Goal: Information Seeking & Learning: Check status

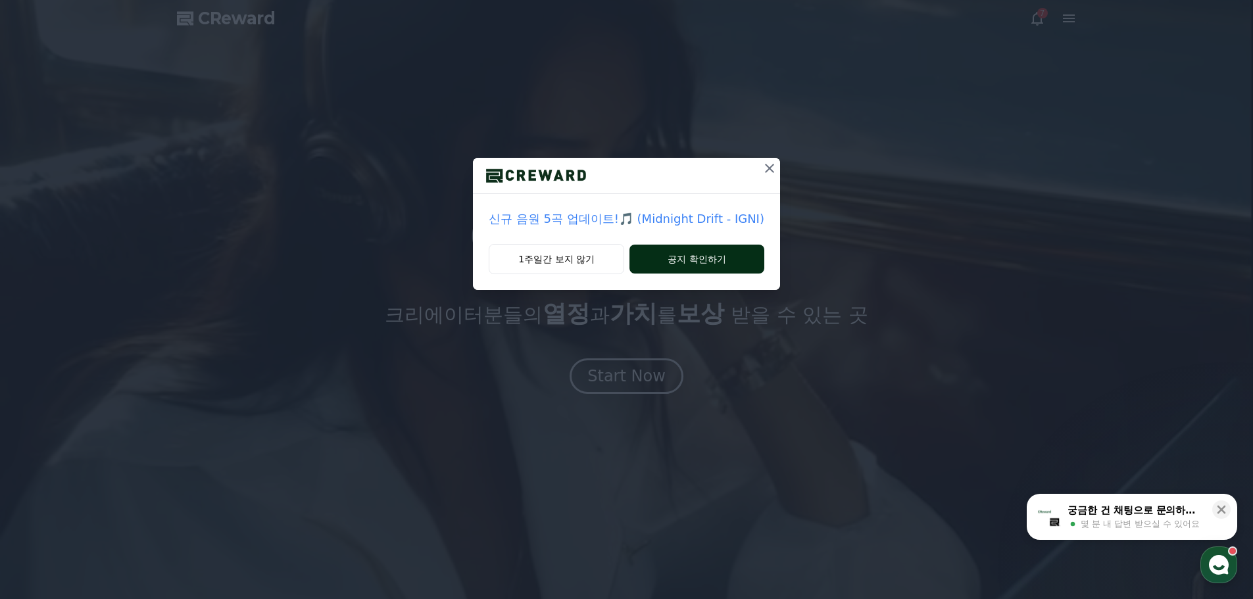
click at [674, 264] on button "공지 확인하기" at bounding box center [696, 259] width 135 height 29
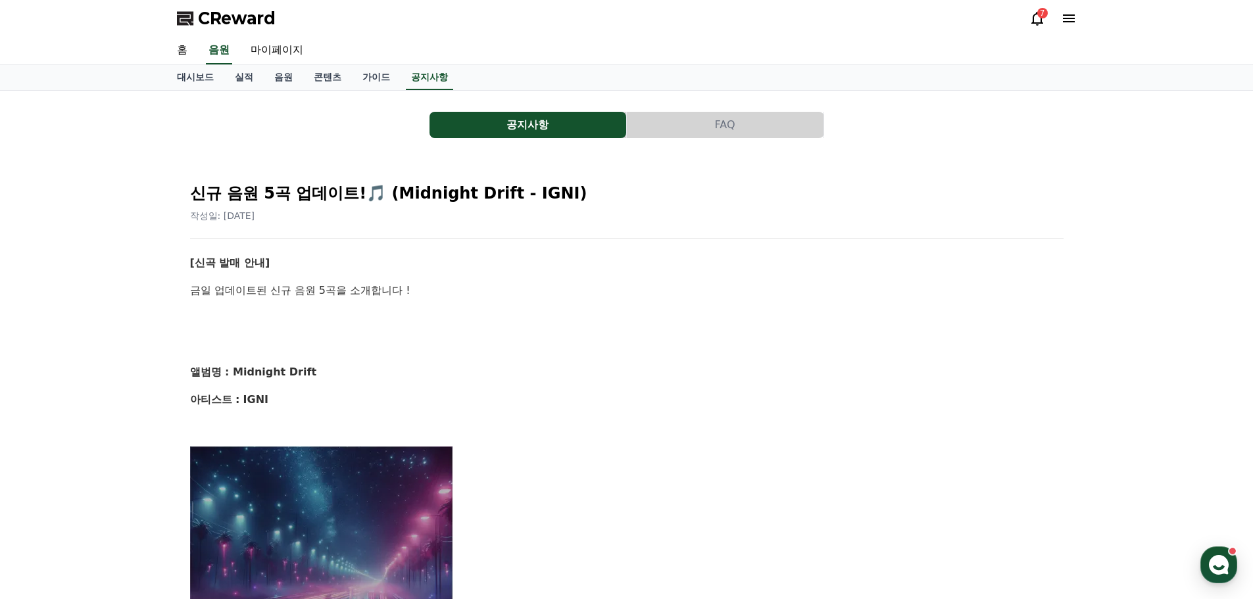
click at [1030, 27] on div "7" at bounding box center [1052, 18] width 47 height 21
click at [1043, 9] on div "7" at bounding box center [1042, 13] width 11 height 11
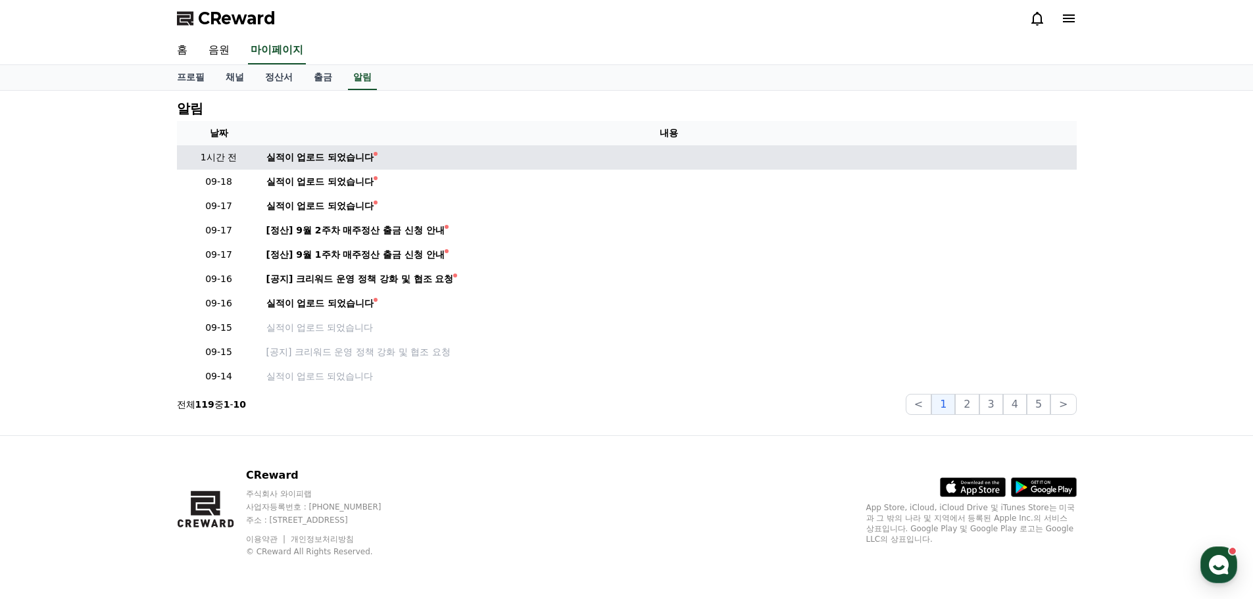
click at [303, 149] on td "실적이 업로드 되었습니다" at bounding box center [668, 157] width 815 height 24
click at [305, 156] on div "실적이 업로드 되었습니다" at bounding box center [320, 158] width 108 height 14
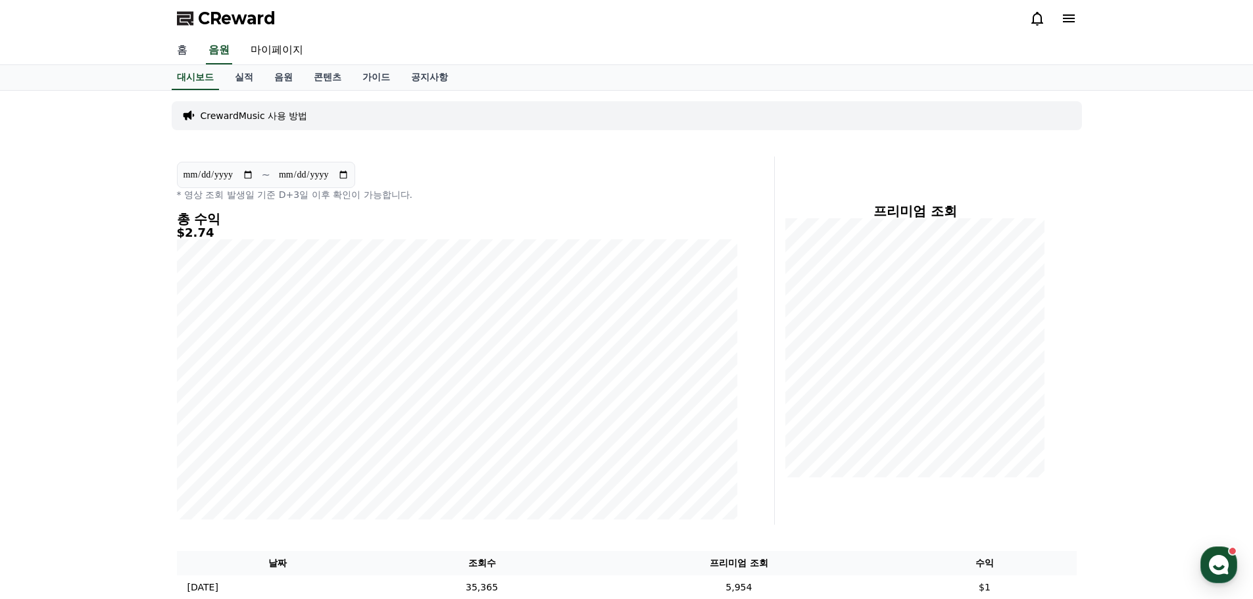
click at [181, 58] on link "홈" at bounding box center [182, 51] width 32 height 28
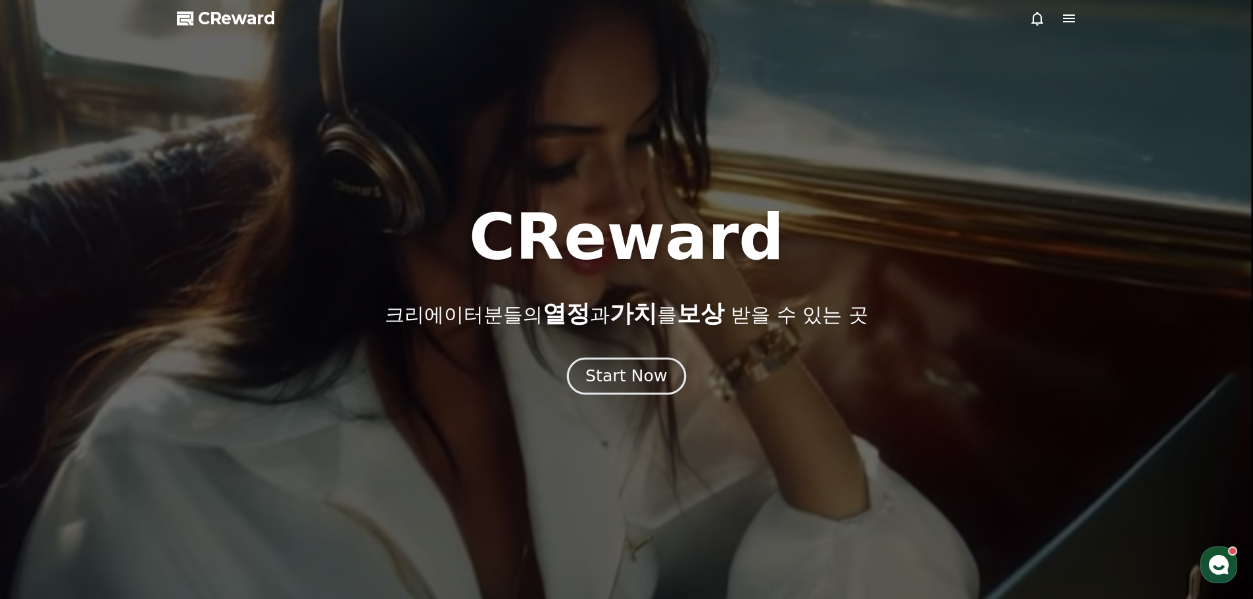
click at [607, 375] on div "Start Now" at bounding box center [626, 376] width 82 height 22
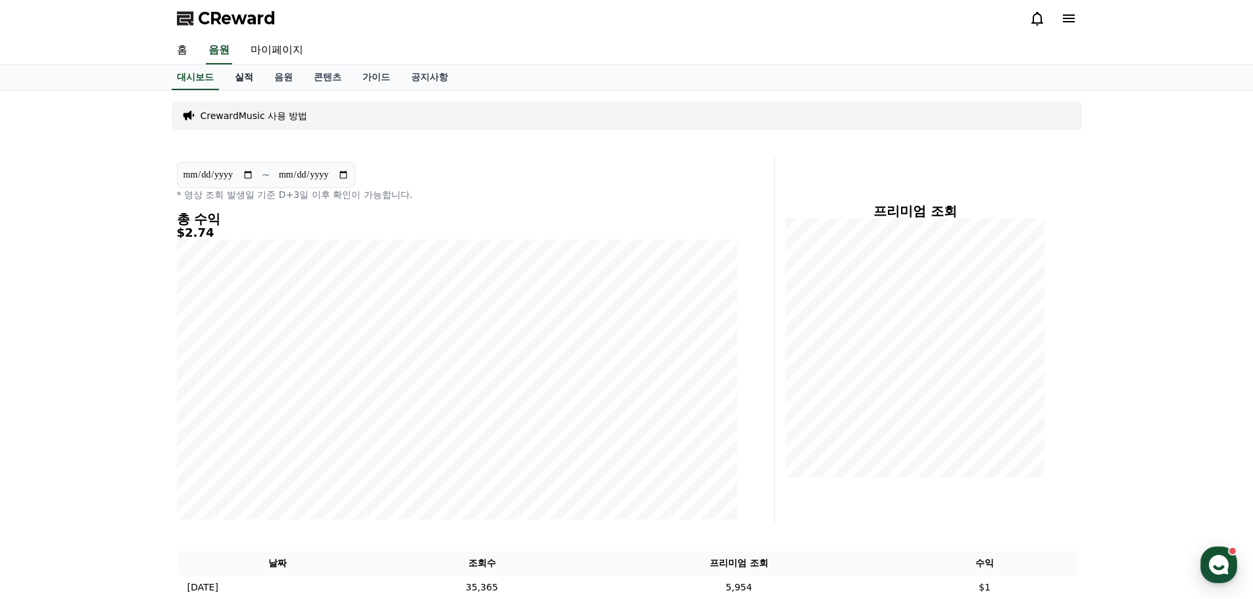
click at [249, 74] on link "실적" at bounding box center [243, 77] width 39 height 25
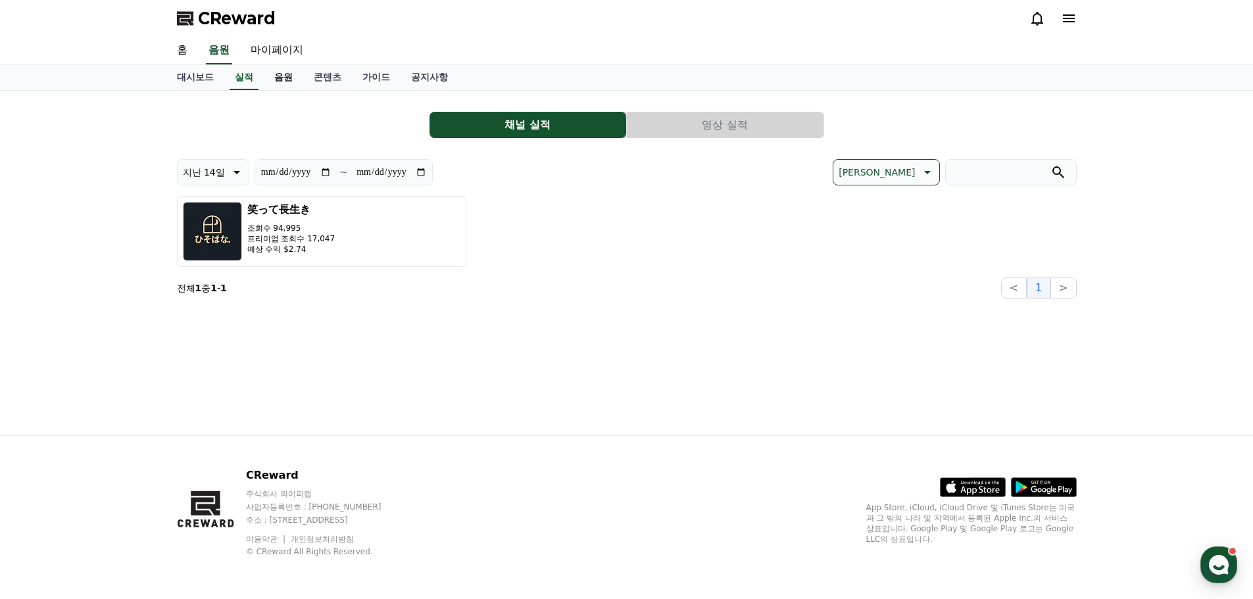
click at [278, 81] on link "음원" at bounding box center [283, 77] width 39 height 25
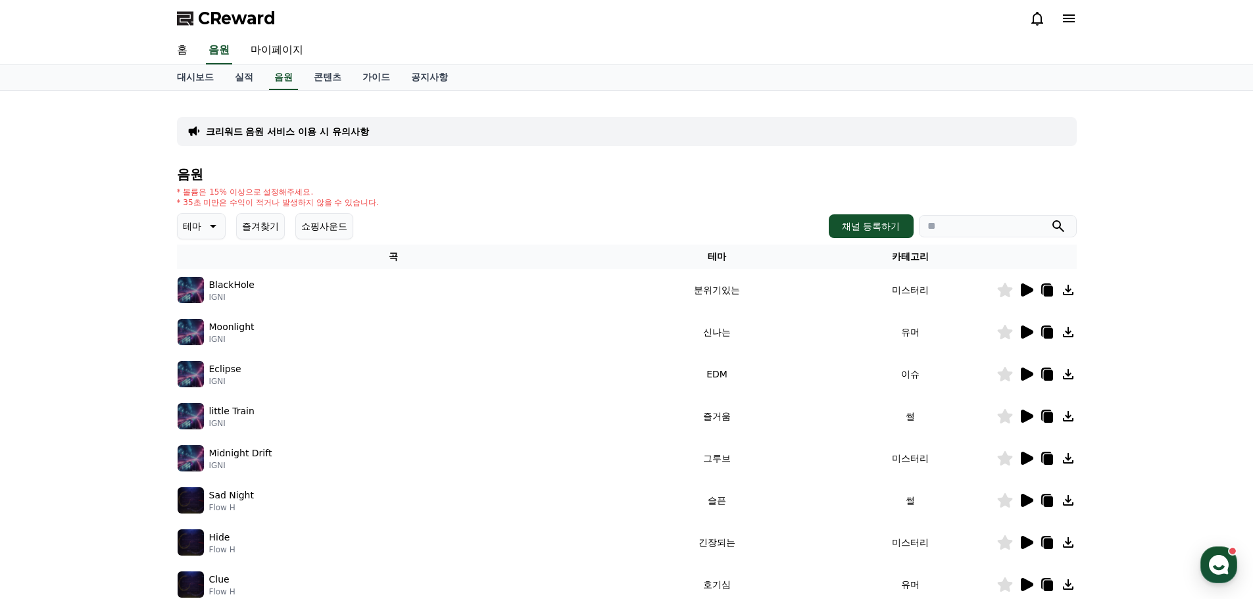
click at [1020, 285] on icon at bounding box center [1026, 290] width 16 height 16
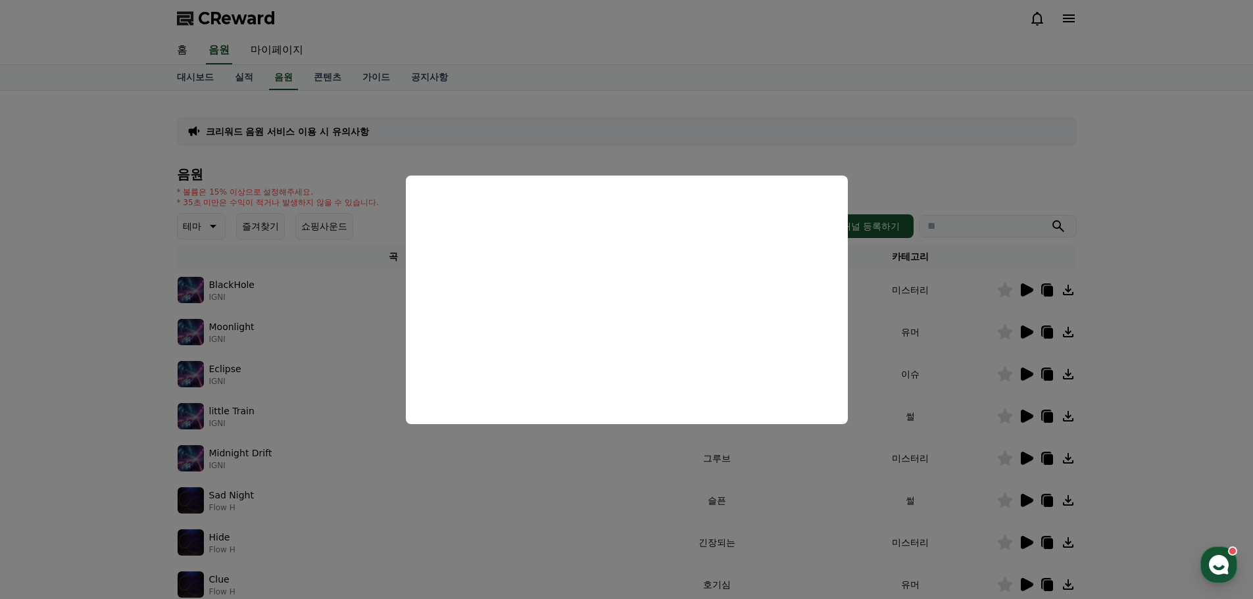
click at [107, 427] on button "close modal" at bounding box center [626, 299] width 1253 height 599
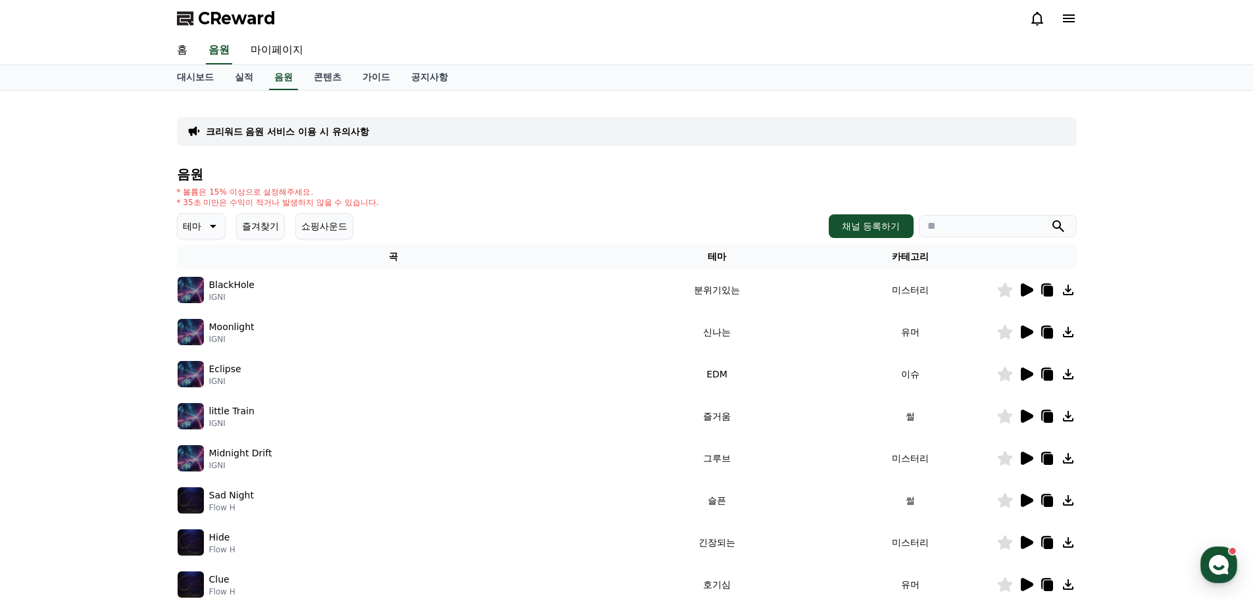
click at [1028, 334] on icon at bounding box center [1027, 332] width 12 height 13
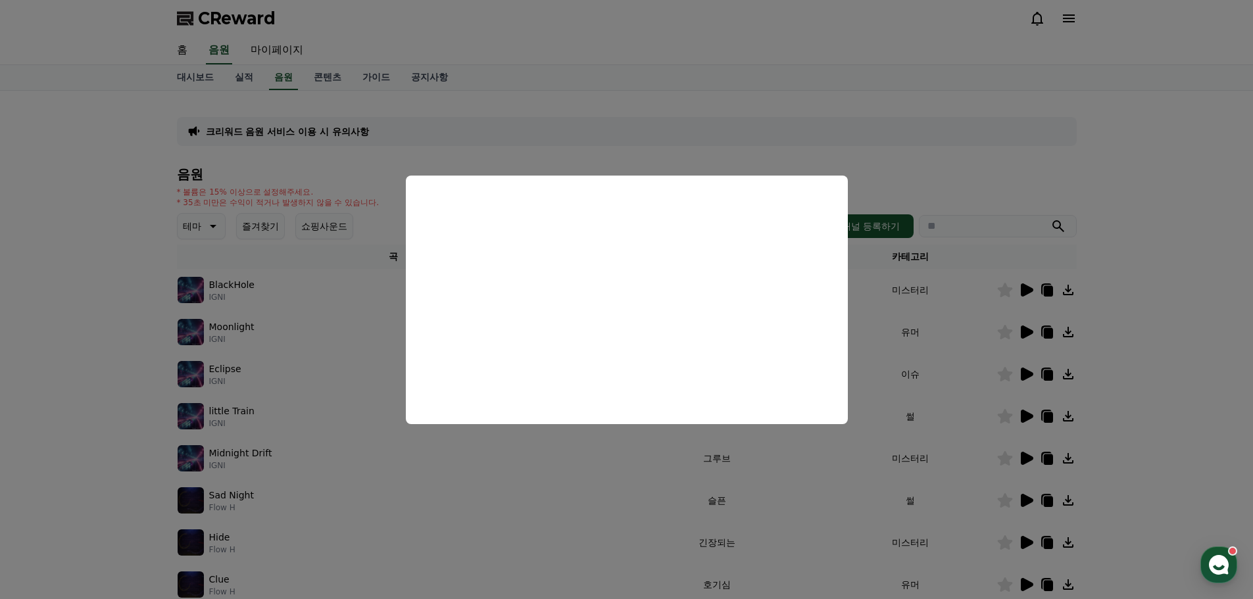
click at [1048, 329] on button "close modal" at bounding box center [626, 299] width 1253 height 599
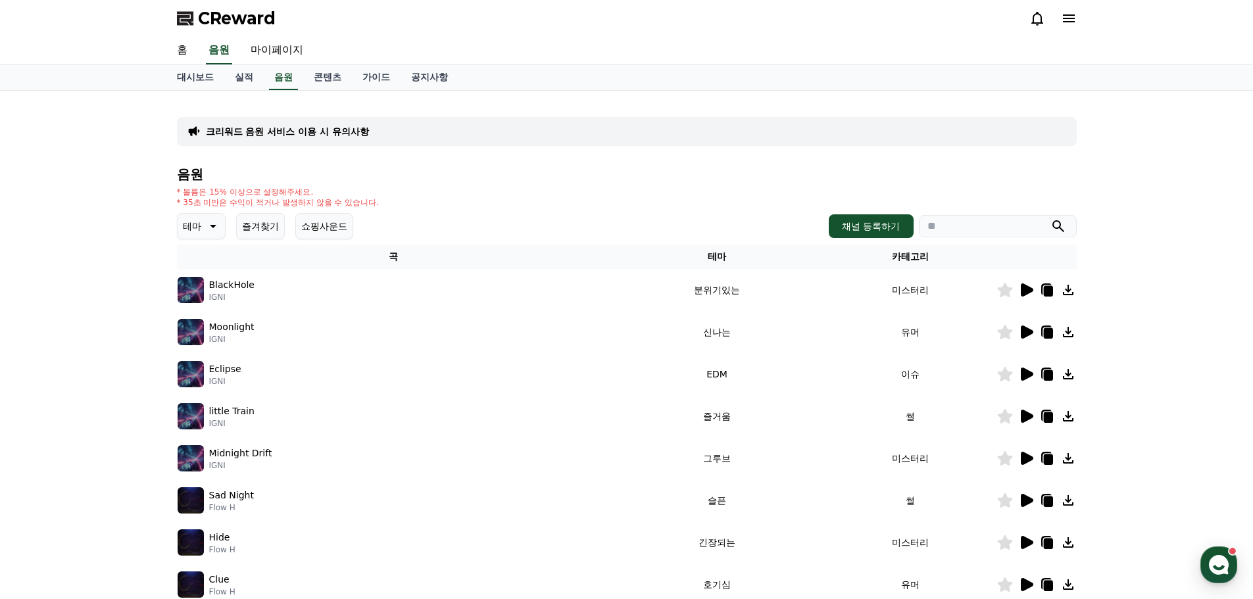
click at [1026, 369] on icon at bounding box center [1026, 374] width 16 height 16
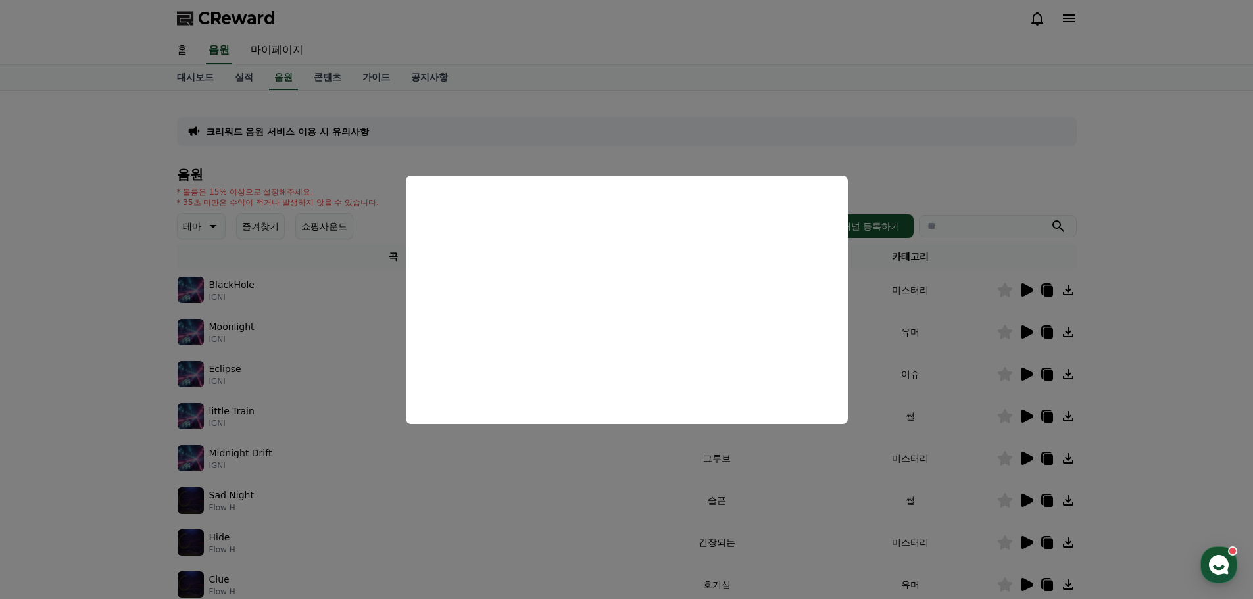
click at [935, 310] on button "close modal" at bounding box center [626, 299] width 1253 height 599
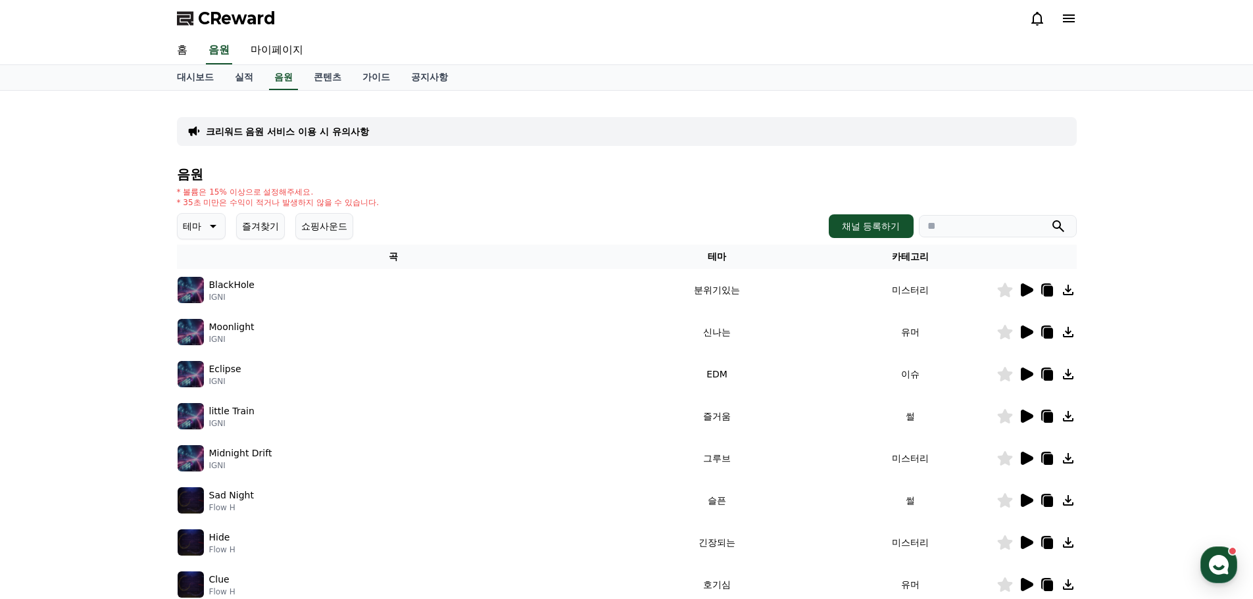
click at [1027, 418] on icon at bounding box center [1027, 416] width 12 height 13
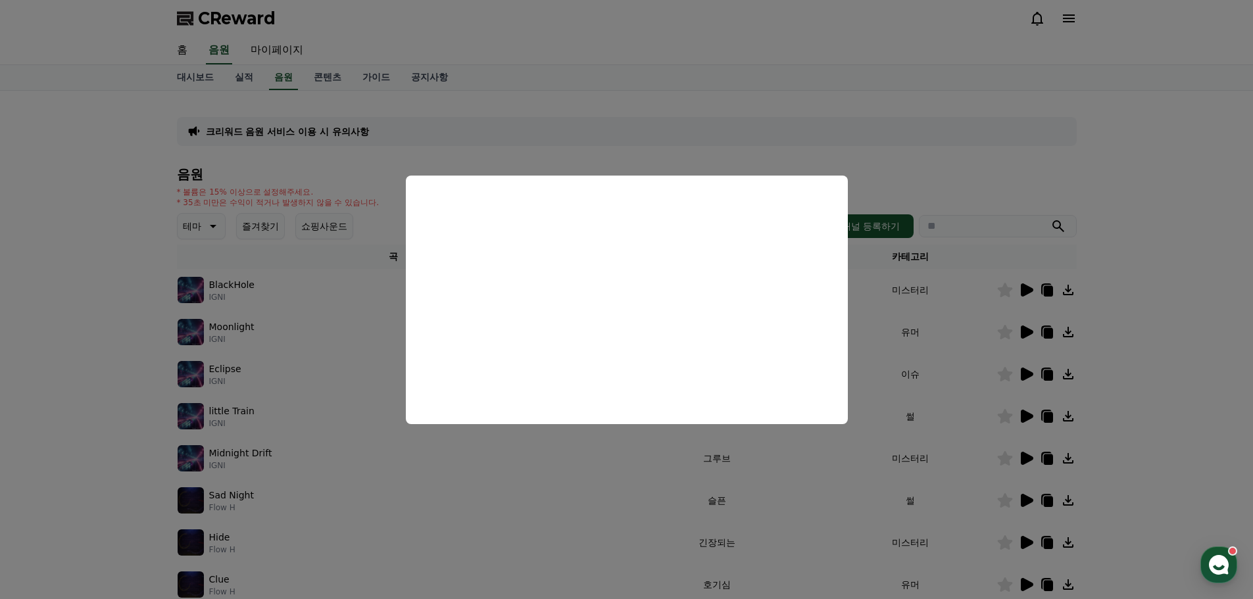
click at [943, 268] on button "close modal" at bounding box center [626, 299] width 1253 height 599
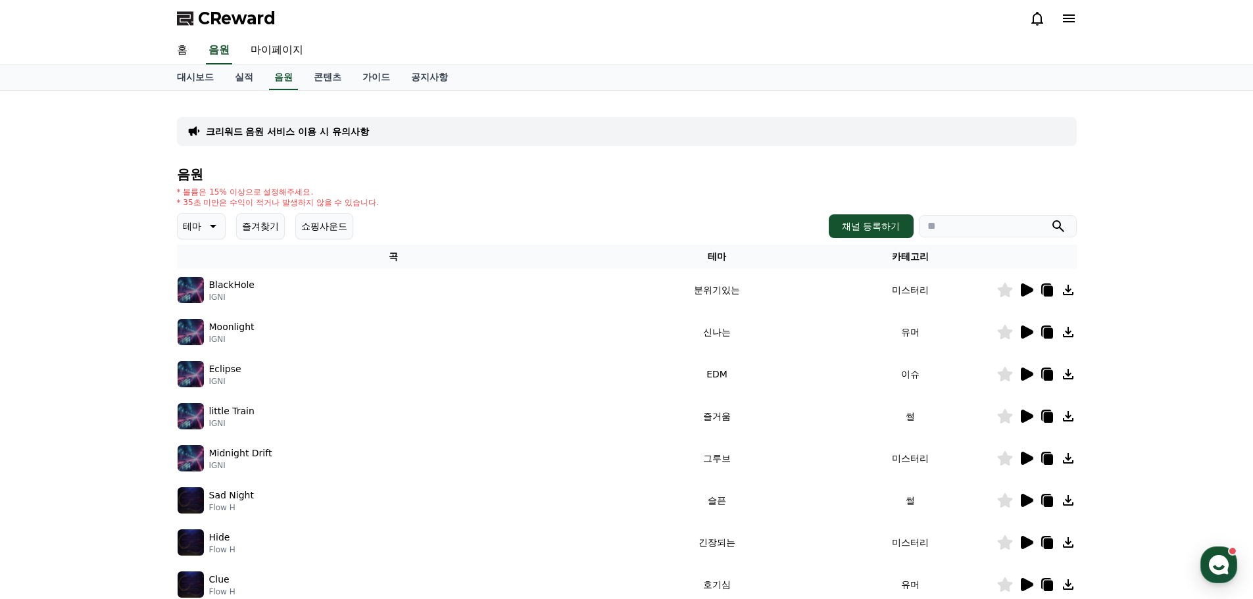
click at [1049, 419] on icon at bounding box center [1047, 417] width 9 height 11
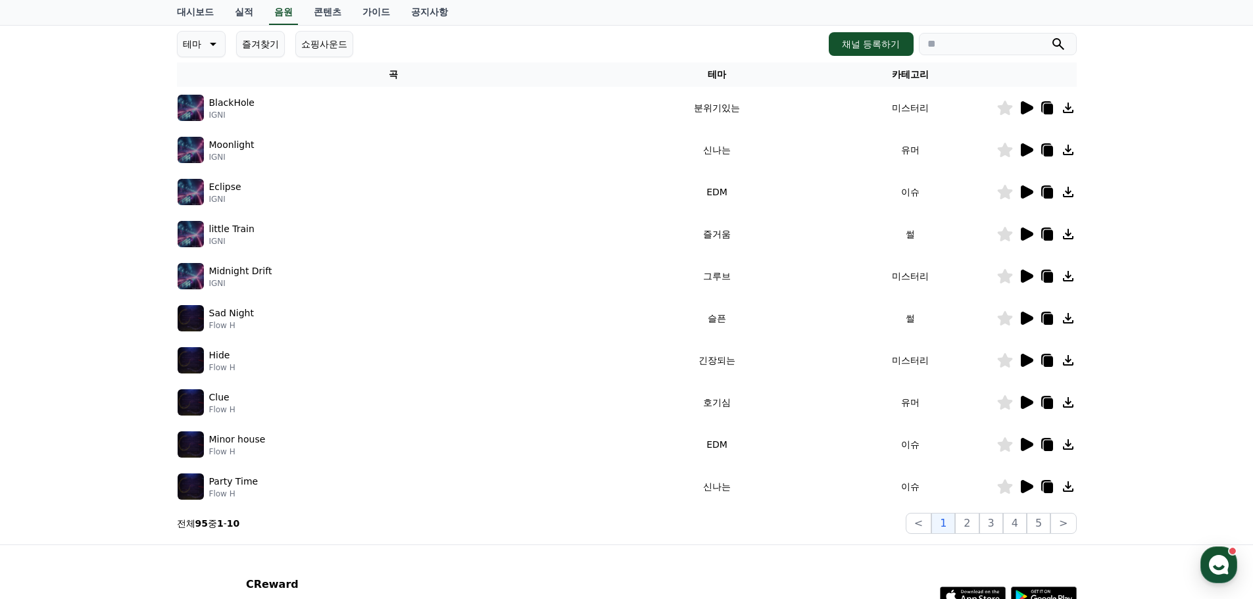
scroll to position [219, 0]
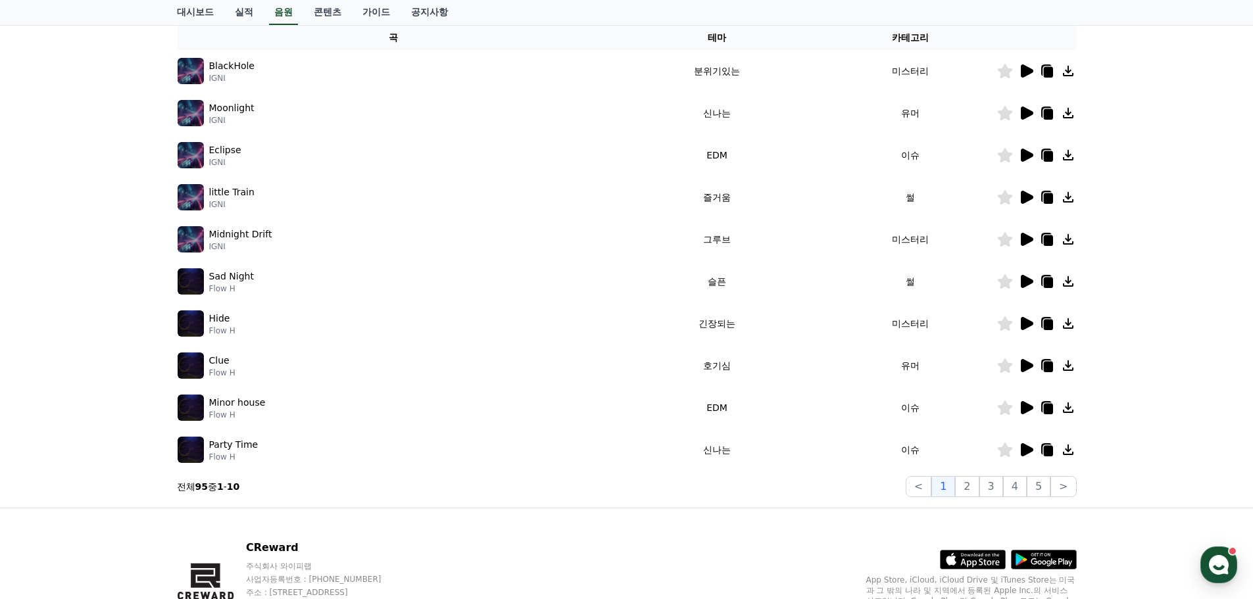
click at [1021, 368] on icon at bounding box center [1027, 365] width 12 height 13
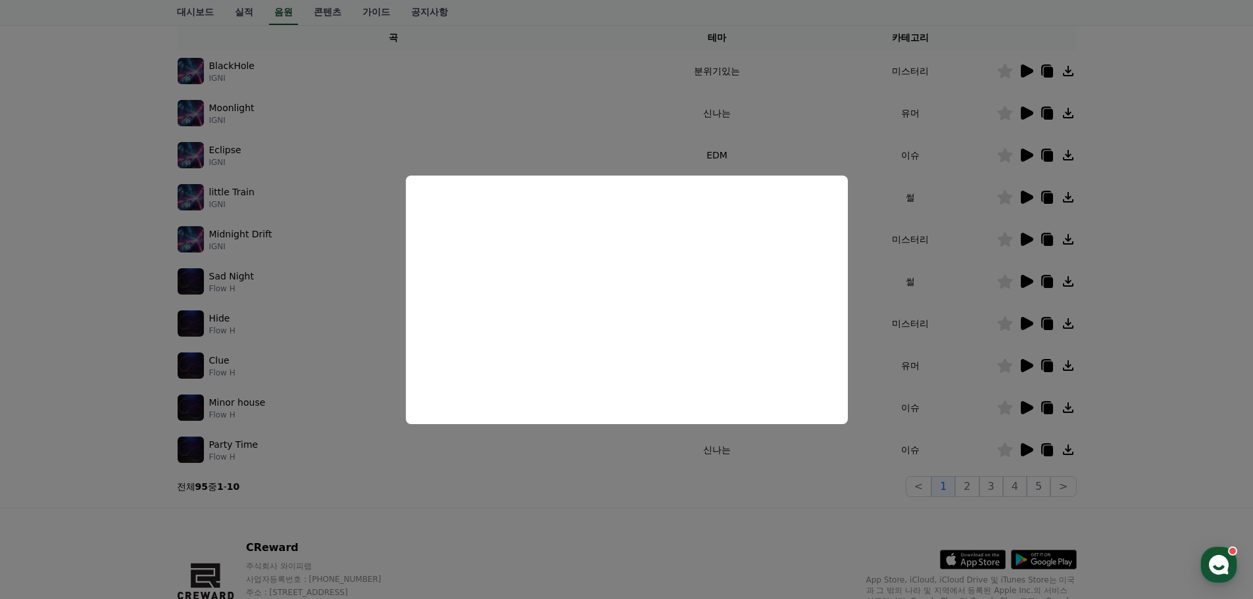
click at [782, 484] on button "close modal" at bounding box center [626, 299] width 1253 height 599
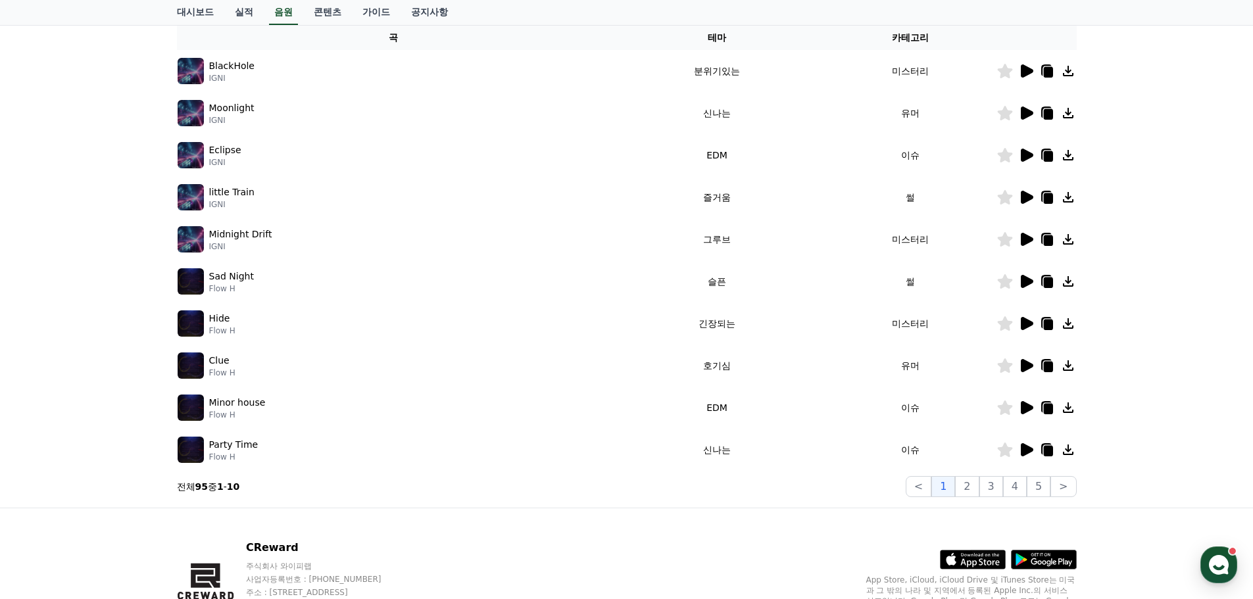
click at [1050, 365] on icon at bounding box center [1047, 367] width 9 height 11
click at [1050, 443] on icon at bounding box center [1047, 450] width 16 height 16
click at [1046, 405] on icon at bounding box center [1047, 409] width 9 height 11
drag, startPoint x: 1172, startPoint y: 507, endPoint x: 901, endPoint y: 499, distance: 271.7
click at [1169, 500] on div "크리워드 음원 서비스 이용 시 유의사항 음원 * 볼륨은 15% 이상으로 설정해주세요. * 35초 미만은 수익이 적거나 발생하지 않을 수 있습니…" at bounding box center [626, 190] width 1253 height 636
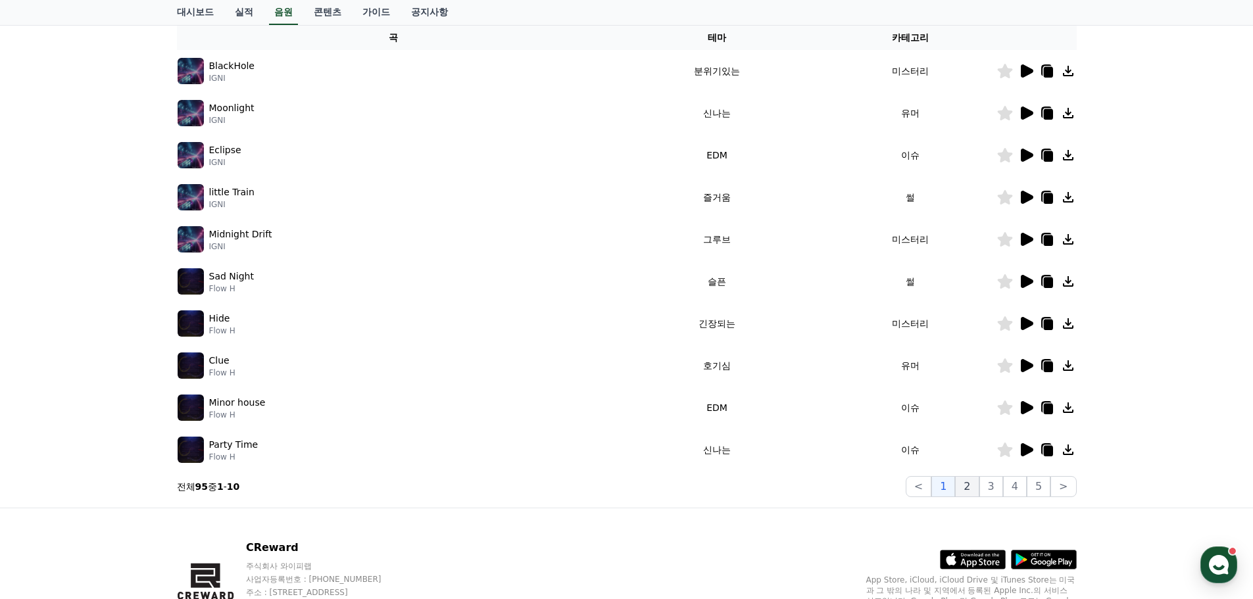
click at [971, 490] on button "2" at bounding box center [967, 486] width 24 height 21
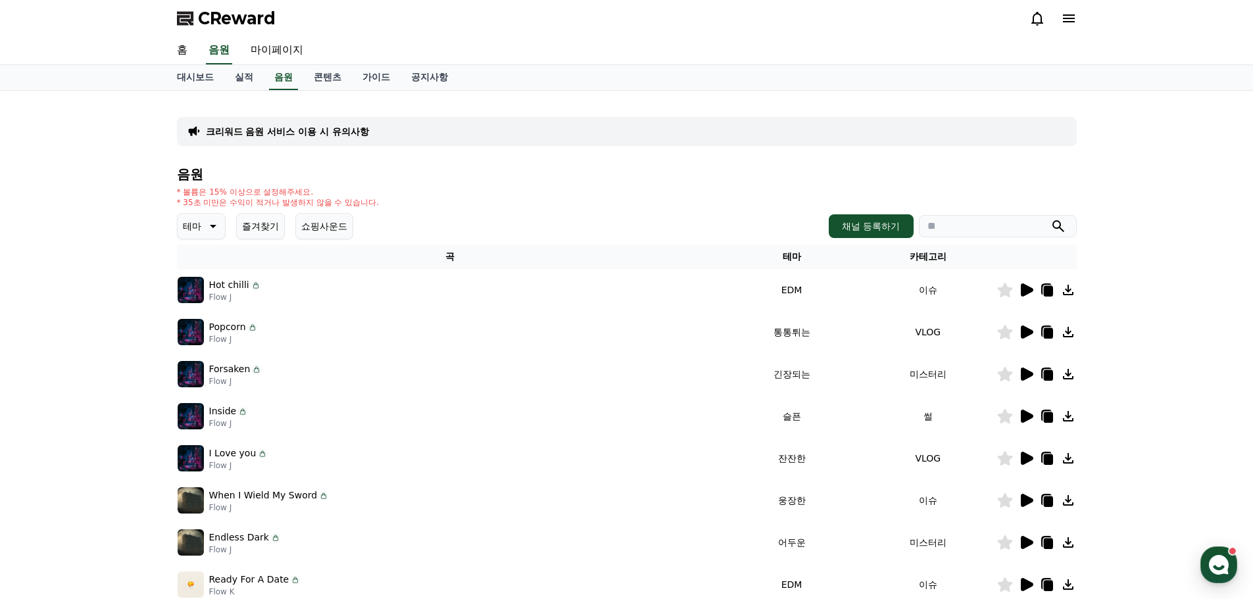
click at [1027, 414] on icon at bounding box center [1027, 416] width 12 height 13
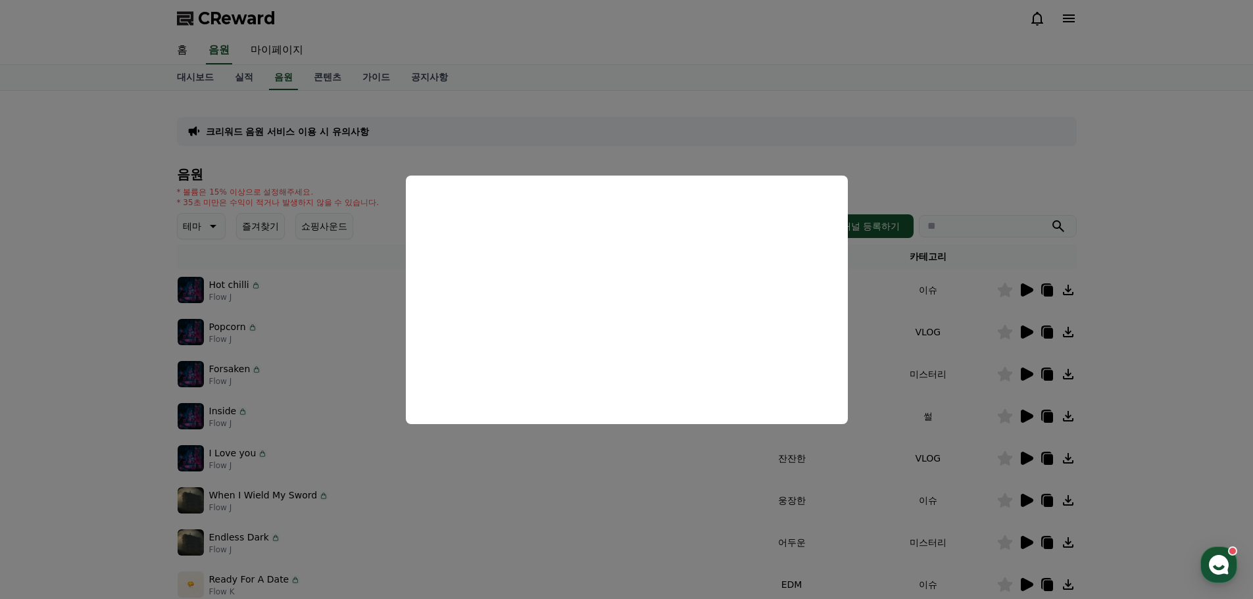
click at [927, 303] on button "close modal" at bounding box center [626, 299] width 1253 height 599
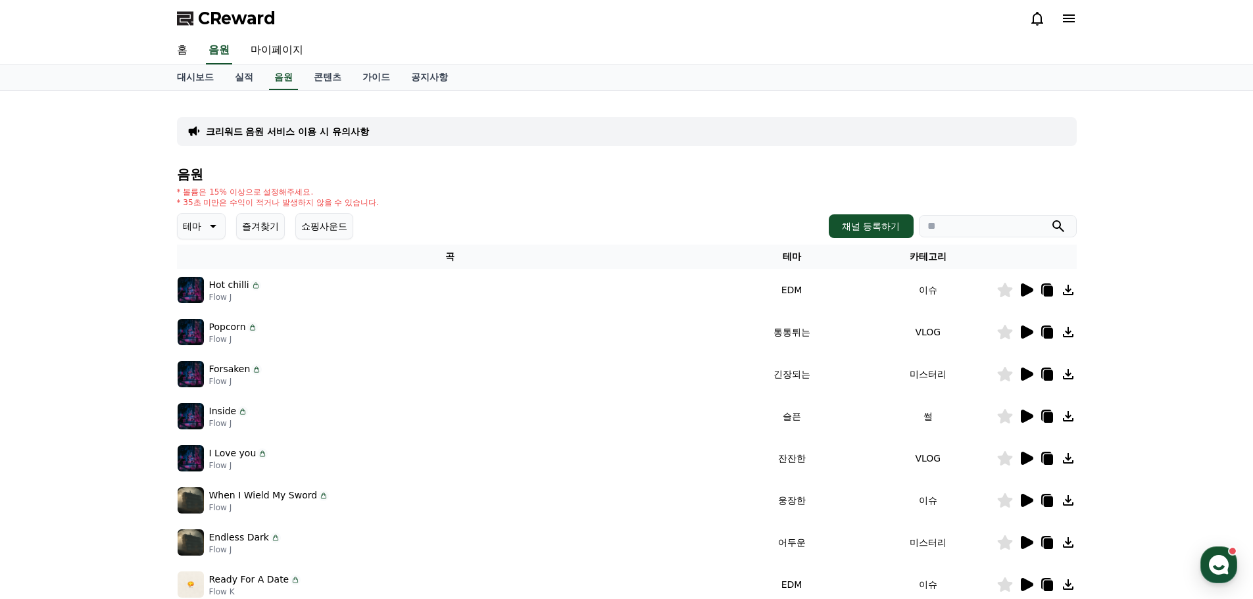
click at [1050, 414] on icon at bounding box center [1047, 417] width 9 height 11
click at [1008, 418] on icon at bounding box center [1004, 416] width 15 height 14
click at [216, 217] on button "테마" at bounding box center [201, 226] width 49 height 26
click at [210, 367] on button "귀여운" at bounding box center [198, 369] width 38 height 29
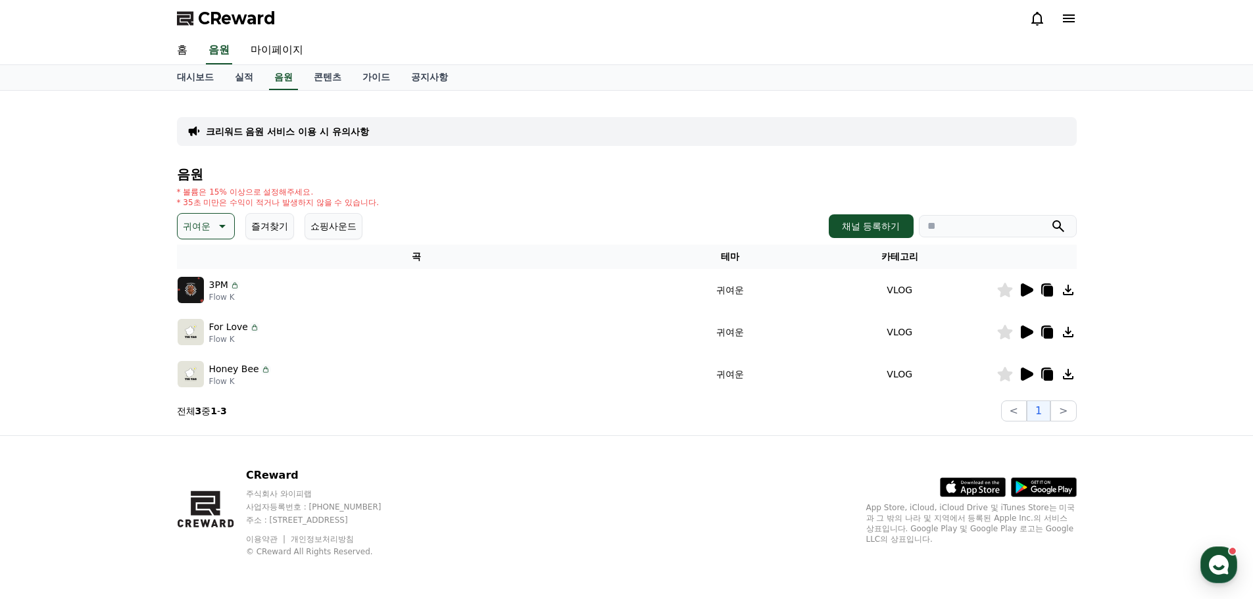
click at [1027, 293] on icon at bounding box center [1027, 289] width 12 height 13
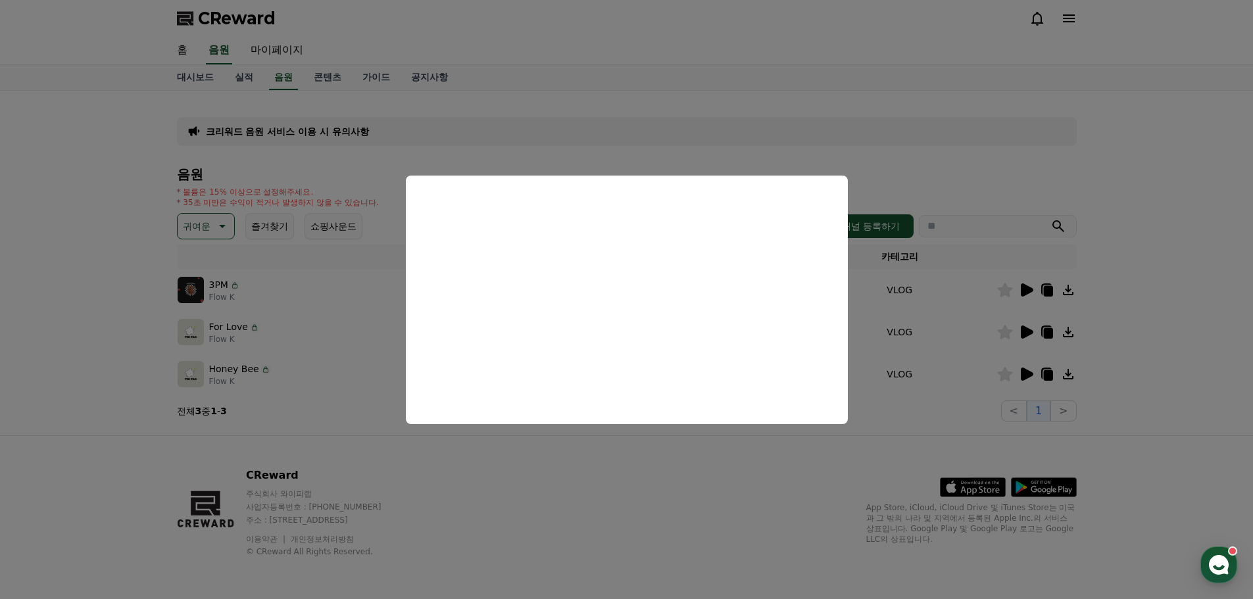
click at [933, 135] on button "close modal" at bounding box center [626, 299] width 1253 height 599
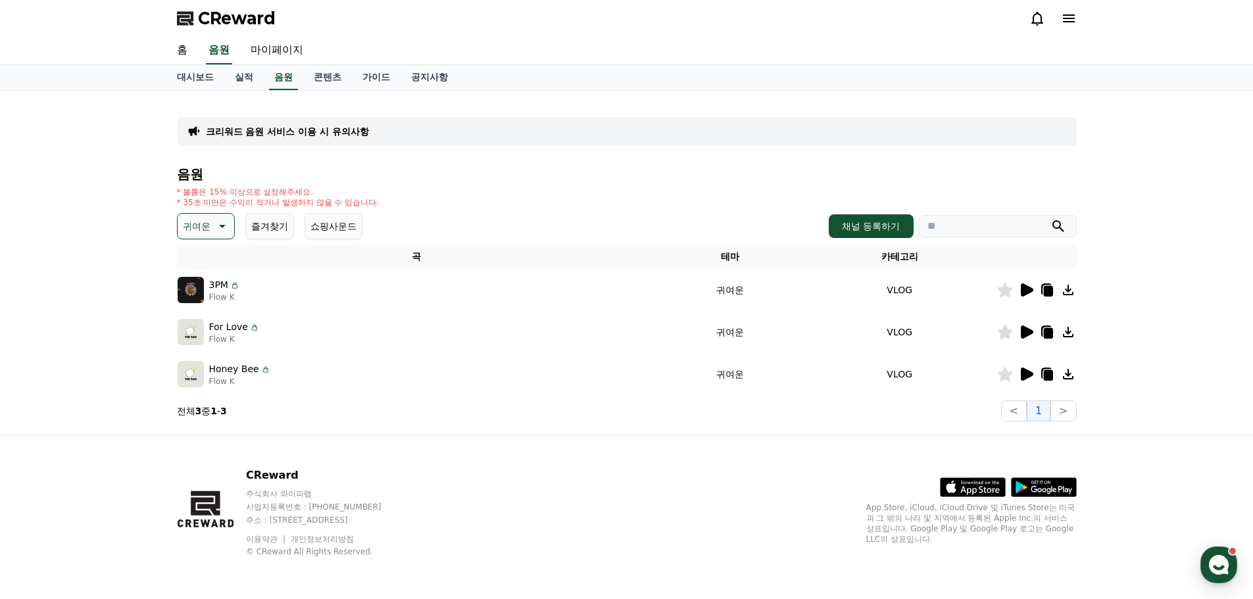
click at [207, 224] on p "귀여운" at bounding box center [197, 226] width 28 height 18
click at [208, 360] on button "코믹한" at bounding box center [198, 368] width 38 height 29
click at [1025, 333] on icon at bounding box center [1027, 332] width 12 height 13
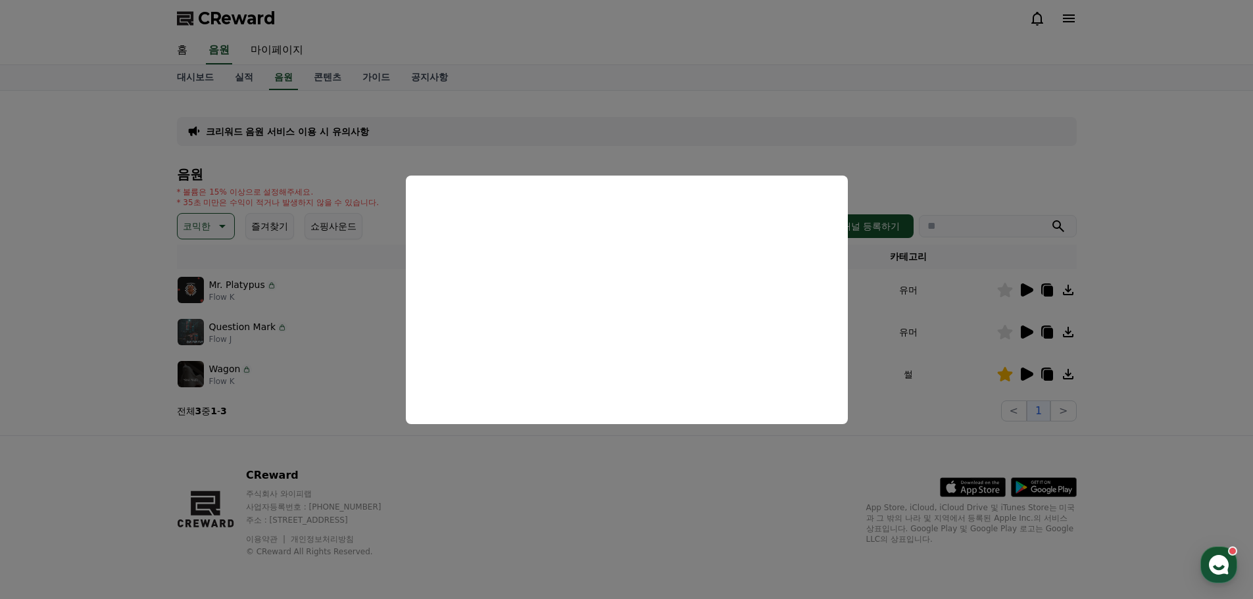
click at [691, 485] on button "close modal" at bounding box center [626, 299] width 1253 height 599
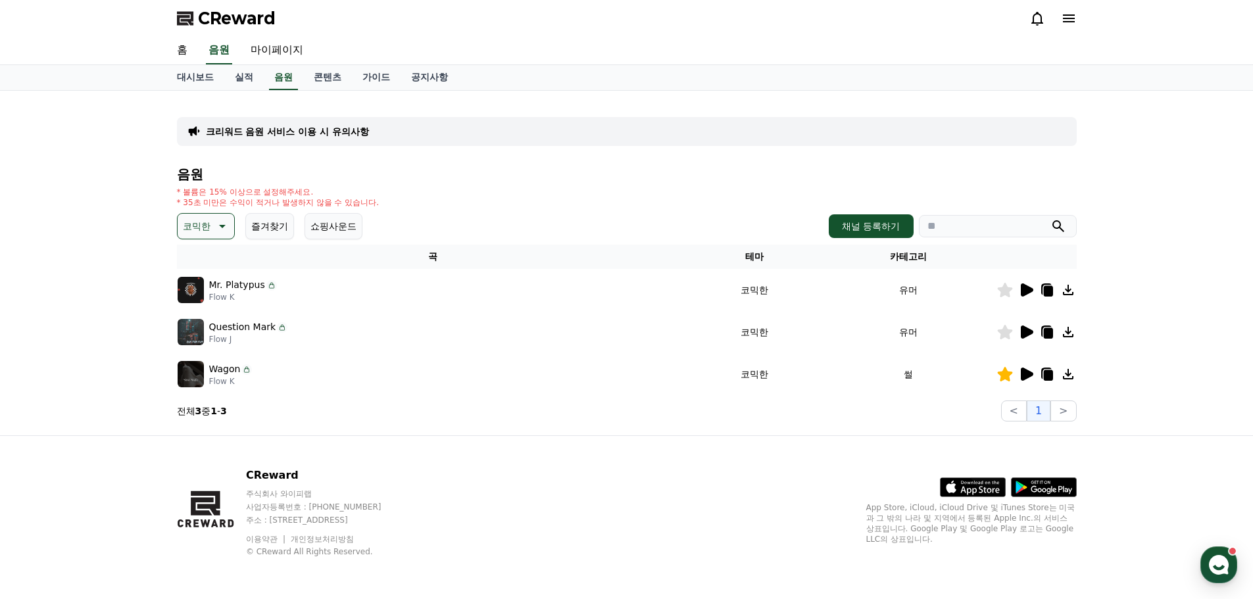
drag, startPoint x: 1050, startPoint y: 335, endPoint x: 1040, endPoint y: 331, distance: 9.8
click at [1050, 335] on icon at bounding box center [1047, 333] width 9 height 11
click at [195, 80] on link "대시보드" at bounding box center [195, 77] width 58 height 25
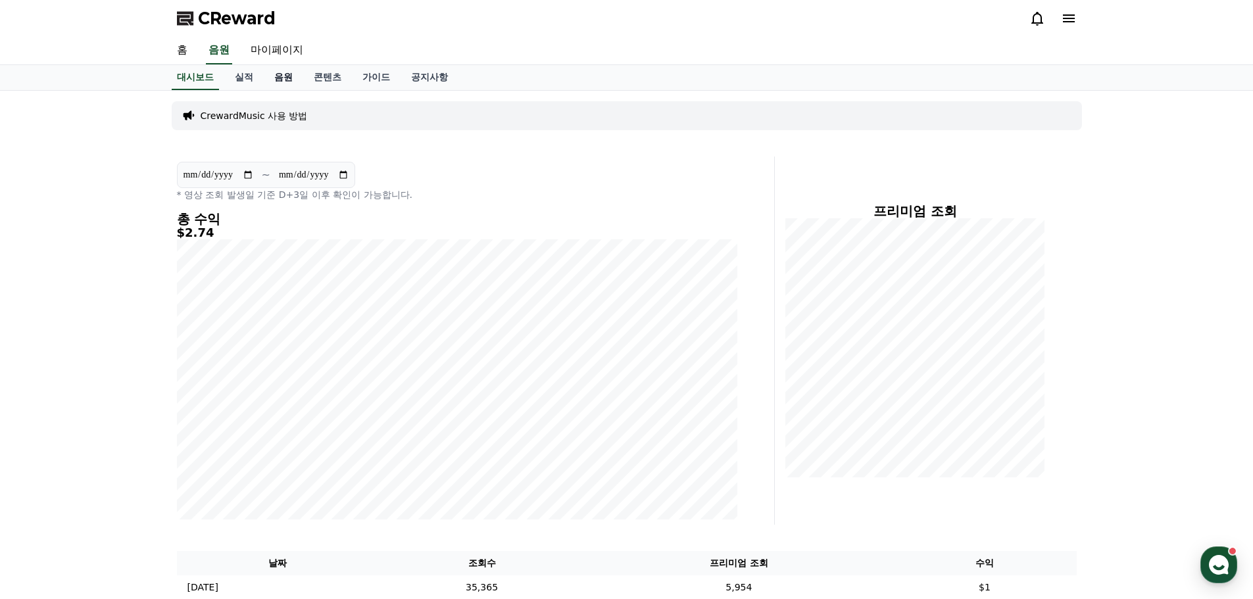
click at [280, 76] on link "음원" at bounding box center [283, 77] width 39 height 25
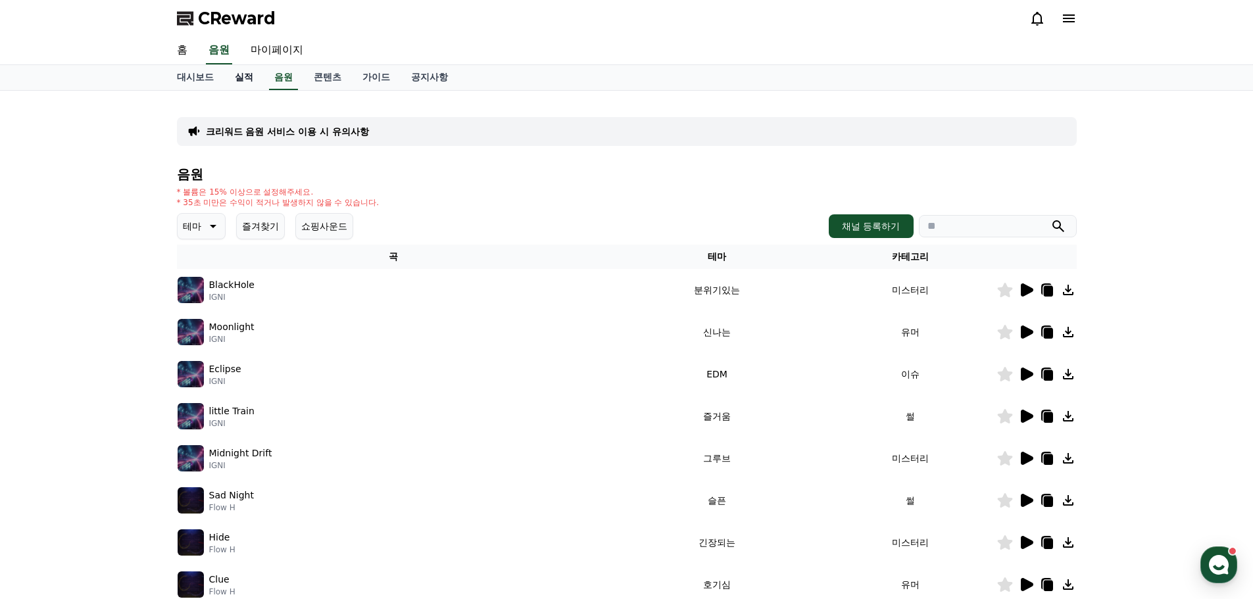
click at [247, 65] on link "실적" at bounding box center [243, 77] width 39 height 25
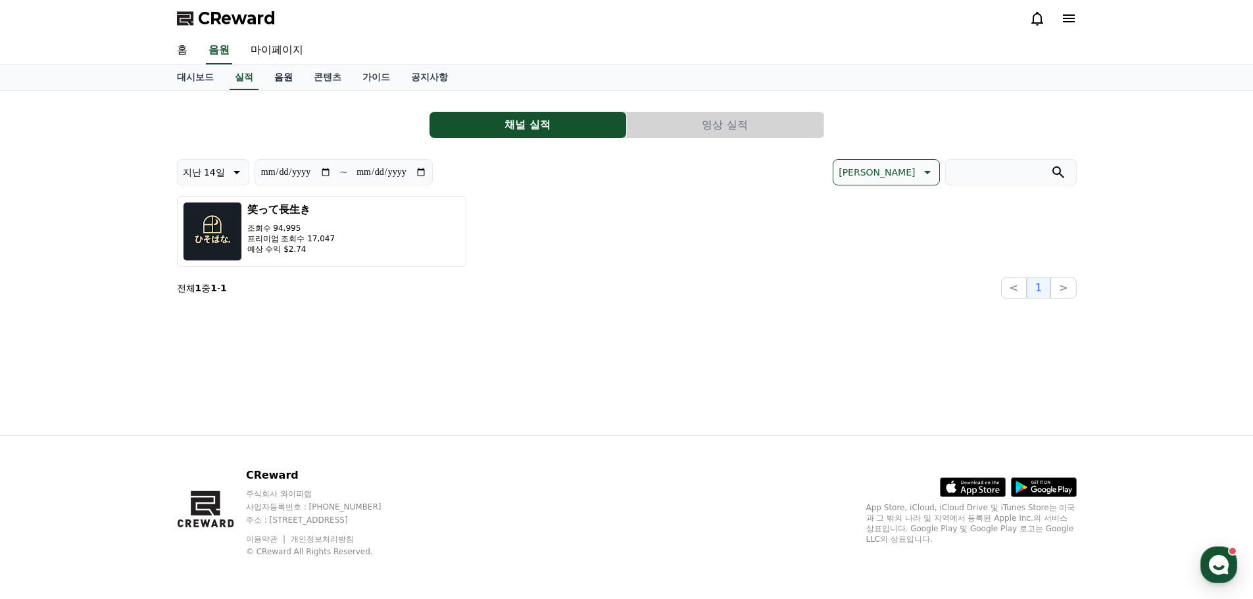
click at [278, 74] on link "음원" at bounding box center [283, 77] width 39 height 25
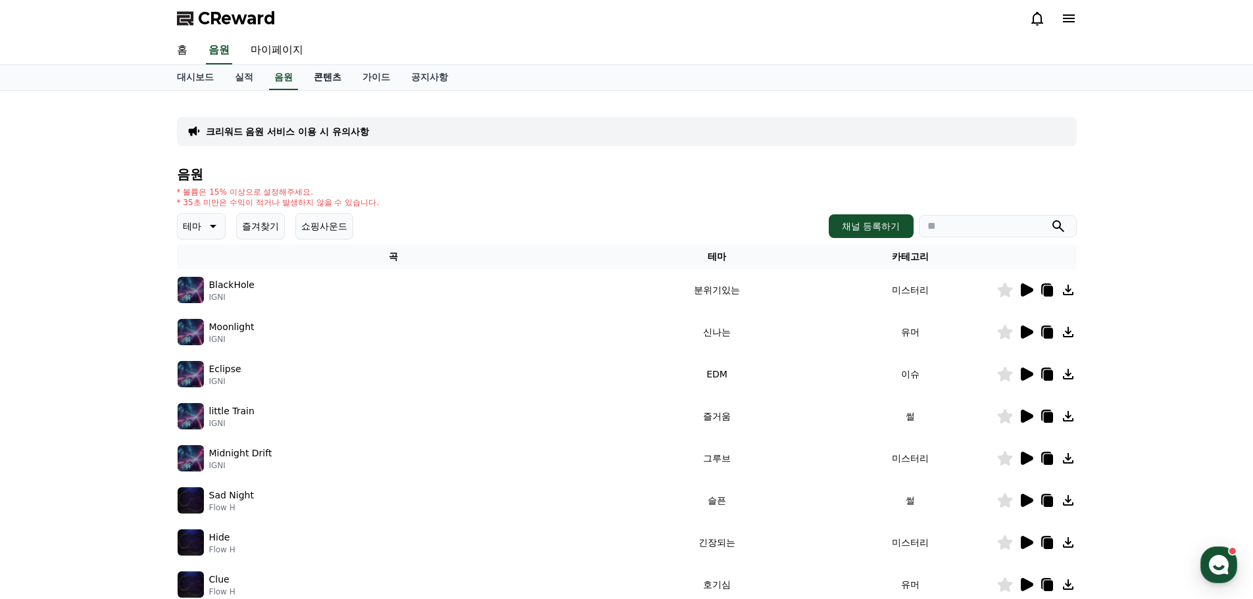
click at [319, 77] on link "콘텐츠" at bounding box center [327, 77] width 49 height 25
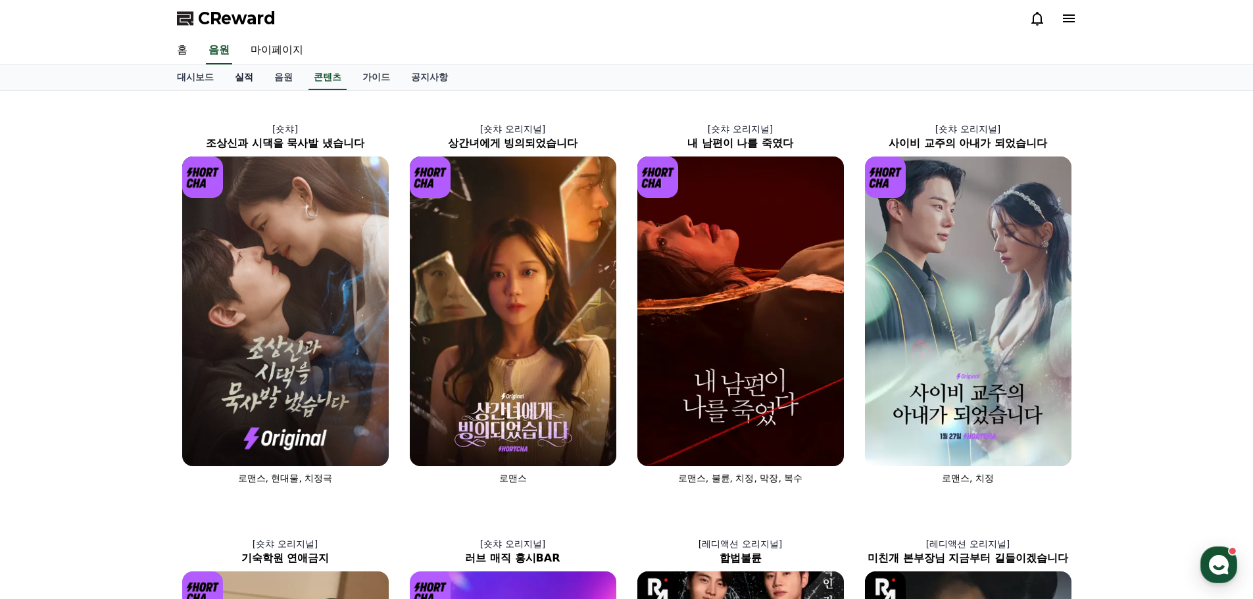
click at [250, 75] on link "실적" at bounding box center [243, 77] width 39 height 25
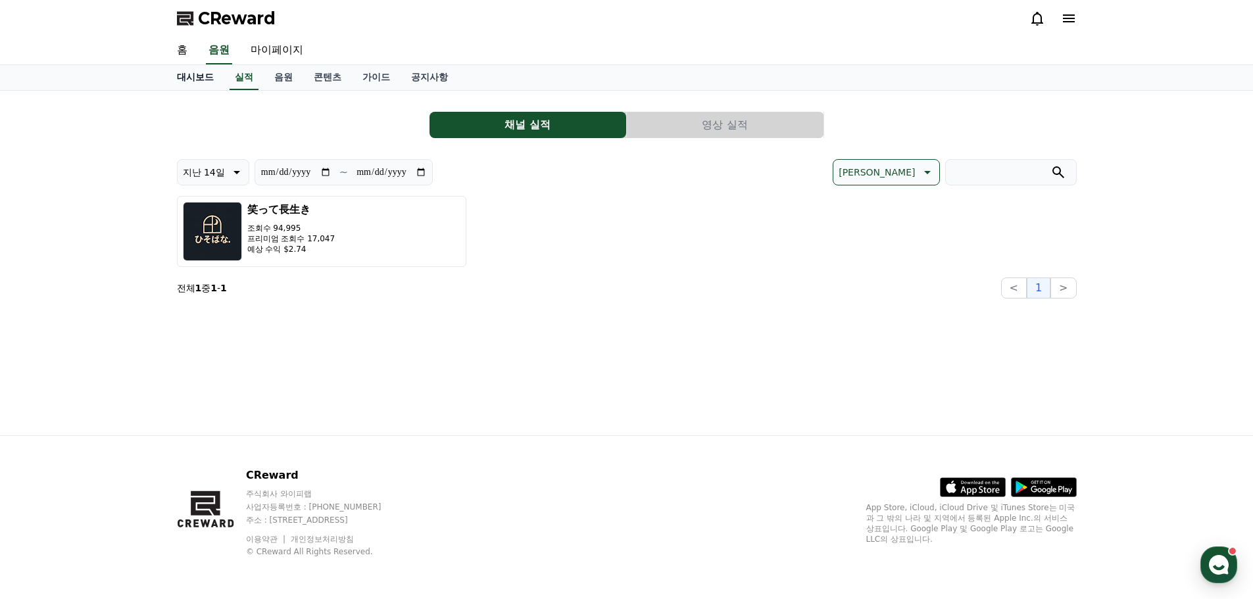
click at [210, 76] on link "대시보드" at bounding box center [195, 77] width 58 height 25
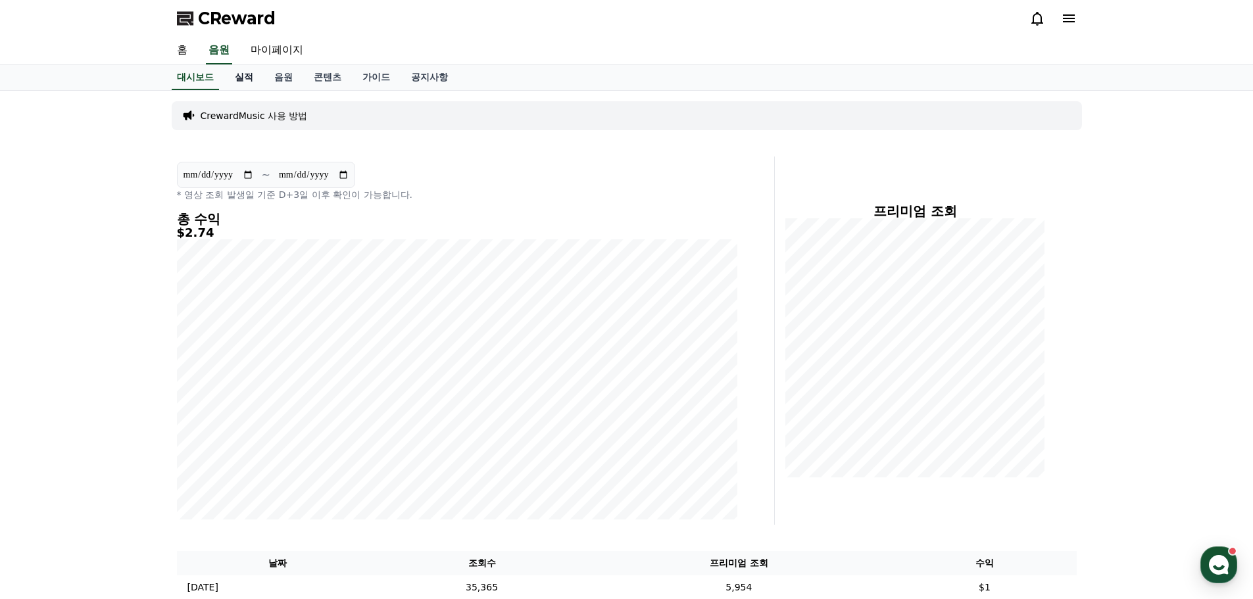
click at [254, 87] on link "실적" at bounding box center [243, 77] width 39 height 25
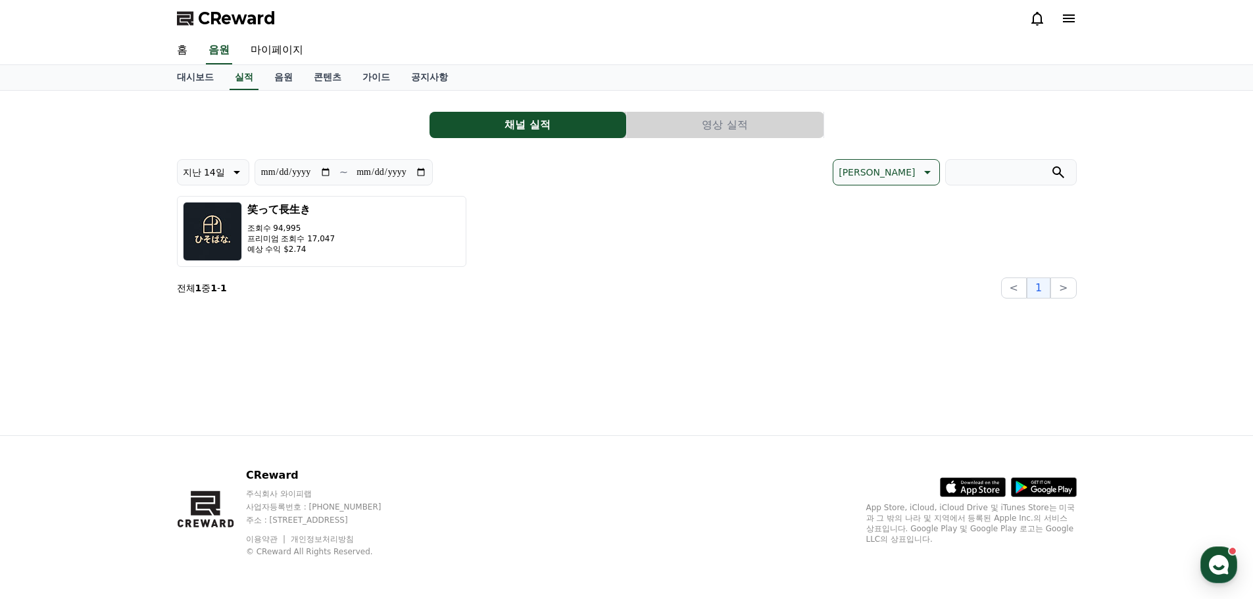
click at [634, 251] on div "笑って長生き 조회수 94,995 프리미엄 조회수 17,047 예상 수익 $2.74" at bounding box center [627, 231] width 900 height 71
click at [187, 72] on link "대시보드" at bounding box center [195, 77] width 58 height 25
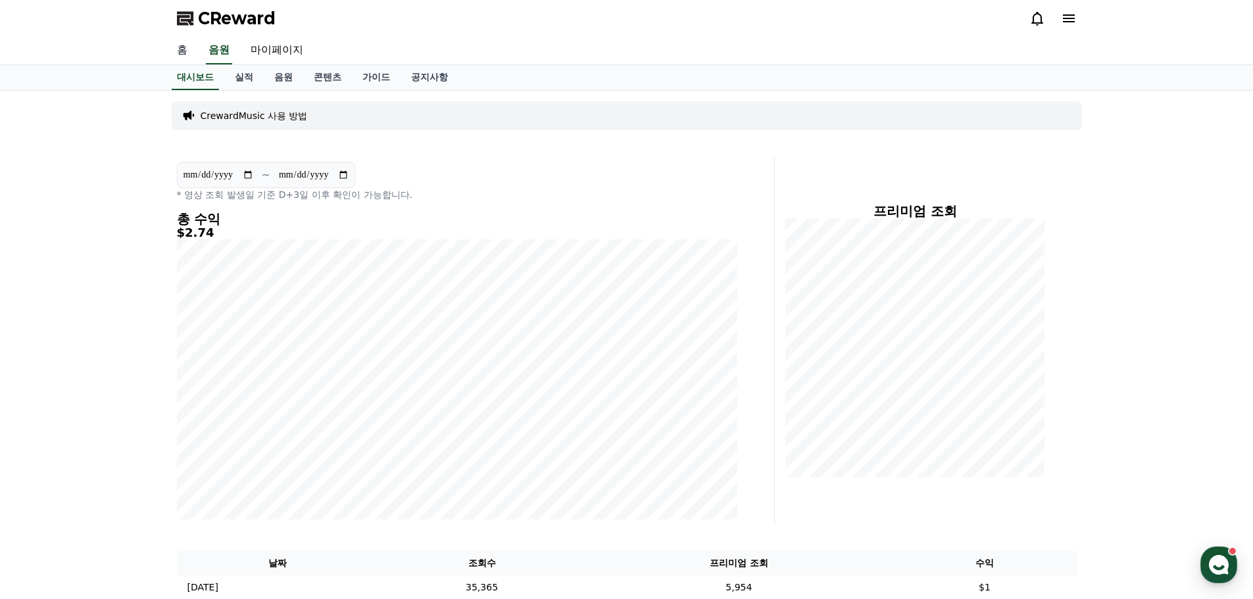
click at [189, 42] on link "홈" at bounding box center [182, 51] width 32 height 28
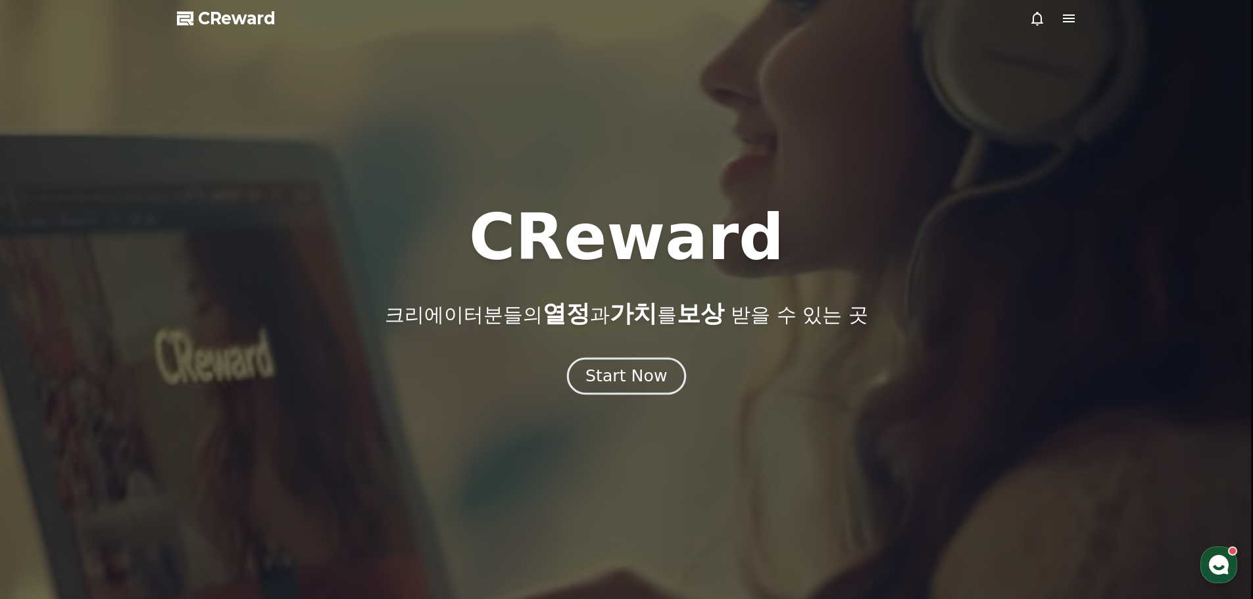
click at [632, 394] on button "Start Now" at bounding box center [626, 375] width 119 height 37
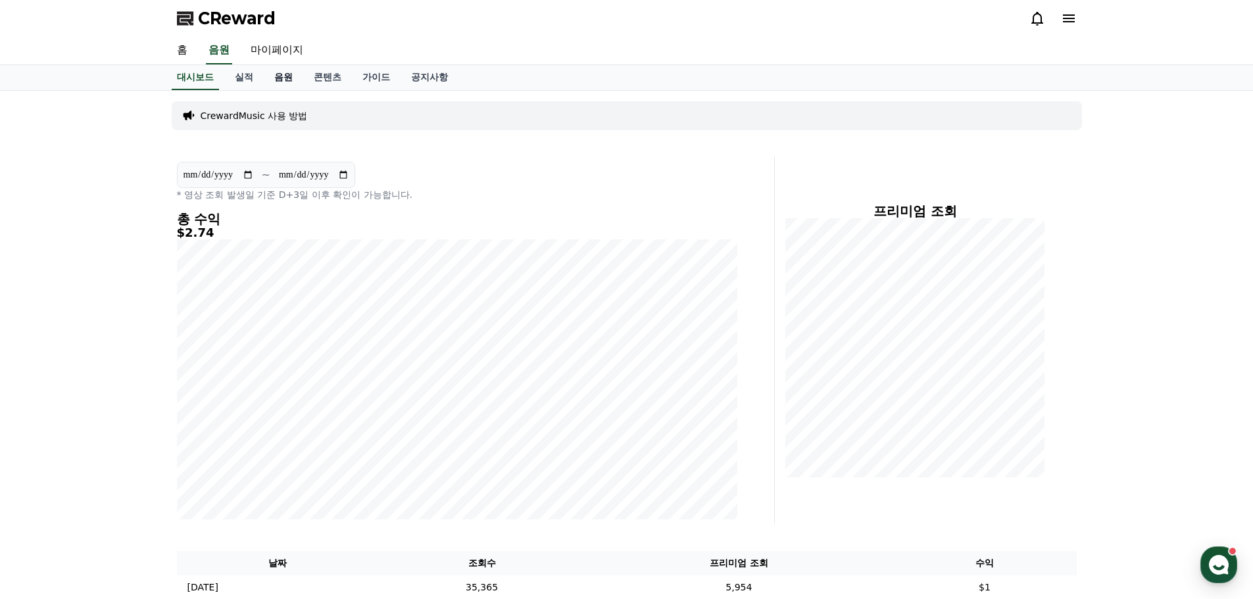
click at [291, 74] on link "음원" at bounding box center [283, 77] width 39 height 25
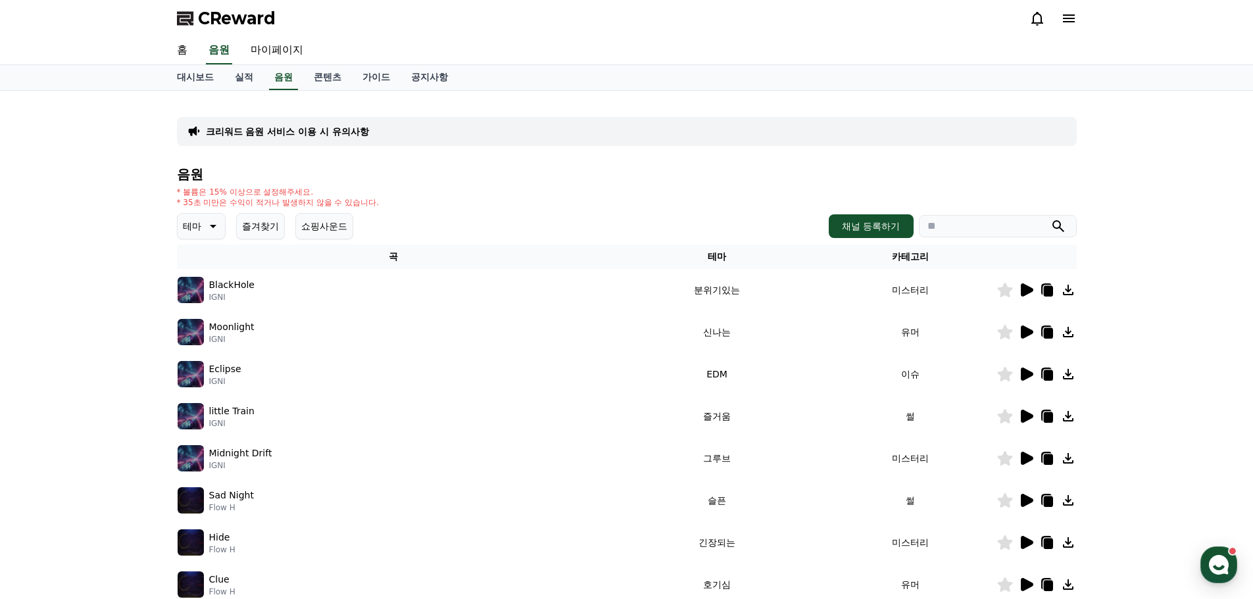
click at [208, 219] on icon at bounding box center [212, 226] width 16 height 16
click at [205, 263] on button "밝은" at bounding box center [193, 265] width 29 height 29
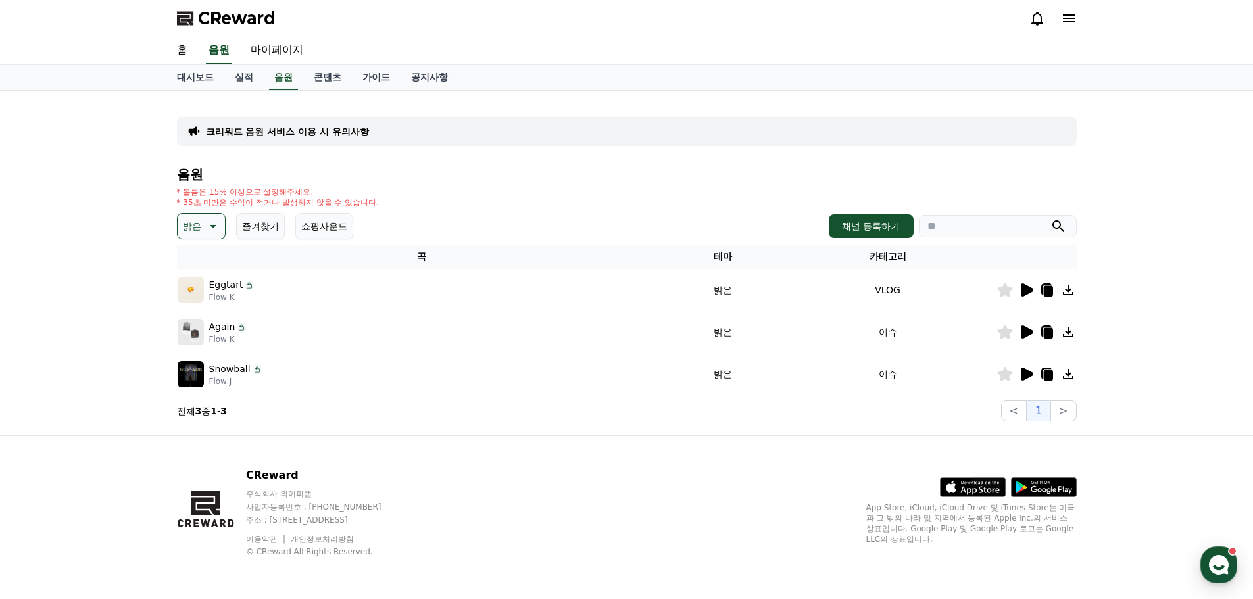
click at [1023, 290] on icon at bounding box center [1027, 289] width 12 height 13
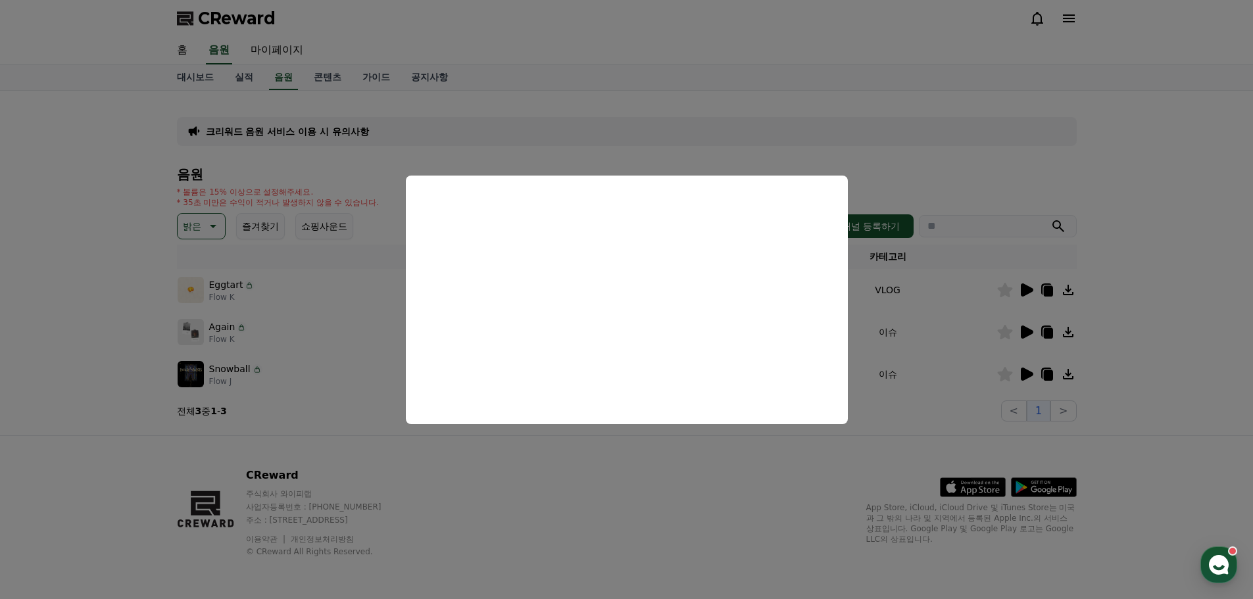
click at [596, 523] on button "close modal" at bounding box center [626, 299] width 1253 height 599
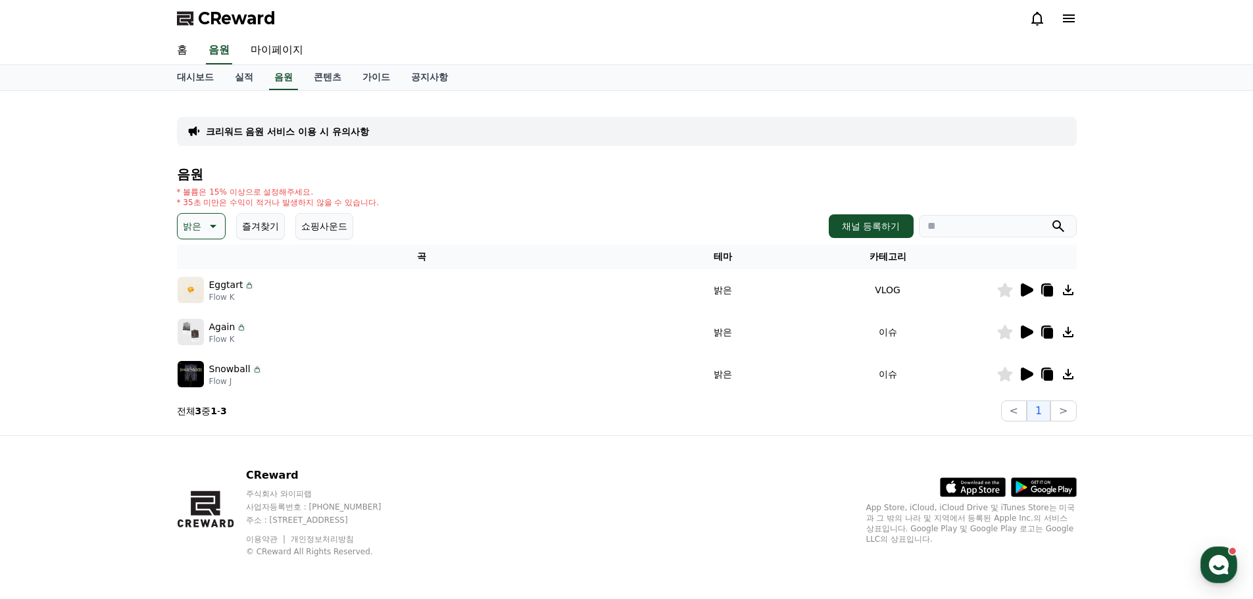
click at [1023, 326] on icon at bounding box center [1027, 332] width 12 height 13
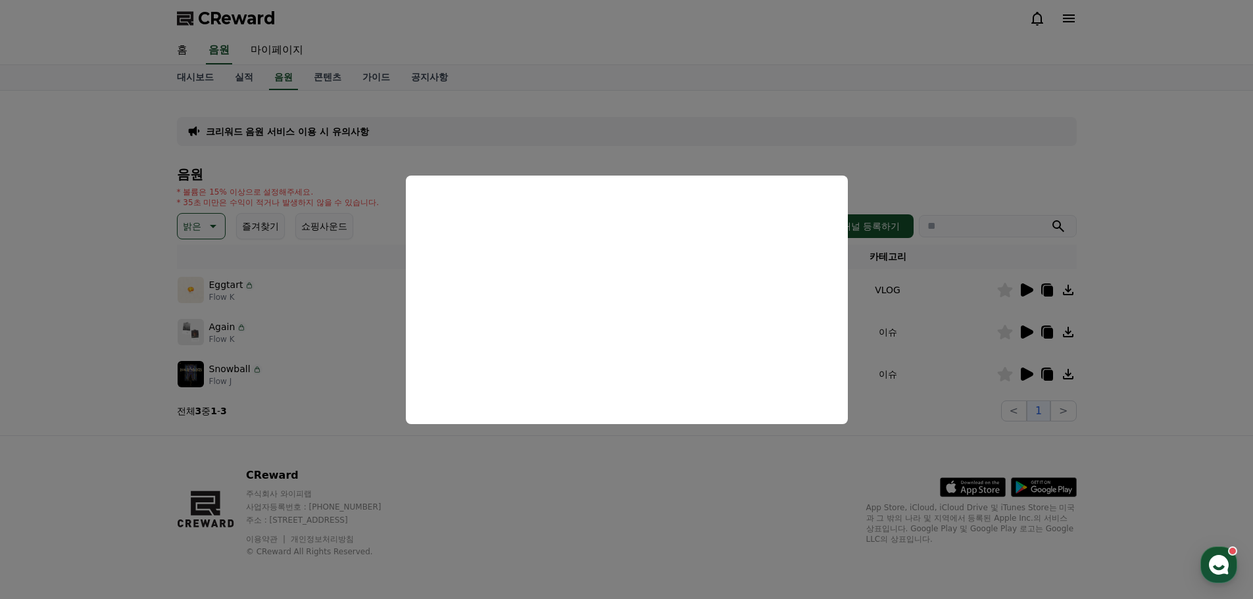
click at [704, 470] on button "close modal" at bounding box center [626, 299] width 1253 height 599
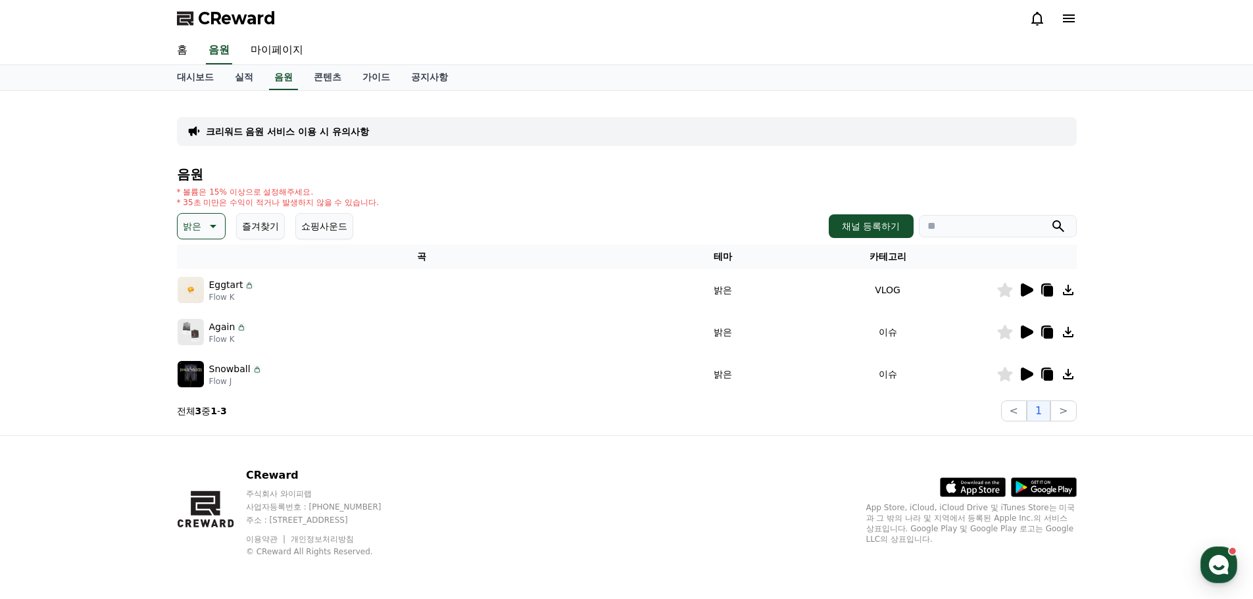
click at [1027, 377] on icon at bounding box center [1027, 374] width 12 height 13
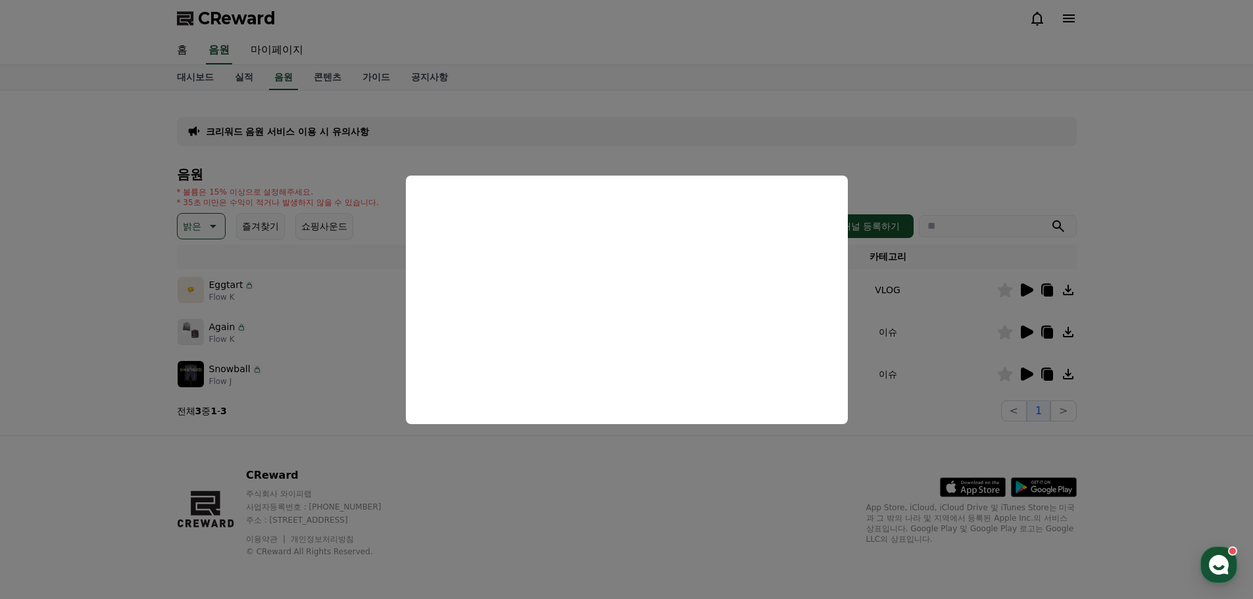
click at [631, 483] on button "close modal" at bounding box center [626, 299] width 1253 height 599
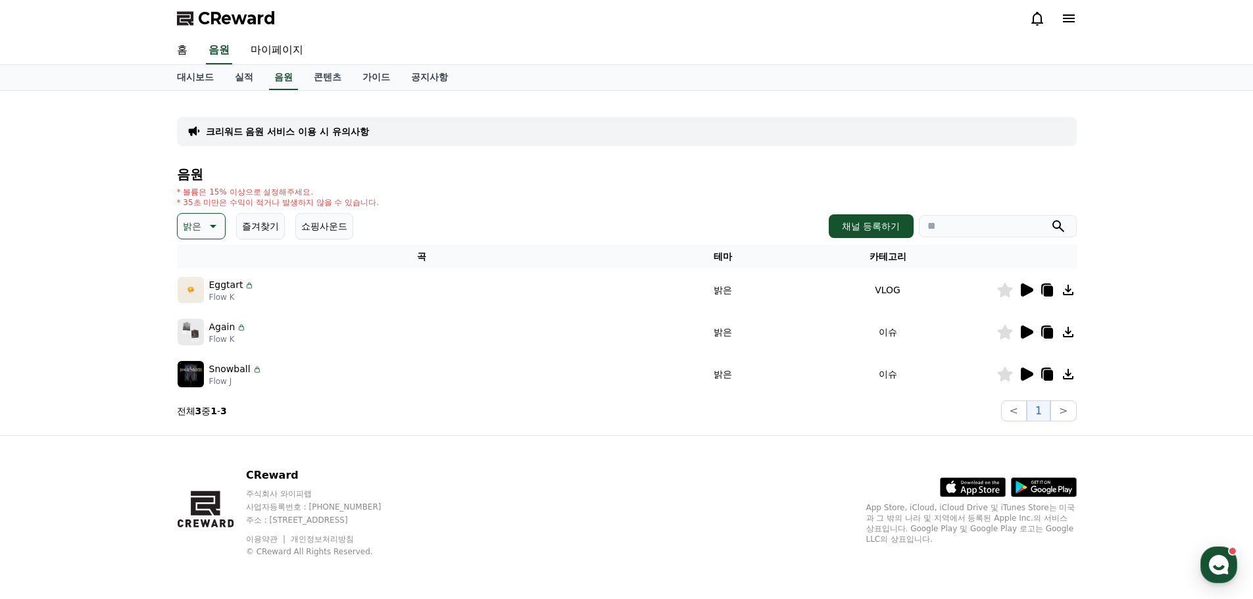
click at [1047, 377] on icon at bounding box center [1047, 375] width 9 height 11
click at [1046, 300] on td at bounding box center [1036, 290] width 80 height 42
click at [1047, 285] on icon at bounding box center [1047, 290] width 16 height 16
drag, startPoint x: 605, startPoint y: 517, endPoint x: 562, endPoint y: 455, distance: 75.2
click at [605, 517] on div "CReward 주식회사 와이피랩 사업자등록번호 : 655-81-03655 주소 : 경기도 김포시 양촌읍 양곡로 495, 3층 305-비이16호…" at bounding box center [626, 517] width 921 height 163
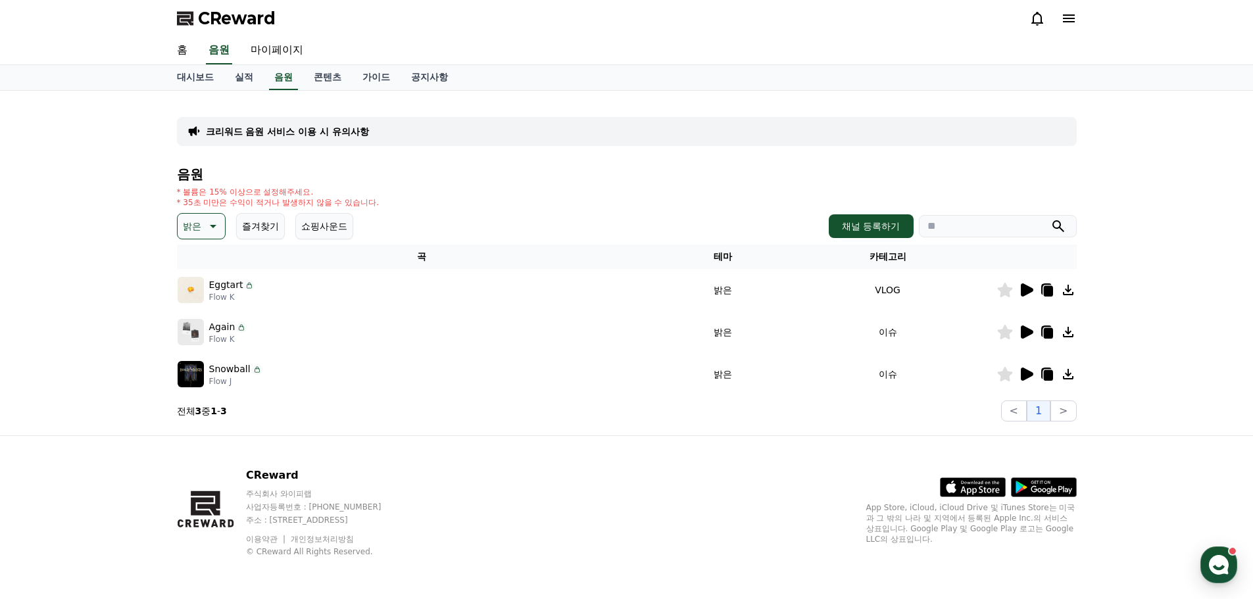
click at [218, 230] on icon at bounding box center [212, 226] width 16 height 16
click at [200, 253] on button "신나는" at bounding box center [198, 247] width 38 height 29
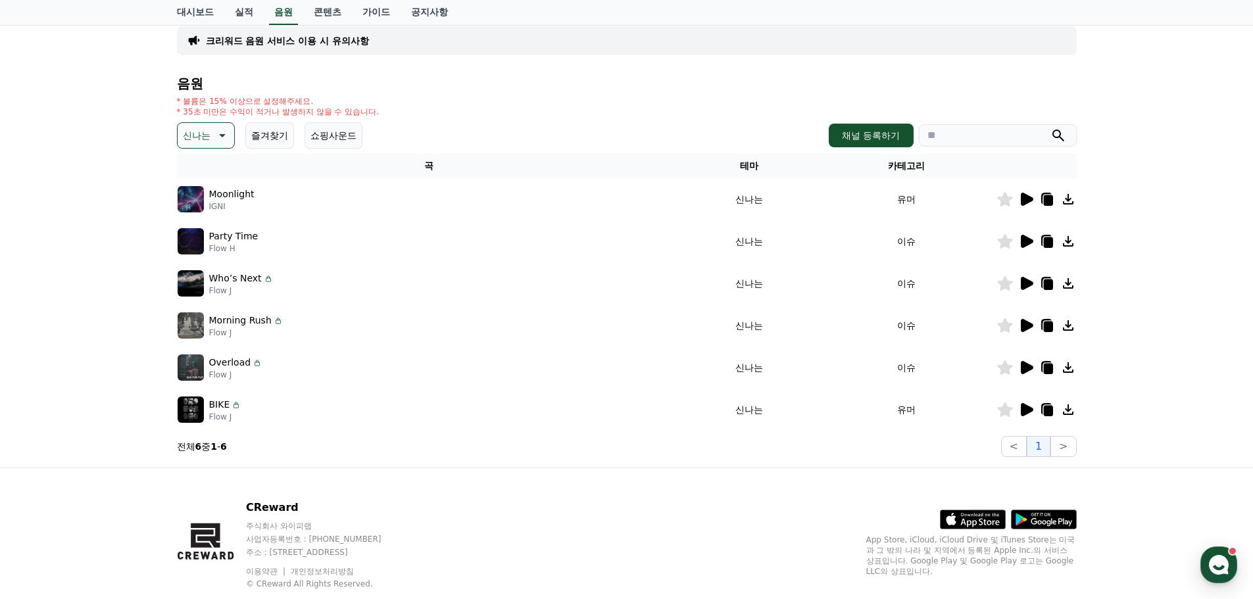
scroll to position [123, 0]
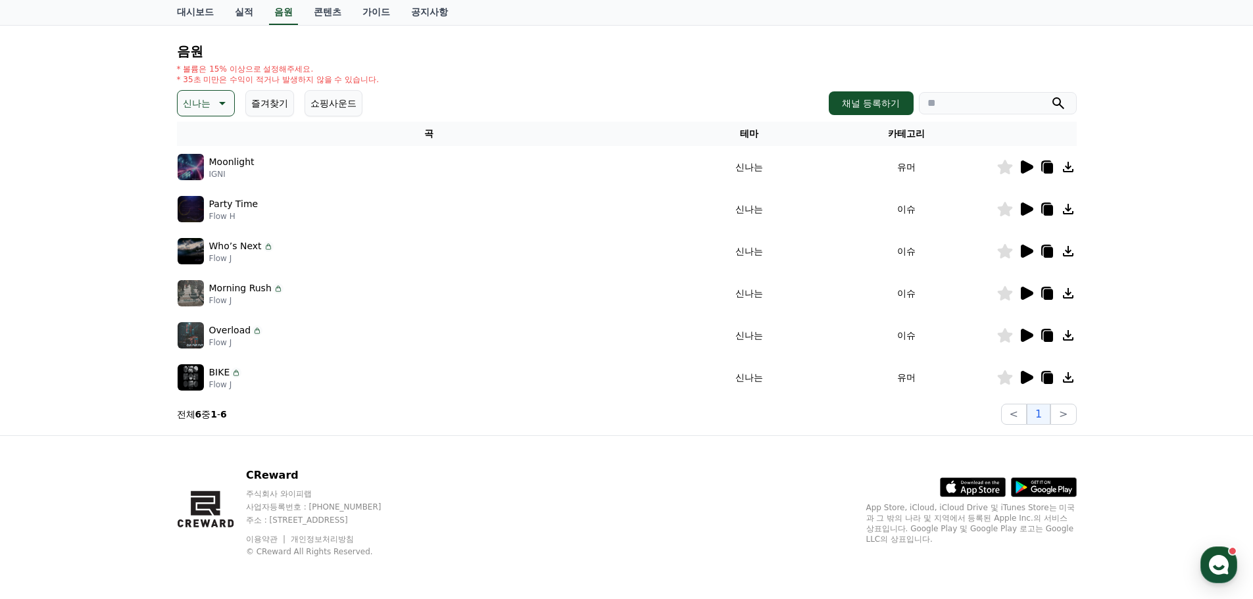
click at [1028, 293] on icon at bounding box center [1027, 293] width 12 height 13
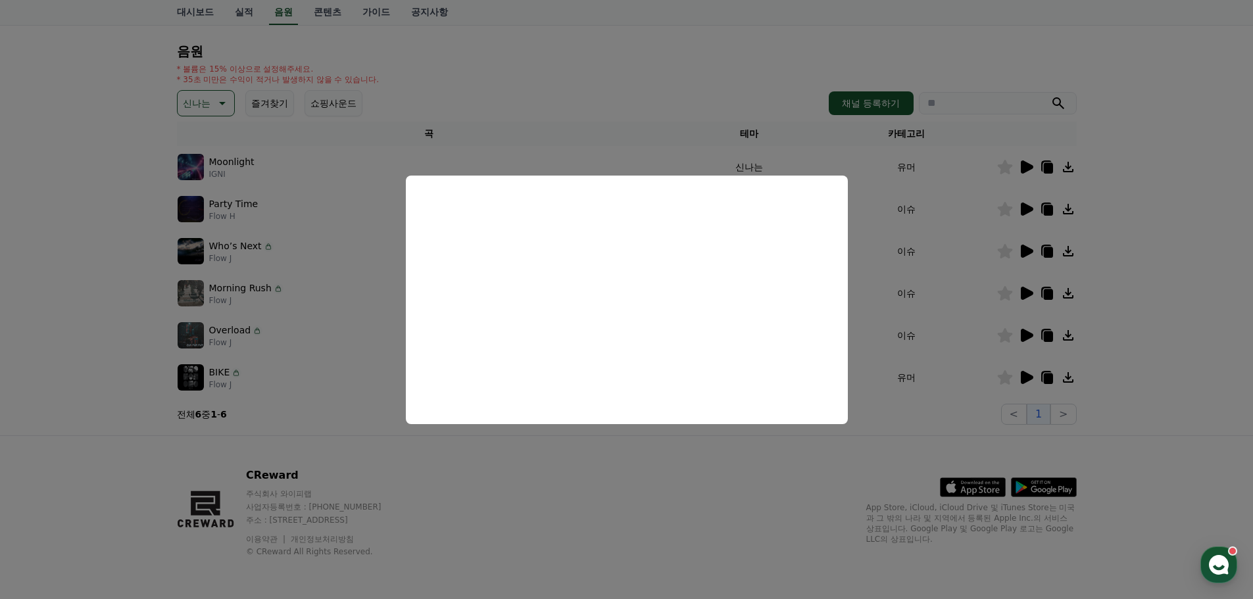
click at [304, 354] on button "close modal" at bounding box center [626, 299] width 1253 height 599
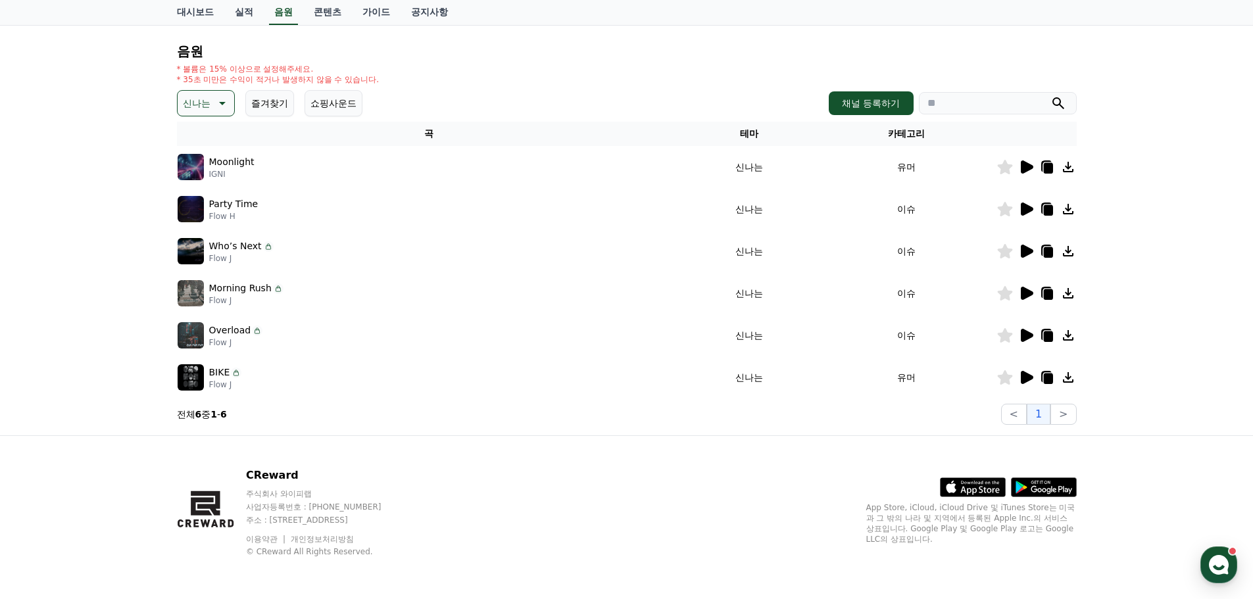
click at [1026, 333] on icon at bounding box center [1027, 335] width 12 height 13
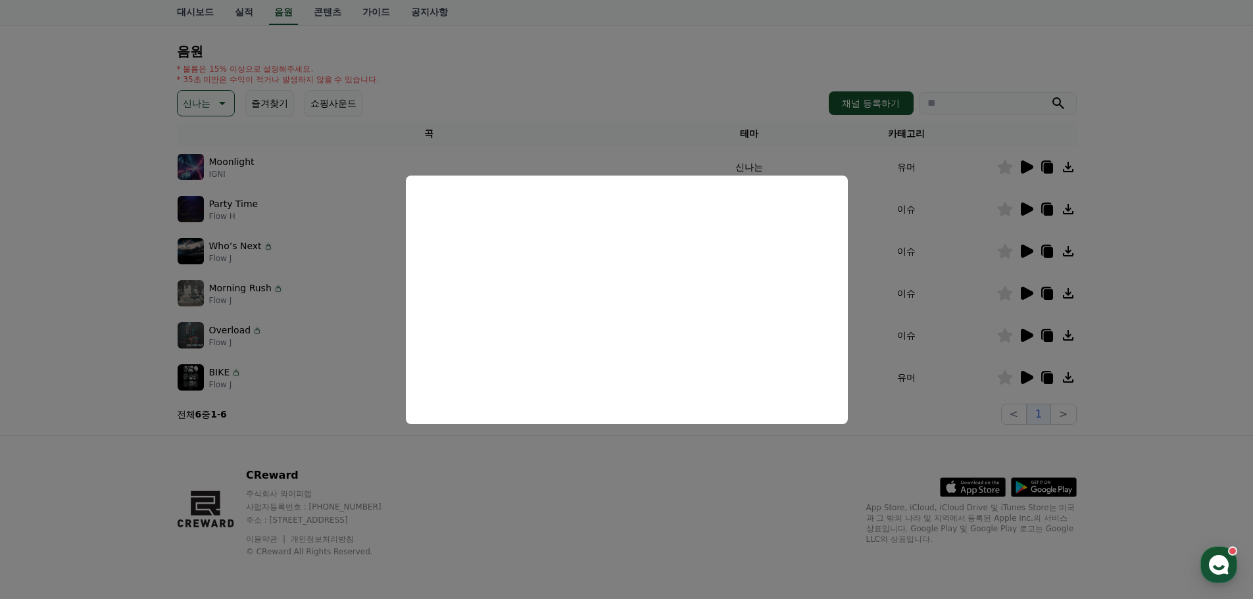
click at [886, 313] on button "close modal" at bounding box center [626, 299] width 1253 height 599
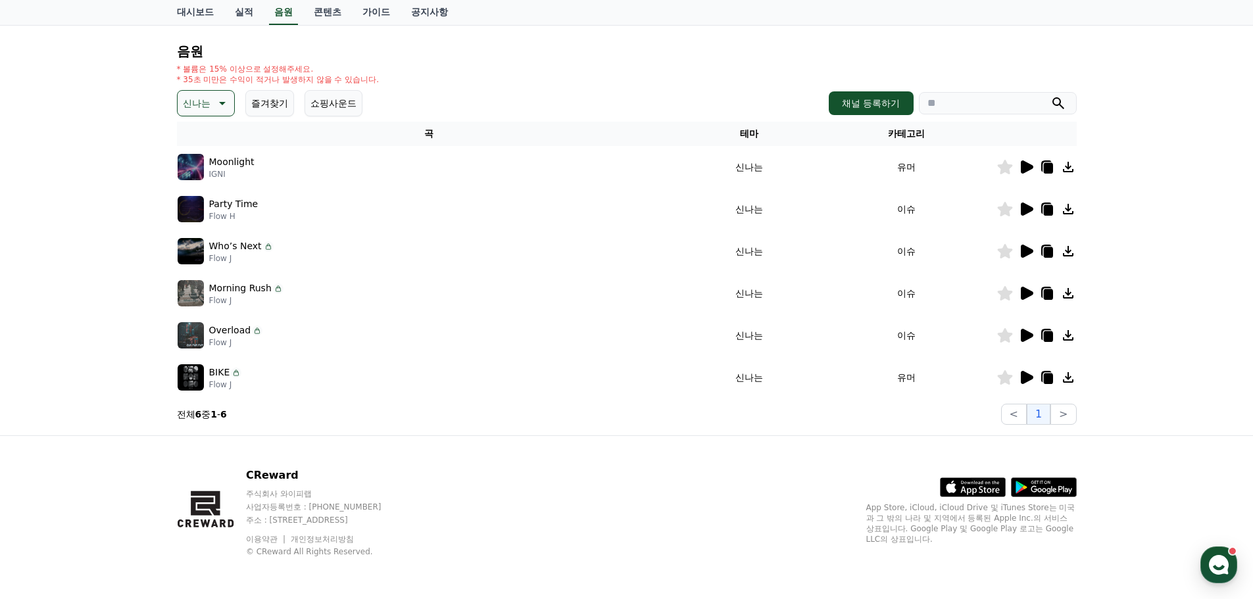
click at [1028, 376] on icon at bounding box center [1027, 377] width 12 height 13
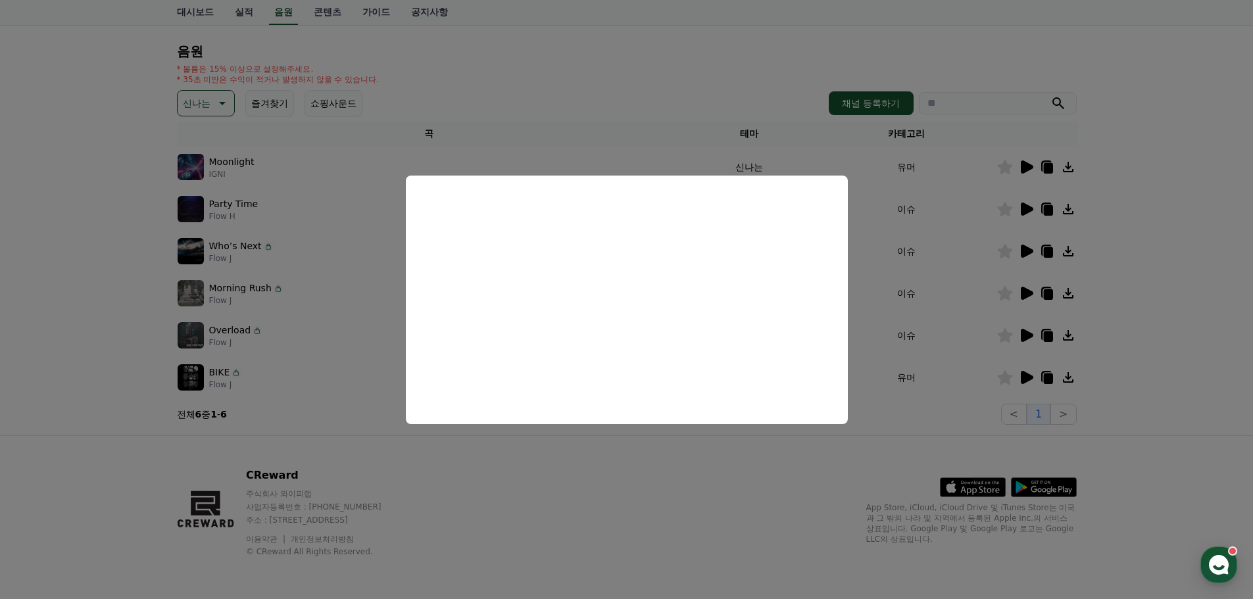
drag, startPoint x: 556, startPoint y: 485, endPoint x: 537, endPoint y: 448, distance: 41.8
click at [556, 479] on button "close modal" at bounding box center [626, 299] width 1253 height 599
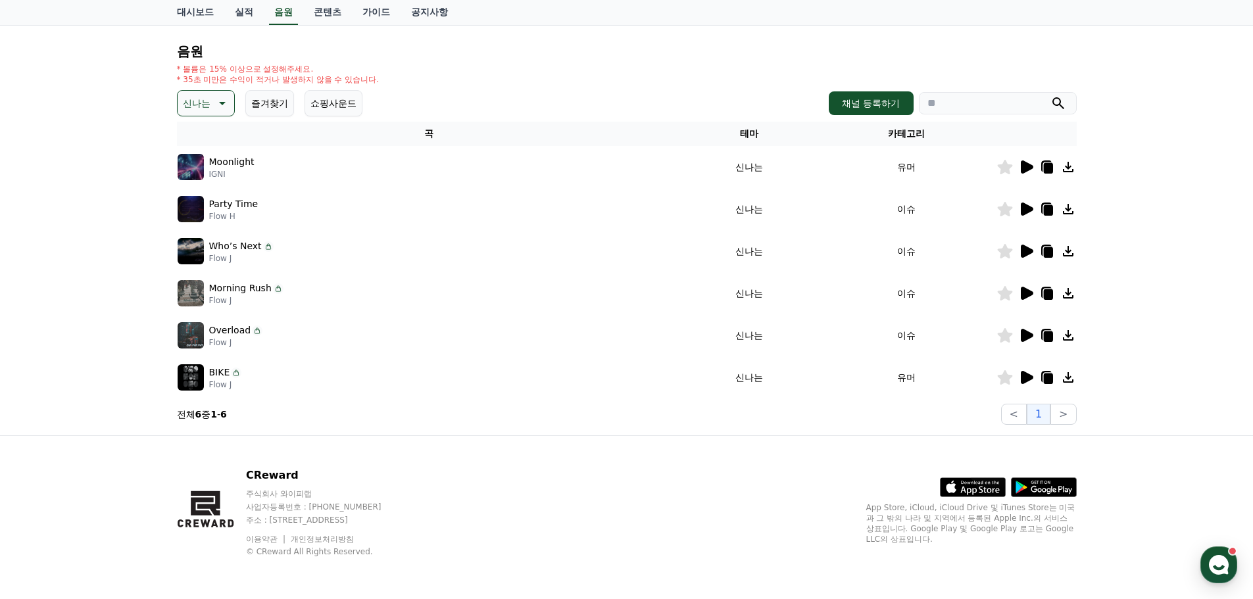
click at [226, 110] on icon at bounding box center [221, 103] width 16 height 16
click at [215, 193] on button "즐거움" at bounding box center [198, 194] width 38 height 29
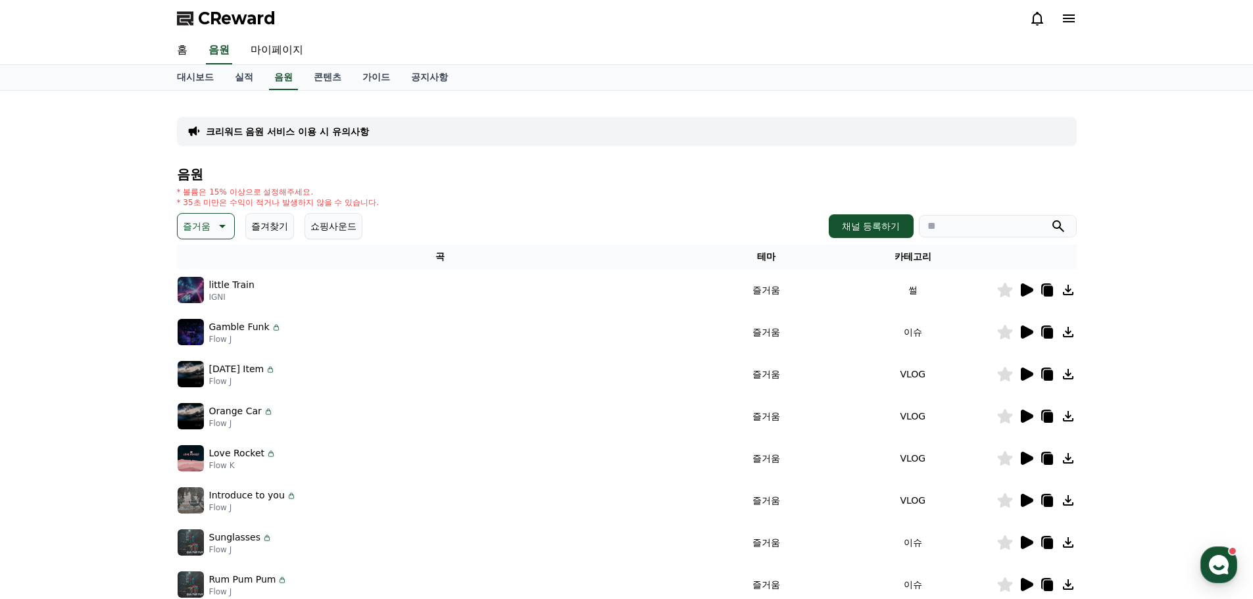
click at [230, 290] on p "little Train" at bounding box center [231, 285] width 45 height 14
click at [1023, 295] on icon at bounding box center [1027, 289] width 12 height 13
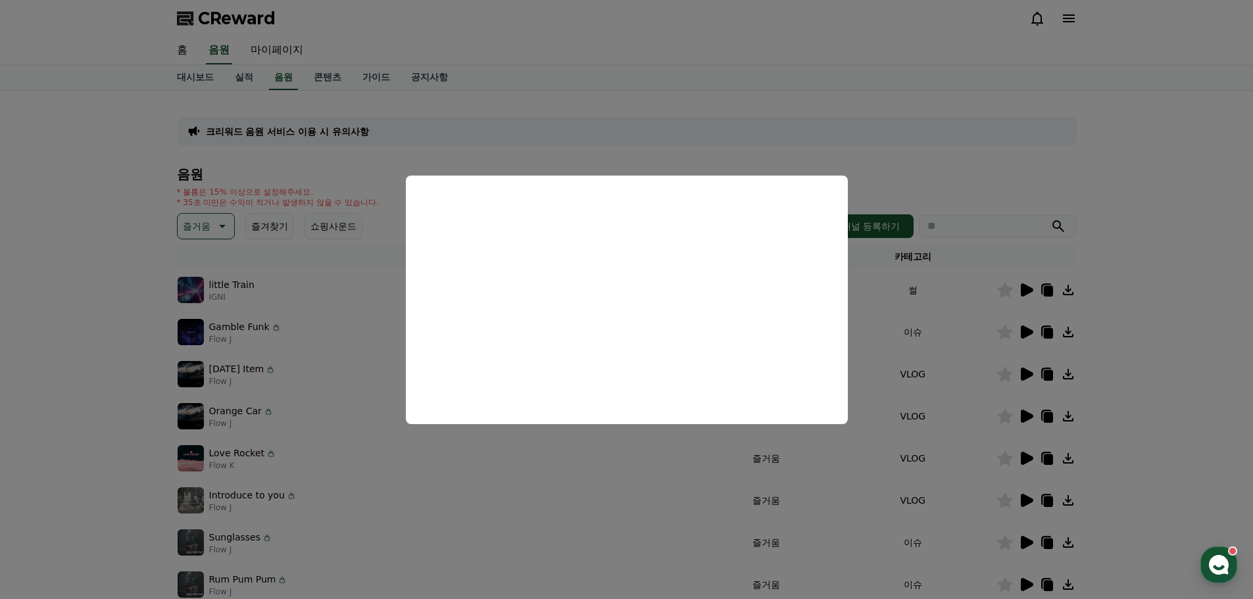
click at [110, 327] on button "close modal" at bounding box center [626, 299] width 1253 height 599
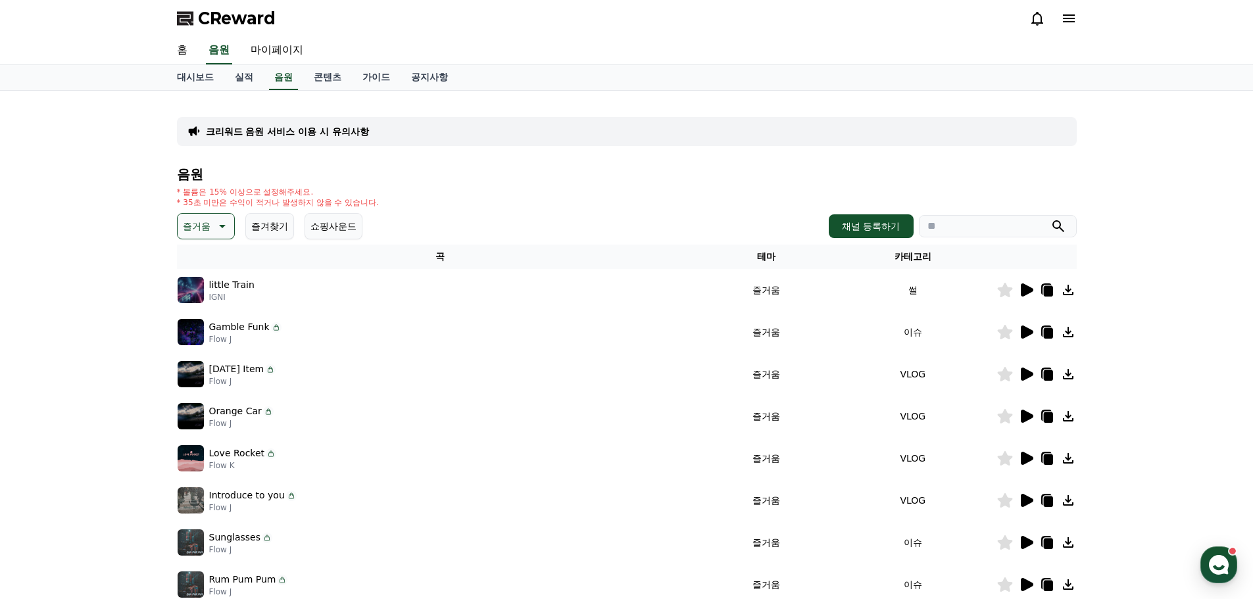
click at [1023, 333] on icon at bounding box center [1027, 332] width 12 height 13
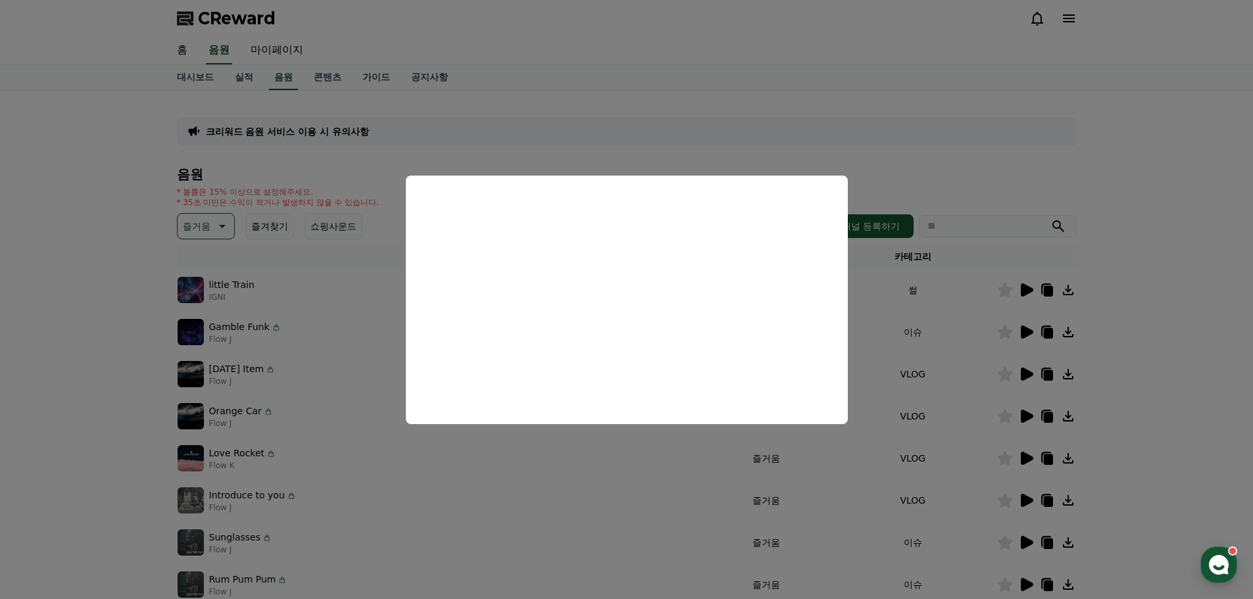
click at [948, 157] on button "close modal" at bounding box center [626, 299] width 1253 height 599
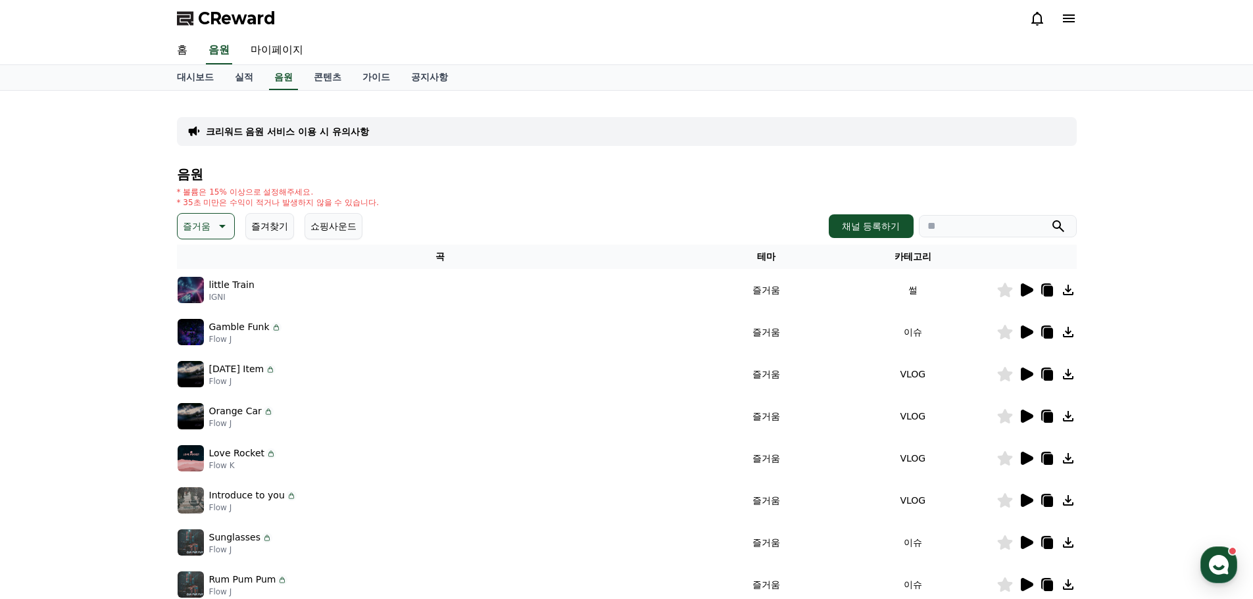
click at [1043, 328] on icon at bounding box center [1047, 332] width 16 height 16
click at [1050, 287] on icon at bounding box center [1047, 291] width 9 height 11
click at [508, 168] on h4 "음원" at bounding box center [627, 174] width 900 height 14
click at [1027, 376] on icon at bounding box center [1027, 374] width 12 height 13
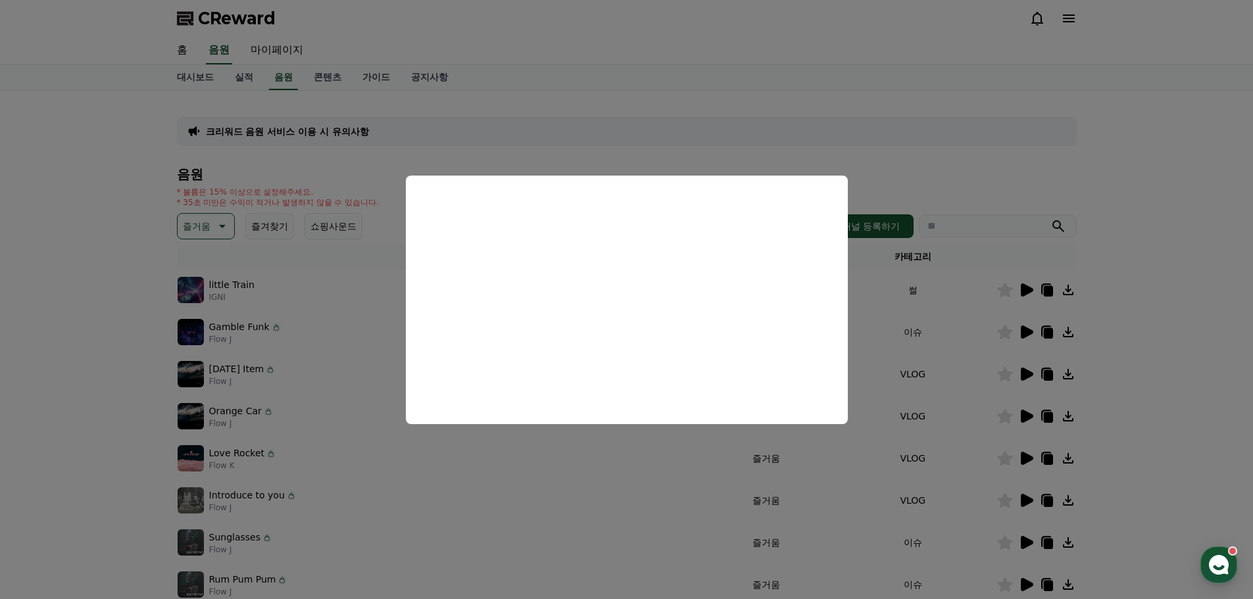
click at [582, 128] on button "close modal" at bounding box center [626, 299] width 1253 height 599
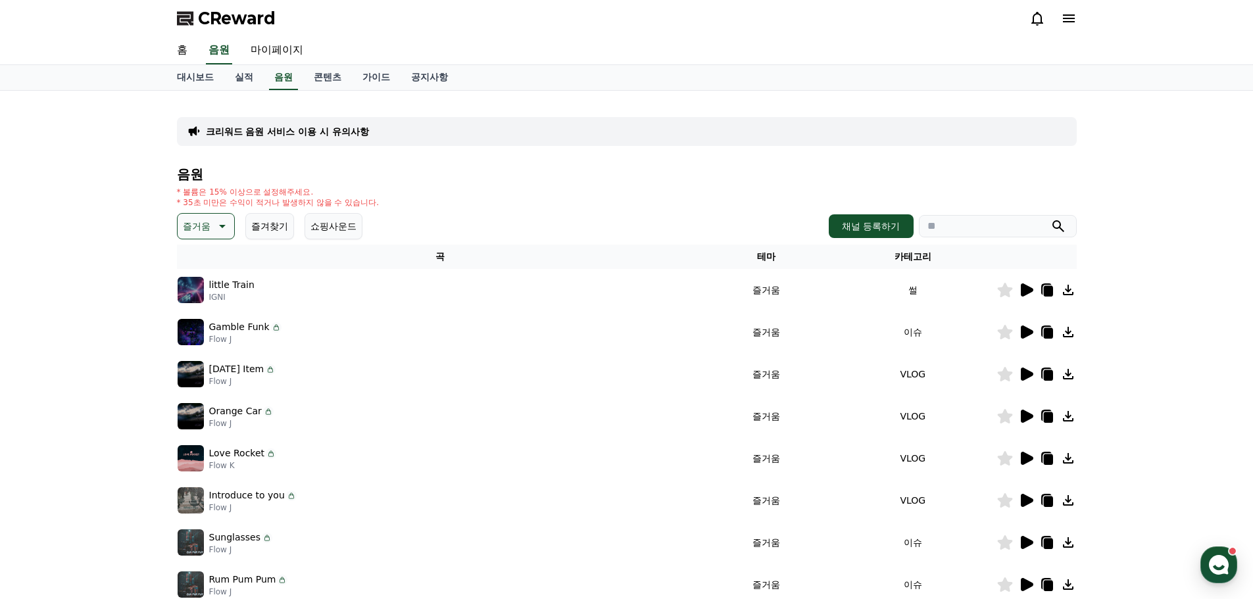
click at [1026, 422] on icon at bounding box center [1026, 416] width 16 height 16
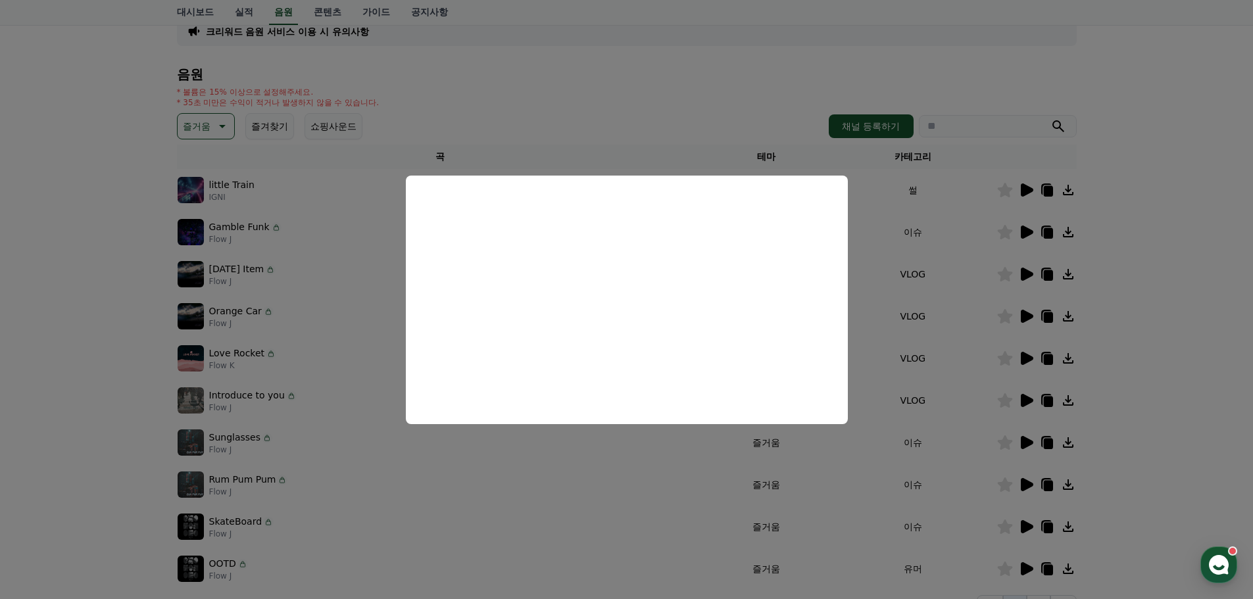
scroll to position [219, 0]
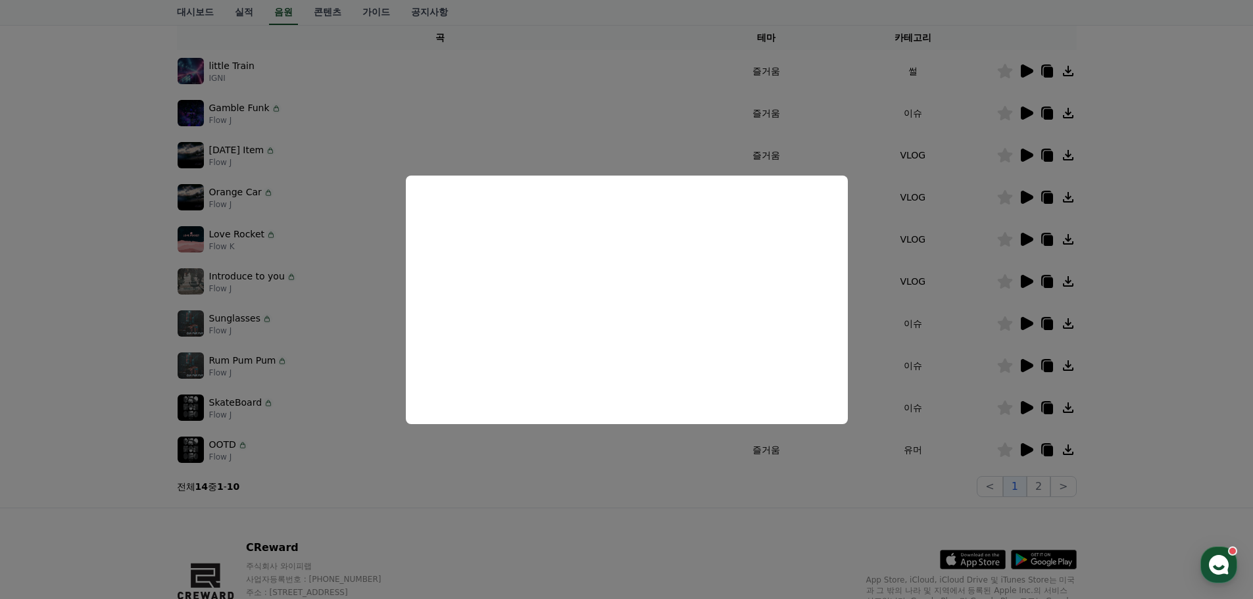
click at [187, 314] on button "close modal" at bounding box center [626, 299] width 1253 height 599
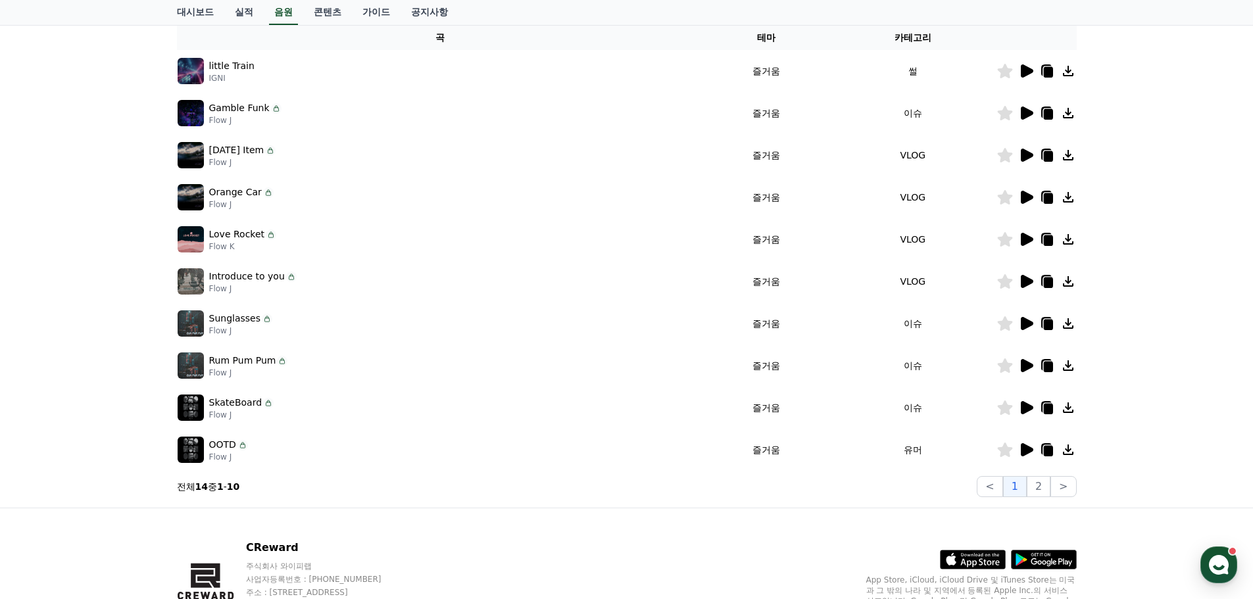
click at [226, 278] on p "Introduce to you" at bounding box center [247, 277] width 76 height 14
click at [1025, 324] on icon at bounding box center [1027, 323] width 12 height 13
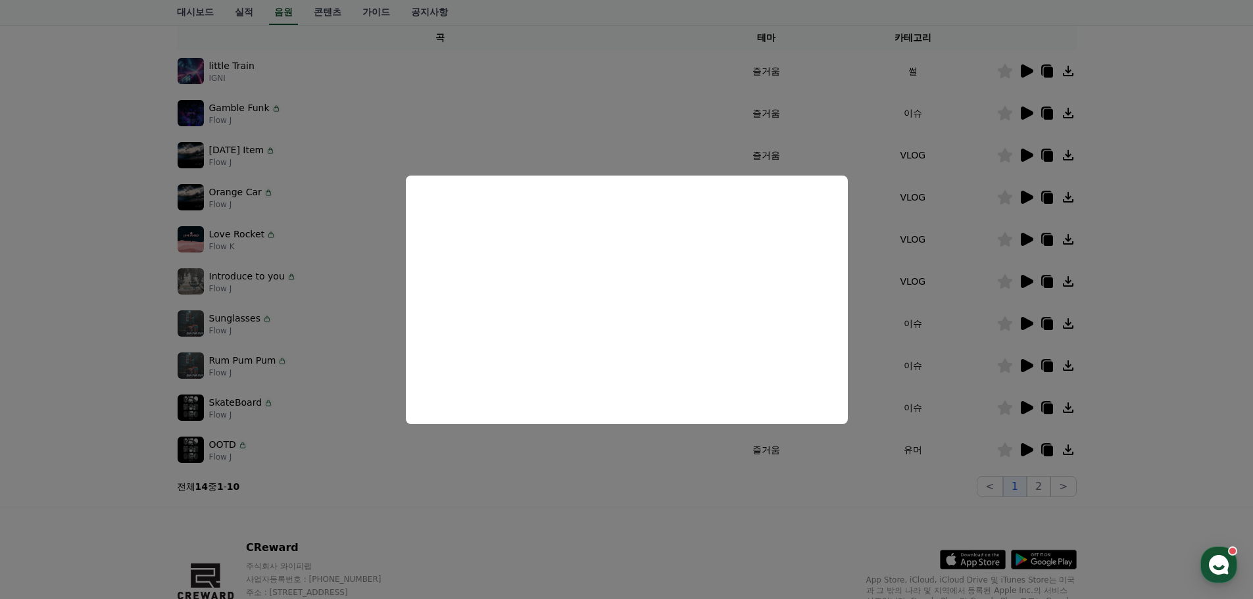
click at [131, 335] on button "close modal" at bounding box center [626, 299] width 1253 height 599
click at [205, 370] on div "Rum Pum Pum Flow J" at bounding box center [440, 365] width 525 height 26
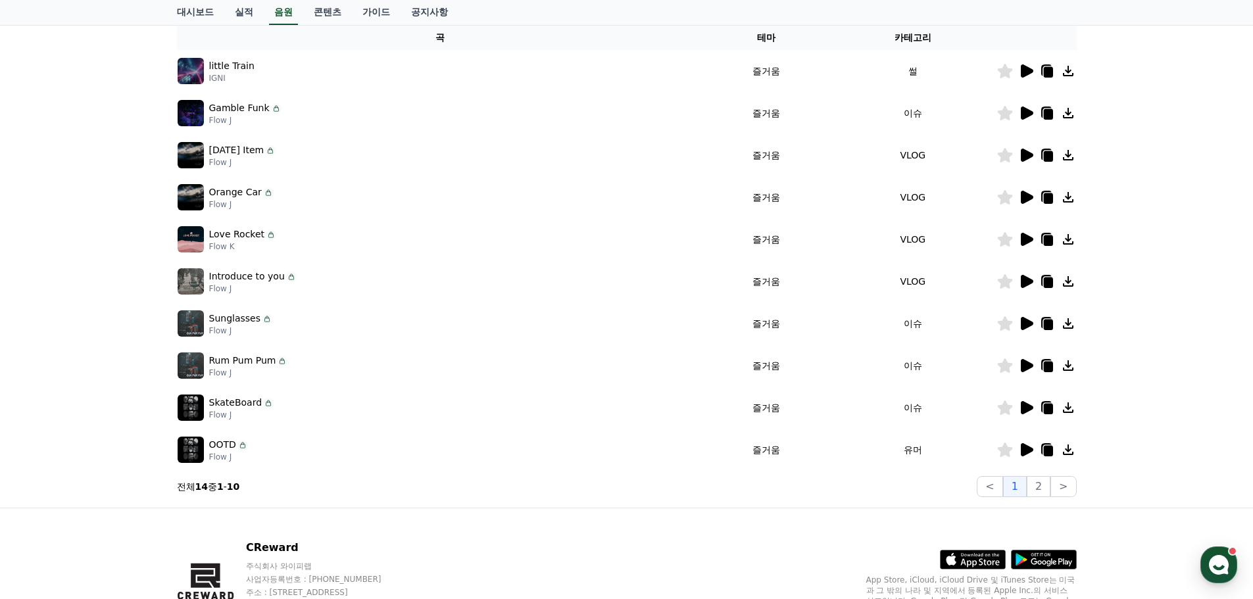
click at [234, 364] on p "Rum Pum Pum" at bounding box center [242, 361] width 67 height 14
click at [1027, 363] on icon at bounding box center [1027, 365] width 12 height 13
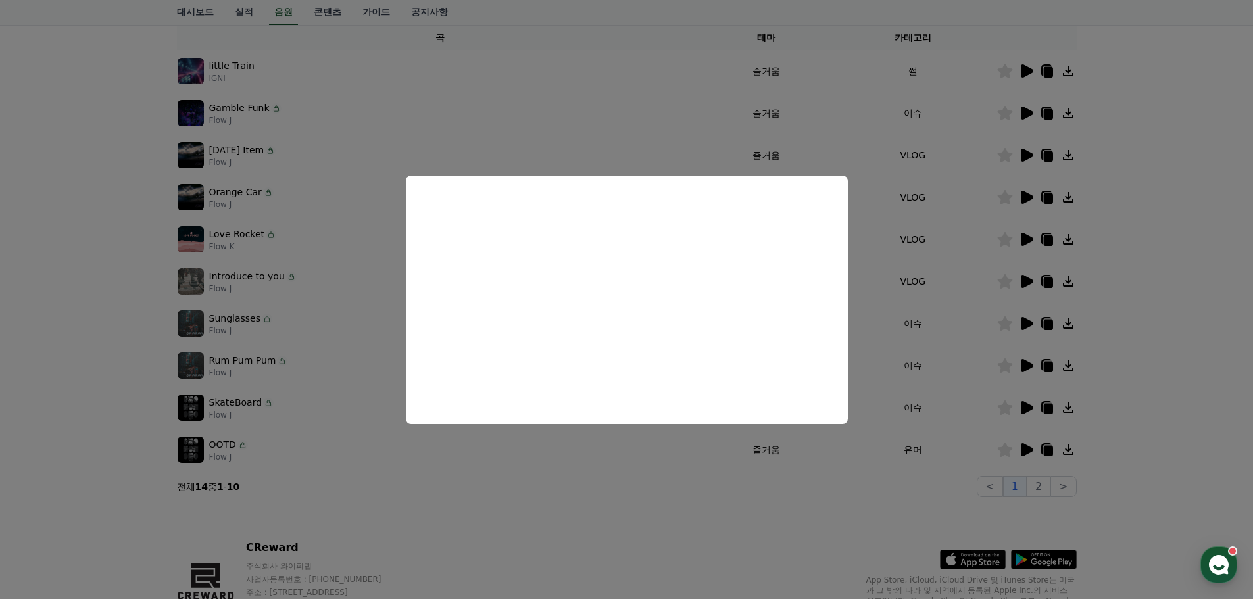
click at [525, 503] on button "close modal" at bounding box center [626, 299] width 1253 height 599
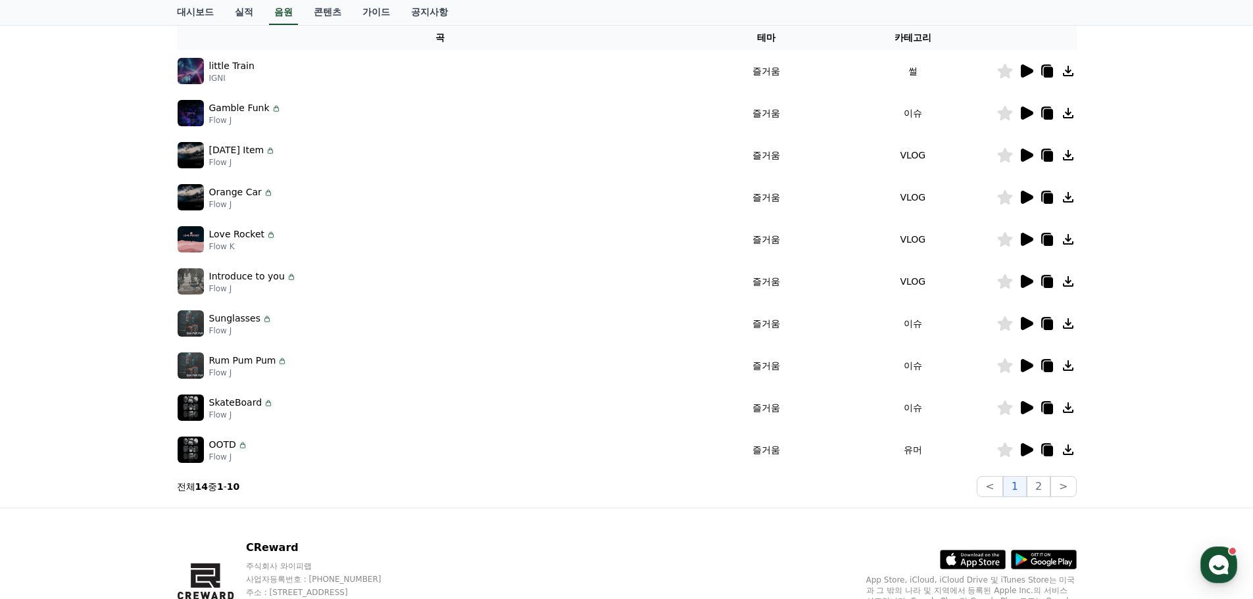
drag, startPoint x: 1050, startPoint y: 364, endPoint x: 1020, endPoint y: 367, distance: 30.4
click at [1049, 364] on icon at bounding box center [1047, 367] width 9 height 11
click at [873, 407] on td "이슈" at bounding box center [912, 408] width 166 height 42
click at [1025, 411] on icon at bounding box center [1027, 407] width 12 height 13
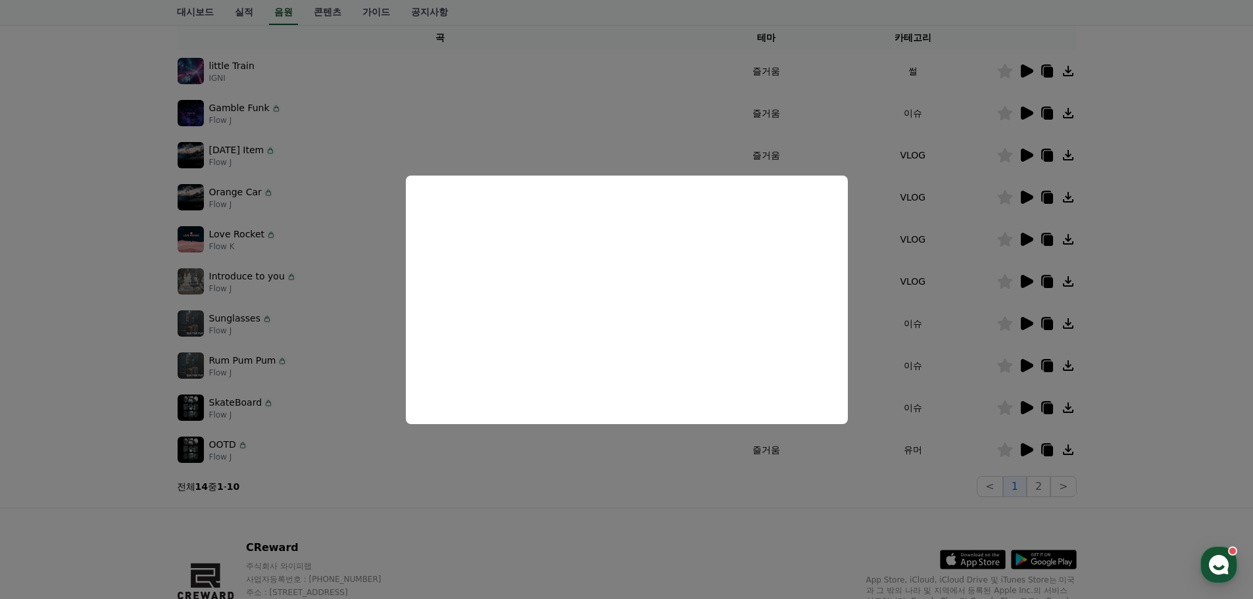
click at [650, 462] on button "close modal" at bounding box center [626, 299] width 1253 height 599
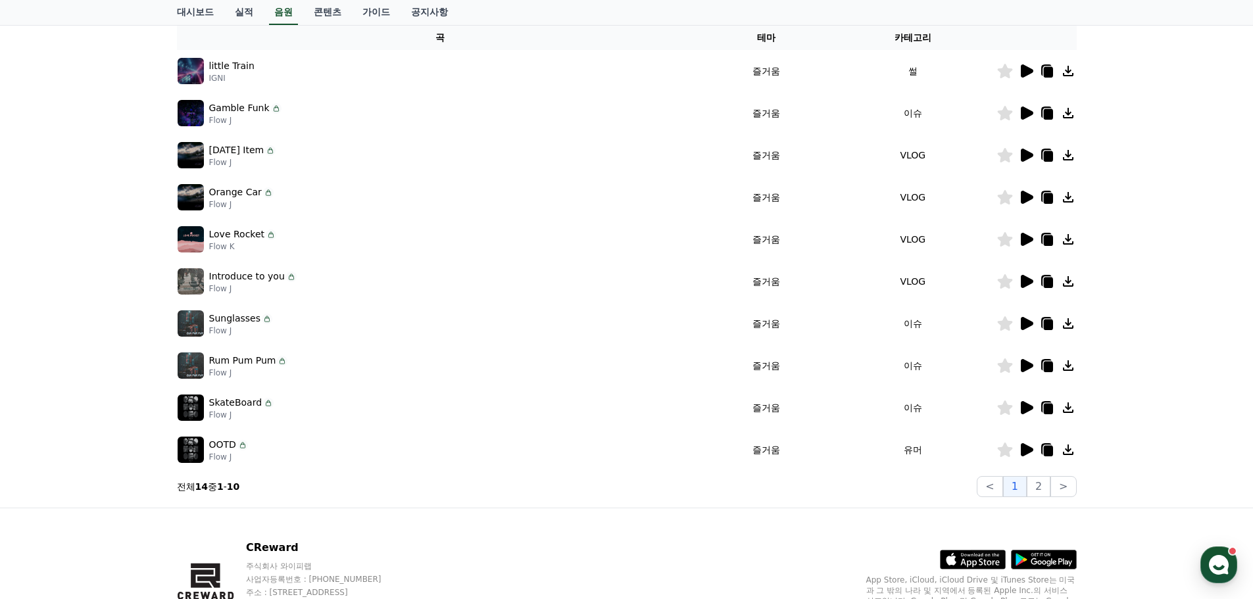
click at [1053, 407] on icon at bounding box center [1047, 408] width 16 height 16
click at [566, 513] on div "CReward 주식회사 와이피랩 사업자등록번호 : [PHONE_NUMBER] 주소 : [STREET_ADDRESS] 이용약관 개인정보처리방침 …" at bounding box center [626, 589] width 921 height 163
click at [1028, 454] on icon at bounding box center [1026, 450] width 16 height 16
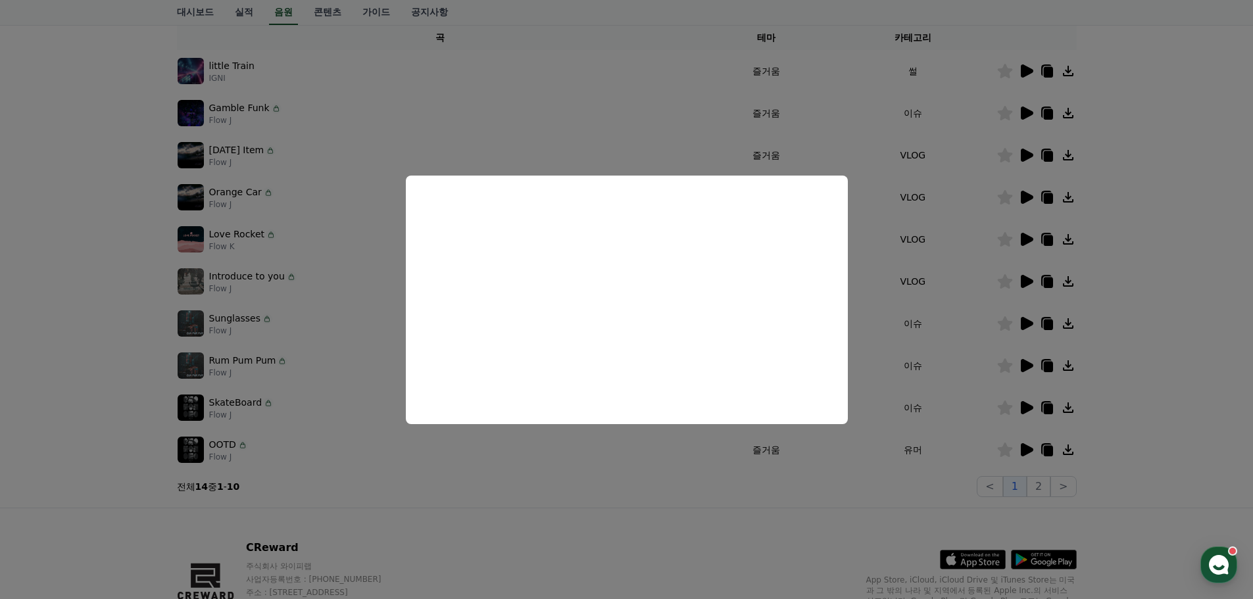
drag, startPoint x: 733, startPoint y: 506, endPoint x: 850, endPoint y: 474, distance: 121.9
click at [733, 505] on button "close modal" at bounding box center [626, 299] width 1253 height 599
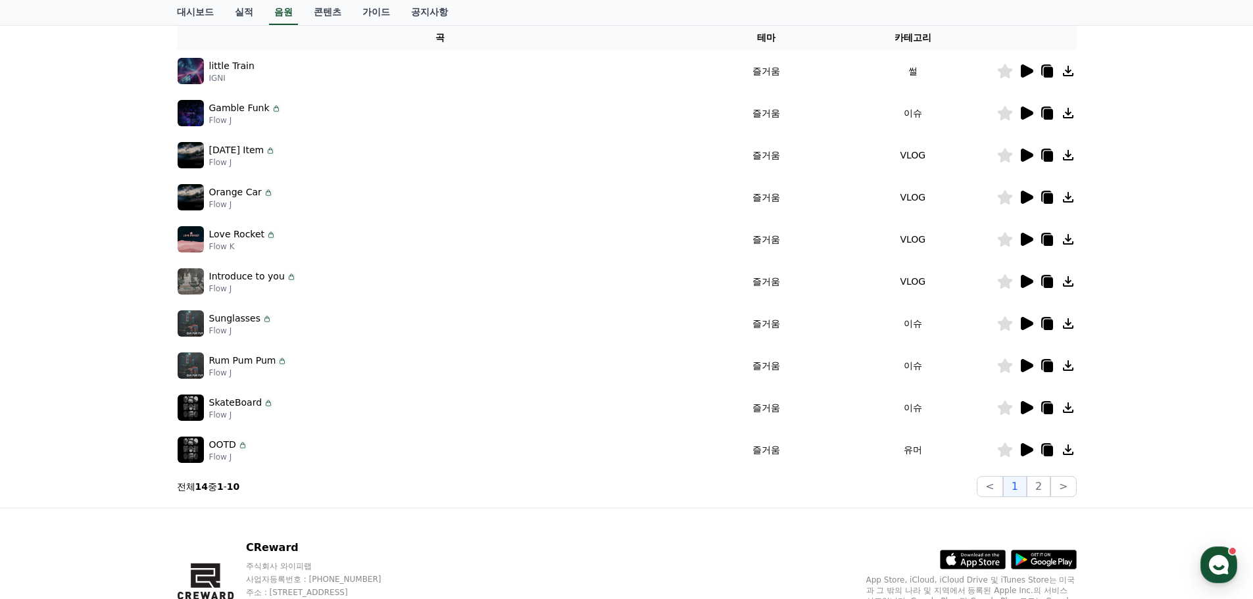
click at [1051, 447] on icon at bounding box center [1047, 451] width 9 height 11
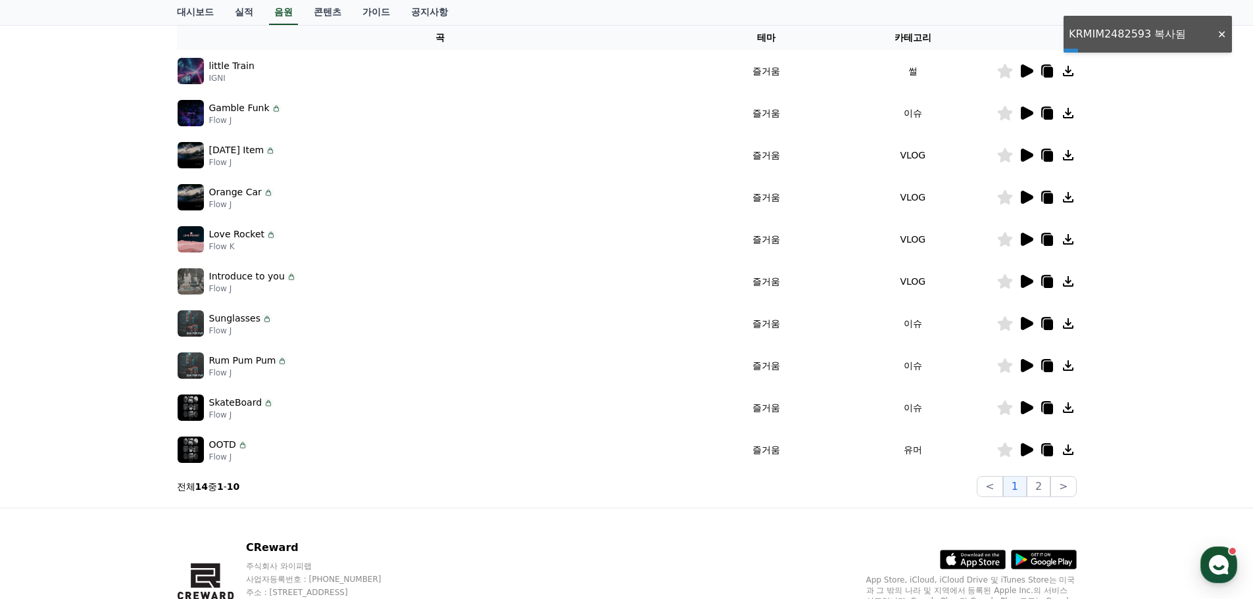
click at [1046, 451] on icon at bounding box center [1047, 451] width 9 height 11
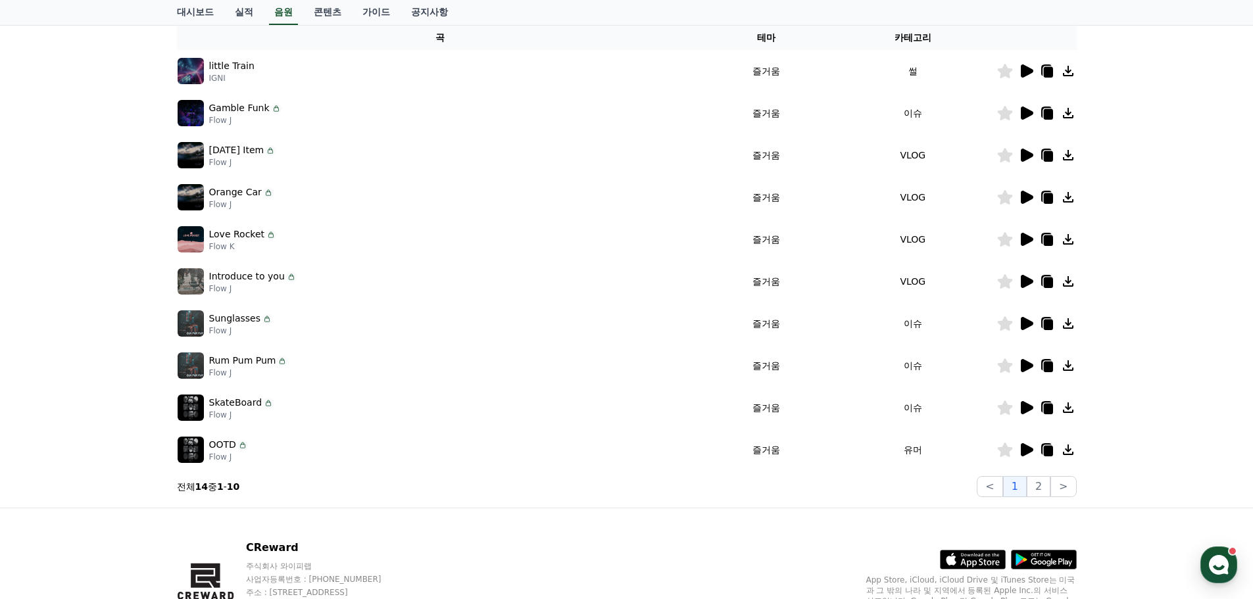
drag, startPoint x: 665, startPoint y: 500, endPoint x: 677, endPoint y: 504, distance: 13.1
click at [665, 500] on div "크리워드 음원 서비스 이용 시 유의사항 음원 * 볼륨은 15% 이상으로 설정해주세요. * 35초 미만은 수익이 적거나 발생하지 않을 수 있습니…" at bounding box center [627, 189] width 910 height 625
click at [1044, 483] on button "2" at bounding box center [1039, 486] width 24 height 21
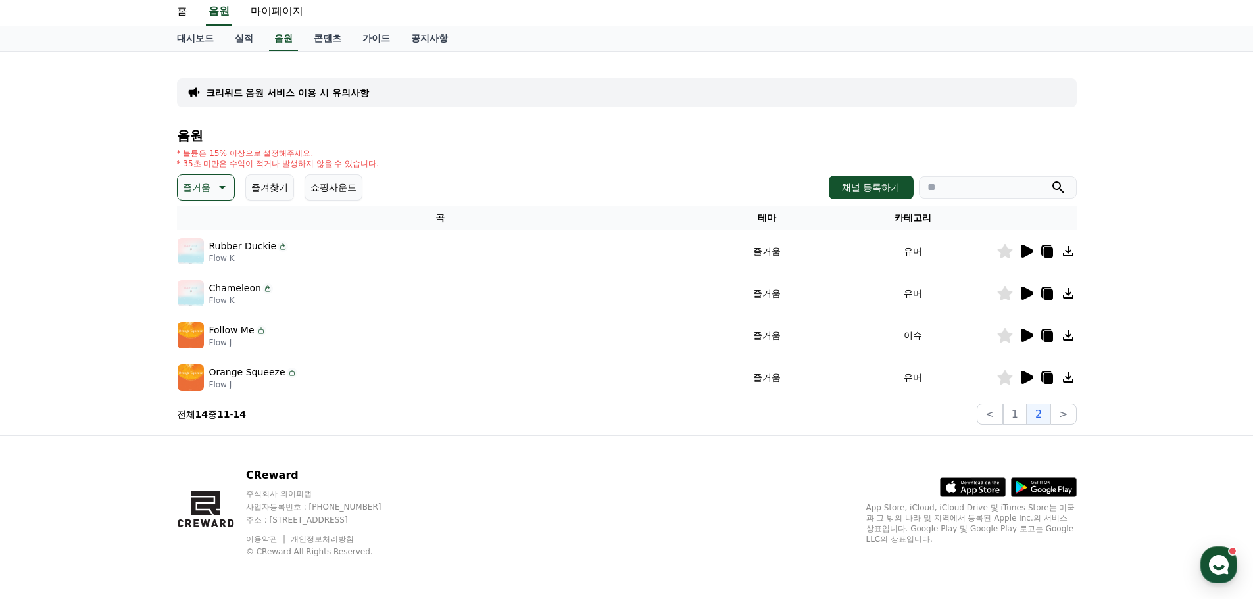
click at [1024, 254] on icon at bounding box center [1027, 251] width 12 height 13
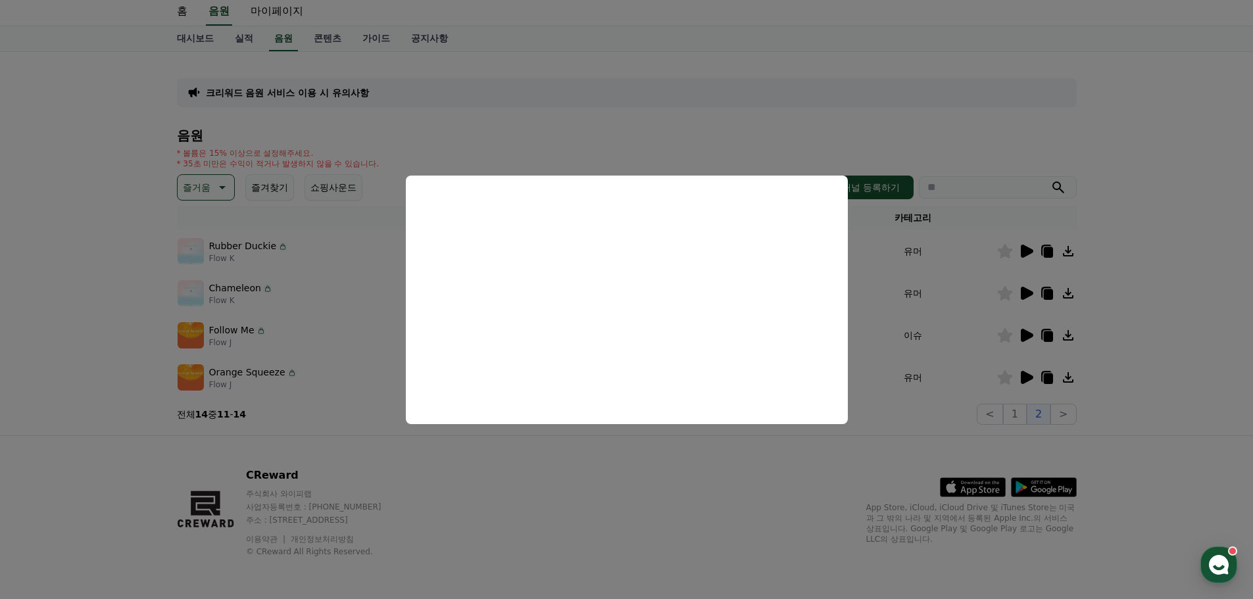
click at [740, 521] on button "close modal" at bounding box center [626, 299] width 1253 height 599
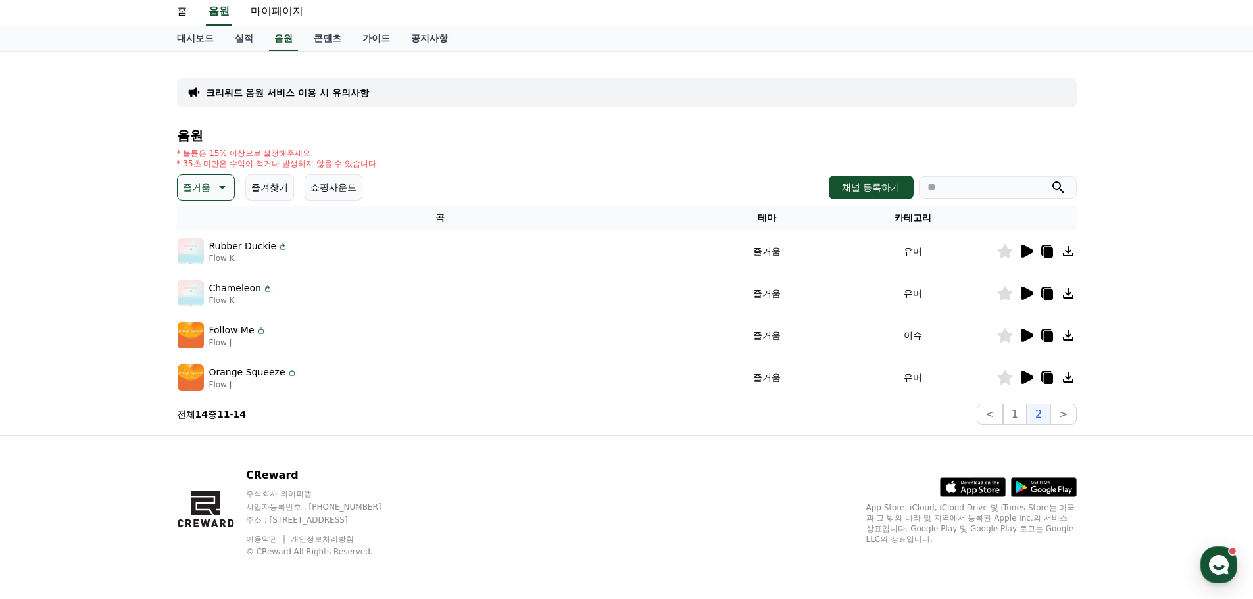
click at [1048, 246] on icon at bounding box center [1046, 251] width 11 height 12
drag, startPoint x: 568, startPoint y: 384, endPoint x: 564, endPoint y: 377, distance: 7.7
click at [573, 379] on div "Orange Squeeze Flow J" at bounding box center [441, 377] width 526 height 26
click at [1023, 291] on icon at bounding box center [1027, 293] width 12 height 13
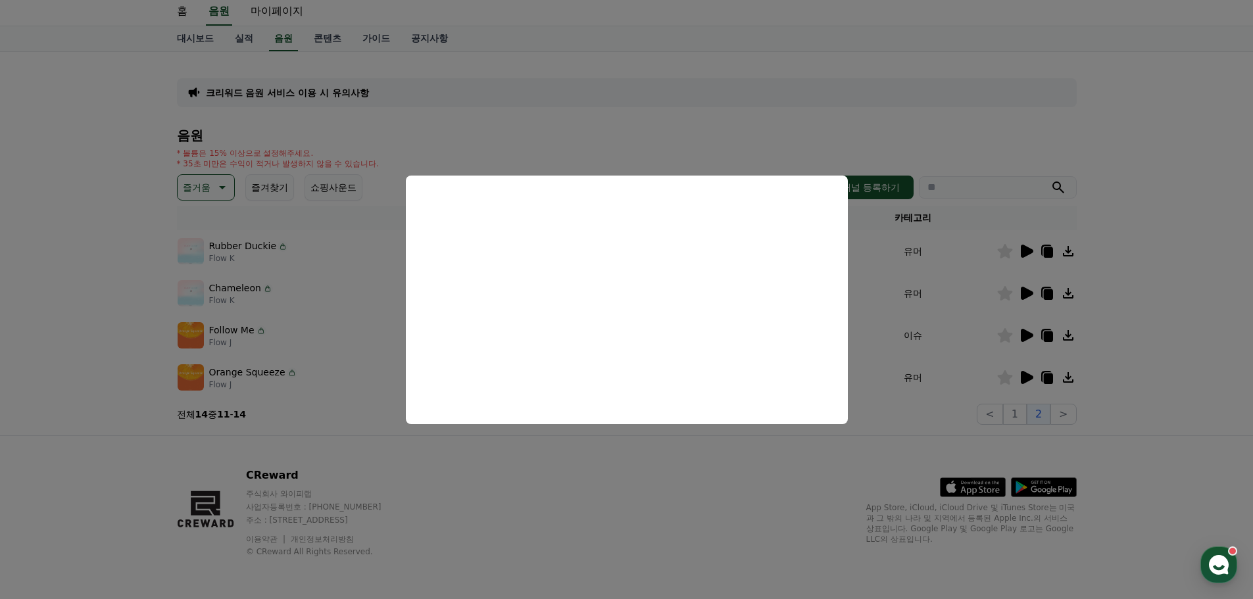
click at [1045, 293] on button "close modal" at bounding box center [626, 299] width 1253 height 599
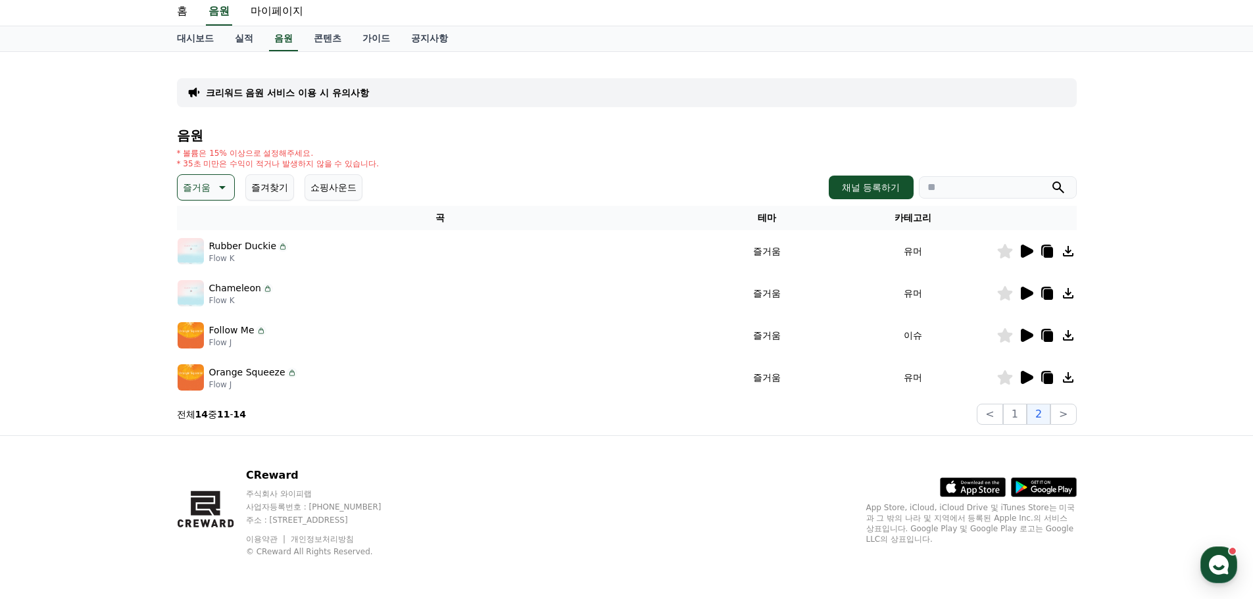
click at [1046, 294] on icon at bounding box center [1047, 294] width 9 height 11
click at [725, 434] on div "크리워드 음원 서비스 이용 시 유의사항 음원 * 볼륨은 15% 이상으로 설정해주세요. * 35초 미만은 수익이 적거나 발생하지 않을 수 있습니…" at bounding box center [626, 243] width 921 height 383
click at [1029, 337] on icon at bounding box center [1027, 335] width 12 height 13
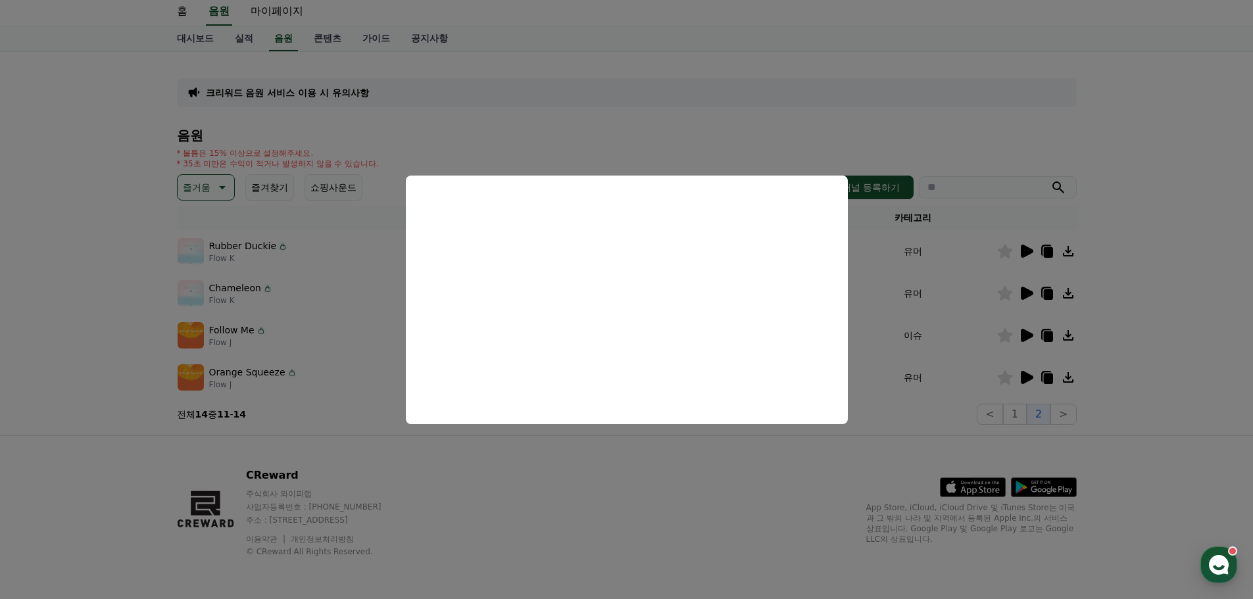
drag, startPoint x: 733, startPoint y: 504, endPoint x: 749, endPoint y: 493, distance: 20.3
click at [733, 504] on button "close modal" at bounding box center [626, 299] width 1253 height 599
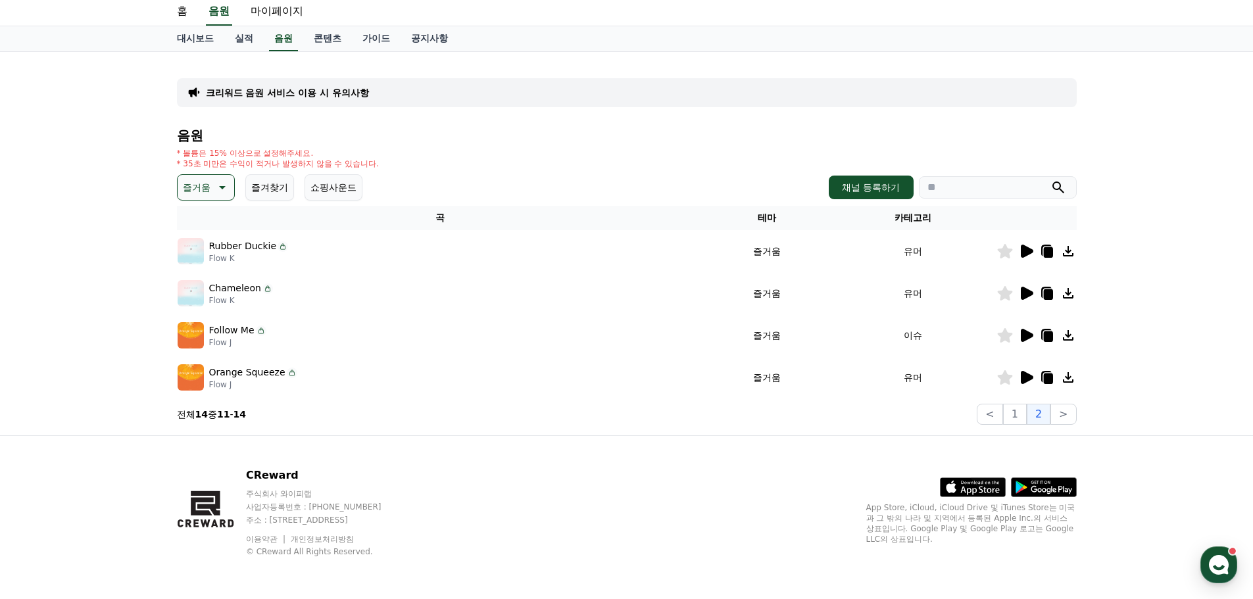
click at [1044, 341] on icon at bounding box center [1047, 336] width 9 height 11
click at [458, 456] on div "CReward 주식회사 와이피랩 사업자등록번호 : [PHONE_NUMBER] 주소 : [STREET_ADDRESS] 이용약관 개인정보처리방침 …" at bounding box center [626, 517] width 921 height 163
click at [215, 381] on p "Flow J" at bounding box center [253, 384] width 88 height 11
click at [1025, 335] on icon at bounding box center [1027, 335] width 12 height 13
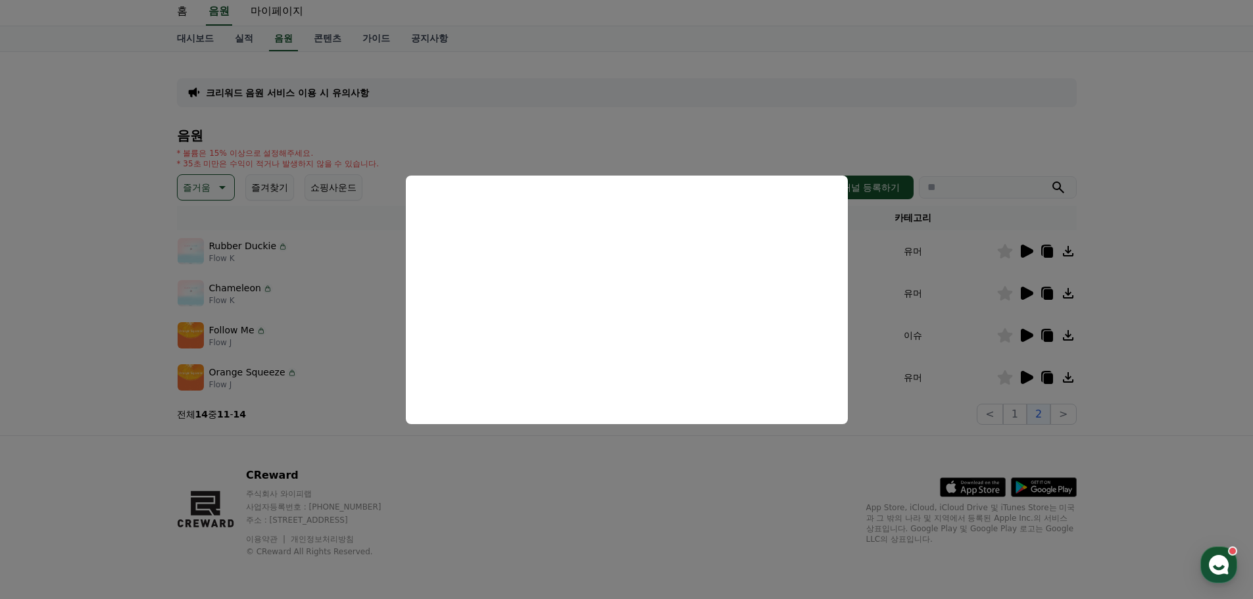
drag, startPoint x: 552, startPoint y: 498, endPoint x: 518, endPoint y: 475, distance: 41.6
click at [551, 498] on button "close modal" at bounding box center [626, 299] width 1253 height 599
click at [235, 362] on td "Orange Squeeze Flow J" at bounding box center [440, 377] width 527 height 42
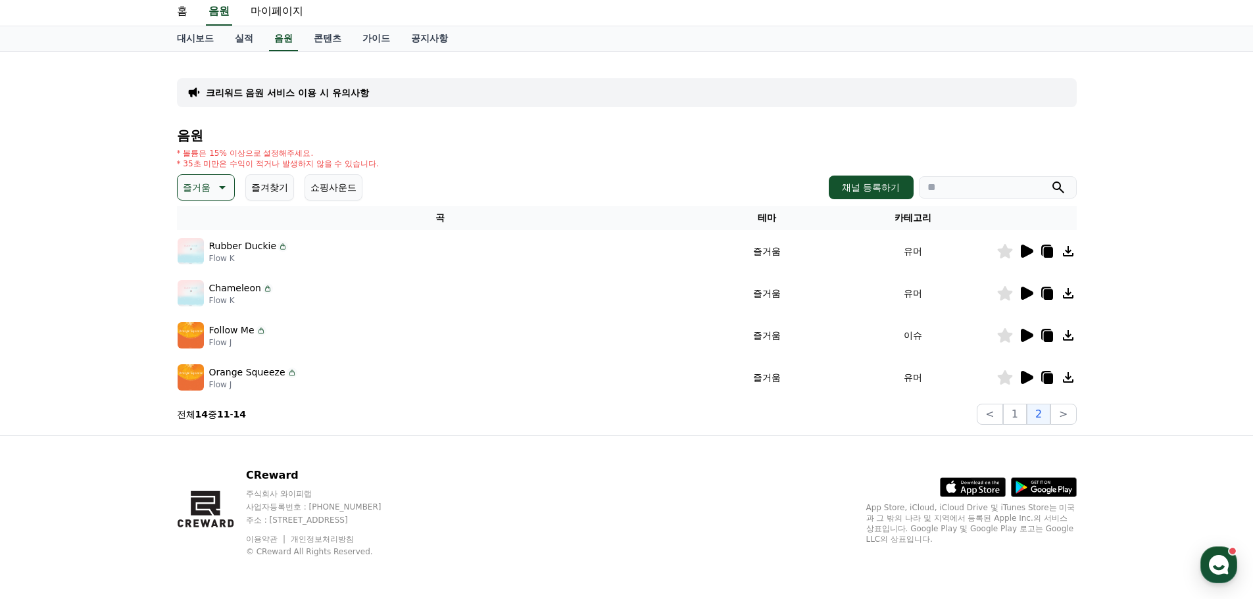
click at [189, 376] on img at bounding box center [191, 377] width 26 height 26
click at [1036, 378] on div at bounding box center [1036, 378] width 79 height 16
click at [1027, 378] on icon at bounding box center [1027, 377] width 12 height 13
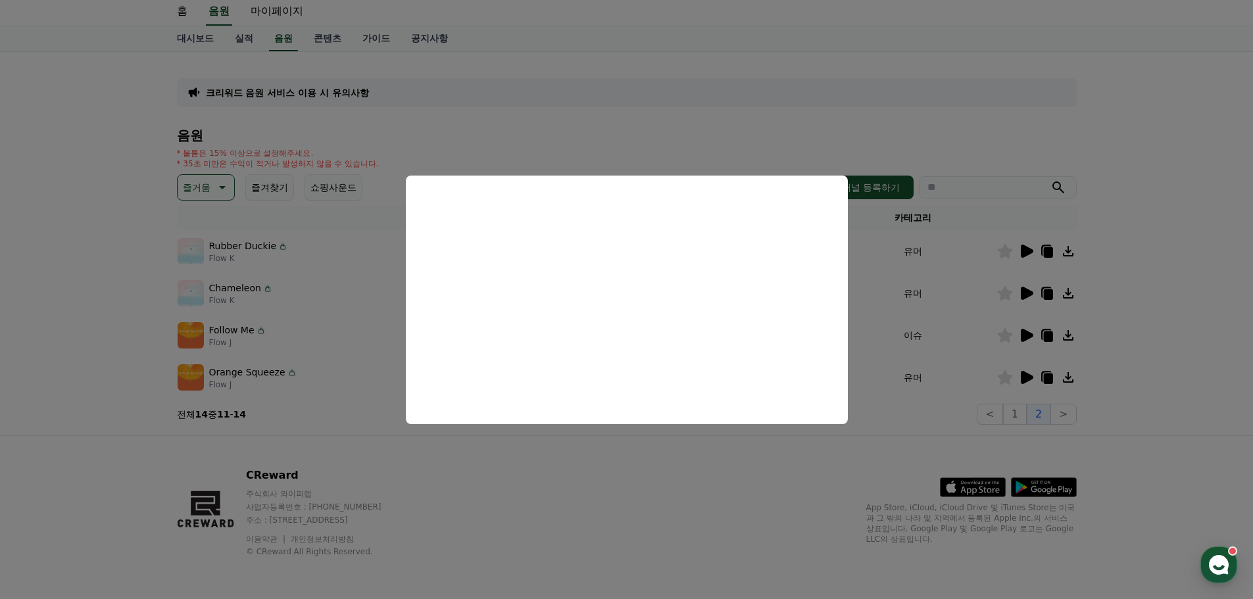
drag, startPoint x: 771, startPoint y: 474, endPoint x: 978, endPoint y: 408, distance: 216.7
click at [770, 462] on button "close modal" at bounding box center [626, 299] width 1253 height 599
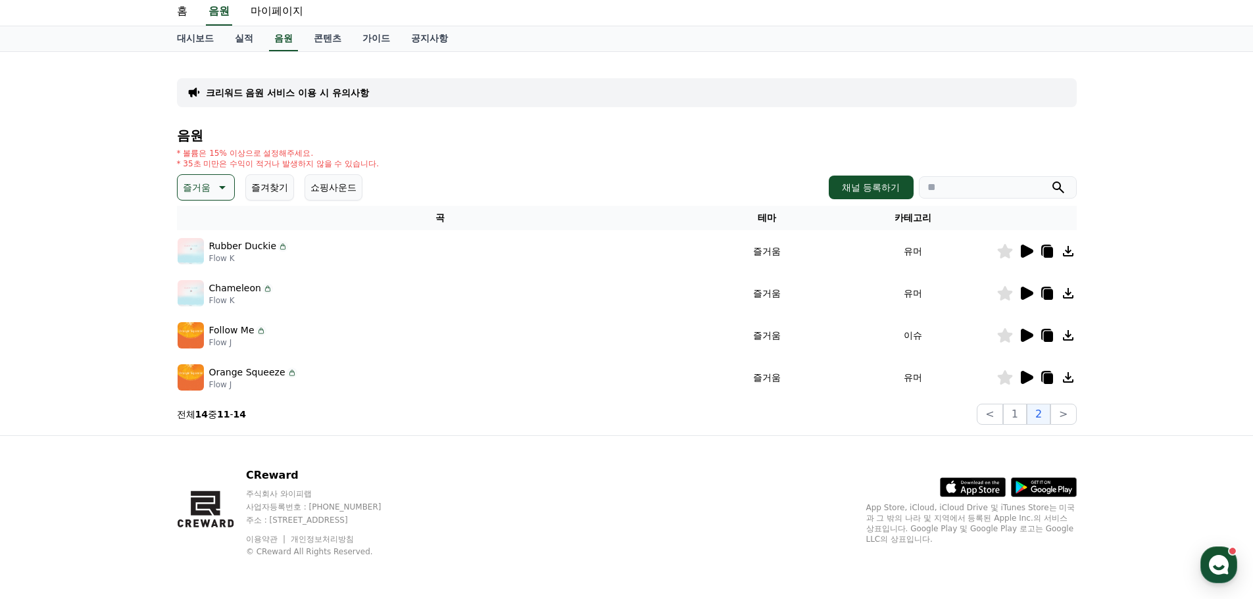
click at [1050, 380] on icon at bounding box center [1047, 379] width 9 height 11
click at [590, 130] on h4 "음원" at bounding box center [627, 135] width 900 height 14
click at [213, 187] on icon at bounding box center [221, 188] width 16 height 16
click at [988, 185] on input "search" at bounding box center [998, 187] width 158 height 22
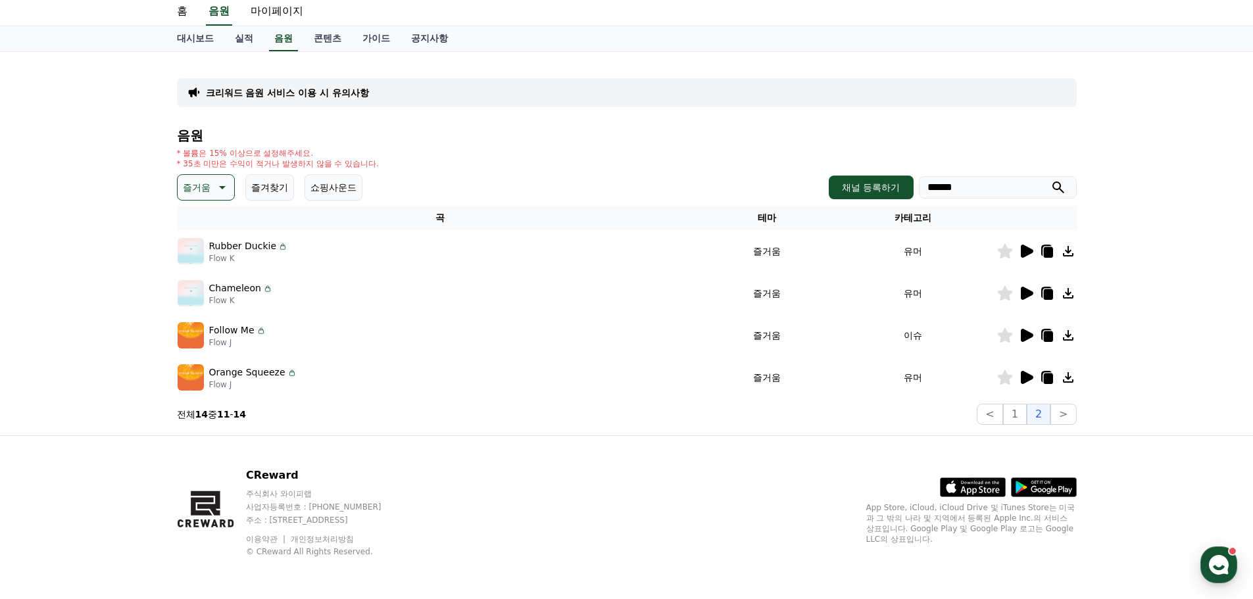
type input "******"
click at [1050, 180] on button "submit" at bounding box center [1058, 188] width 16 height 16
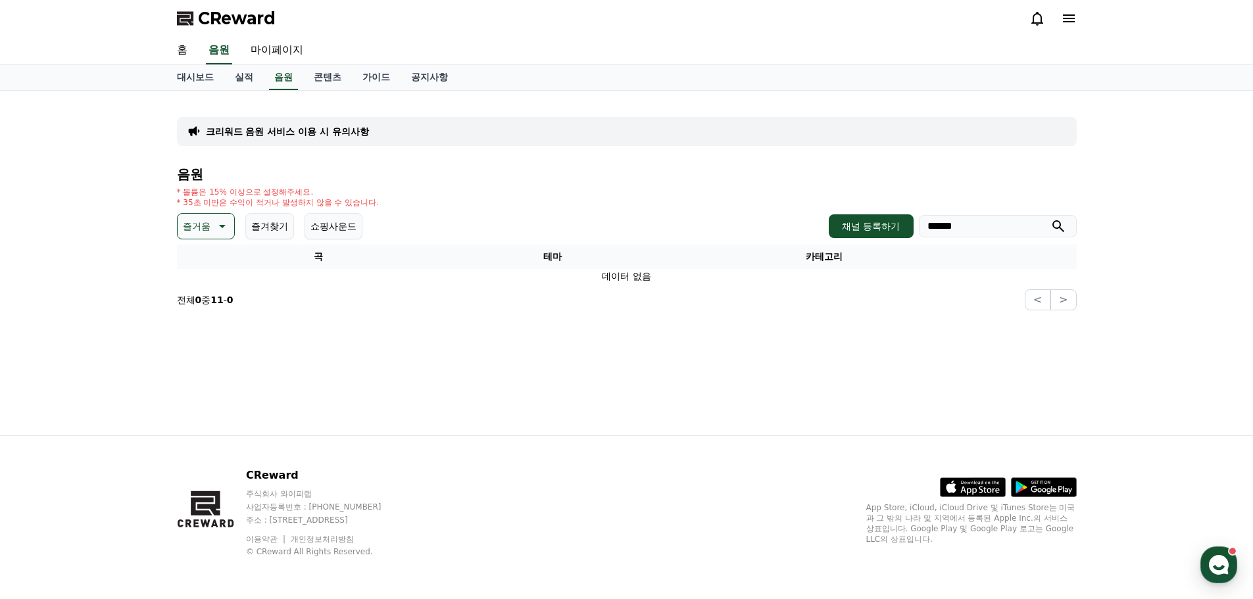
click at [967, 224] on input "******" at bounding box center [998, 226] width 158 height 22
click at [284, 64] on div "홈 음원 마이페이지" at bounding box center [626, 51] width 1253 height 28
click at [278, 83] on link "음원" at bounding box center [283, 77] width 29 height 25
click at [215, 222] on icon at bounding box center [221, 226] width 16 height 16
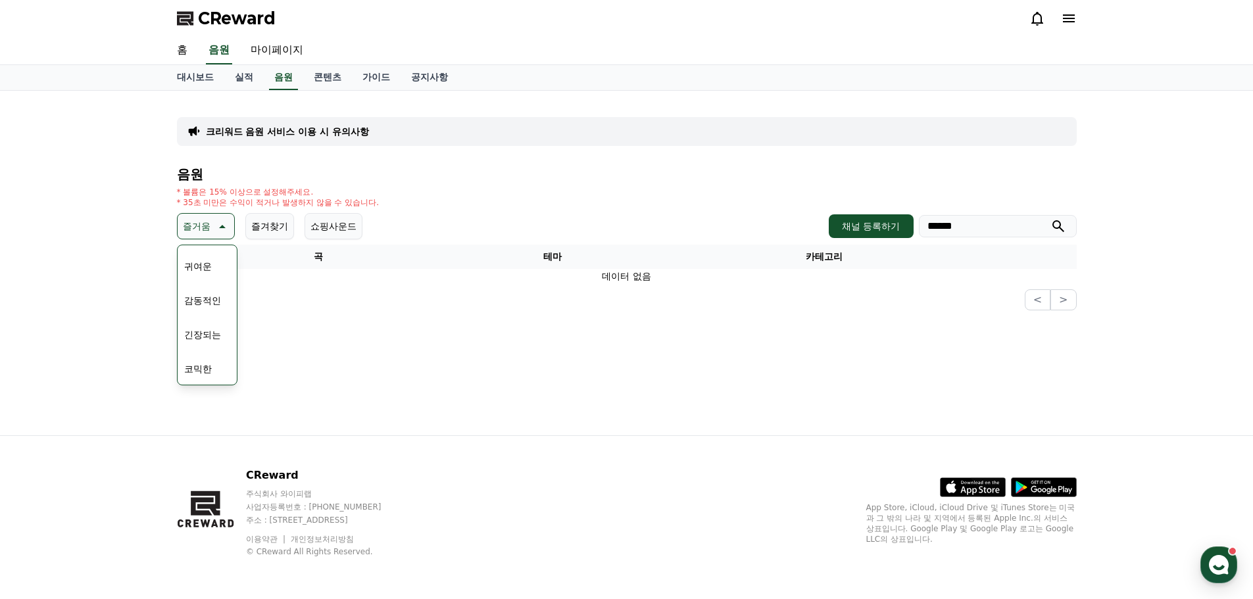
click at [210, 368] on button "코믹한" at bounding box center [198, 368] width 38 height 29
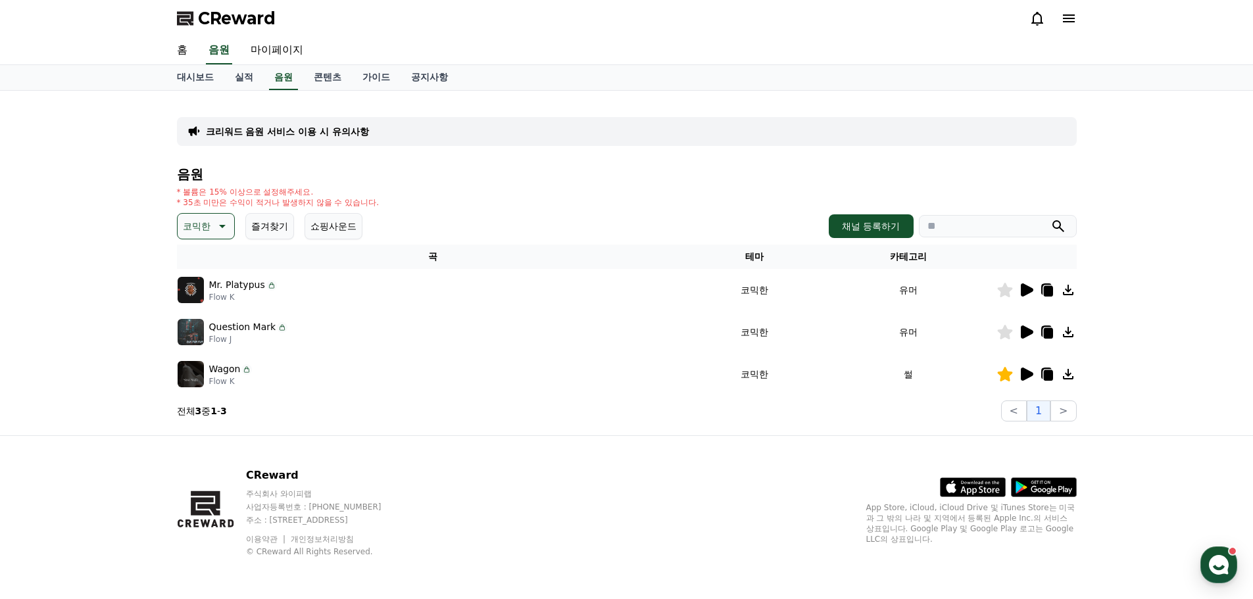
click at [1030, 286] on icon at bounding box center [1026, 290] width 16 height 16
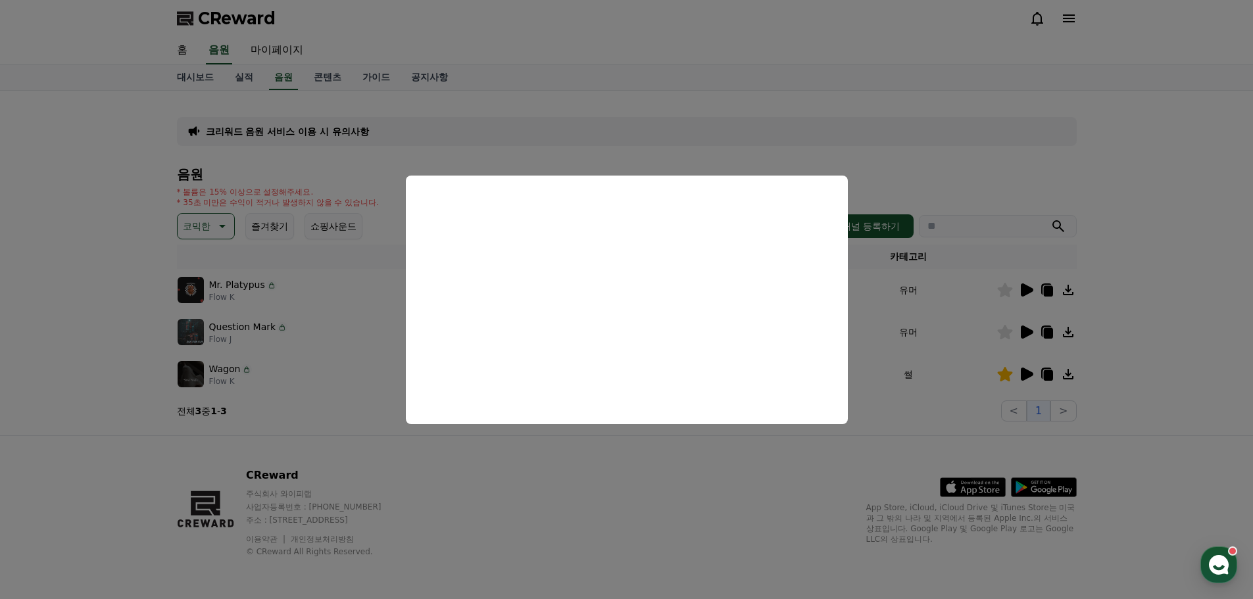
click at [542, 493] on button "close modal" at bounding box center [626, 299] width 1253 height 599
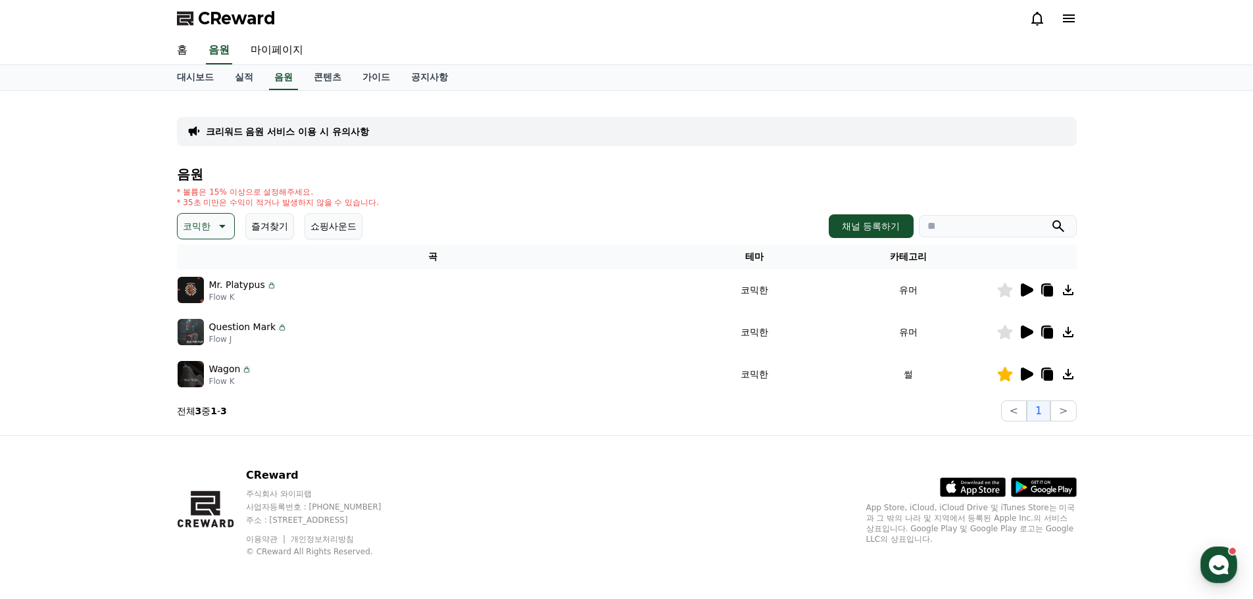
click at [1047, 291] on icon at bounding box center [1047, 291] width 9 height 11
click at [581, 113] on div "크리워드 음원 서비스 이용 시 유의사항 음원 * 볼륨은 15% 이상으로 설정해주세요. * 35초 미만은 수익이 적거나 발생하지 않을 수 있습니…" at bounding box center [627, 261] width 900 height 320
click at [1023, 334] on icon at bounding box center [1027, 332] width 12 height 13
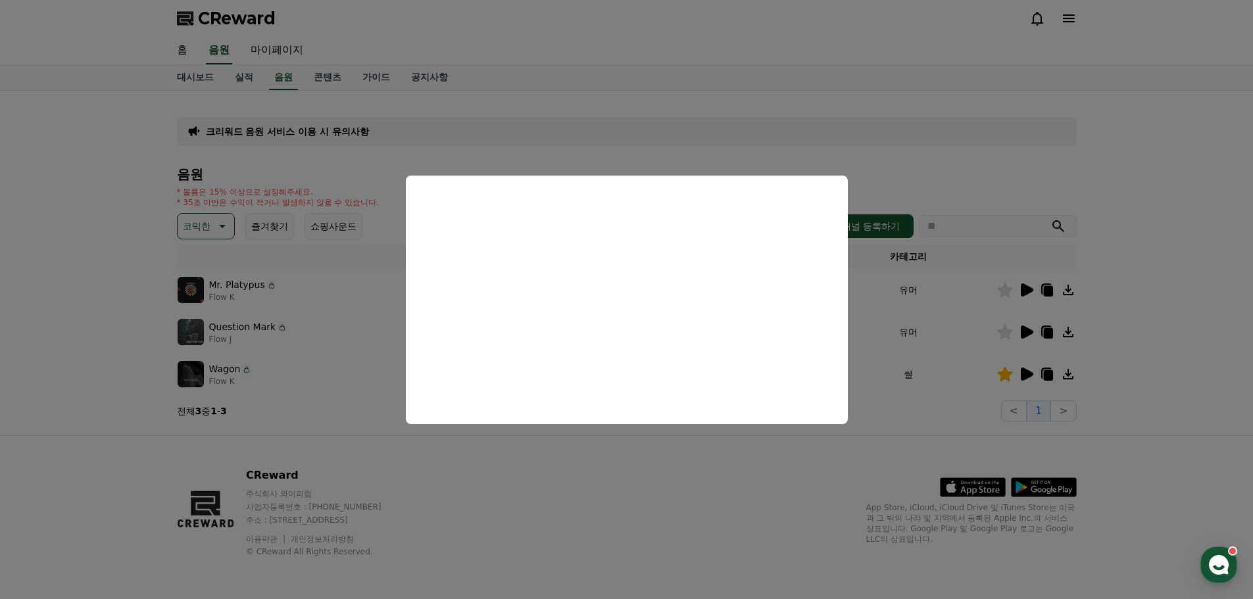
click at [848, 147] on button "close modal" at bounding box center [626, 299] width 1253 height 599
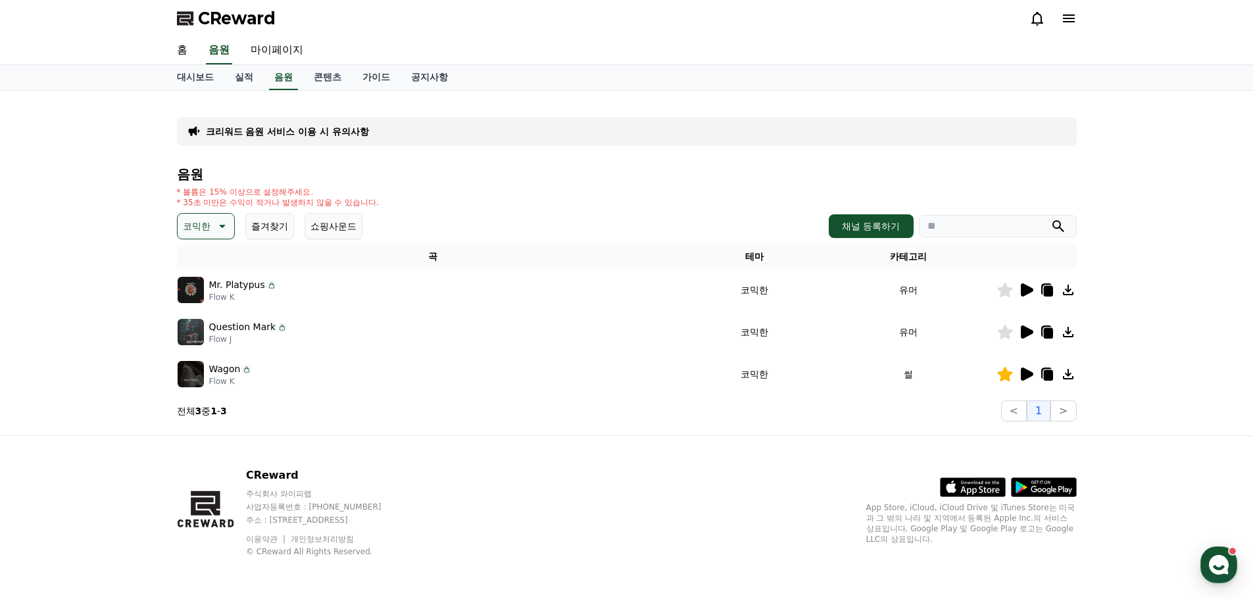
click at [1049, 326] on icon at bounding box center [1047, 332] width 16 height 16
click at [641, 153] on div "크리워드 음원 서비스 이용 시 유의사항 음원 * 볼륨은 15% 이상으로 설정해주세요. * 35초 미만은 수익이 적거나 발생하지 않을 수 있습니…" at bounding box center [627, 261] width 900 height 320
click at [683, 132] on div "크리워드 음원 서비스 이용 시 유의사항" at bounding box center [627, 131] width 900 height 29
click at [225, 226] on icon at bounding box center [221, 226] width 16 height 16
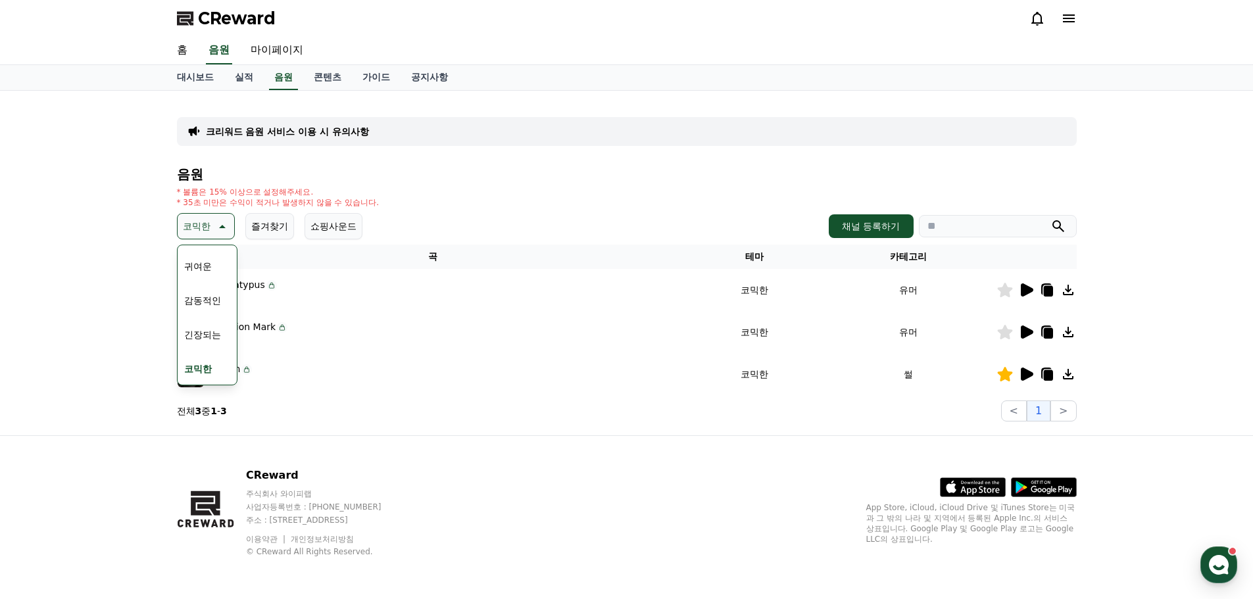
click at [194, 302] on button "감동적인" at bounding box center [202, 300] width 47 height 29
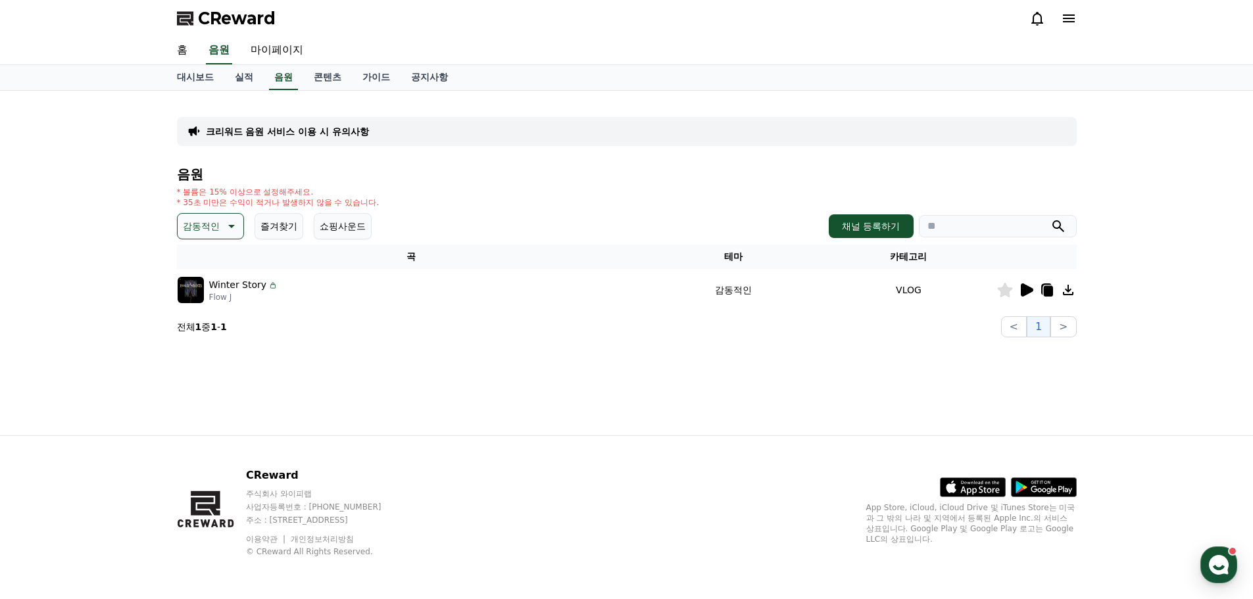
click at [1025, 288] on icon at bounding box center [1027, 289] width 12 height 13
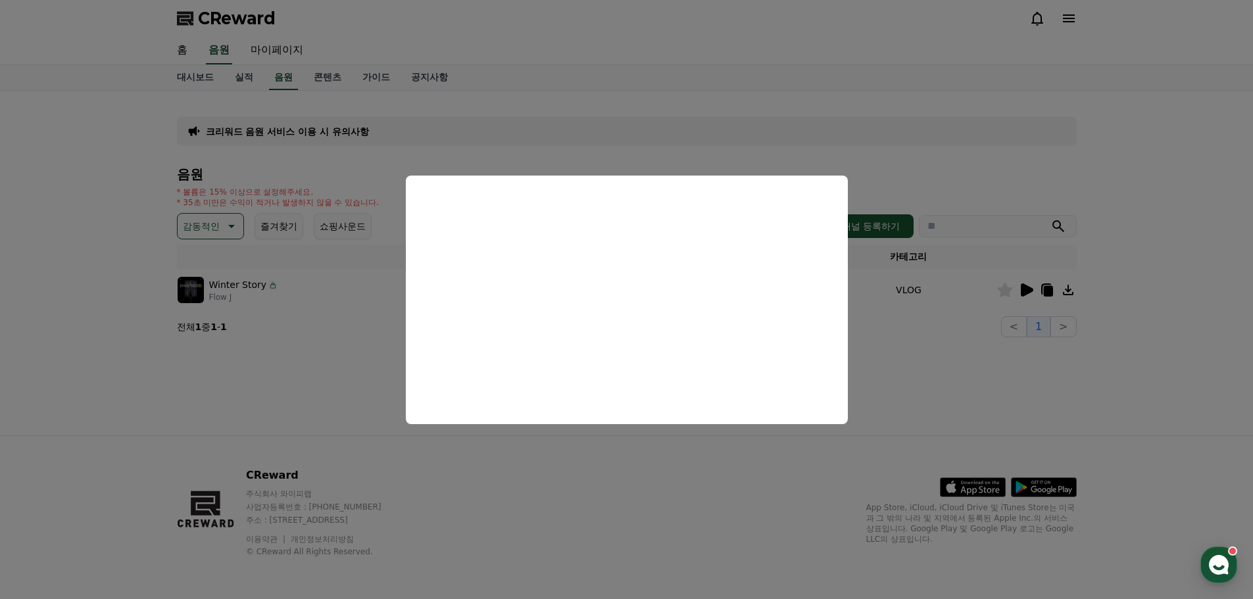
click at [1003, 351] on button "close modal" at bounding box center [626, 299] width 1253 height 599
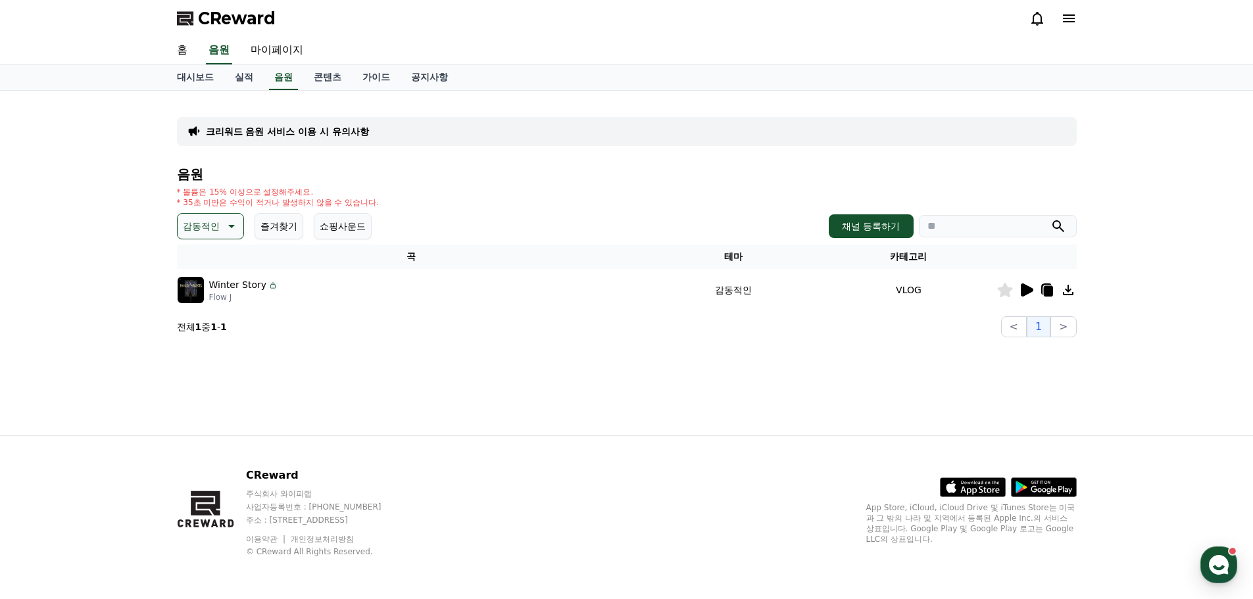
click at [1047, 279] on td at bounding box center [1036, 290] width 80 height 42
drag, startPoint x: 1047, startPoint y: 288, endPoint x: 1030, endPoint y: 277, distance: 20.4
click at [1047, 289] on icon at bounding box center [1047, 291] width 9 height 11
click at [436, 408] on div "크리워드 음원 서비스 이용 시 유의사항 음원 * 볼륨은 15% 이상으로 설정해주세요. * 35초 미만은 수익이 적거나 발생하지 않을 수 있습니…" at bounding box center [626, 263] width 921 height 345
drag, startPoint x: 221, startPoint y: 262, endPoint x: 216, endPoint y: 254, distance: 8.6
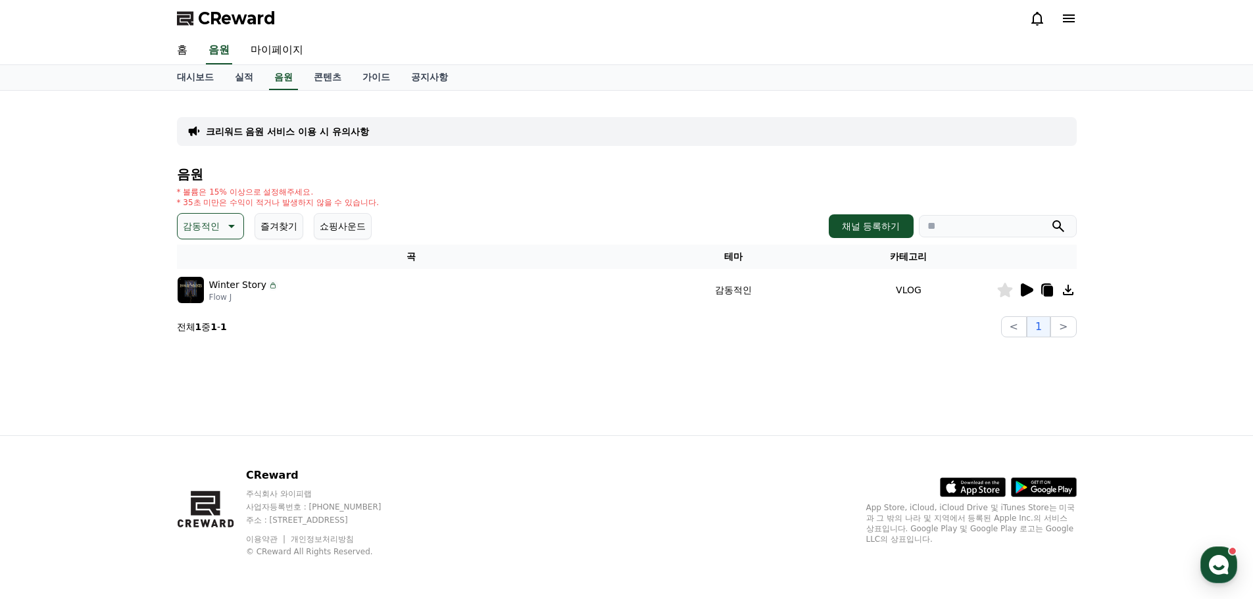
click at [220, 260] on th "곡" at bounding box center [412, 257] width 470 height 24
click at [216, 237] on button "감동적인" at bounding box center [210, 226] width 67 height 26
click at [206, 326] on button "호기심" at bounding box center [198, 329] width 38 height 29
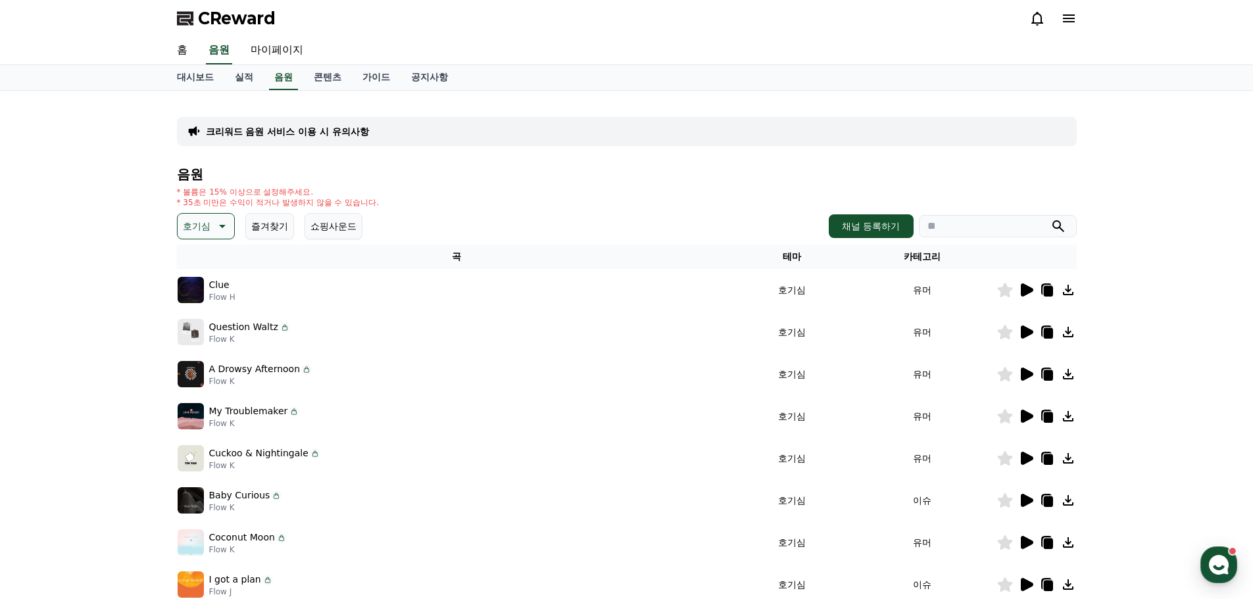
click at [1030, 414] on icon at bounding box center [1027, 416] width 12 height 13
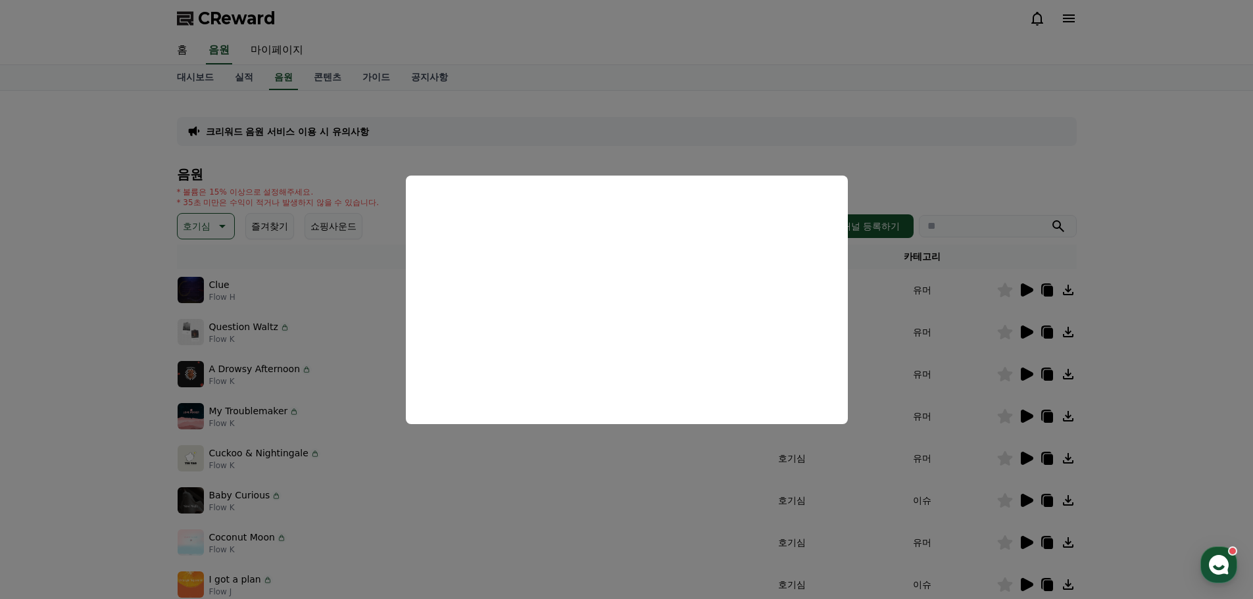
click at [87, 400] on button "close modal" at bounding box center [626, 299] width 1253 height 599
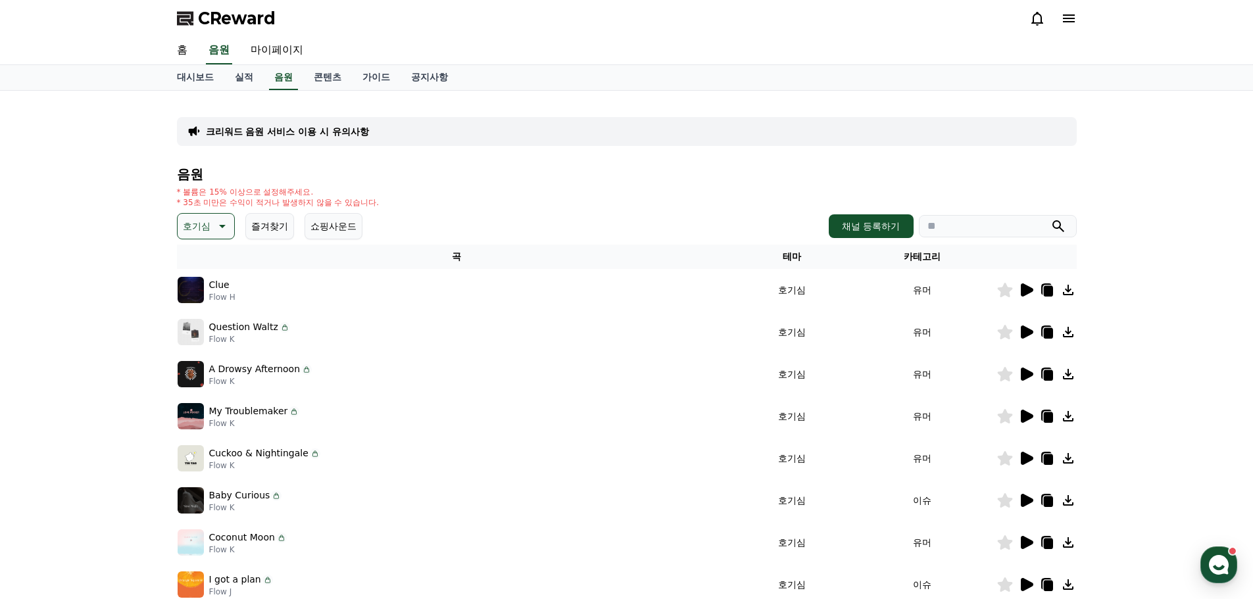
click at [1051, 413] on icon at bounding box center [1047, 416] width 16 height 16
click at [13, 396] on div "크리워드 음원 서비스 이용 시 유의사항 음원 * 볼륨은 15% 이상으로 설정해주세요. * 35초 미만은 수익이 적거나 발생하지 않을 수 있습니…" at bounding box center [626, 409] width 1253 height 636
click at [1025, 461] on icon at bounding box center [1027, 458] width 12 height 13
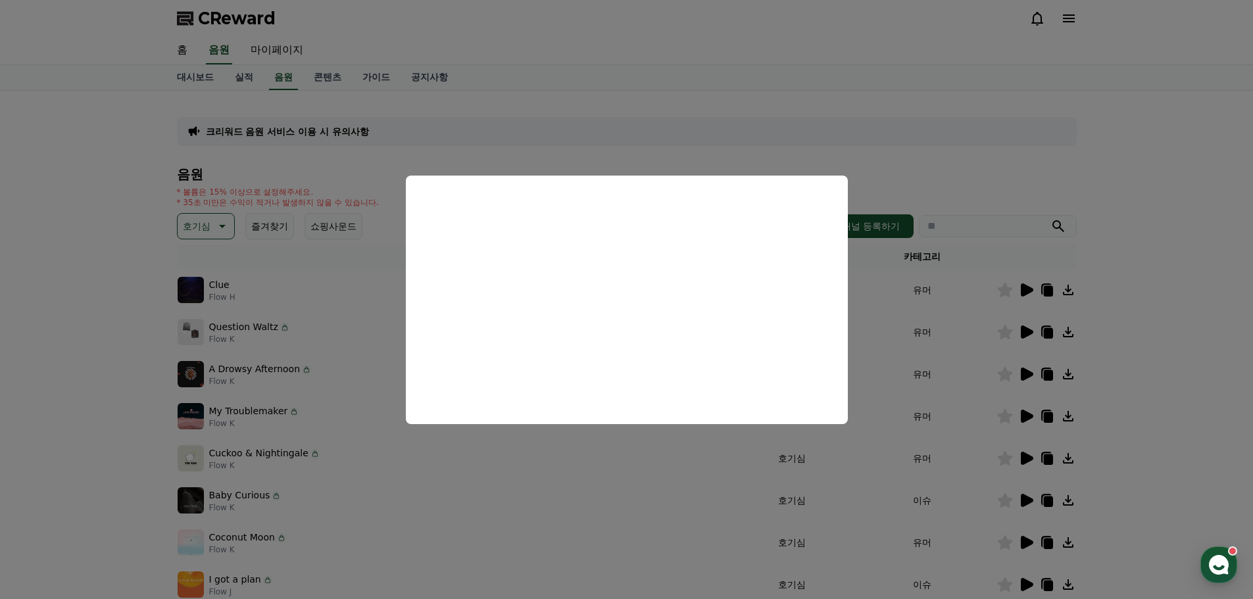
click at [1159, 405] on button "close modal" at bounding box center [626, 299] width 1253 height 599
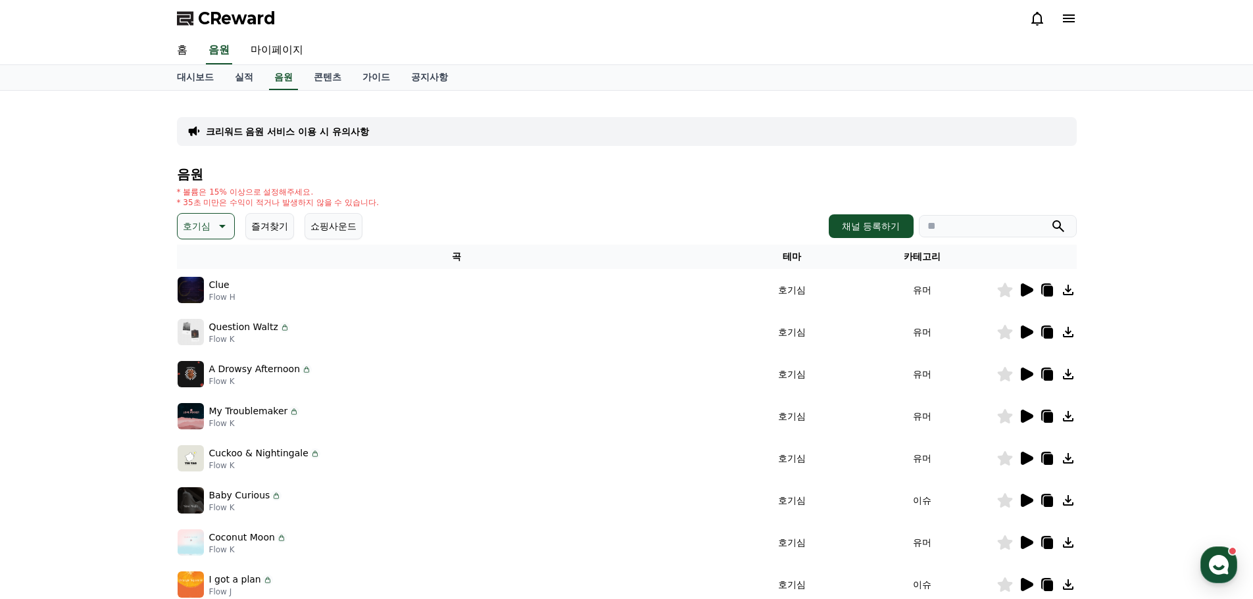
click at [1046, 458] on icon at bounding box center [1047, 459] width 9 height 11
click at [1098, 395] on div "크리워드 음원 서비스 이용 시 유의사항 음원 * 볼륨은 15% 이상으로 설정해주세요. * 35초 미만은 수익이 적거나 발생하지 않을 수 있습니…" at bounding box center [626, 409] width 1253 height 636
click at [1027, 549] on icon at bounding box center [1026, 543] width 16 height 16
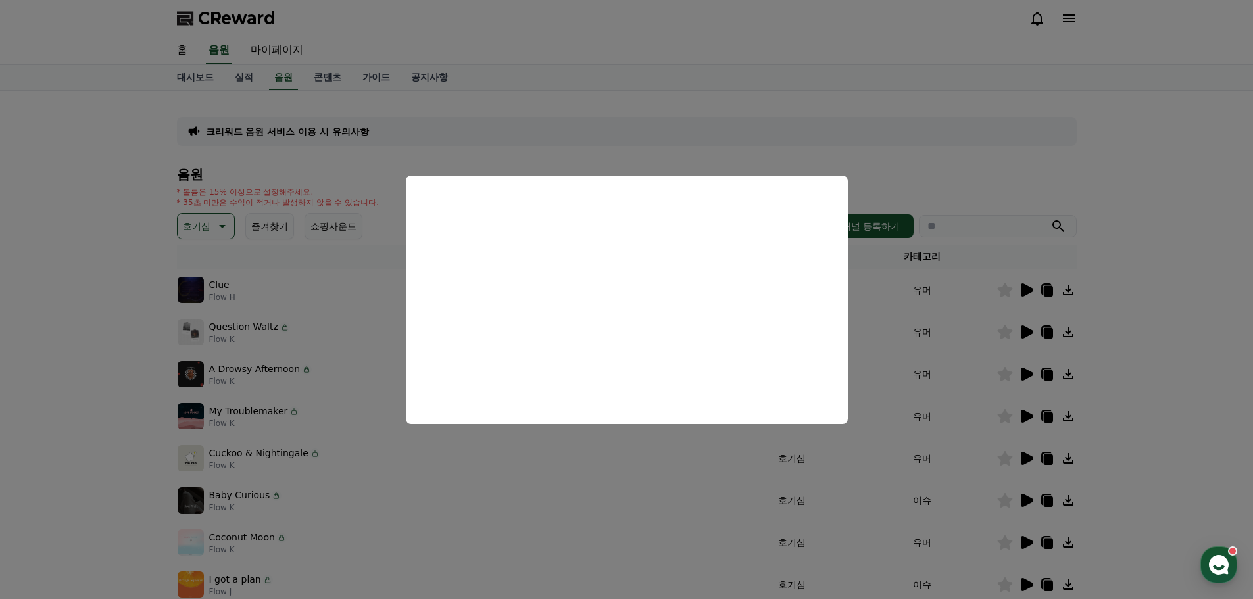
click at [158, 448] on button "close modal" at bounding box center [626, 299] width 1253 height 599
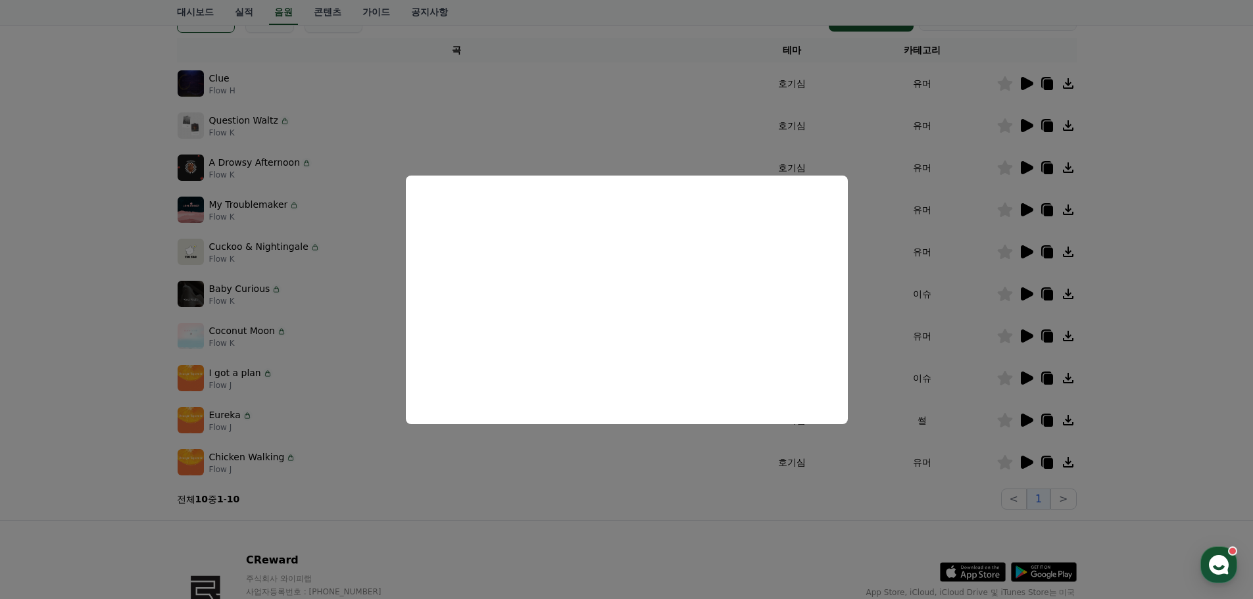
scroll to position [219, 0]
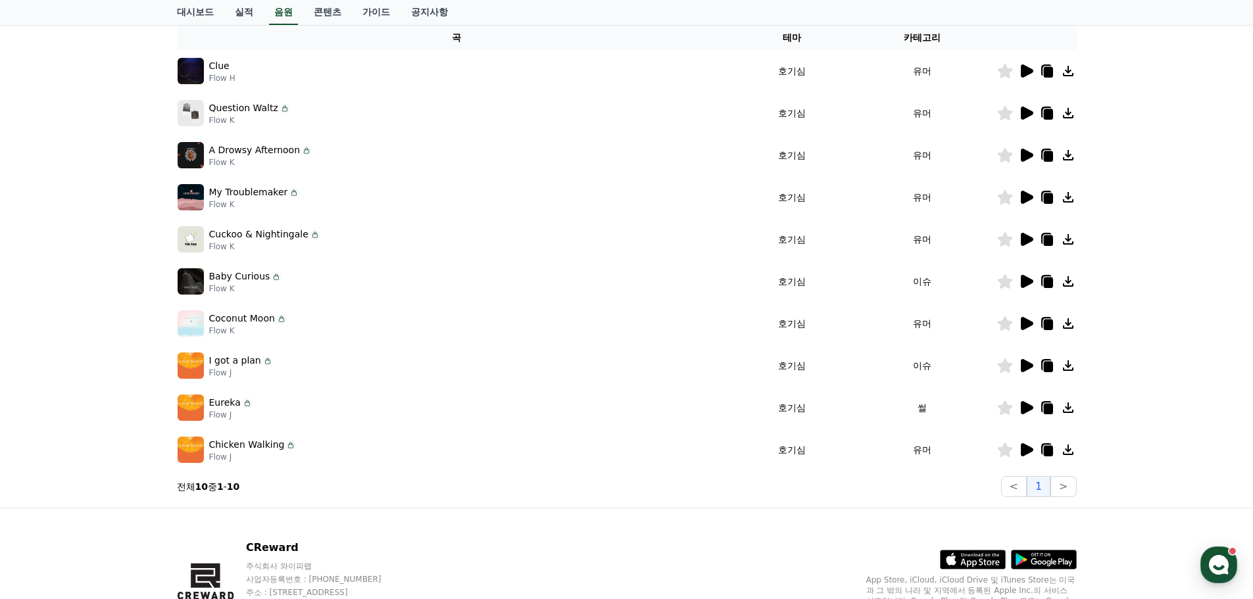
click at [1035, 283] on div at bounding box center [1036, 282] width 79 height 16
click at [1026, 281] on icon at bounding box center [1027, 281] width 12 height 13
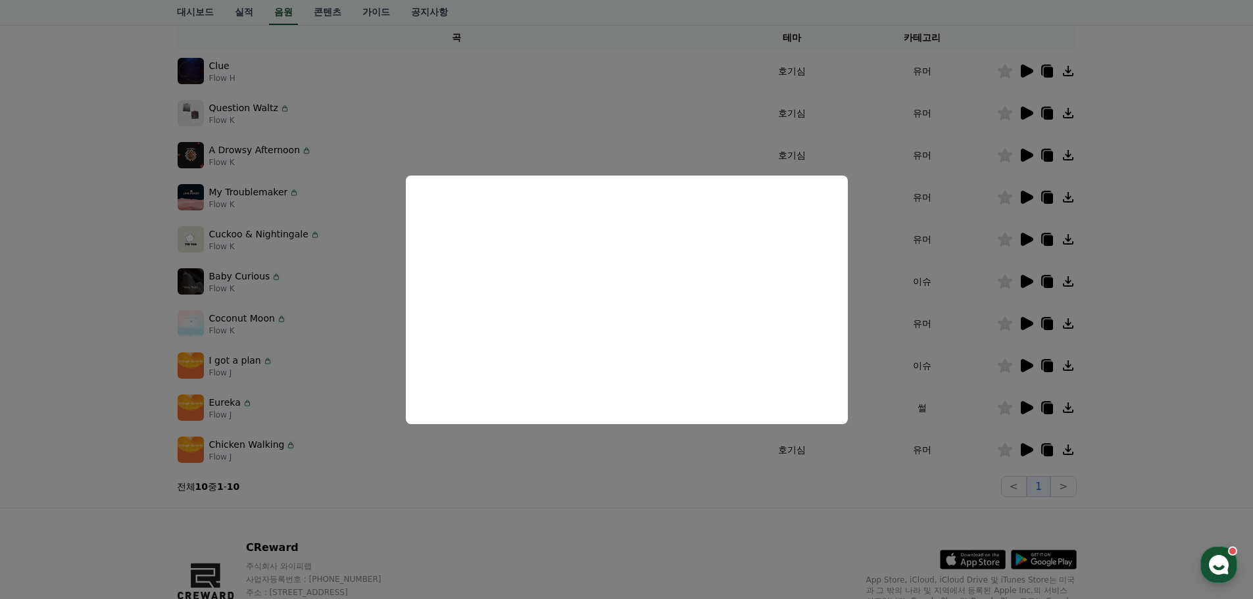
click at [84, 314] on button "close modal" at bounding box center [626, 299] width 1253 height 599
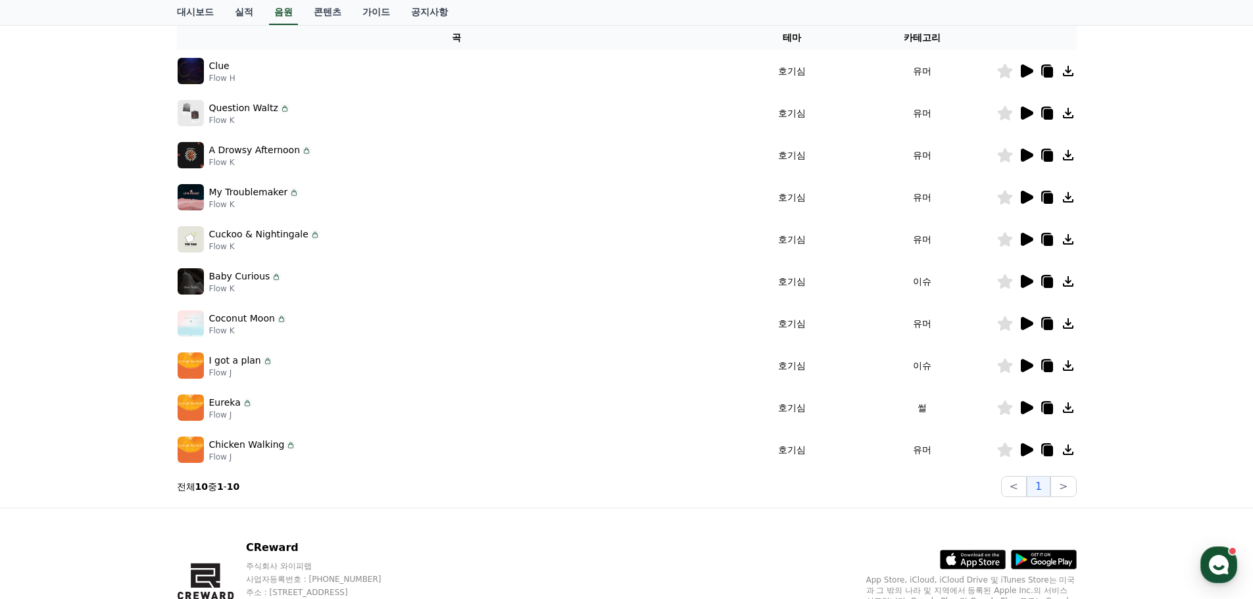
click at [1048, 284] on icon at bounding box center [1047, 283] width 9 height 11
click at [1136, 279] on div "크리워드 음원 서비스 이용 시 유의사항 음원 * 볼륨은 15% 이상으로 설정해주세요. * 35초 미만은 수익이 적거나 발생하지 않을 수 있습니…" at bounding box center [626, 190] width 1253 height 636
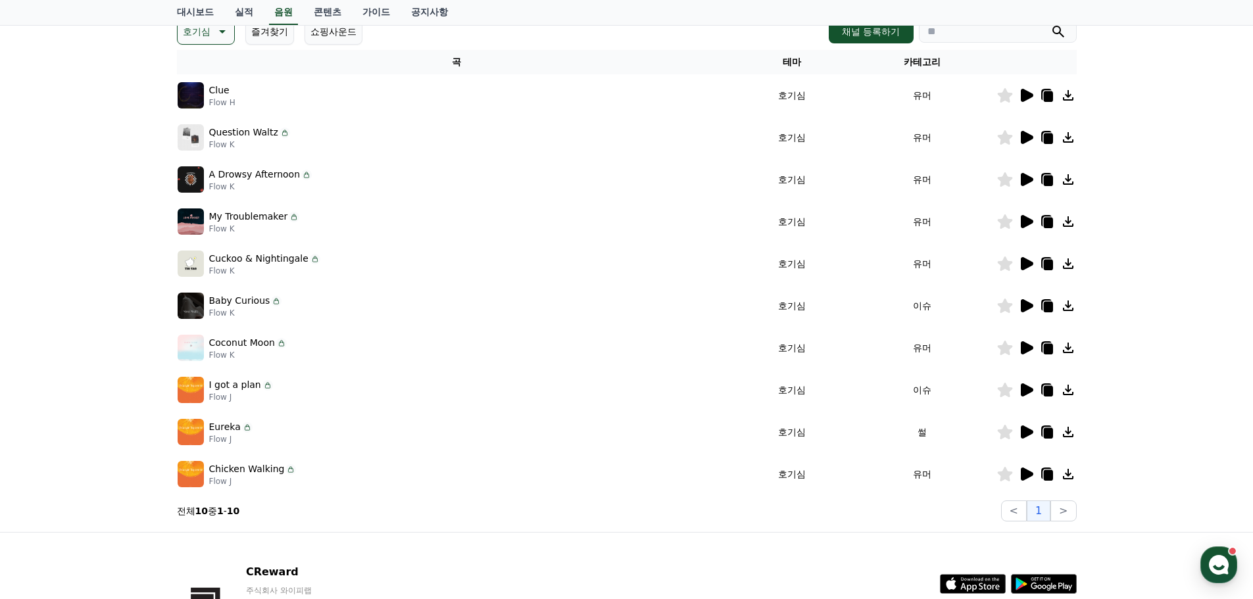
scroll to position [291, 0]
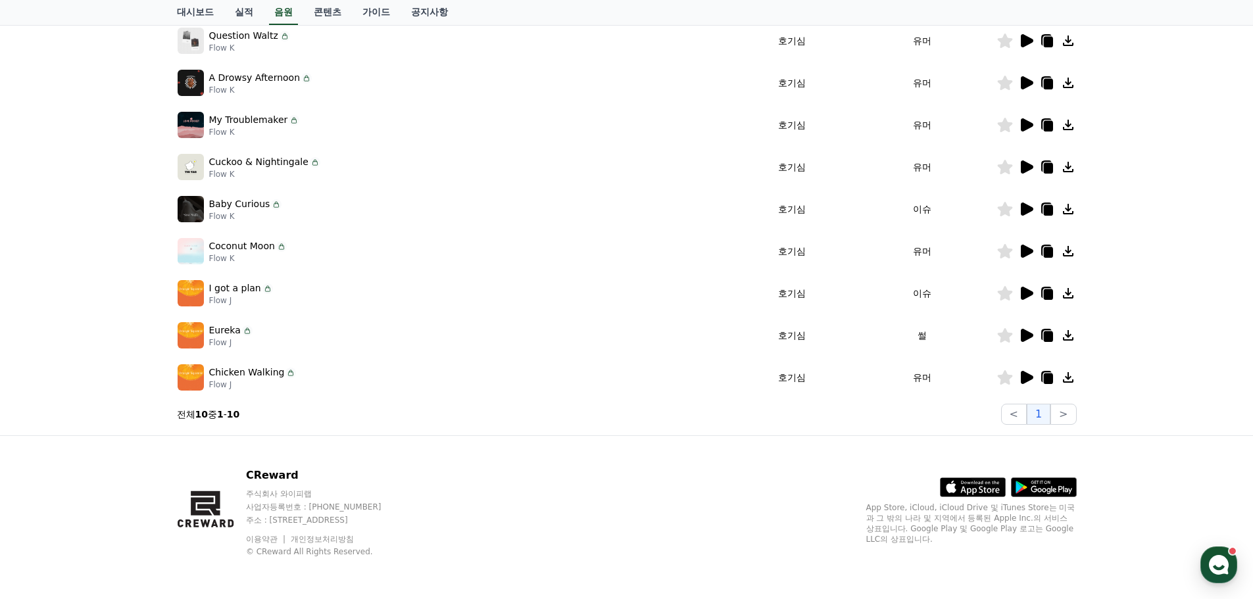
click at [1027, 85] on icon at bounding box center [1027, 82] width 12 height 13
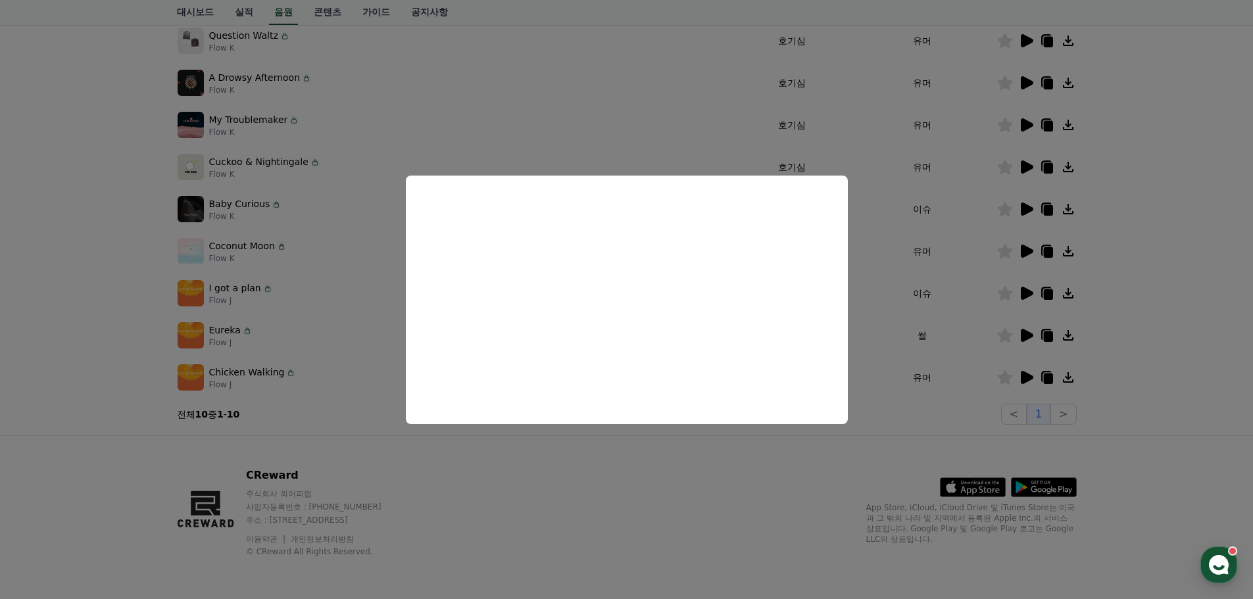
click at [107, 136] on button "close modal" at bounding box center [626, 299] width 1253 height 599
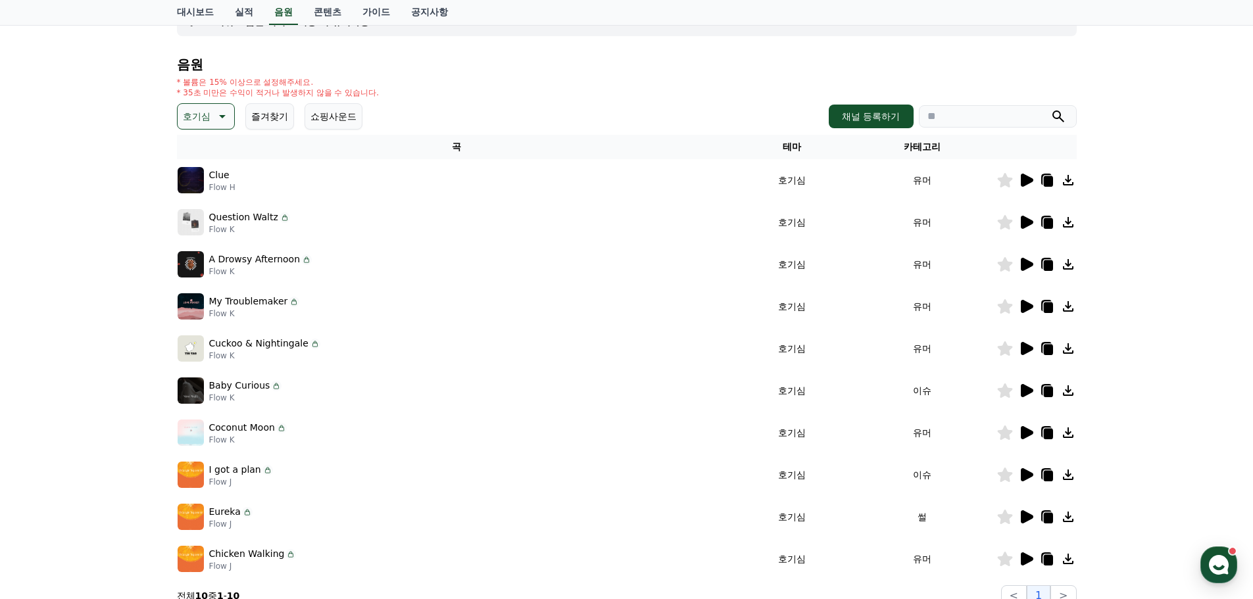
scroll to position [72, 0]
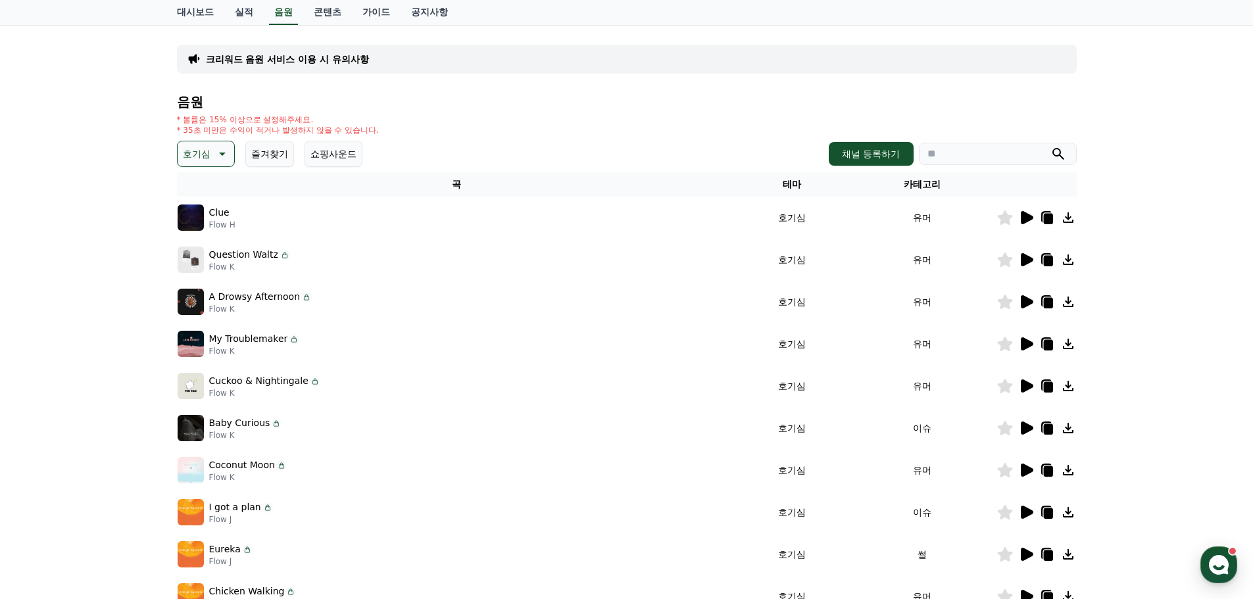
click at [1026, 259] on icon at bounding box center [1027, 259] width 12 height 13
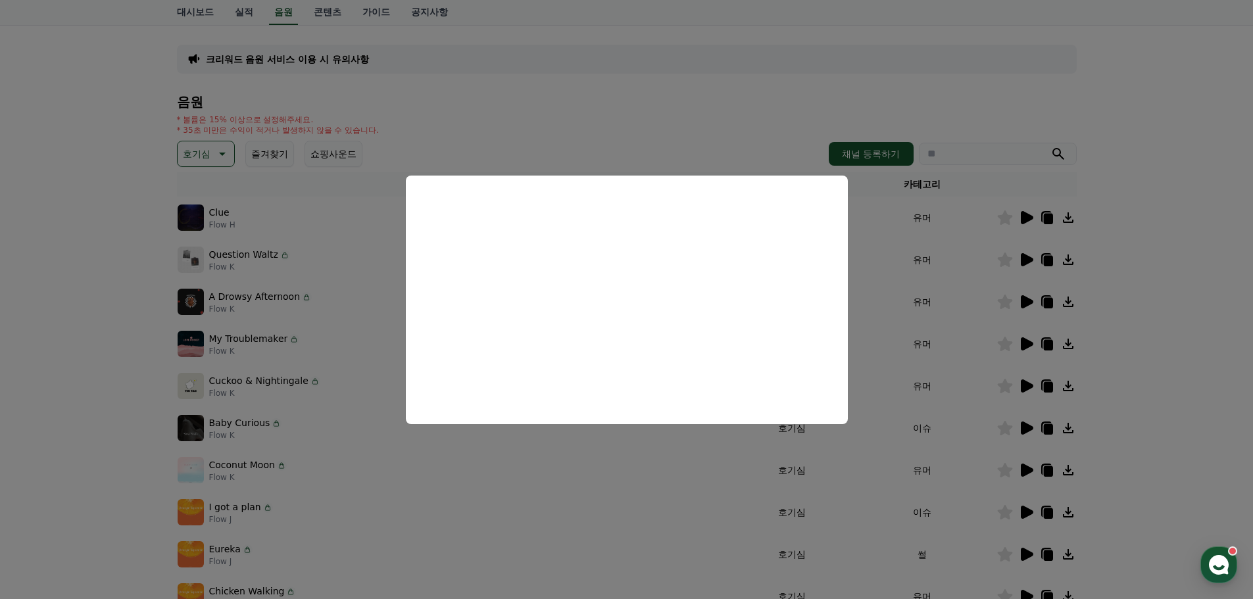
click at [213, 222] on button "close modal" at bounding box center [626, 299] width 1253 height 599
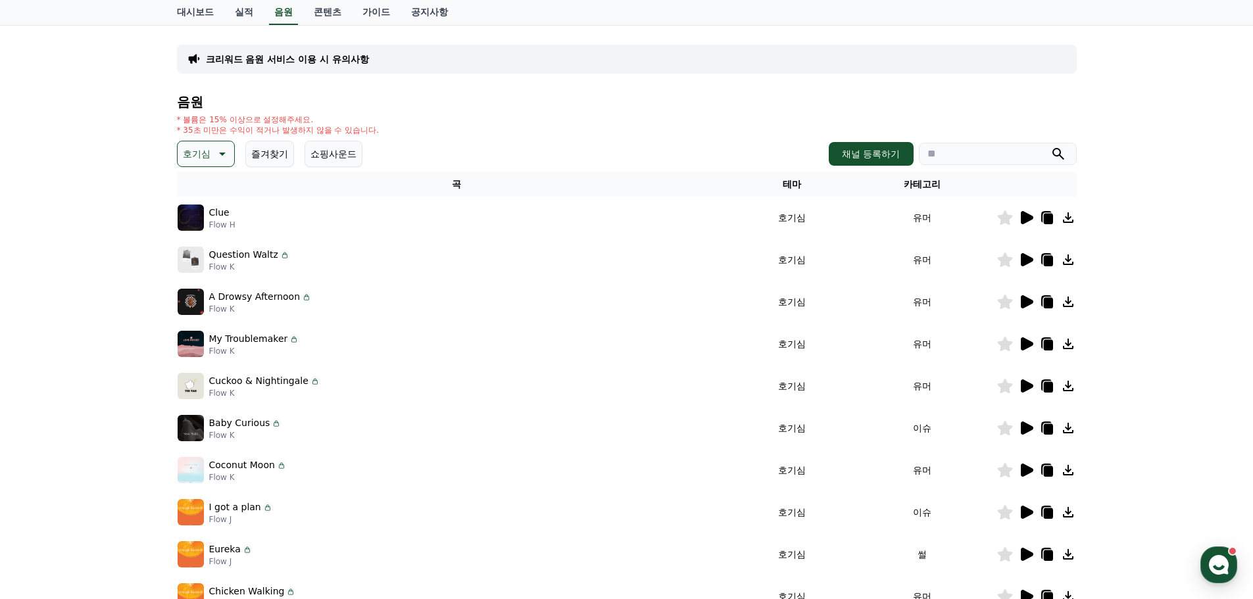
click at [1024, 224] on icon at bounding box center [1026, 218] width 16 height 16
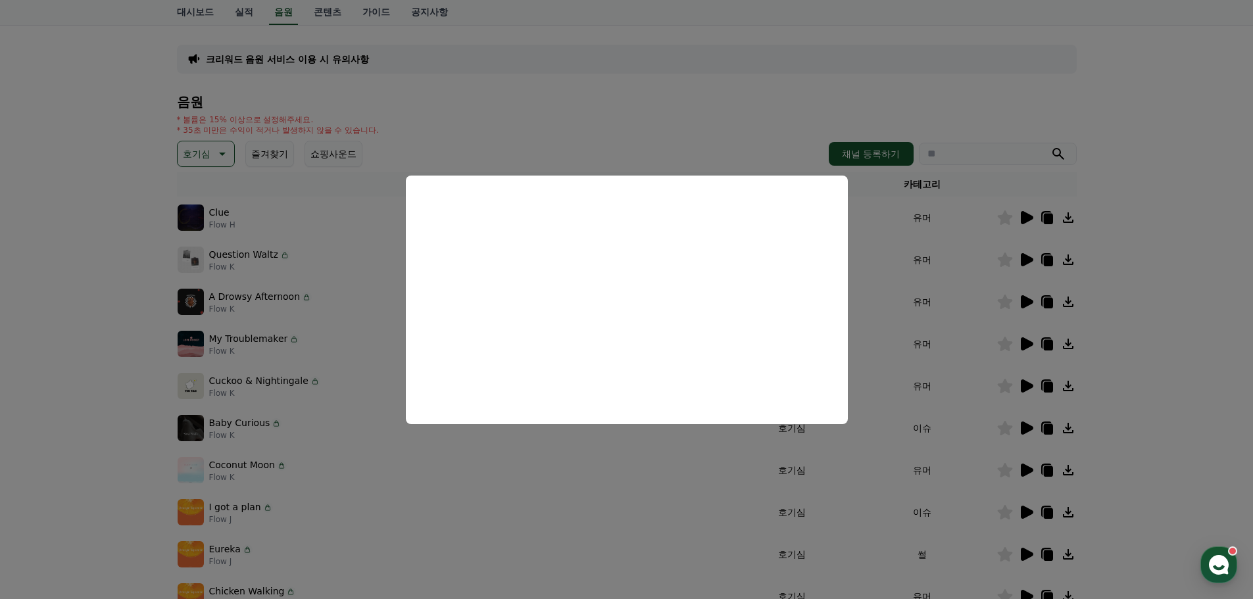
click at [136, 219] on button "close modal" at bounding box center [626, 299] width 1253 height 599
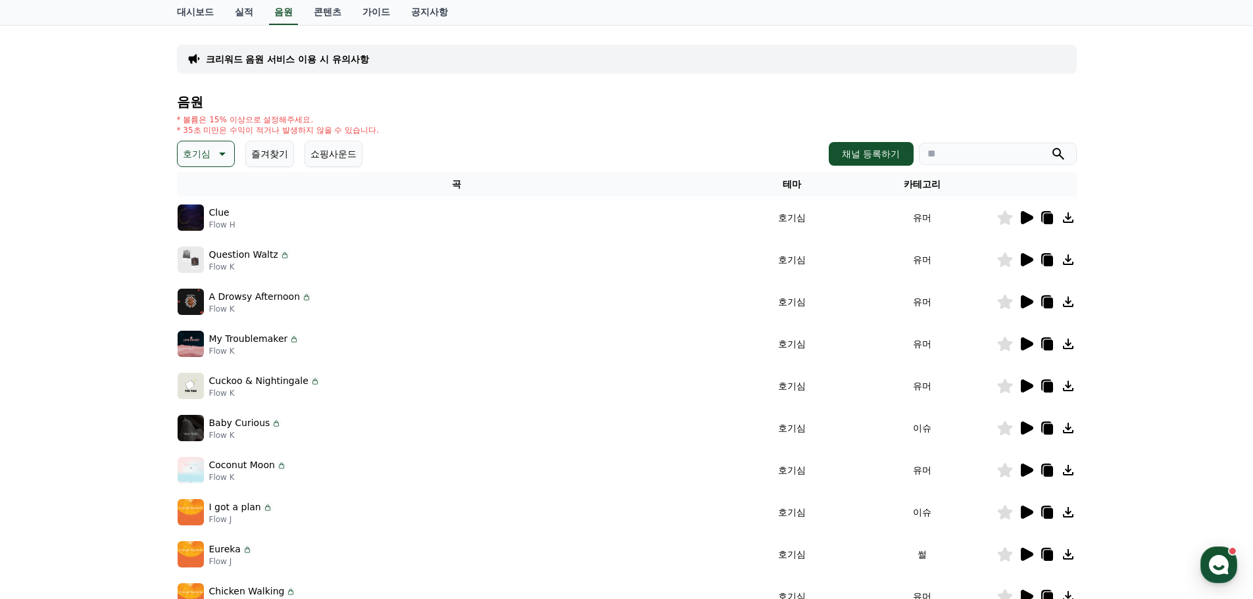
click at [1023, 299] on icon at bounding box center [1027, 301] width 12 height 13
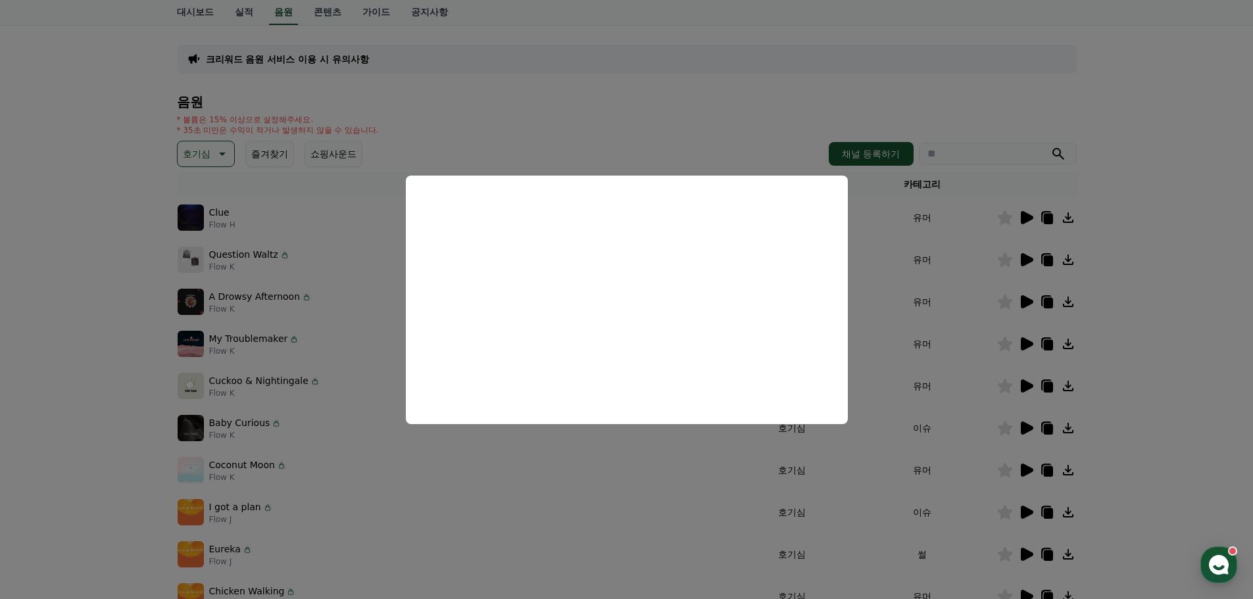
click at [80, 366] on button "close modal" at bounding box center [626, 299] width 1253 height 599
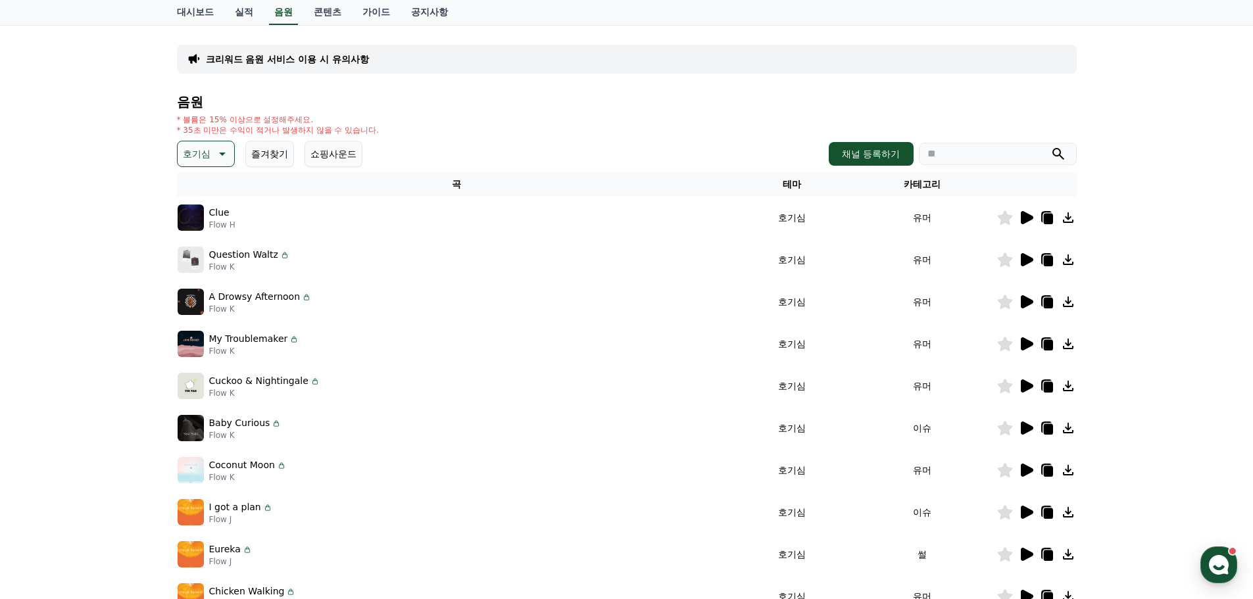
click at [1024, 343] on icon at bounding box center [1027, 343] width 12 height 13
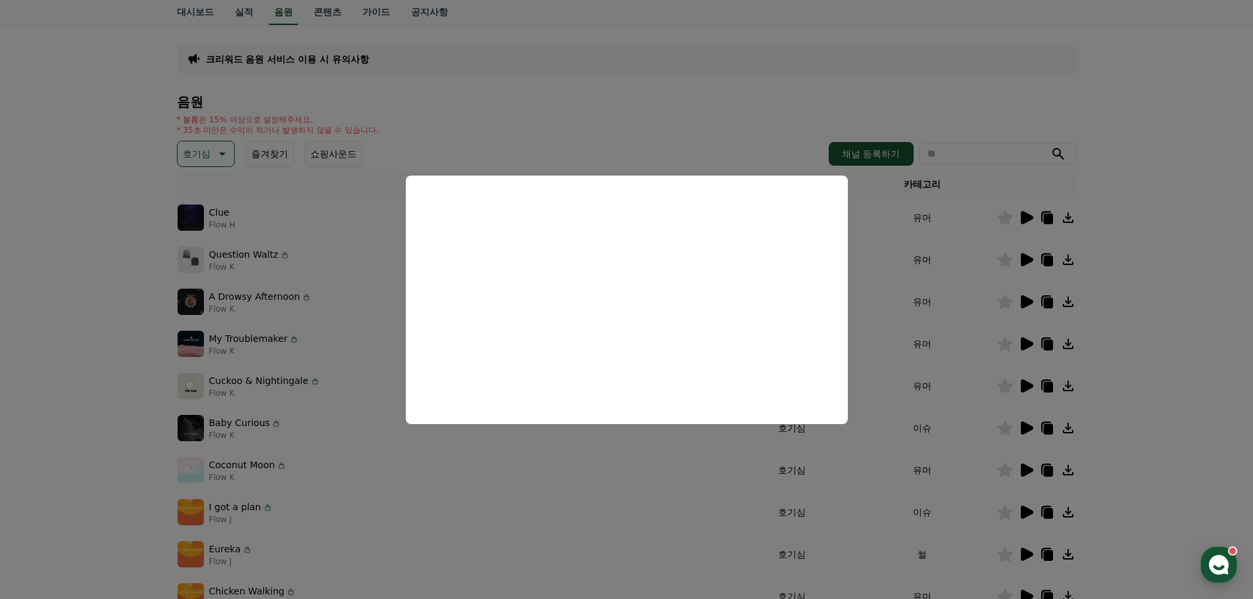
click at [72, 358] on button "close modal" at bounding box center [626, 299] width 1253 height 599
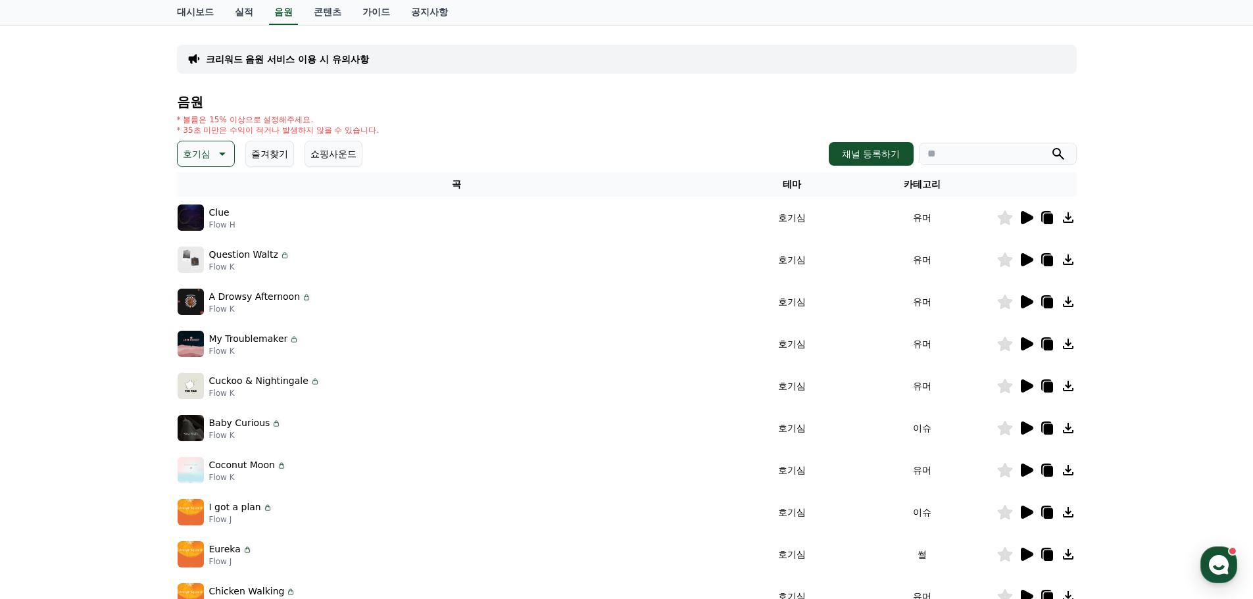
click at [260, 379] on p "Cuckoo & Nightingale" at bounding box center [258, 381] width 99 height 14
click at [1028, 379] on td at bounding box center [1036, 386] width 80 height 42
click at [1028, 383] on icon at bounding box center [1027, 385] width 12 height 13
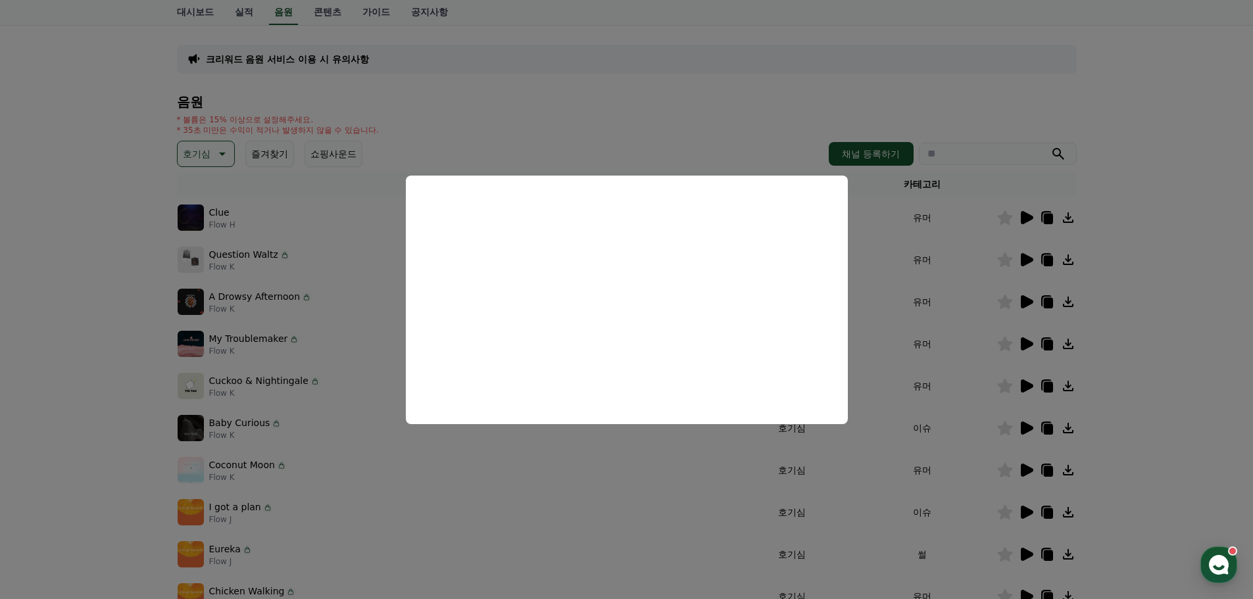
click at [95, 380] on button "close modal" at bounding box center [626, 299] width 1253 height 599
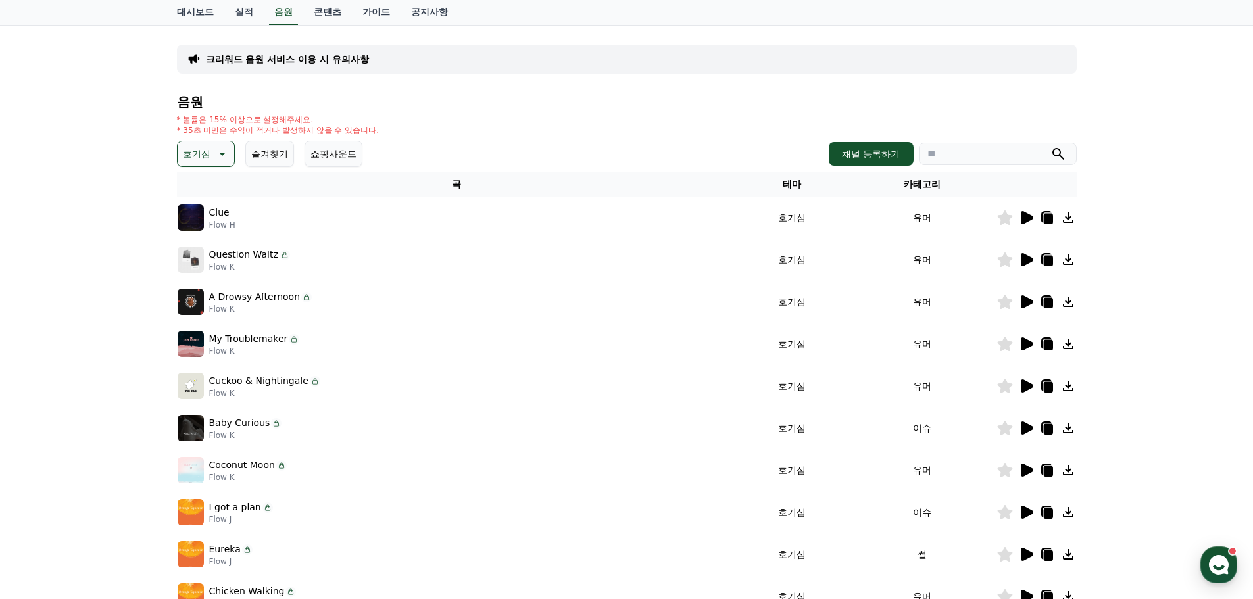
drag, startPoint x: 224, startPoint y: 426, endPoint x: 757, endPoint y: 423, distance: 532.7
click at [226, 426] on p "Baby Curious" at bounding box center [239, 423] width 61 height 14
click at [1020, 424] on icon at bounding box center [1026, 428] width 16 height 16
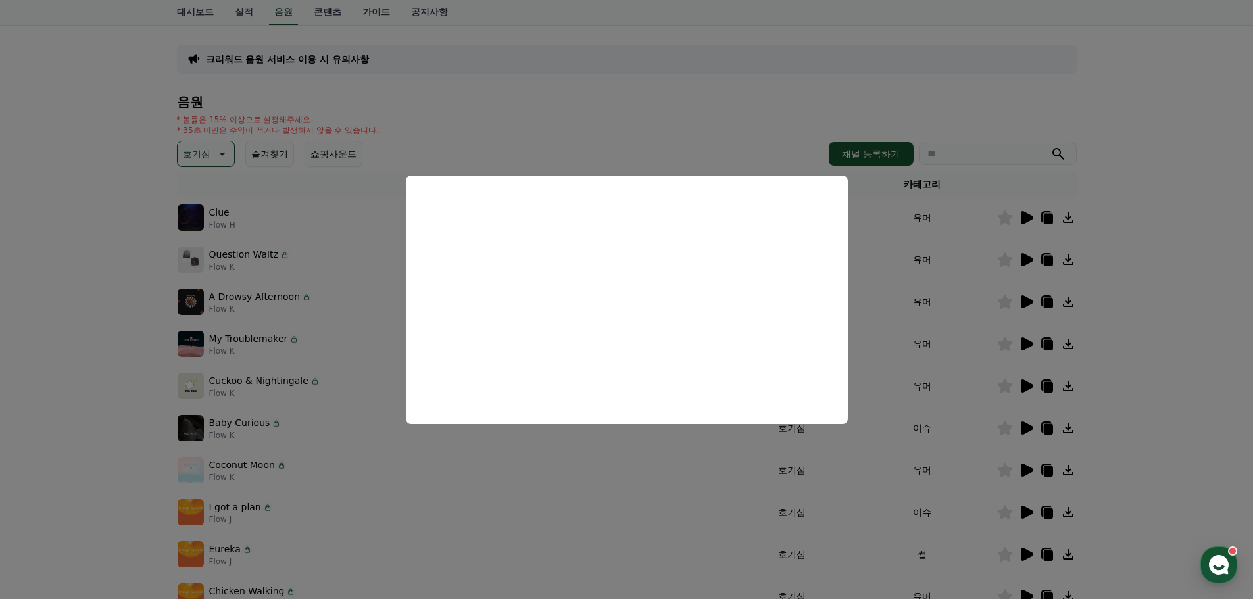
click at [107, 434] on button "close modal" at bounding box center [626, 299] width 1253 height 599
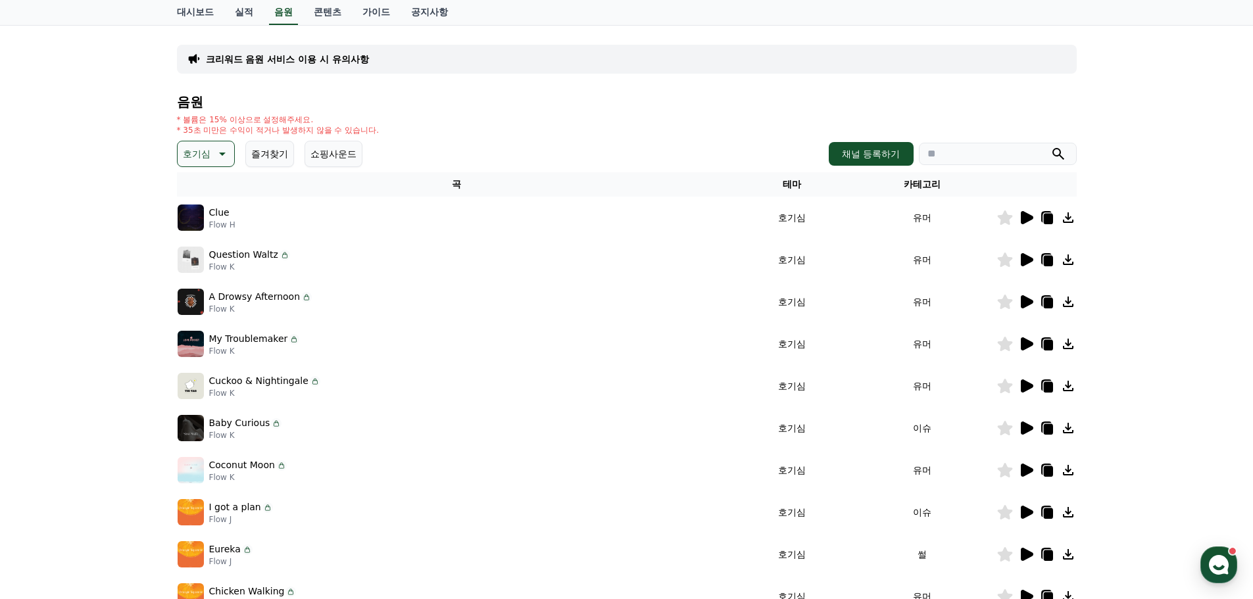
click at [1031, 470] on icon at bounding box center [1027, 470] width 12 height 13
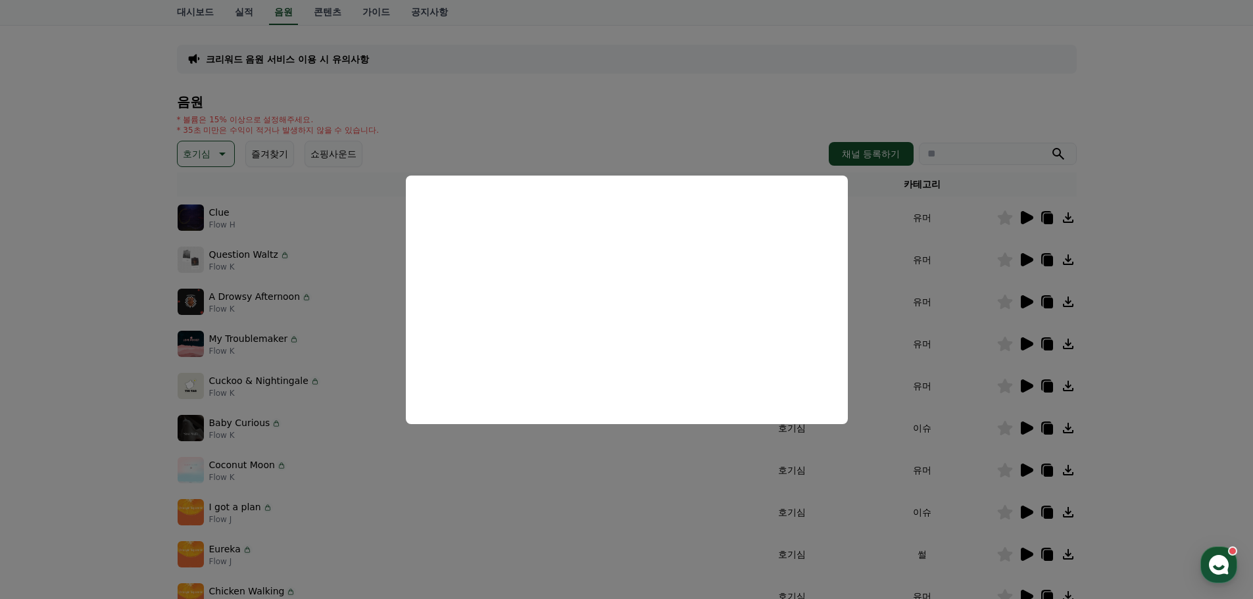
click at [697, 126] on button "close modal" at bounding box center [626, 299] width 1253 height 599
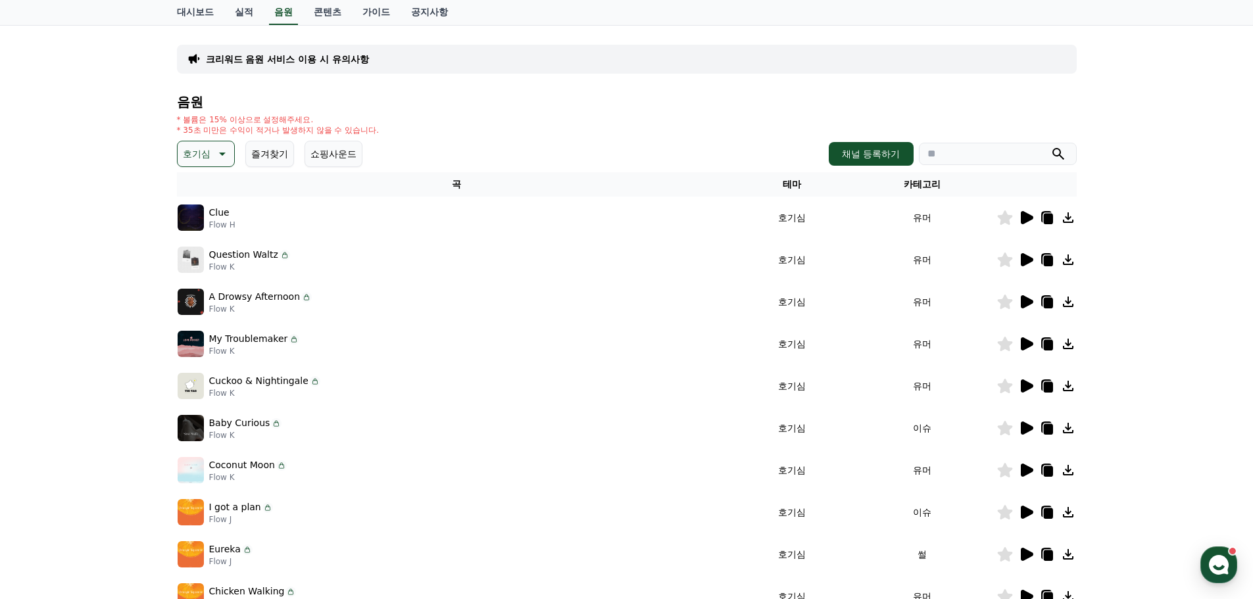
click at [1047, 475] on icon at bounding box center [1047, 471] width 9 height 11
click at [590, 133] on div "* 볼륨은 15% 이상으로 설정해주세요. * 35초 미만은 수익이 적거나 발생하지 않을 수 있습니다." at bounding box center [627, 124] width 900 height 21
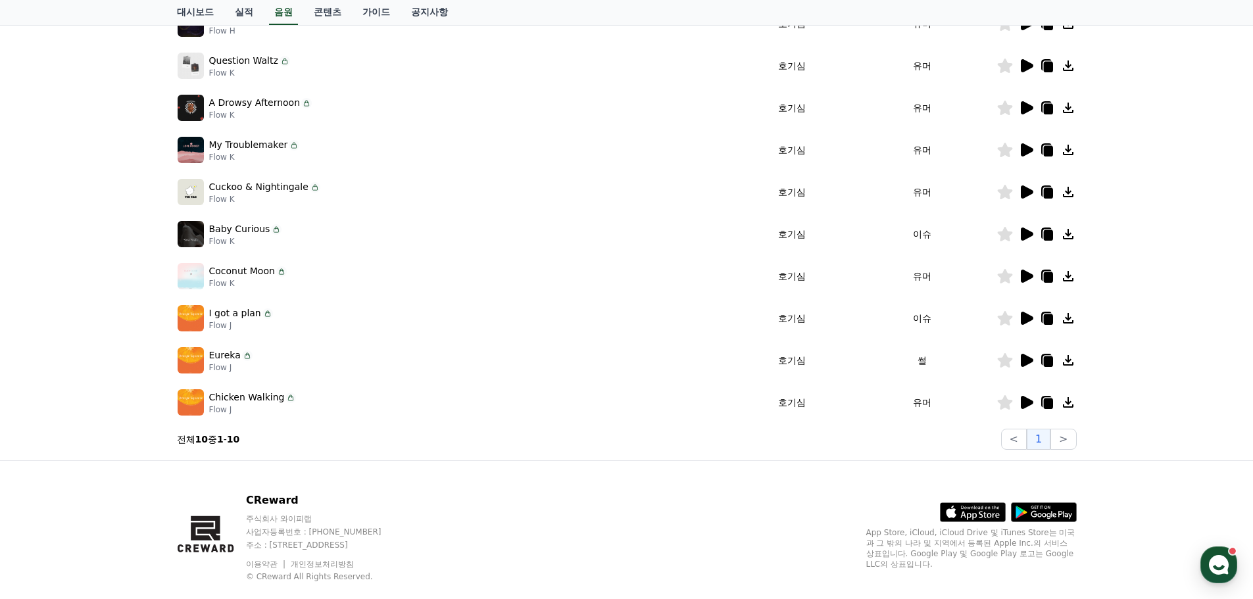
scroll to position [291, 0]
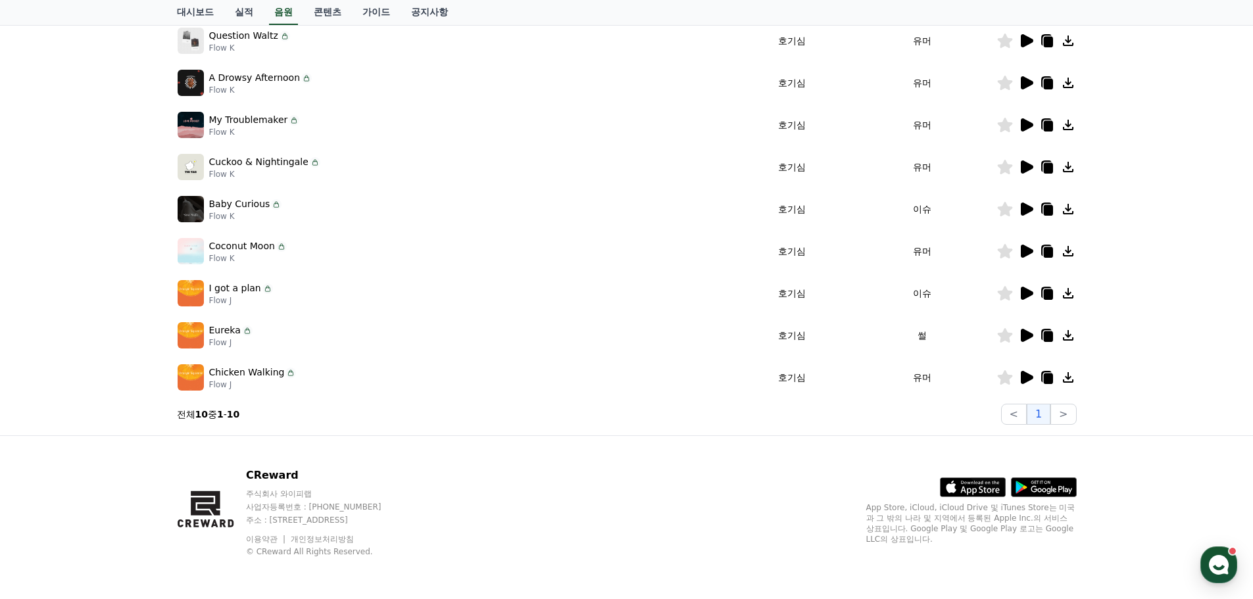
click at [189, 249] on img at bounding box center [191, 251] width 26 height 26
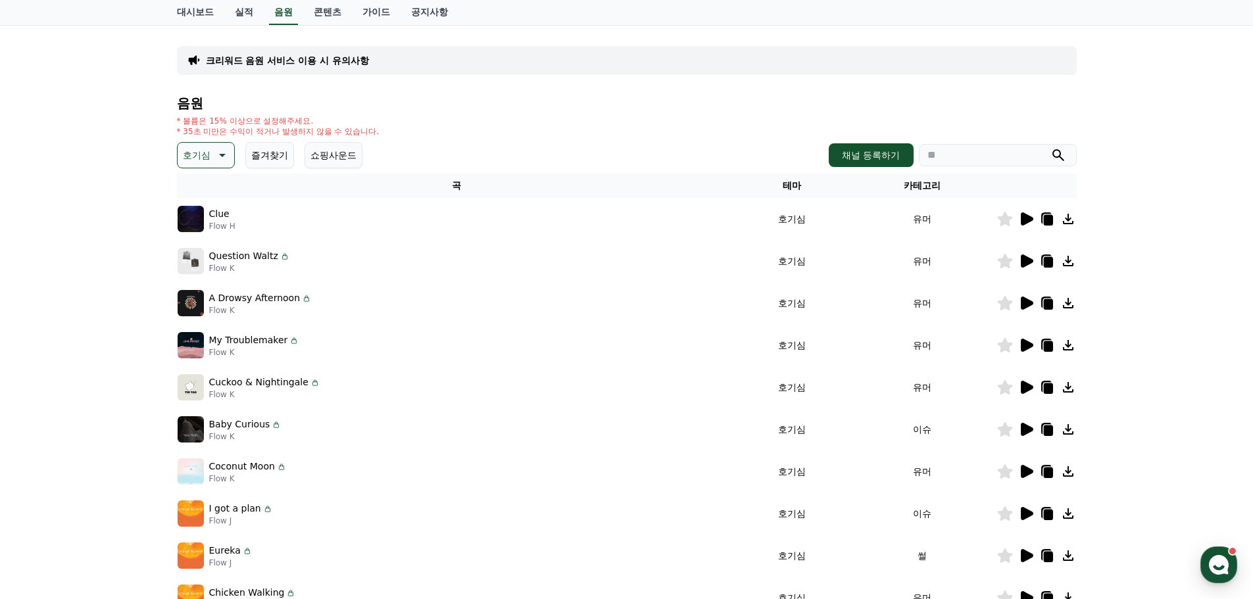
scroll to position [0, 0]
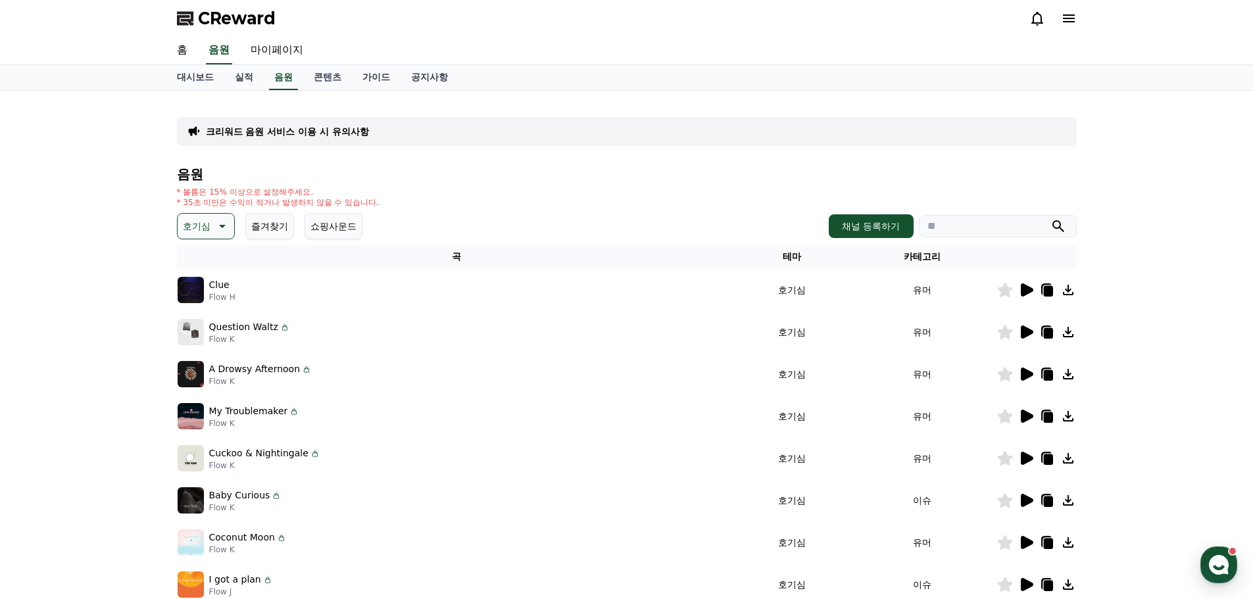
click at [205, 225] on p "호기심" at bounding box center [197, 226] width 28 height 18
click at [205, 274] on button "어두운" at bounding box center [198, 278] width 38 height 29
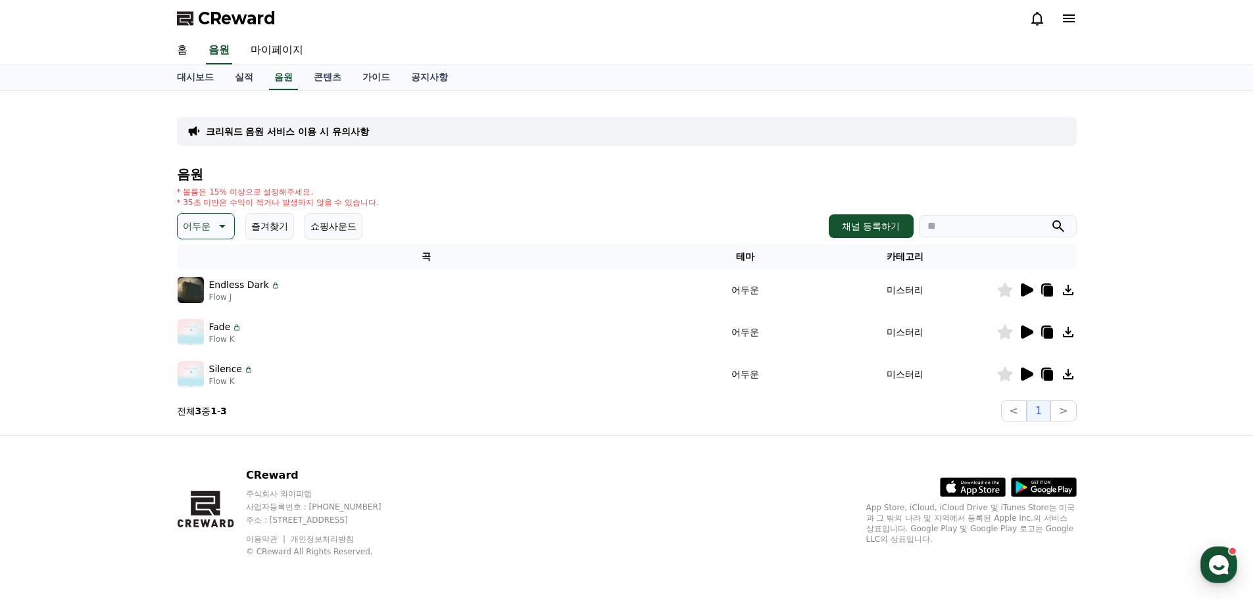
click at [222, 223] on icon at bounding box center [221, 226] width 16 height 16
click at [194, 321] on button "밝은" at bounding box center [193, 320] width 29 height 29
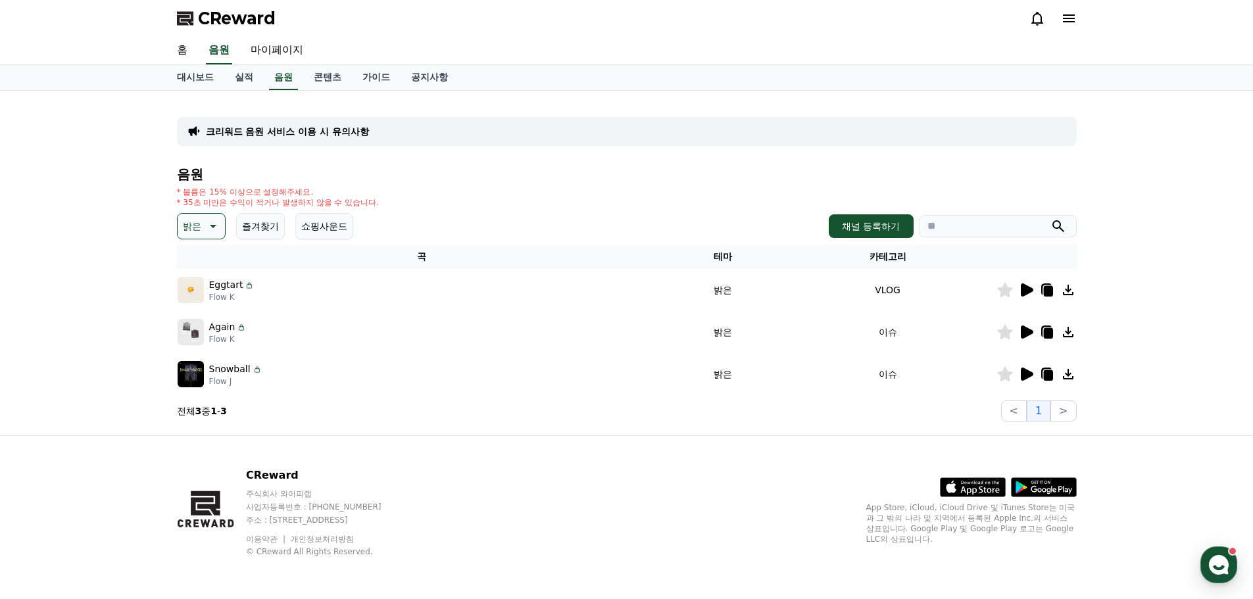
click at [1026, 290] on icon at bounding box center [1027, 289] width 12 height 13
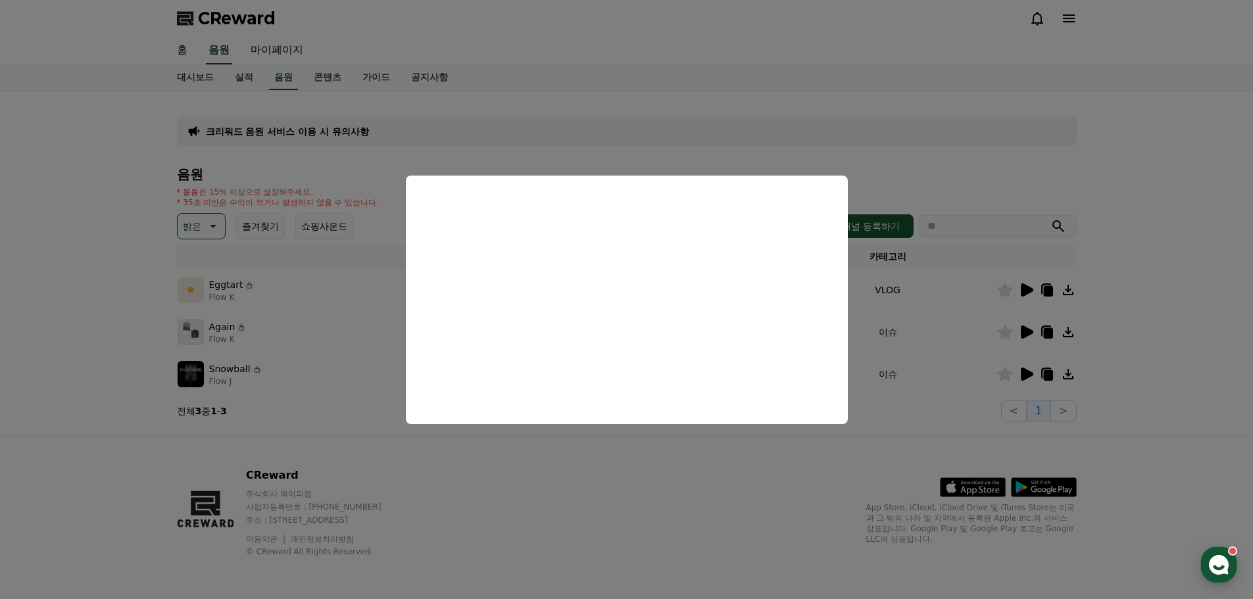
click at [656, 519] on button "close modal" at bounding box center [626, 299] width 1253 height 599
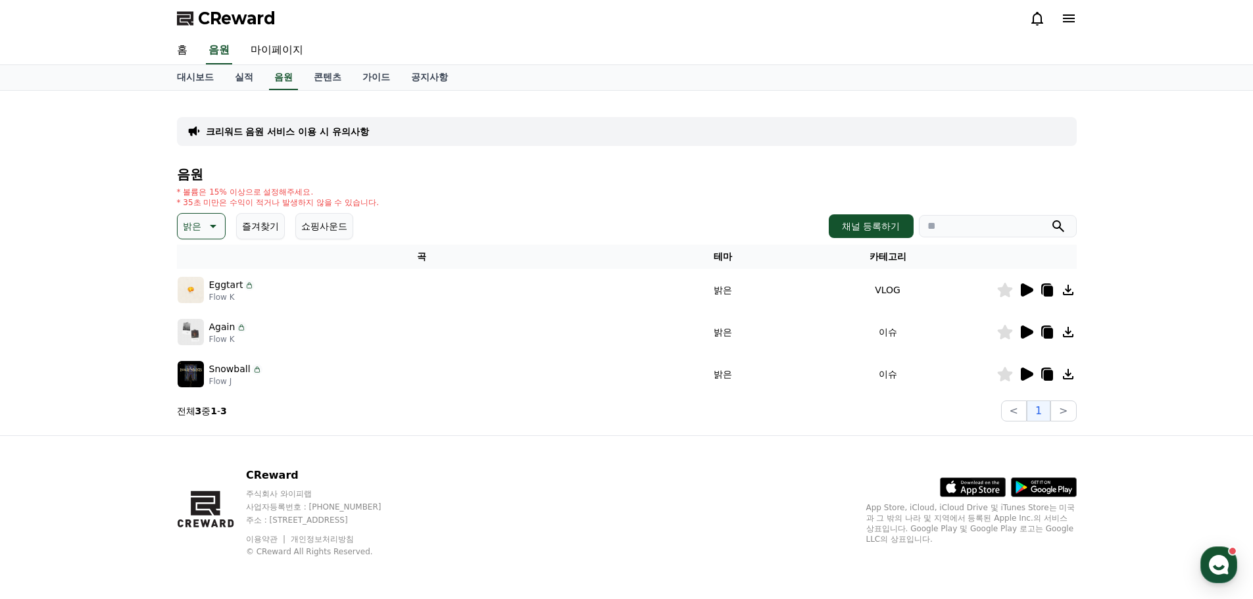
click at [1046, 293] on icon at bounding box center [1047, 291] width 9 height 11
click at [450, 572] on div "CReward 주식회사 와이피랩 사업자등록번호 : 655-81-03655 주소 : 경기도 김포시 양촌읍 양곡로 495, 3층 305-비이16호…" at bounding box center [626, 517] width 921 height 163
click at [1022, 334] on icon at bounding box center [1027, 332] width 12 height 13
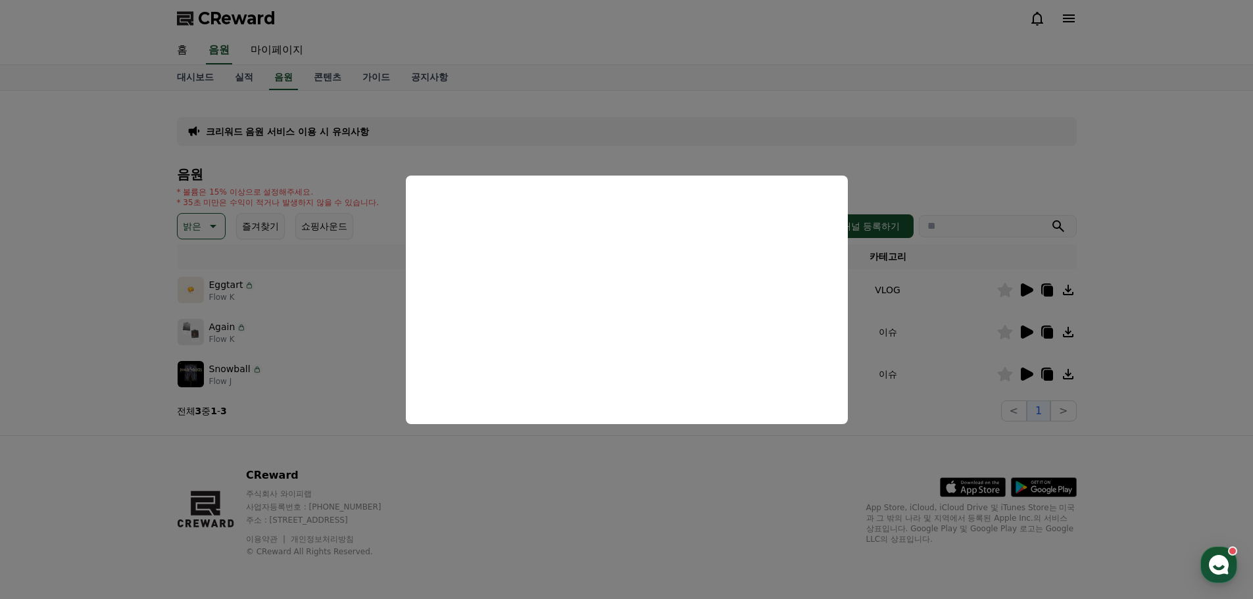
click at [890, 130] on button "close modal" at bounding box center [626, 299] width 1253 height 599
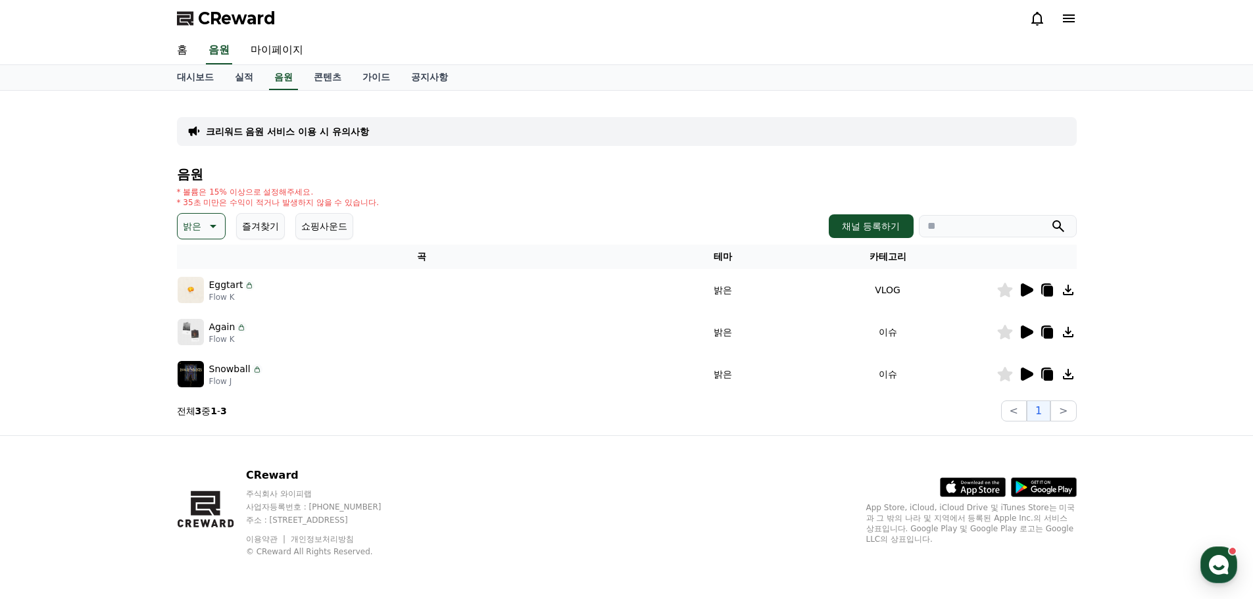
click at [203, 225] on button "밝은" at bounding box center [201, 226] width 49 height 26
click at [199, 304] on button "웅장한" at bounding box center [198, 315] width 38 height 29
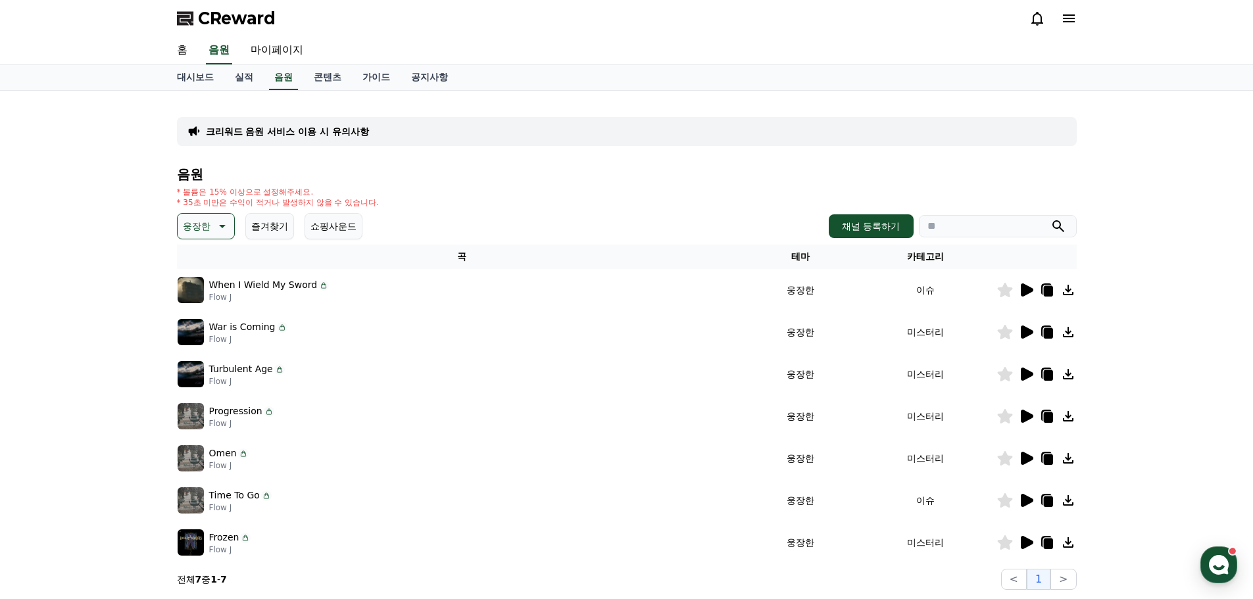
click at [1025, 295] on icon at bounding box center [1027, 289] width 12 height 13
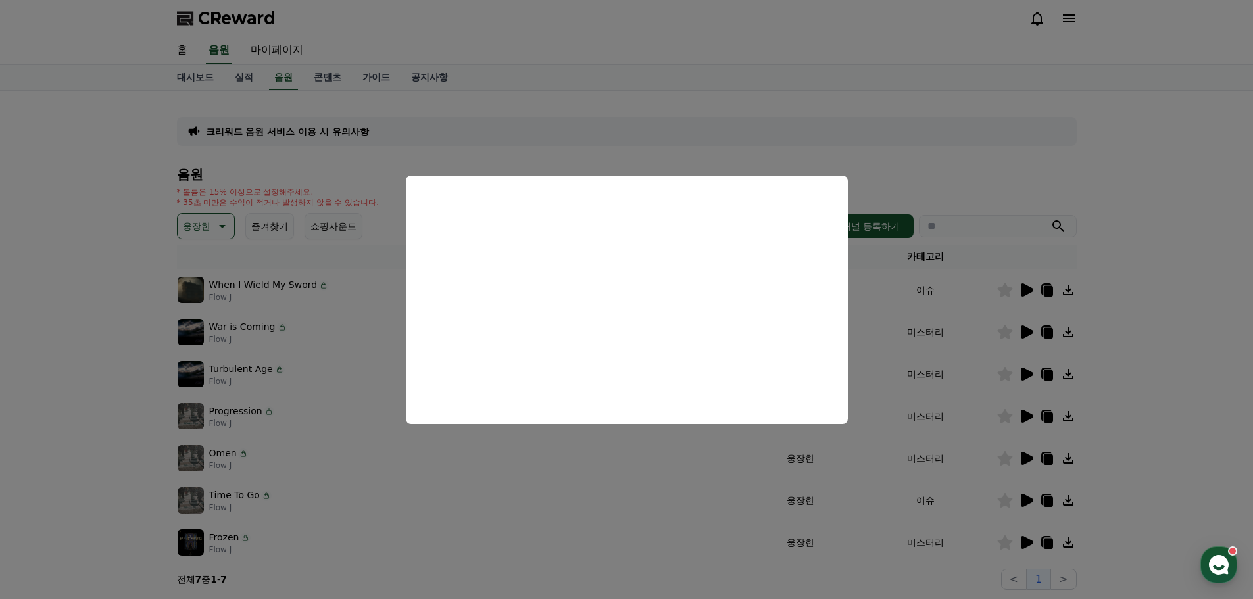
click at [1236, 116] on button "close modal" at bounding box center [626, 299] width 1253 height 599
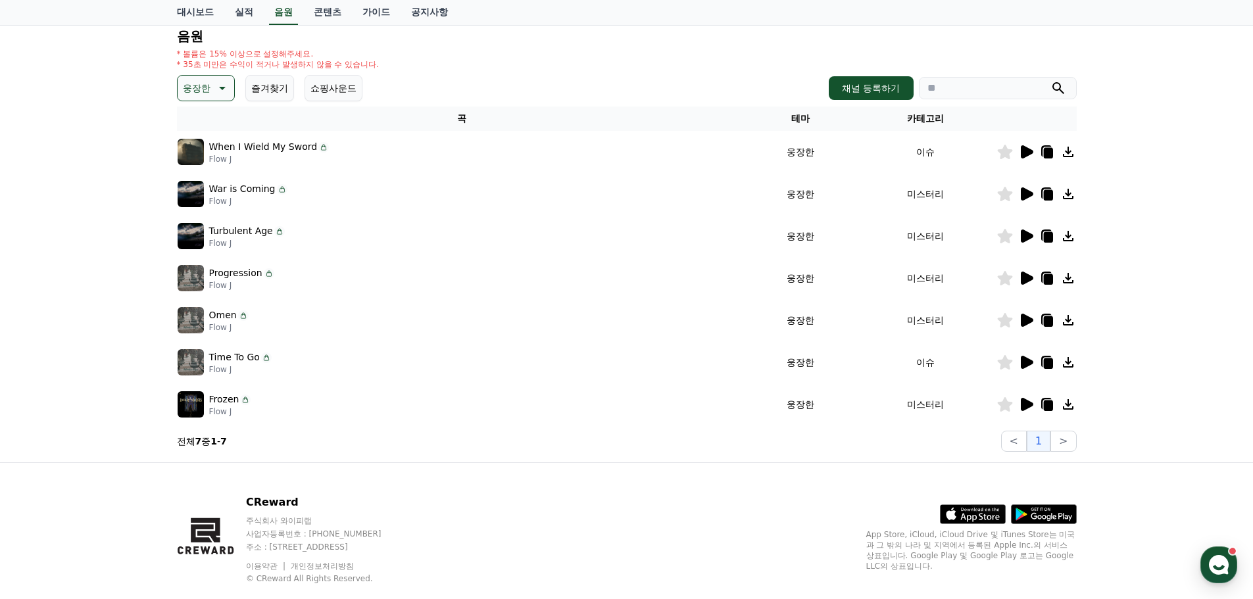
scroll to position [165, 0]
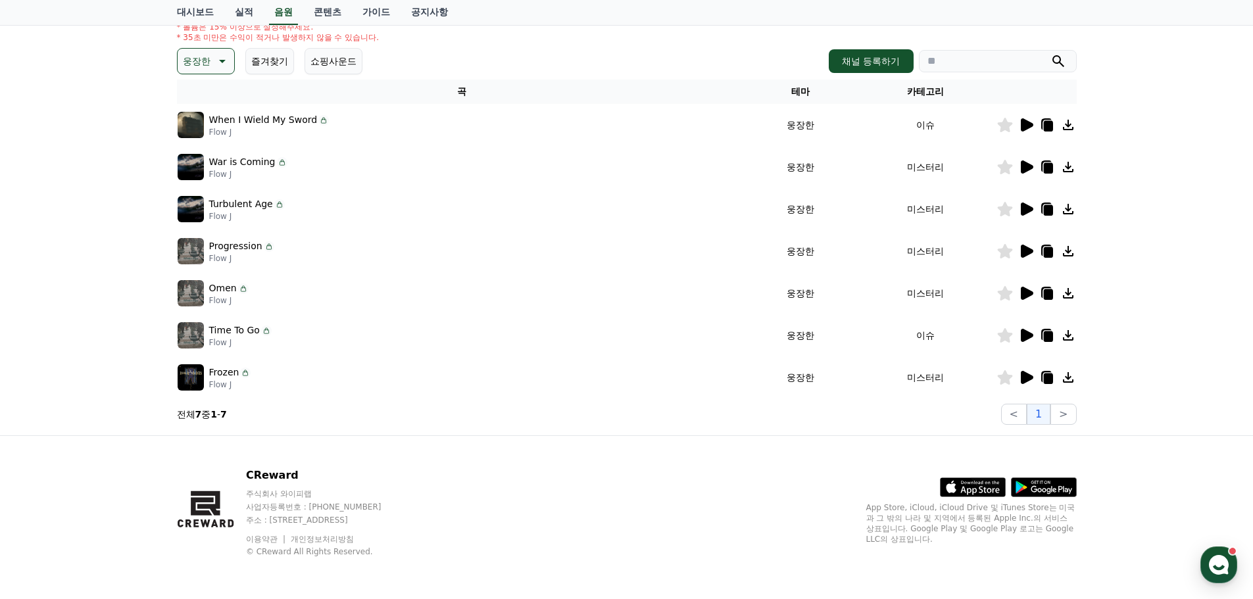
click at [1025, 337] on icon at bounding box center [1027, 335] width 12 height 13
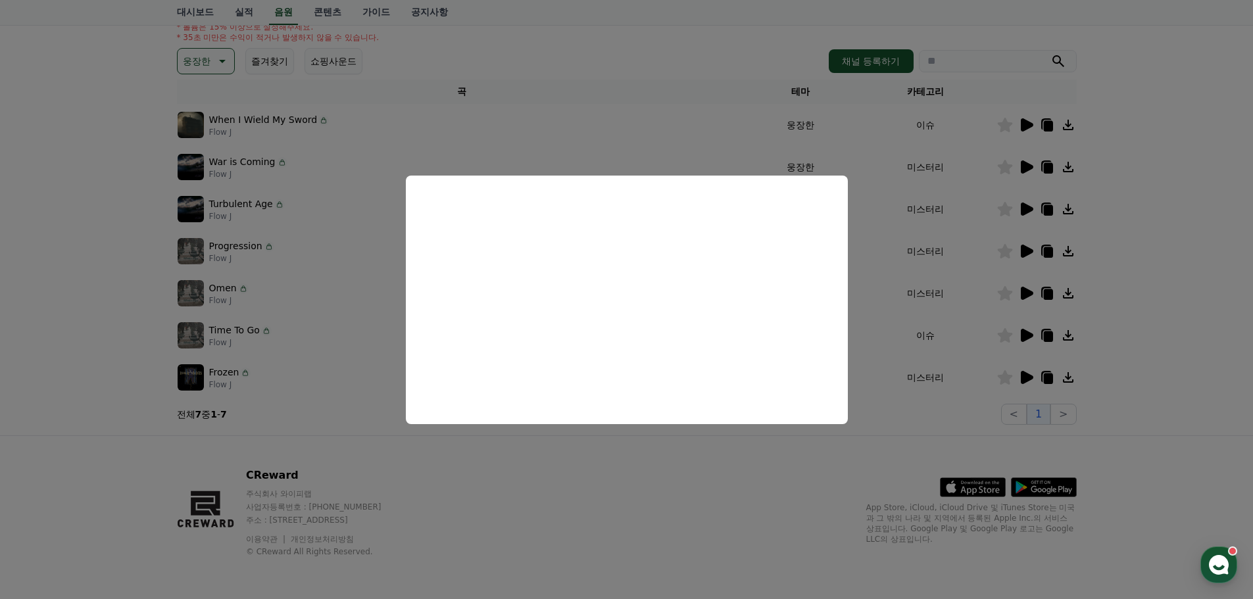
drag, startPoint x: 558, startPoint y: 482, endPoint x: 517, endPoint y: 422, distance: 72.8
click at [557, 480] on button "close modal" at bounding box center [626, 299] width 1253 height 599
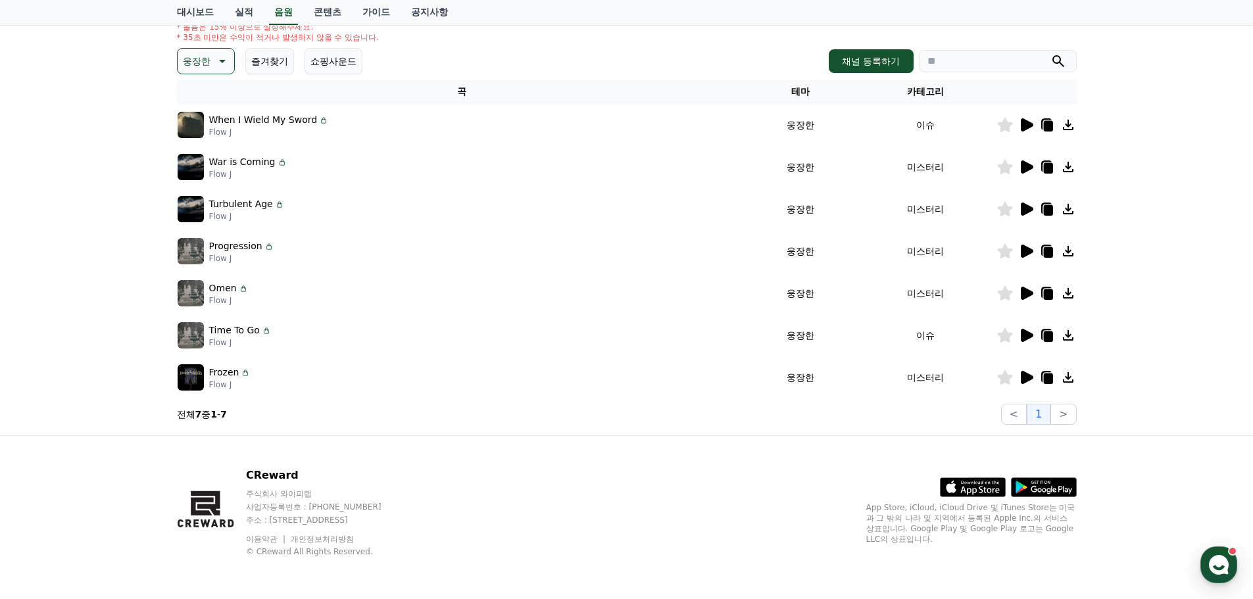
click at [1021, 374] on icon at bounding box center [1027, 377] width 12 height 13
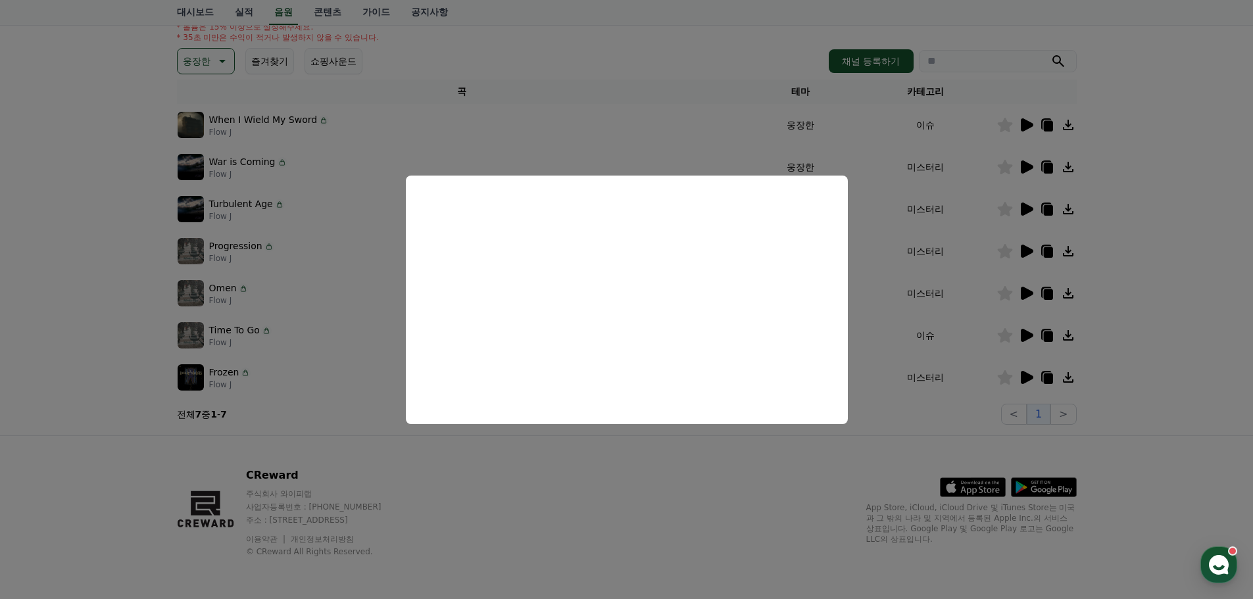
drag, startPoint x: 91, startPoint y: 399, endPoint x: 147, endPoint y: 279, distance: 131.8
click at [91, 397] on button "close modal" at bounding box center [626, 299] width 1253 height 599
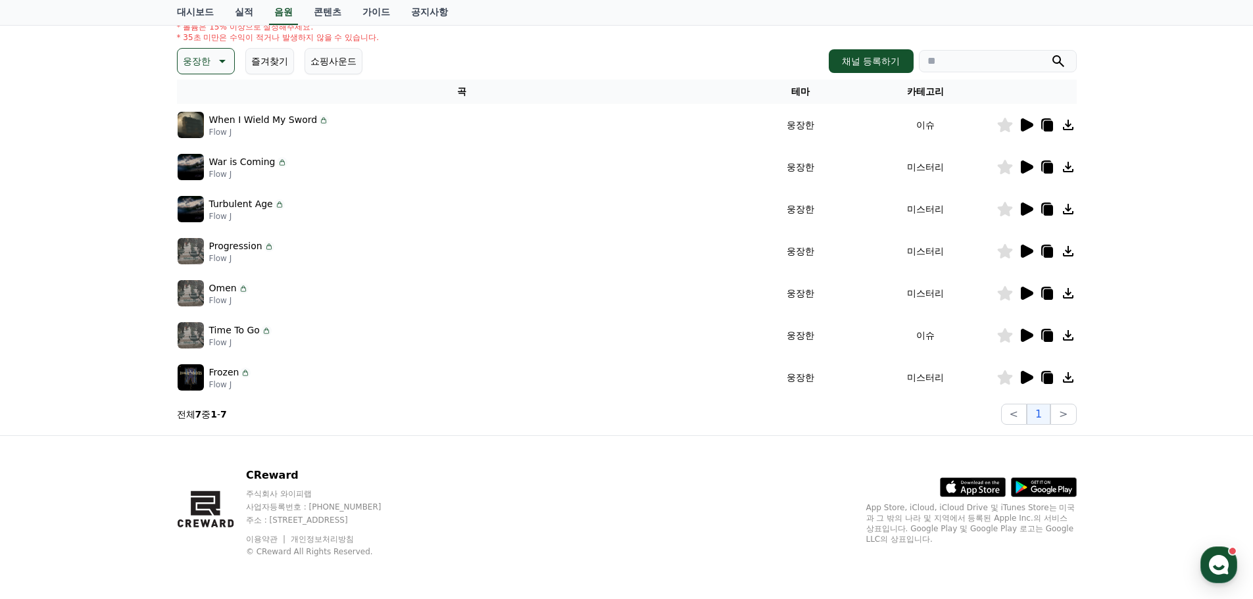
click at [228, 55] on icon at bounding box center [221, 61] width 16 height 16
click at [218, 185] on button "드라마틱" at bounding box center [202, 184] width 47 height 29
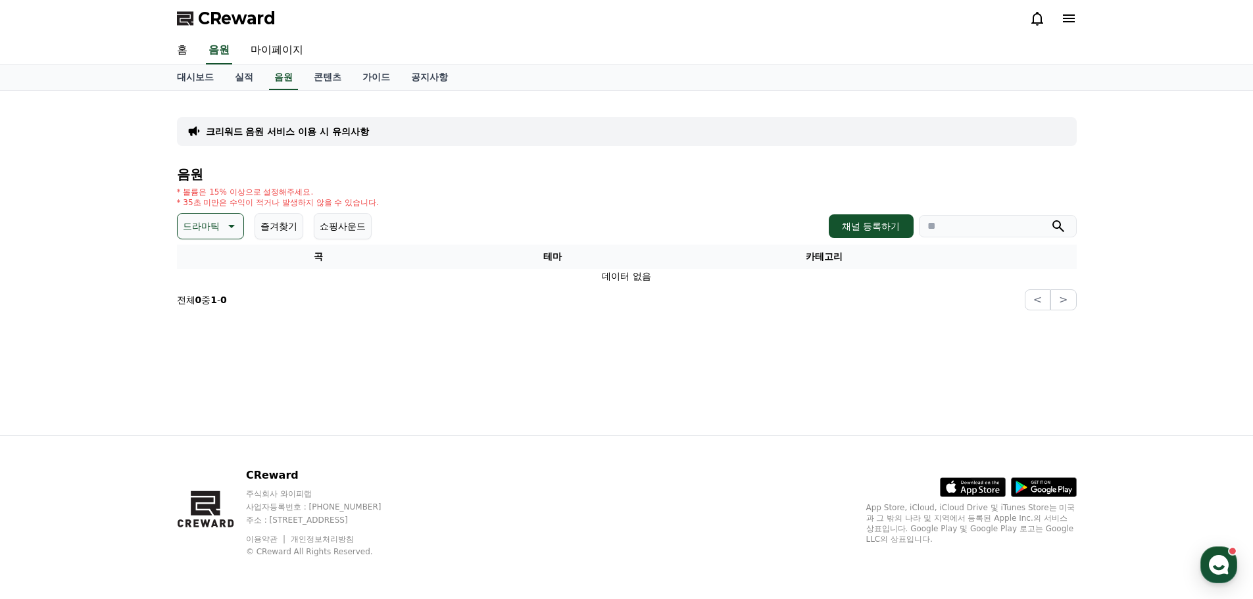
click at [227, 214] on button "드라마틱" at bounding box center [210, 226] width 67 height 26
click at [208, 303] on button "즐거움" at bounding box center [198, 302] width 38 height 29
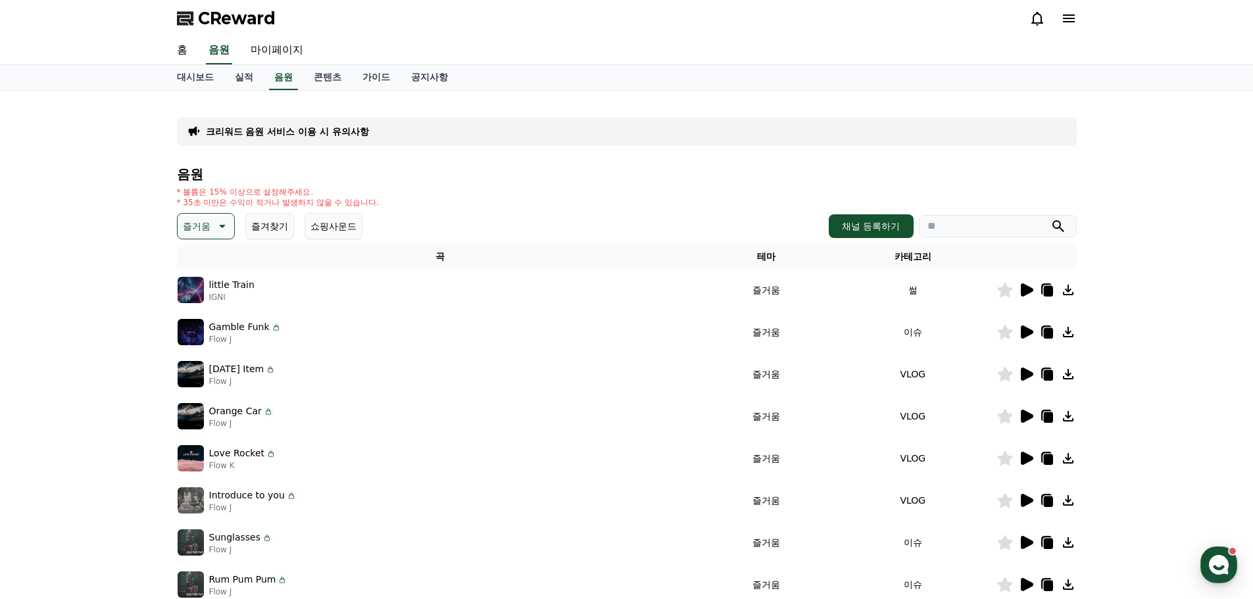
click at [1026, 378] on icon at bounding box center [1027, 374] width 12 height 13
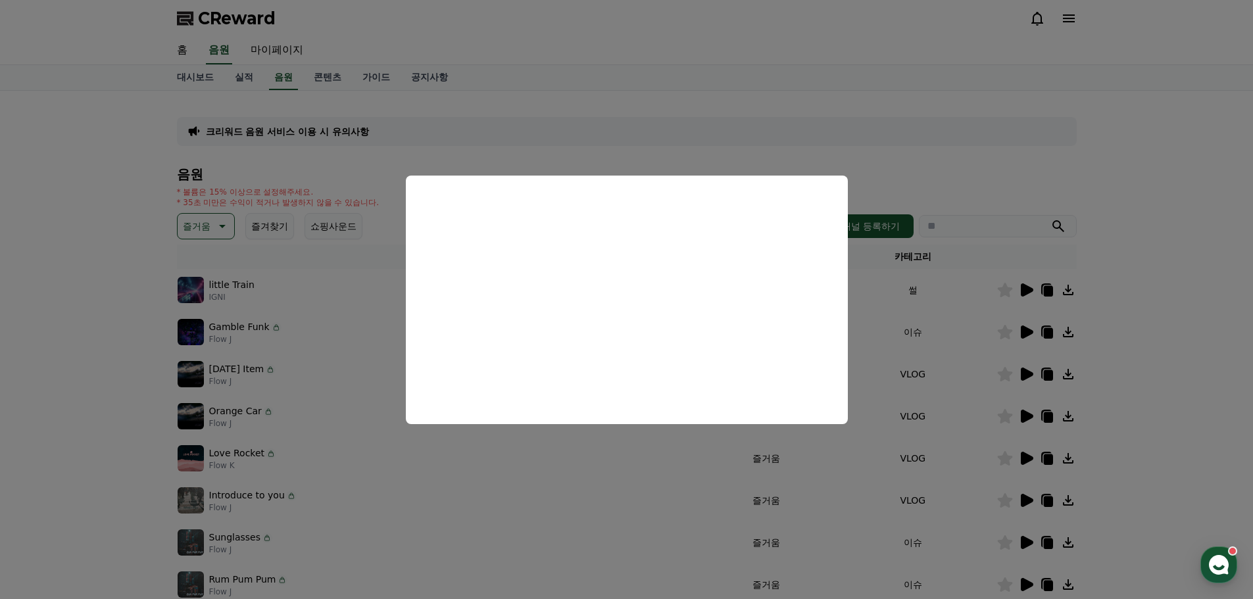
click at [906, 143] on button "close modal" at bounding box center [626, 299] width 1253 height 599
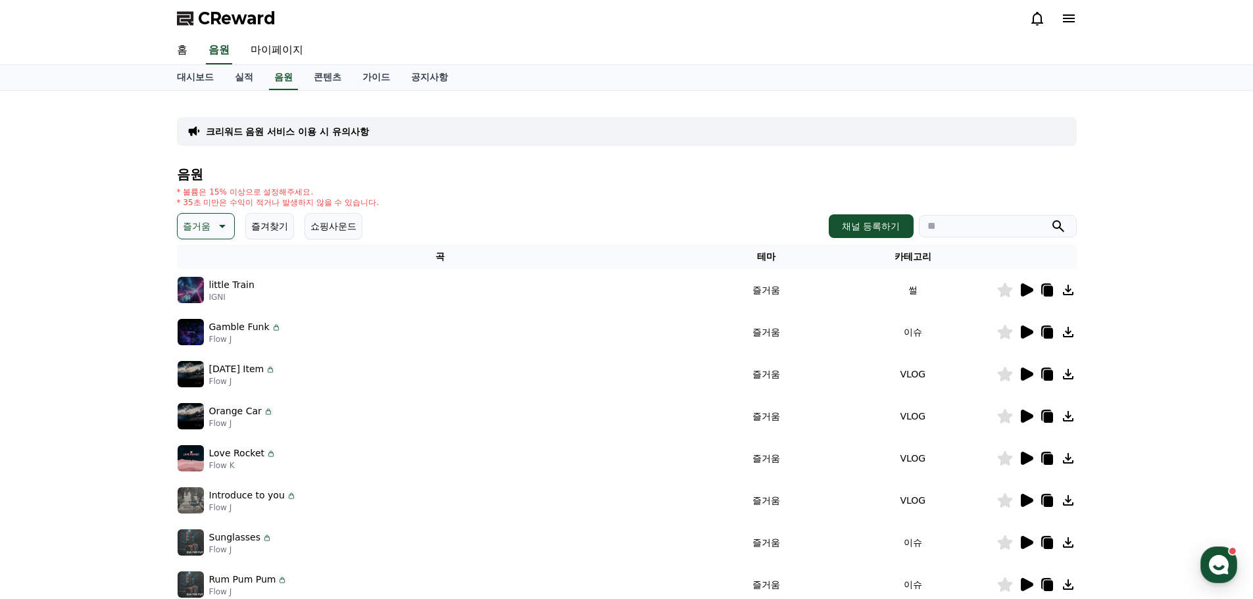
scroll to position [219, 0]
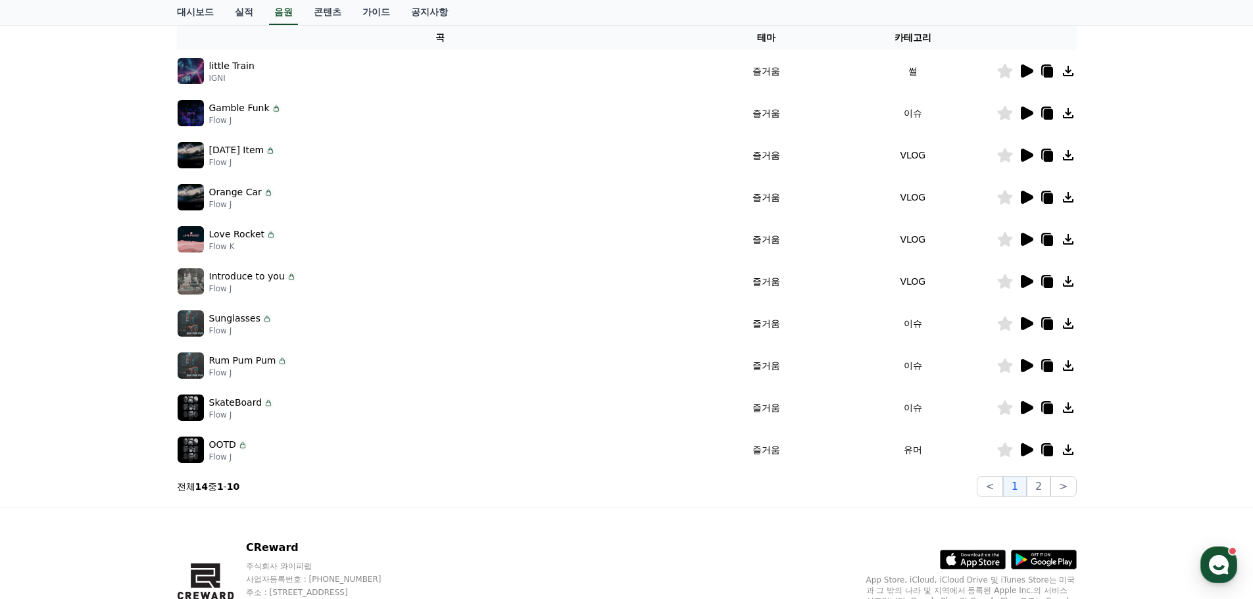
click at [1023, 325] on icon at bounding box center [1027, 323] width 12 height 13
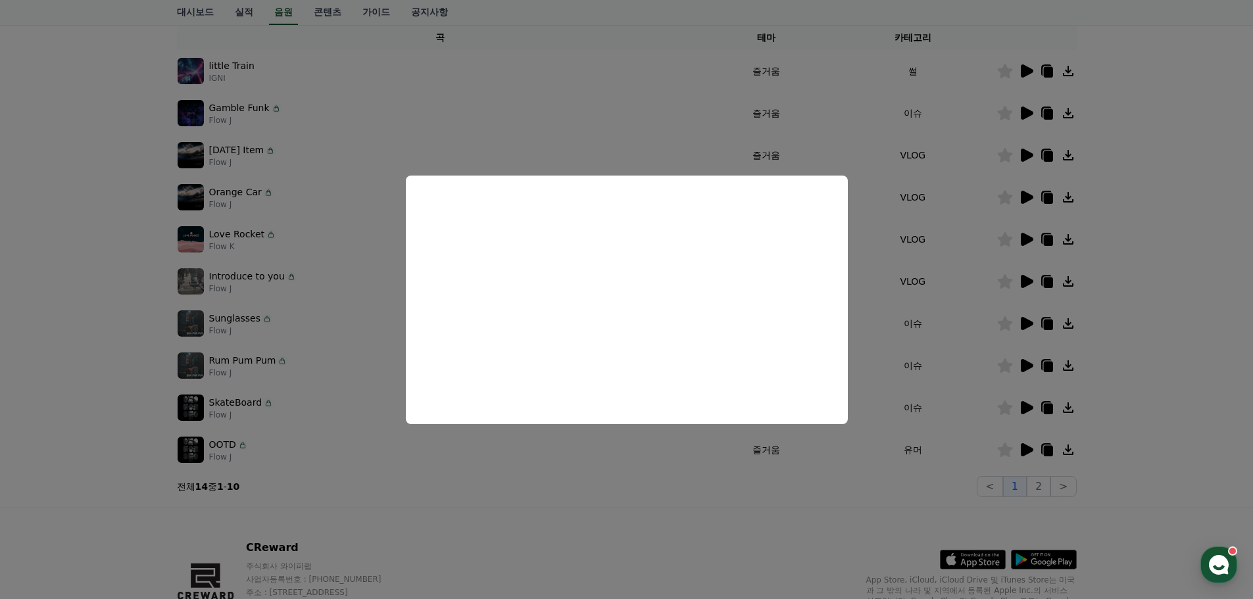
click at [388, 519] on button "close modal" at bounding box center [626, 299] width 1253 height 599
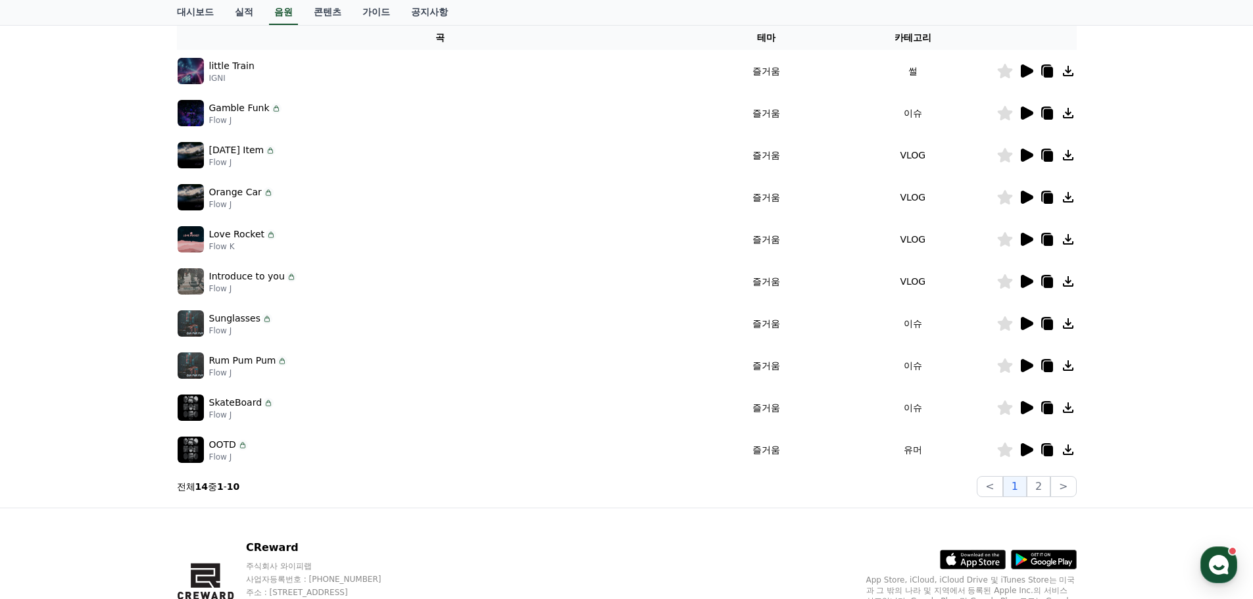
click at [1023, 410] on icon at bounding box center [1027, 407] width 12 height 13
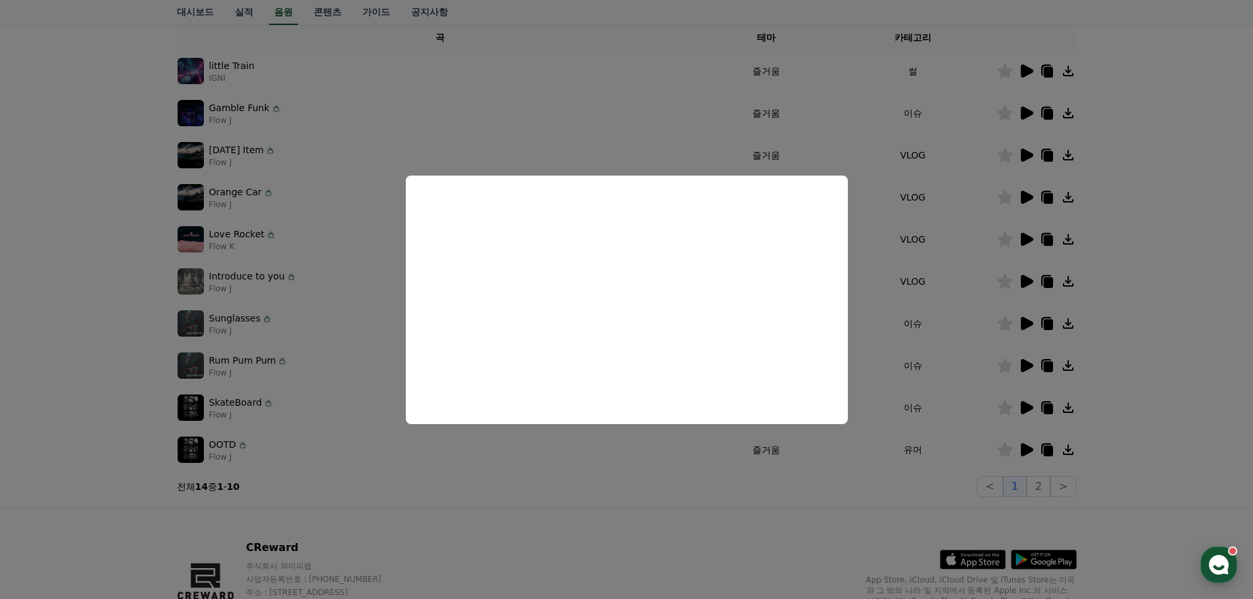
click at [541, 506] on button "close modal" at bounding box center [626, 299] width 1253 height 599
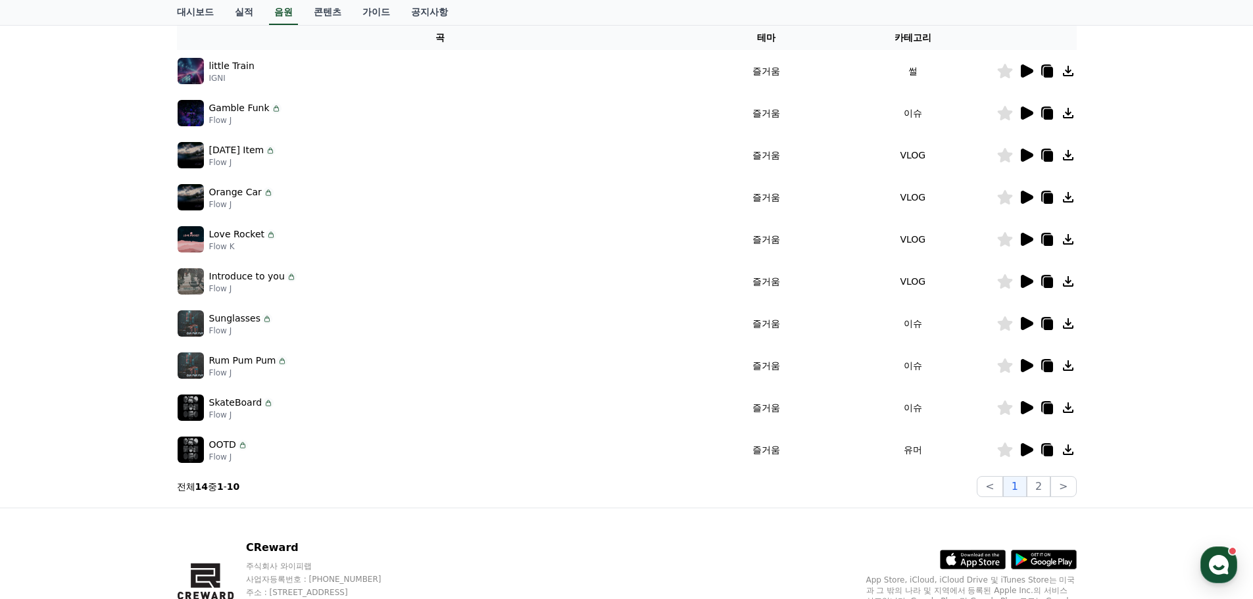
click at [1025, 452] on icon at bounding box center [1027, 449] width 12 height 13
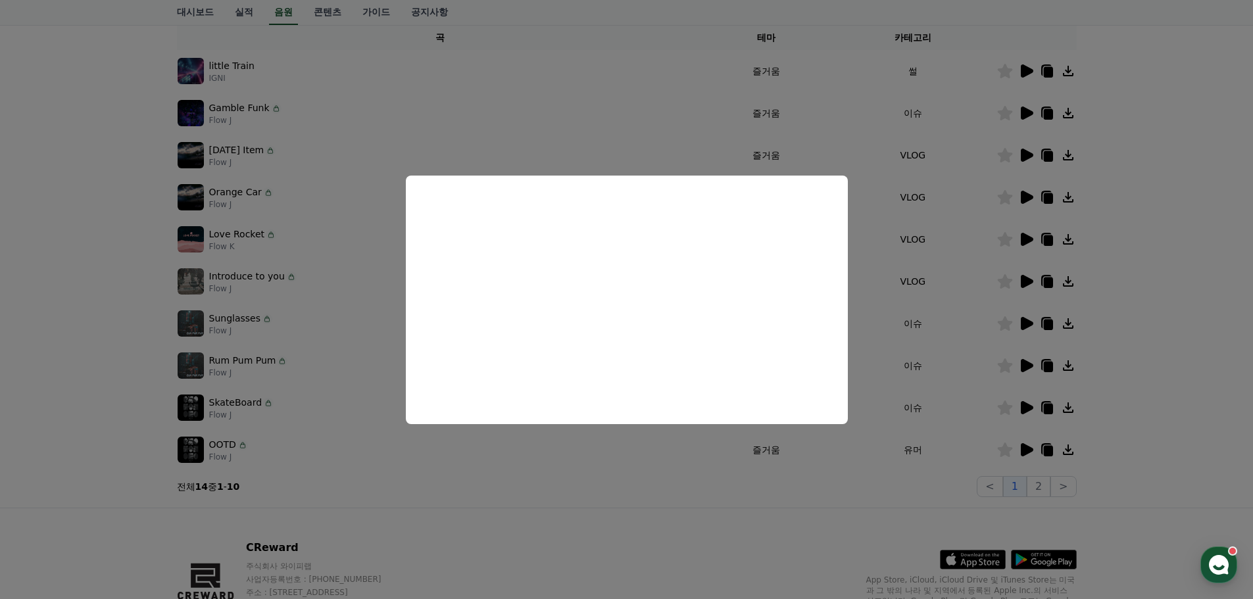
drag, startPoint x: 625, startPoint y: 554, endPoint x: 629, endPoint y: 527, distance: 27.2
click at [625, 553] on button "close modal" at bounding box center [626, 299] width 1253 height 599
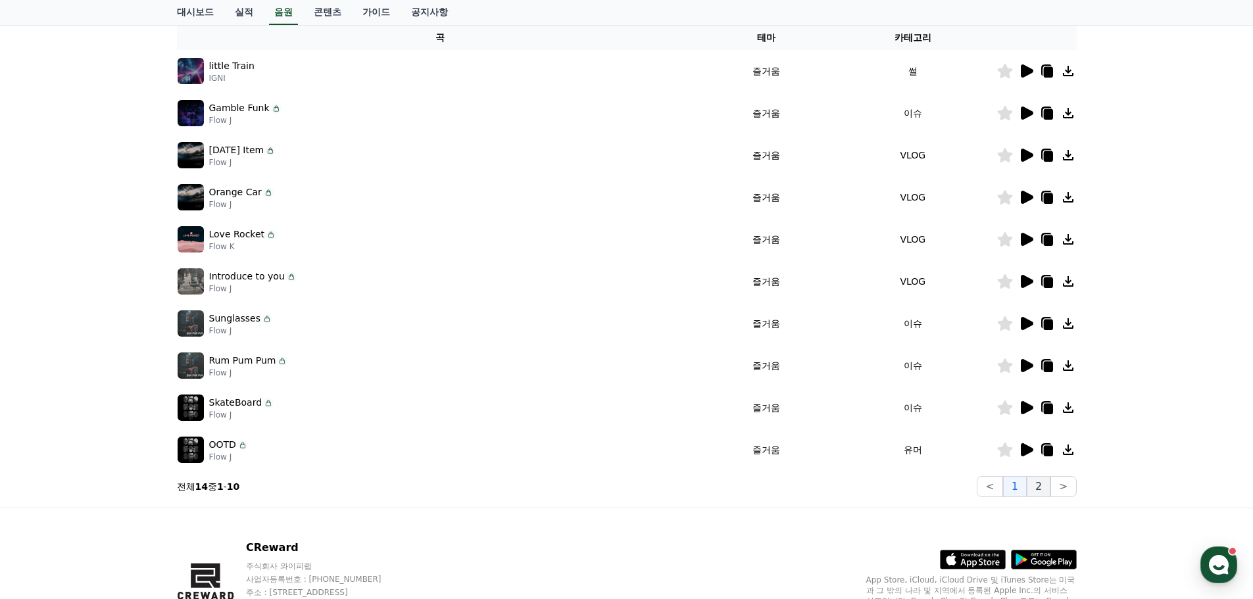
click at [1036, 493] on button "2" at bounding box center [1039, 486] width 24 height 21
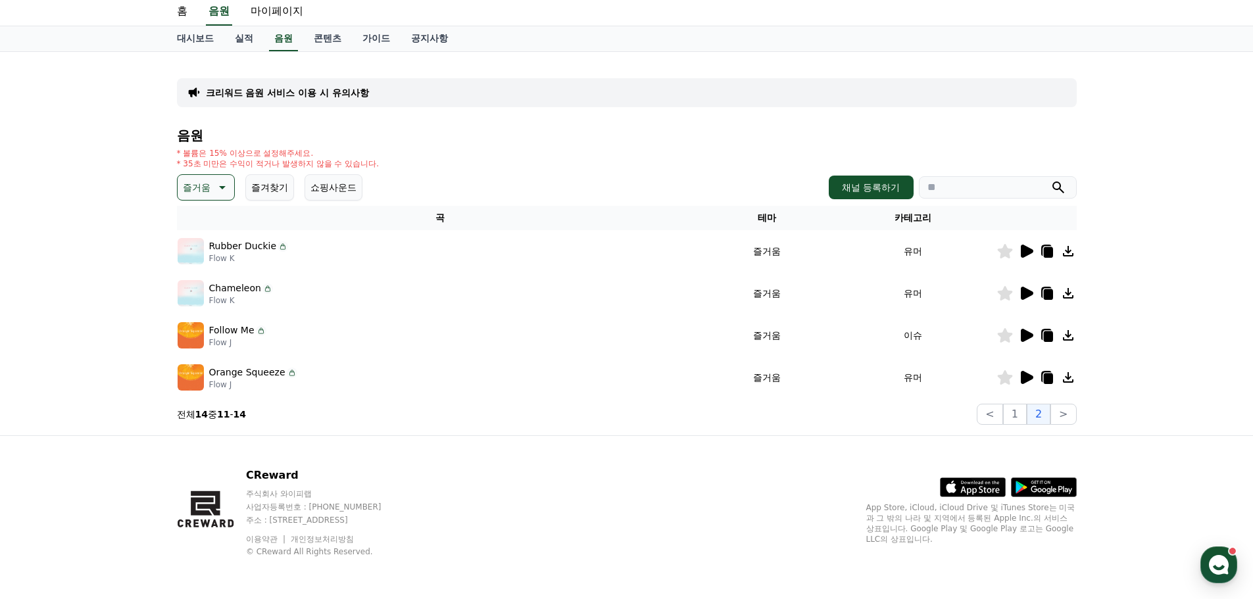
scroll to position [39, 0]
click at [1022, 249] on icon at bounding box center [1027, 251] width 12 height 13
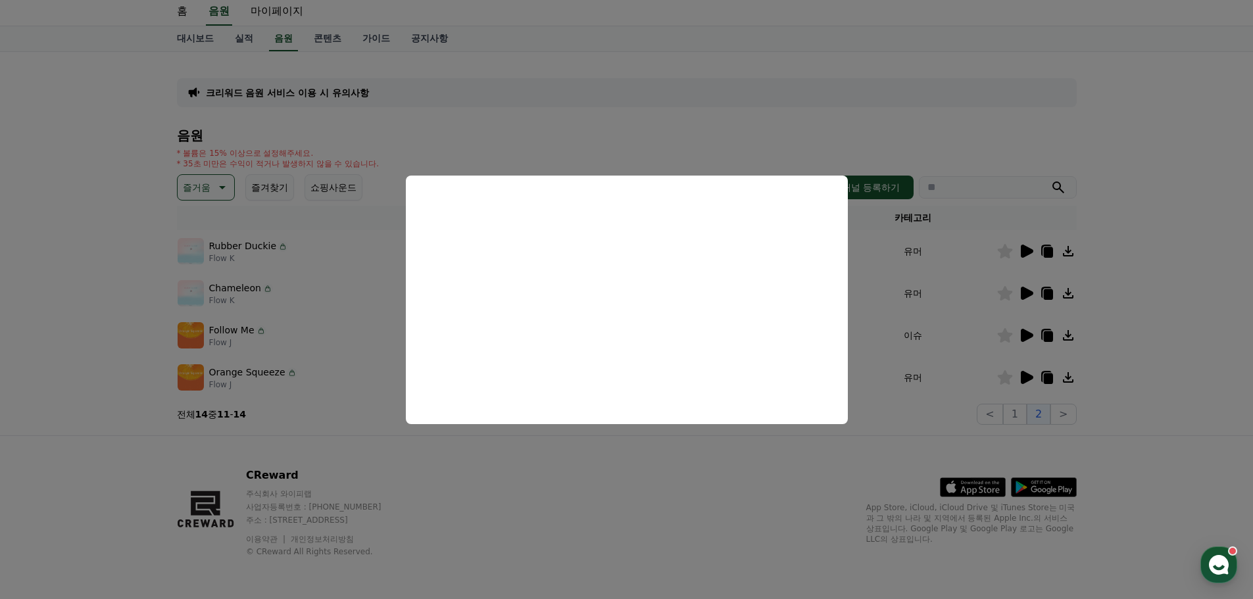
click at [585, 485] on button "close modal" at bounding box center [626, 299] width 1253 height 599
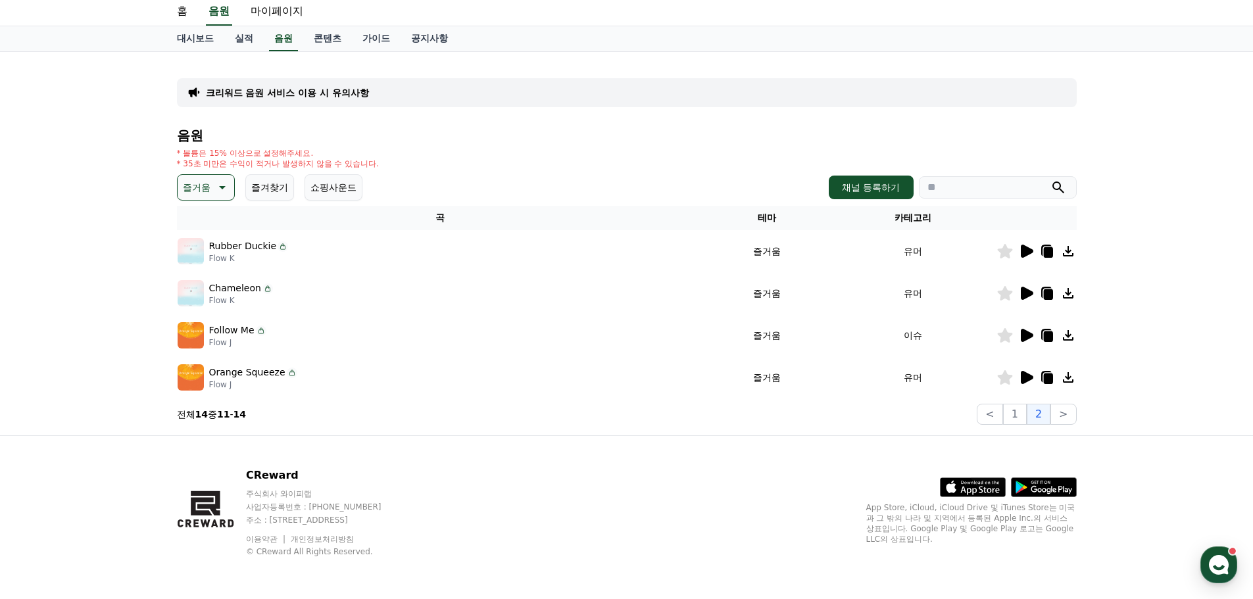
click at [191, 290] on img at bounding box center [191, 293] width 26 height 26
click at [1026, 294] on icon at bounding box center [1027, 293] width 12 height 13
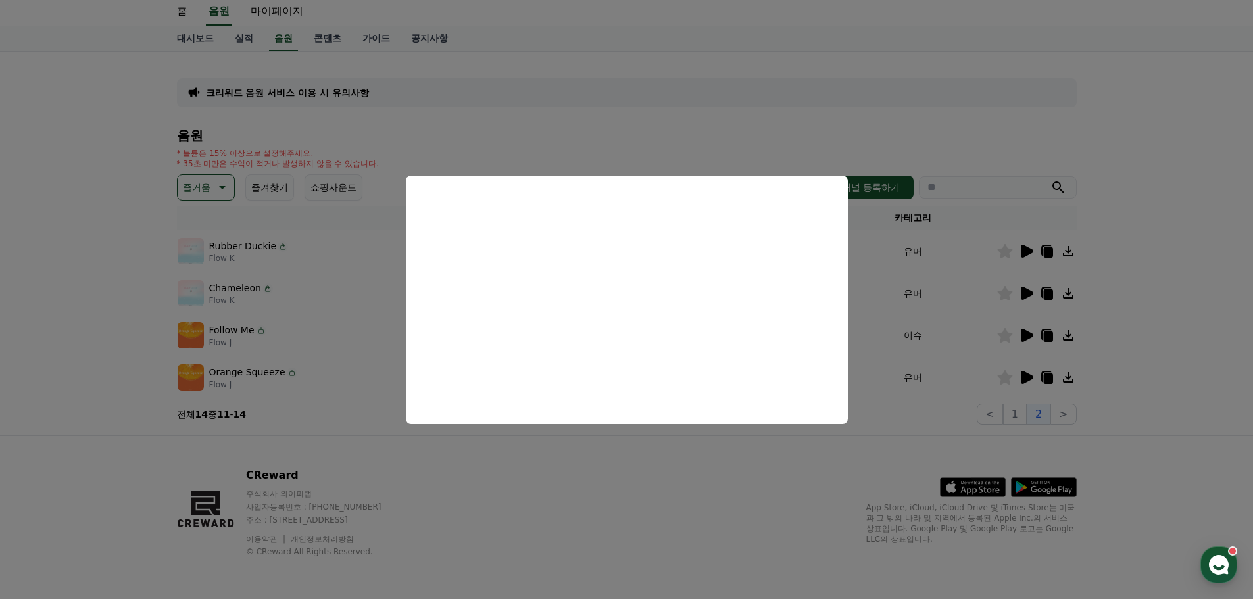
click at [706, 485] on button "close modal" at bounding box center [626, 299] width 1253 height 599
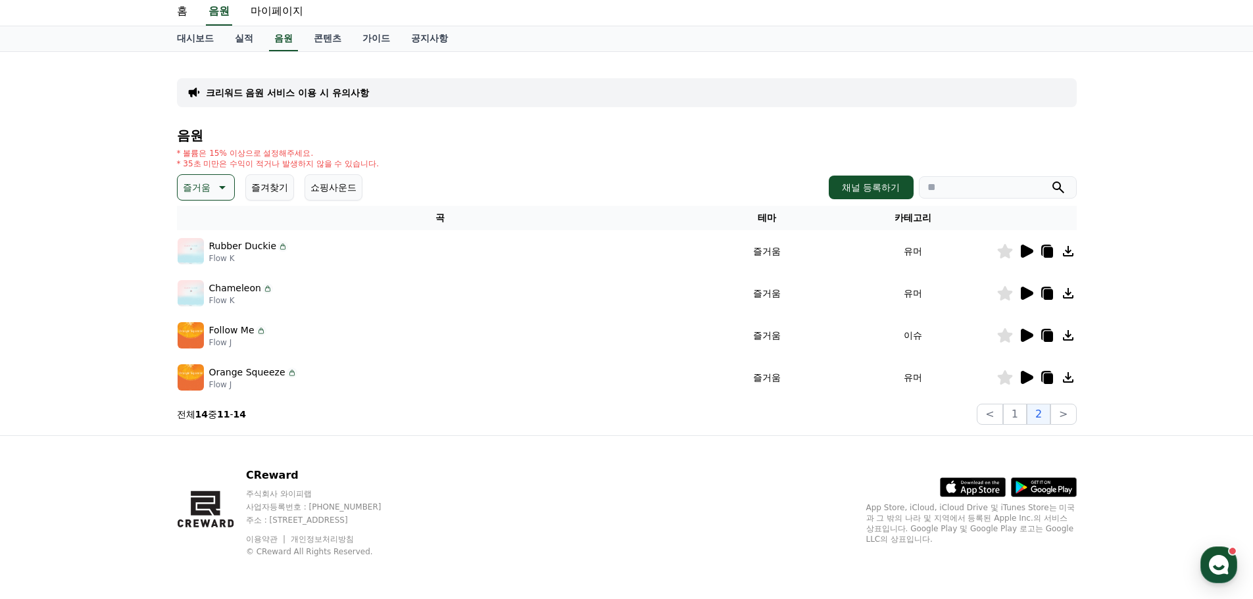
click at [195, 323] on img at bounding box center [191, 335] width 26 height 26
click at [1026, 335] on icon at bounding box center [1027, 335] width 12 height 13
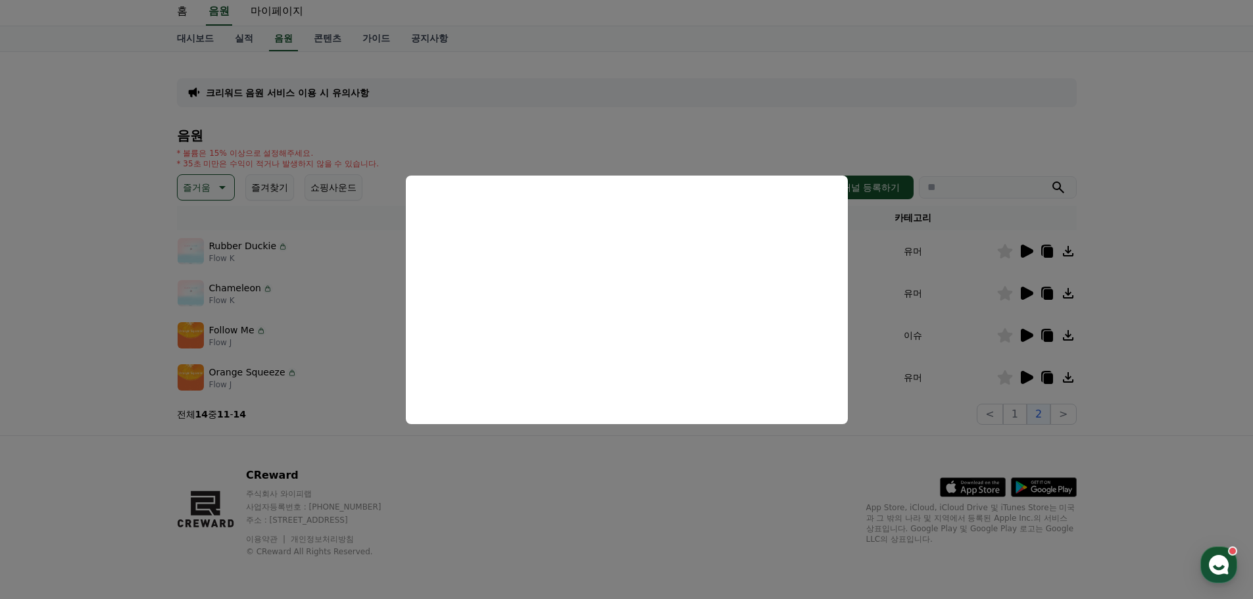
click at [544, 587] on button "close modal" at bounding box center [626, 299] width 1253 height 599
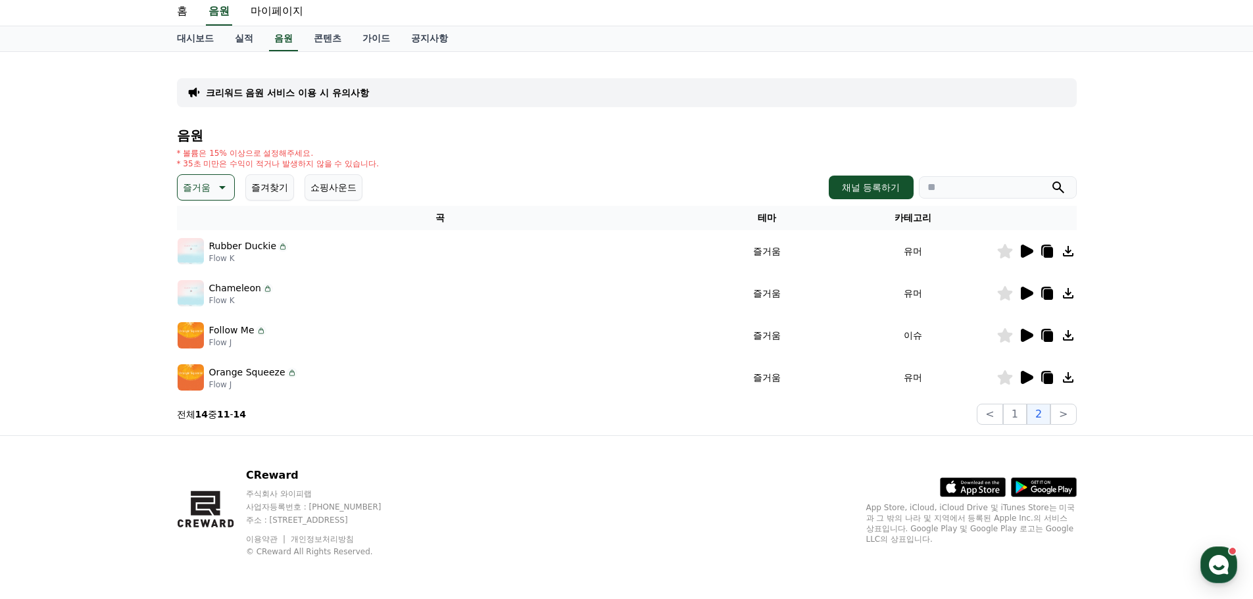
click at [1028, 380] on icon at bounding box center [1027, 377] width 12 height 13
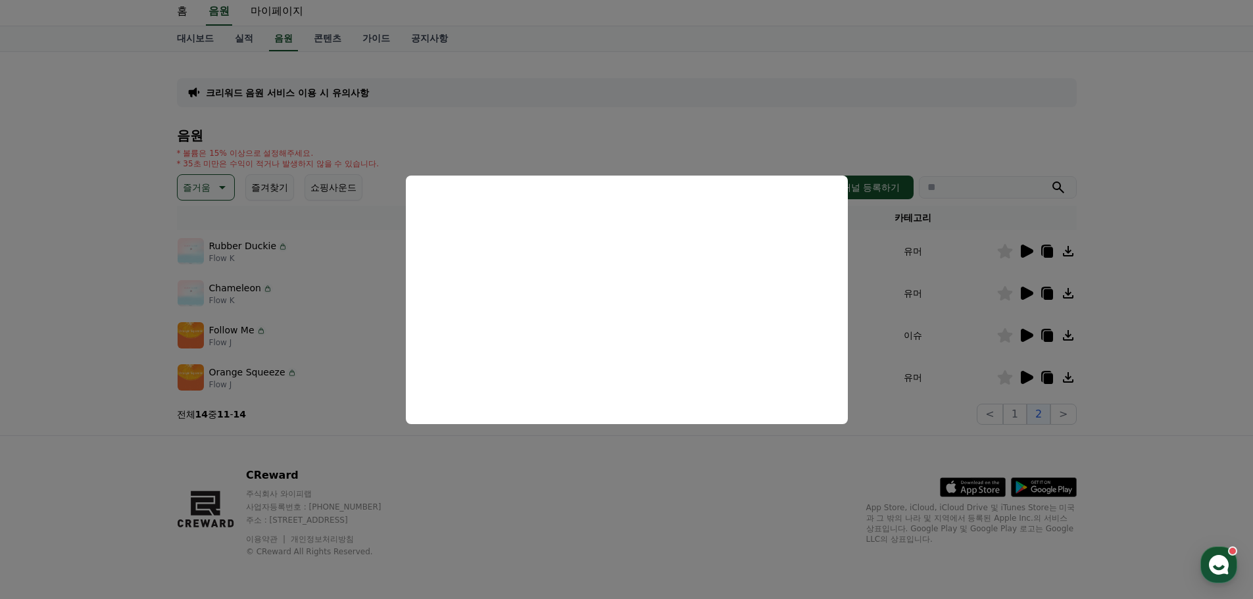
click at [657, 496] on button "close modal" at bounding box center [626, 299] width 1253 height 599
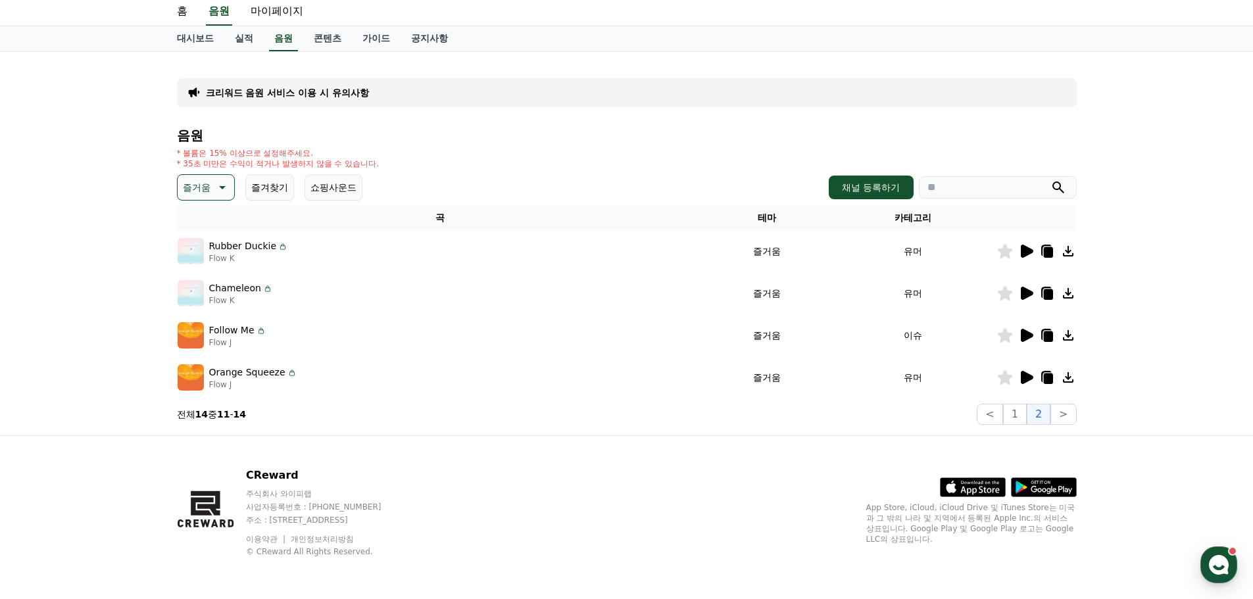
click at [207, 189] on p "즐거움" at bounding box center [197, 187] width 28 height 18
click at [211, 328] on button "귀여운" at bounding box center [198, 330] width 38 height 29
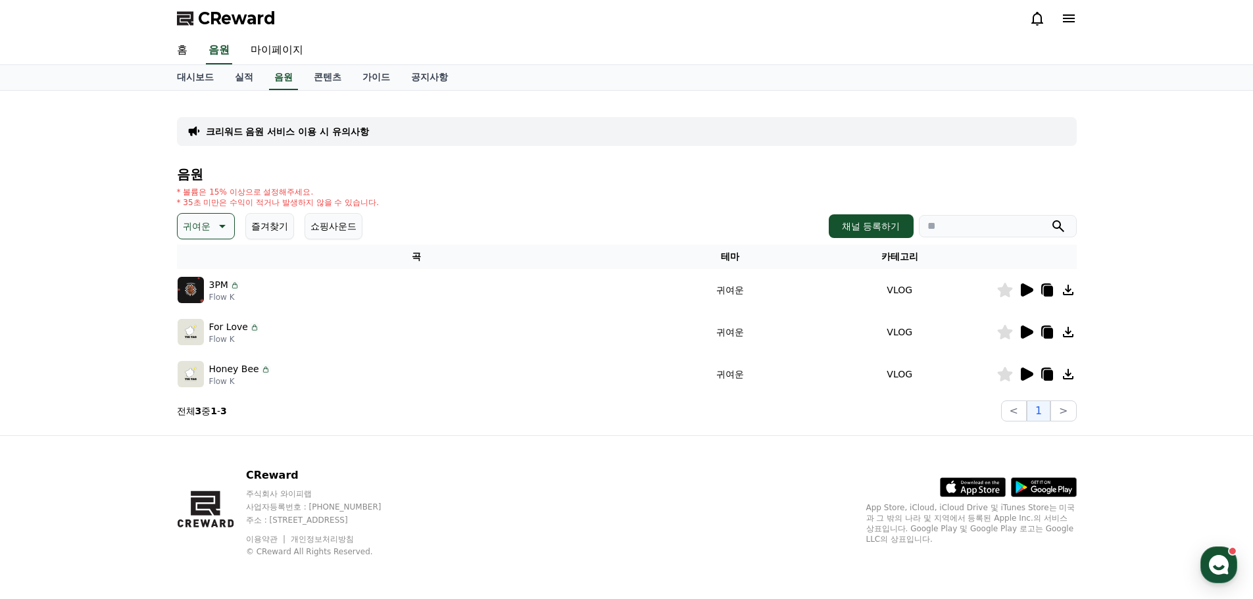
click at [1022, 291] on icon at bounding box center [1027, 289] width 12 height 13
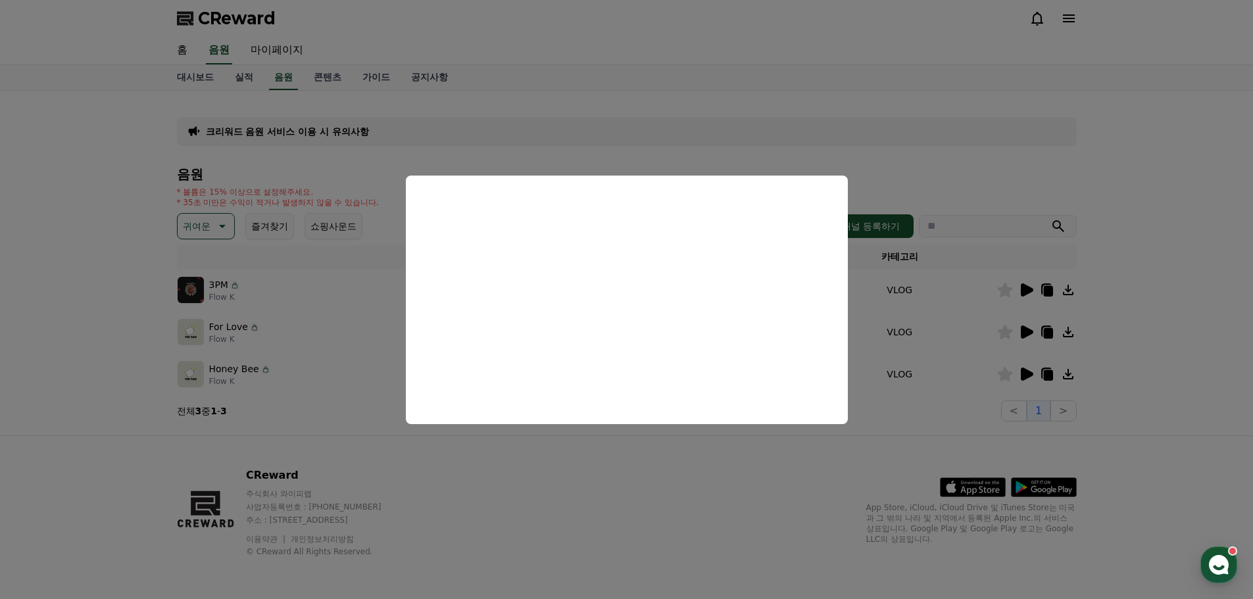
click at [614, 472] on button "close modal" at bounding box center [626, 299] width 1253 height 599
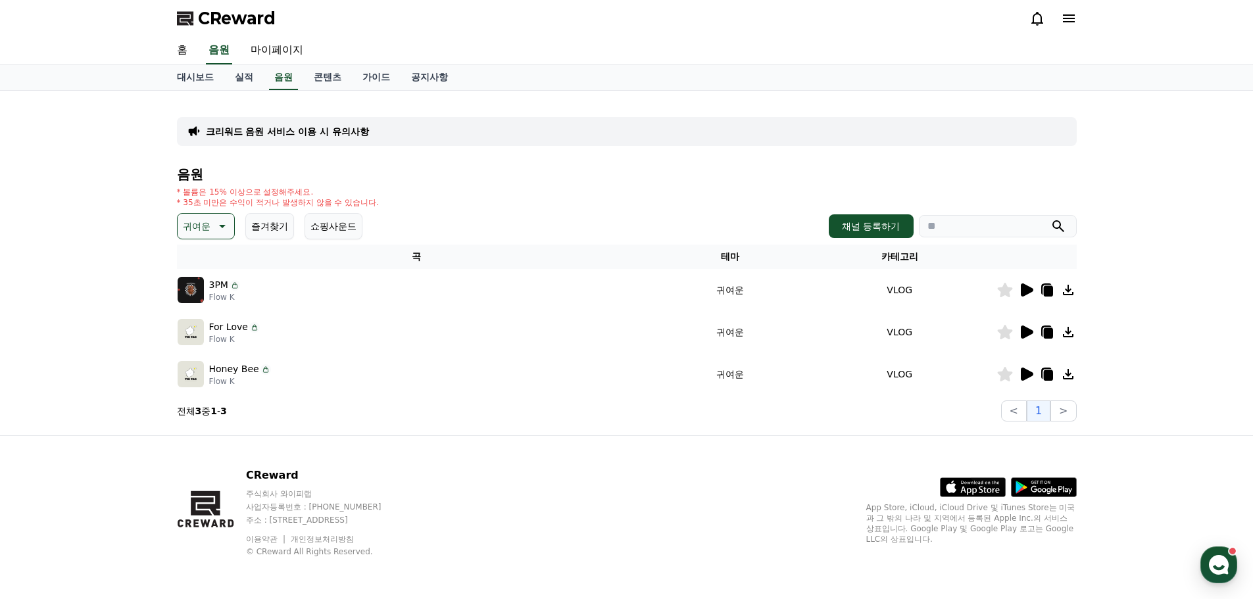
click at [1024, 335] on icon at bounding box center [1027, 332] width 12 height 13
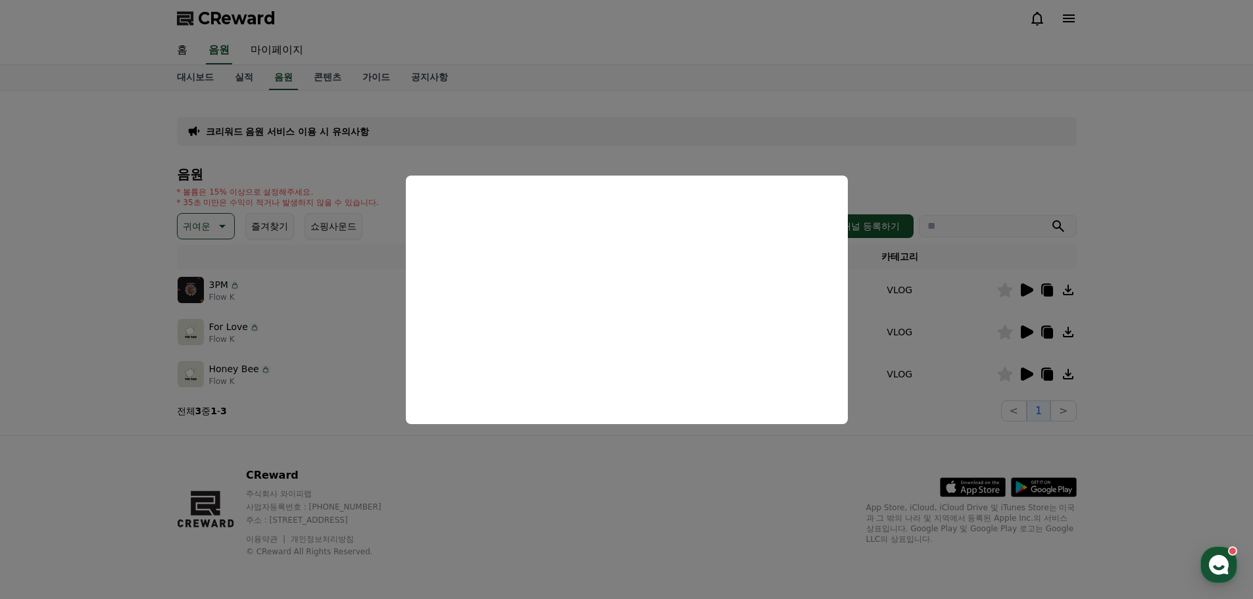
drag, startPoint x: 701, startPoint y: 506, endPoint x: 996, endPoint y: 440, distance: 301.9
click at [701, 502] on button "close modal" at bounding box center [626, 299] width 1253 height 599
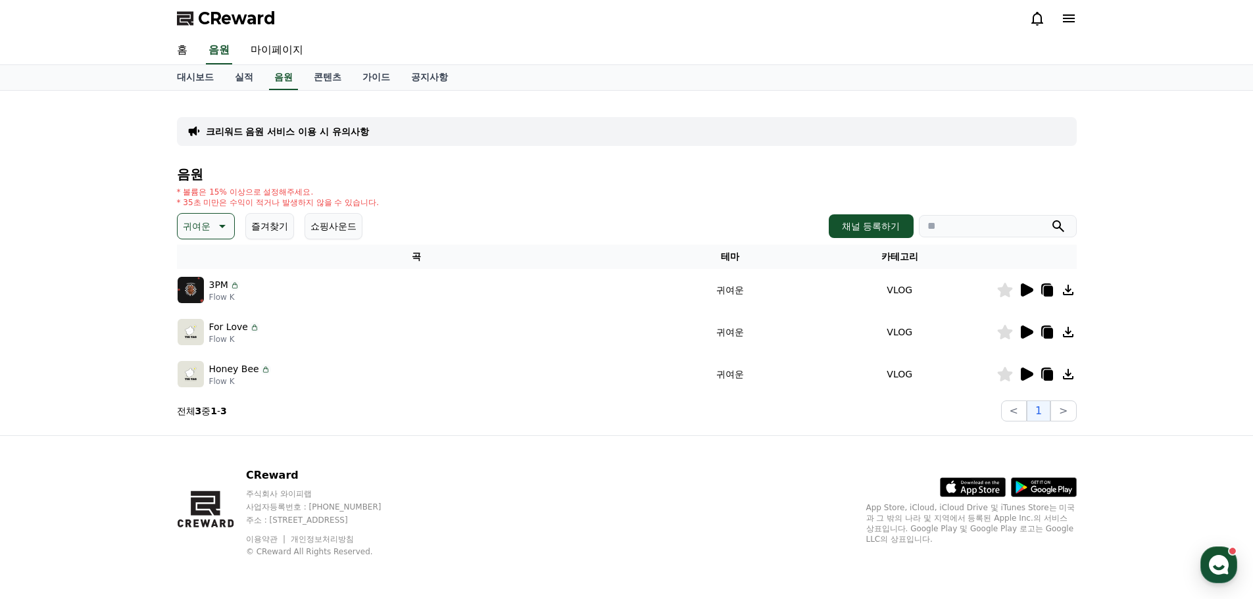
click at [1034, 371] on div at bounding box center [1036, 374] width 79 height 16
click at [1026, 374] on icon at bounding box center [1027, 374] width 12 height 13
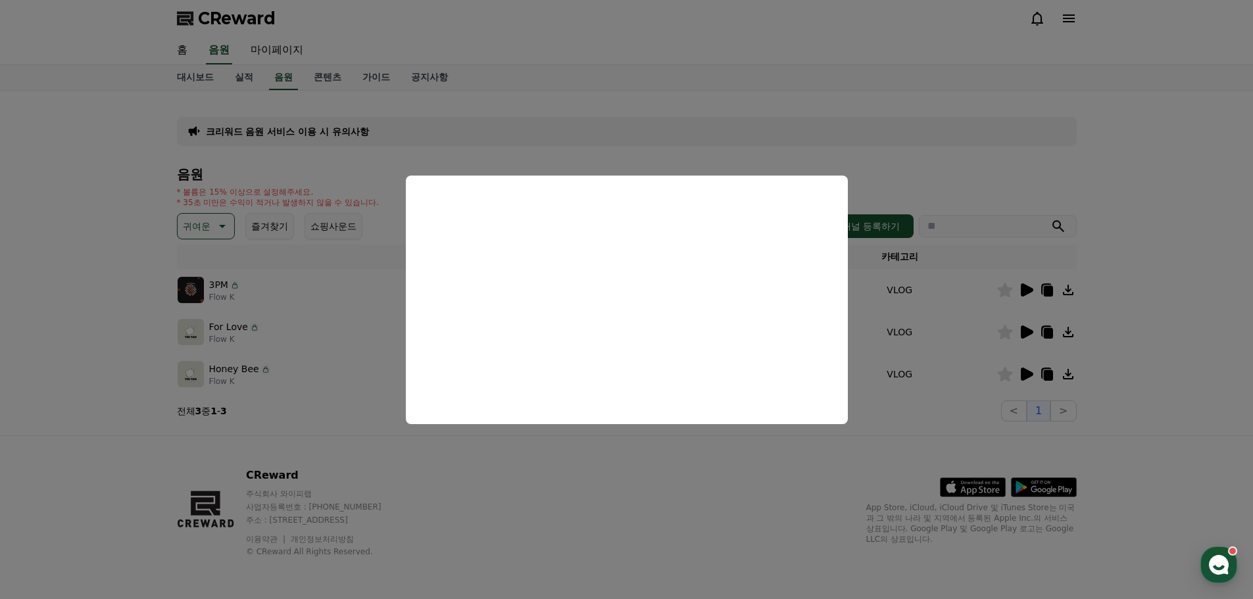
click at [612, 493] on button "close modal" at bounding box center [626, 299] width 1253 height 599
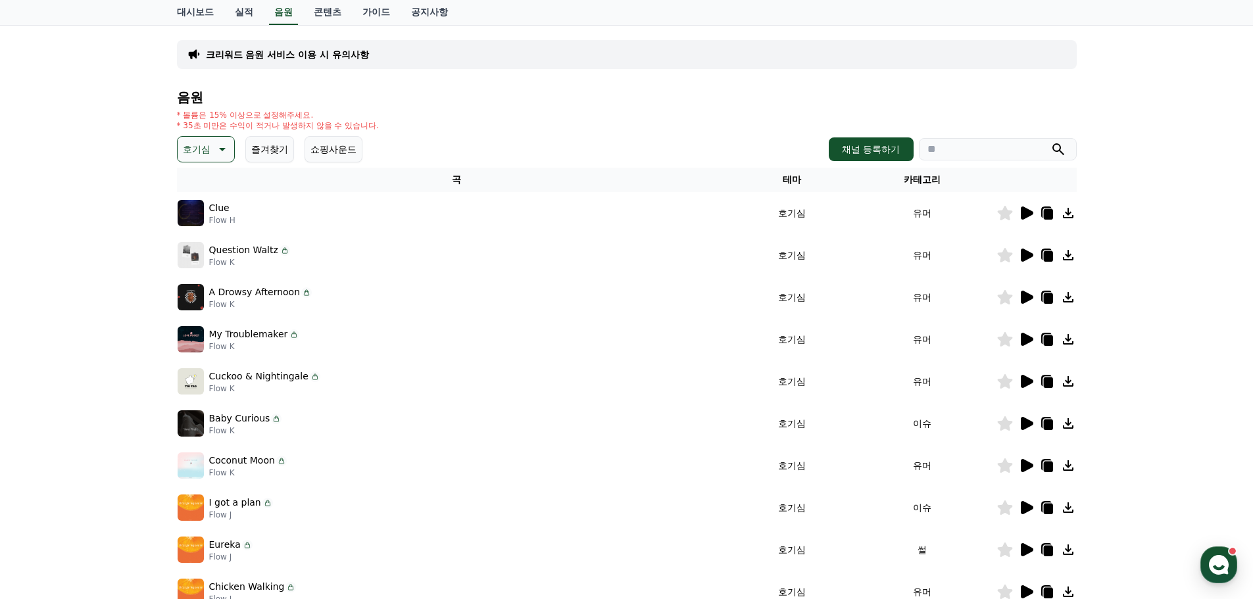
scroll to position [72, 0]
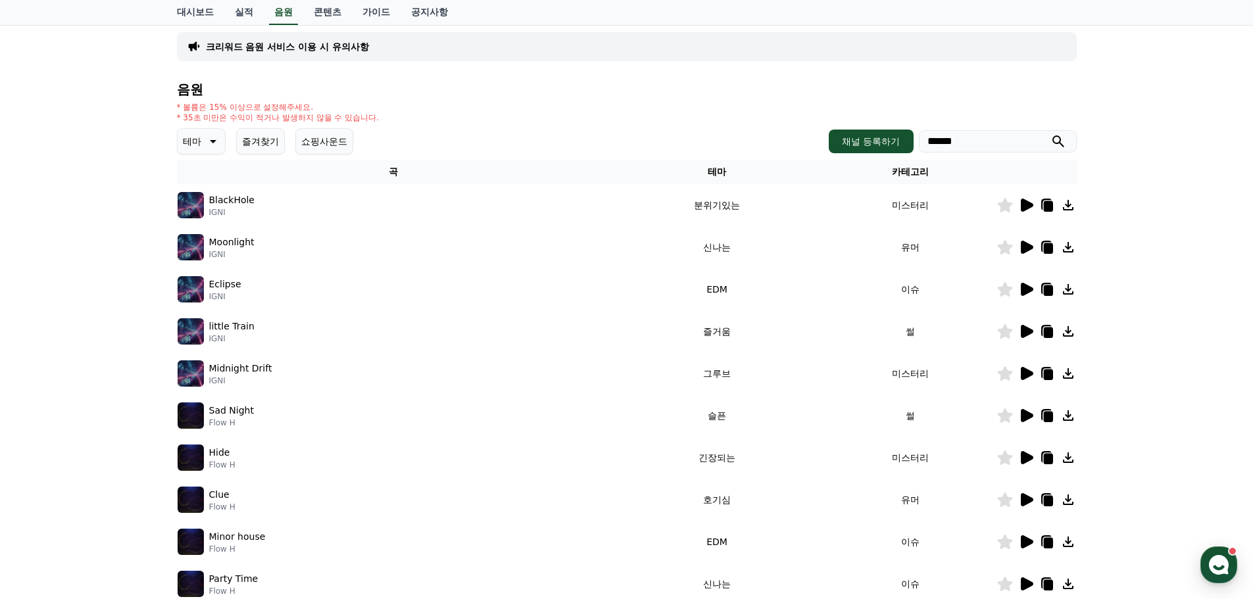
scroll to position [72, 0]
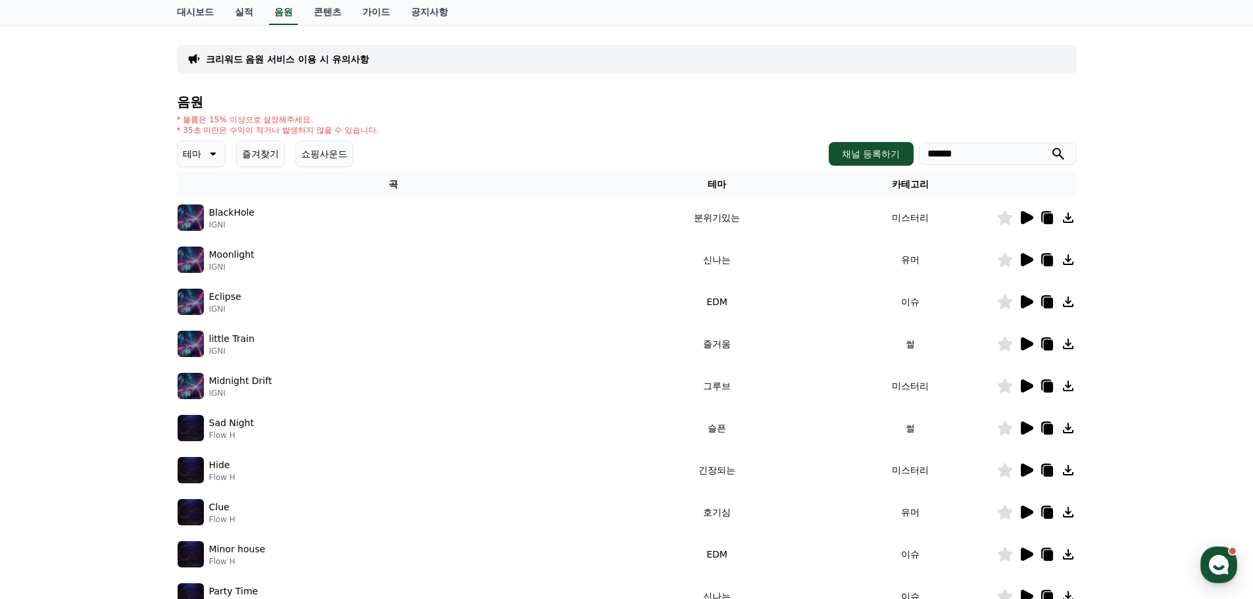
scroll to position [291, 0]
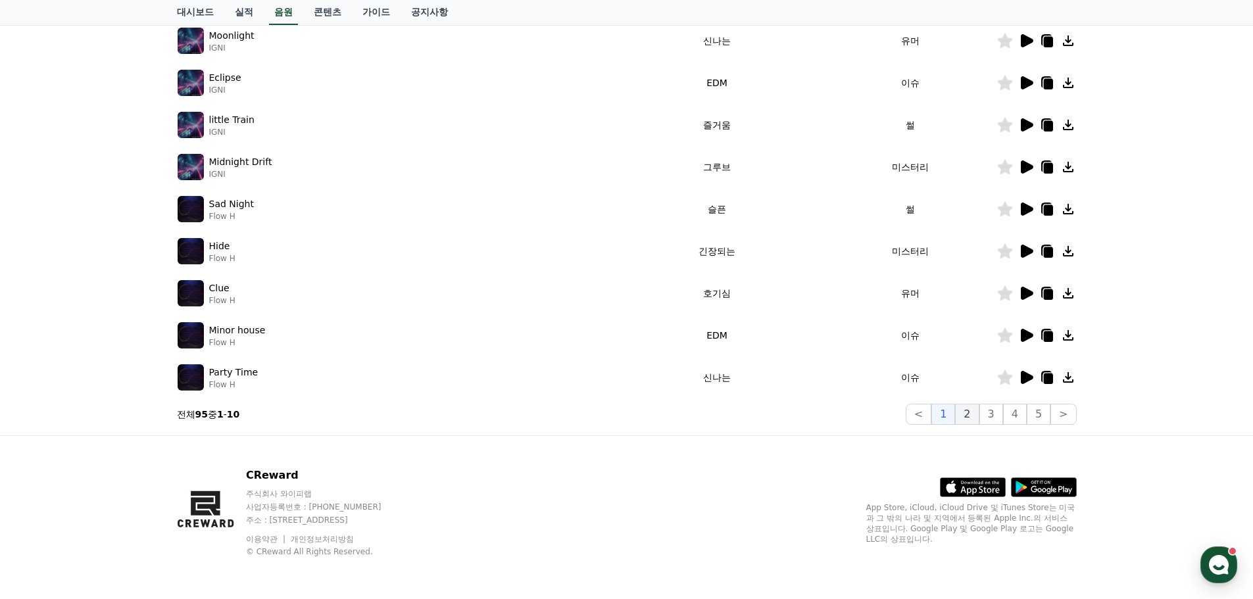
click at [971, 414] on button "2" at bounding box center [967, 414] width 24 height 21
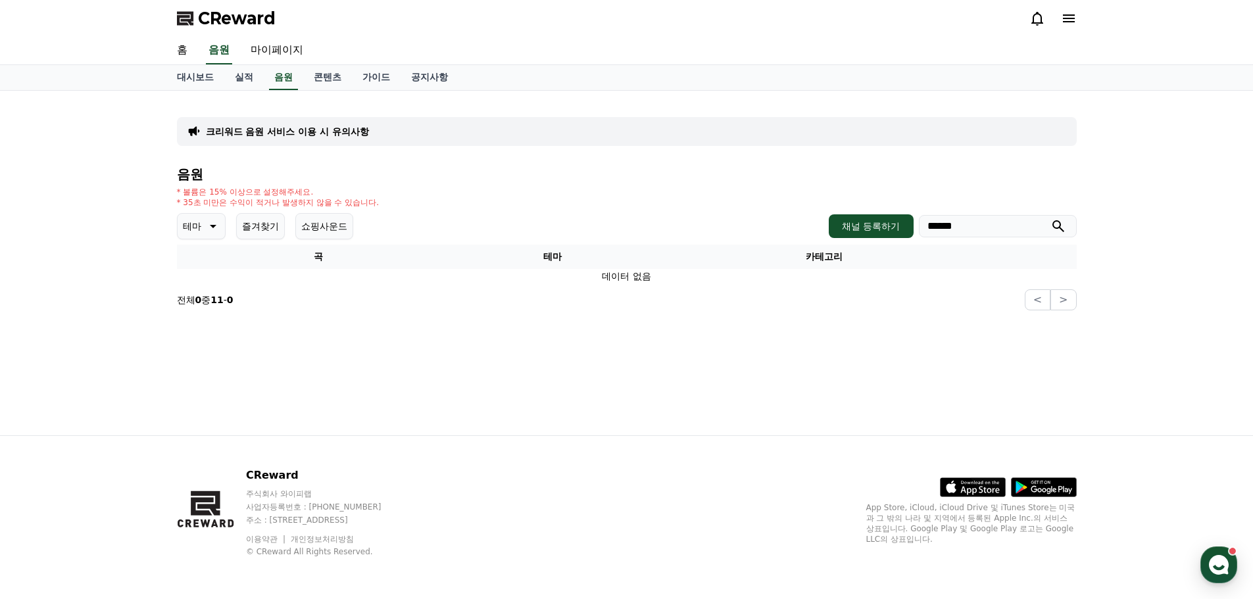
scroll to position [0, 0]
drag, startPoint x: 792, startPoint y: 244, endPoint x: 692, endPoint y: 258, distance: 100.3
click at [692, 258] on div "음원 * 볼륨은 15% 이상으로 설정해주세요. * 35초 미만은 수익이 적거나 발생하지 않을 수 있습니다. 테마 즐겨찾기 쇼핑사운드 채널 등록…" at bounding box center [627, 238] width 900 height 143
type input "*****"
click at [1050, 218] on button "submit" at bounding box center [1058, 226] width 16 height 16
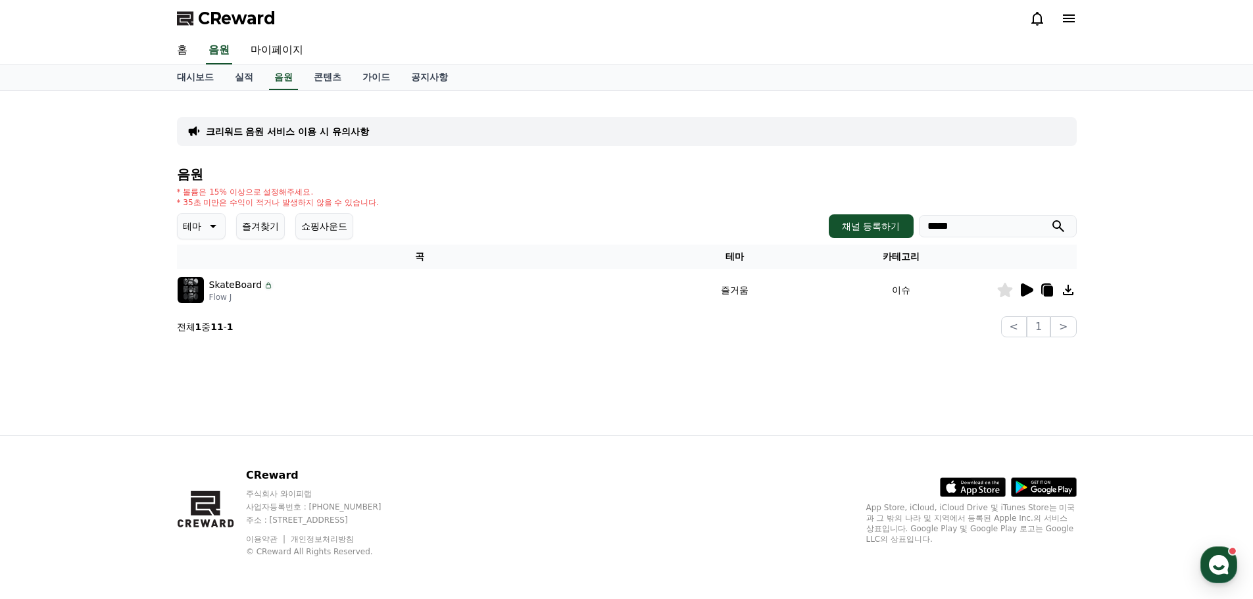
click at [1049, 291] on icon at bounding box center [1047, 291] width 9 height 11
click at [216, 17] on span "CReward" at bounding box center [237, 18] width 78 height 21
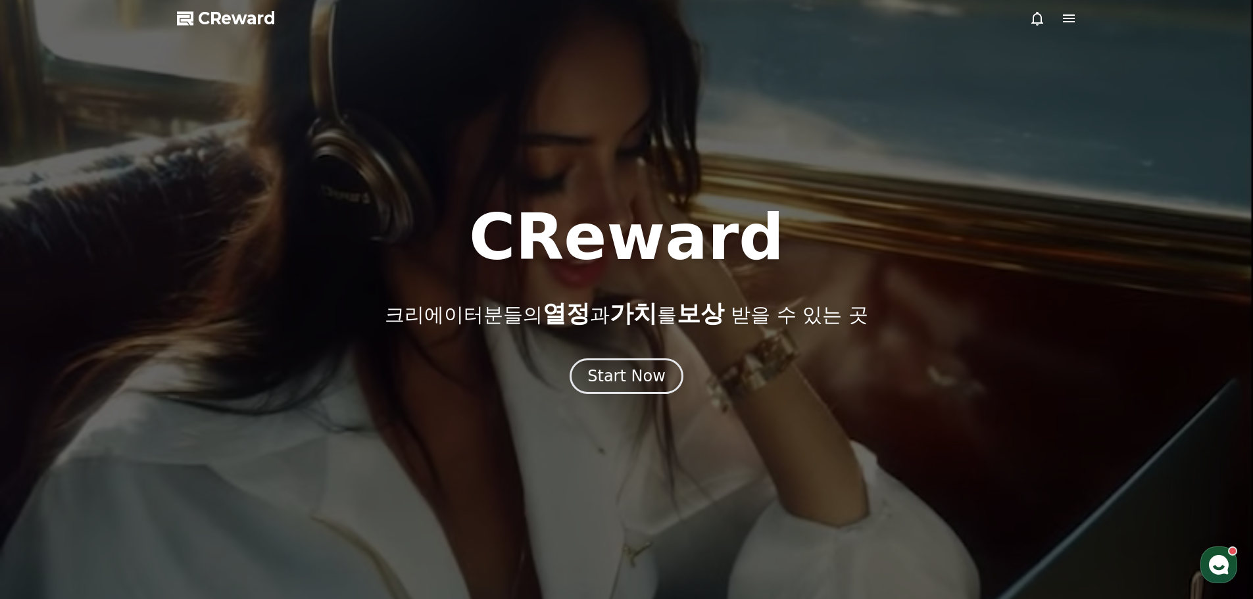
click at [1068, 21] on icon at bounding box center [1069, 19] width 16 height 16
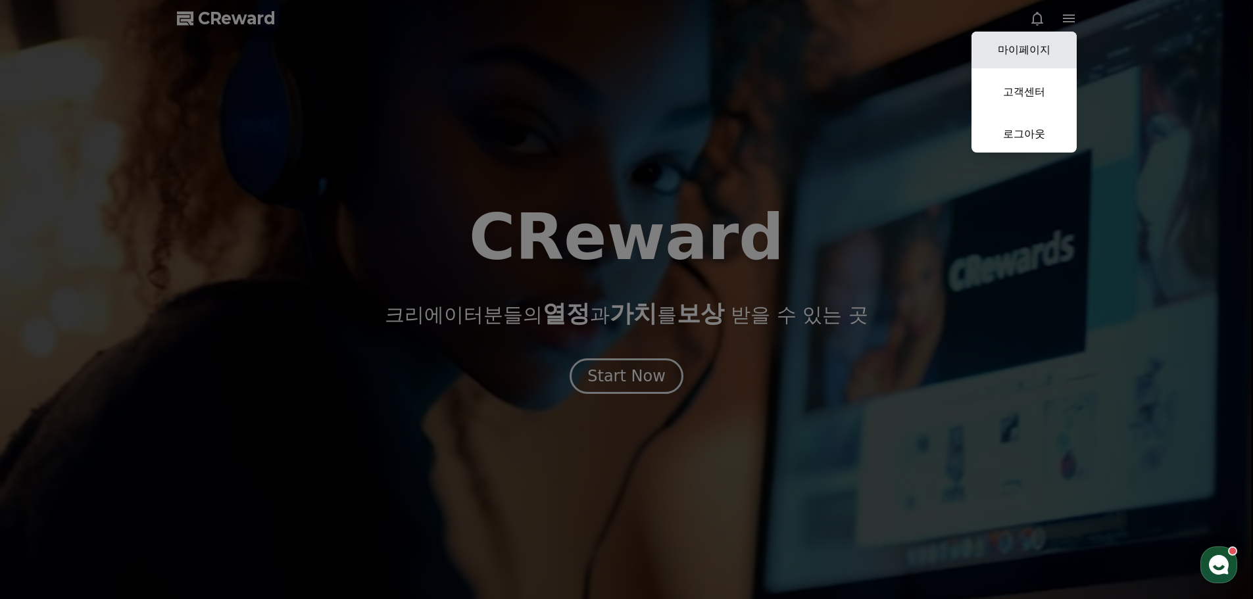
click at [1023, 55] on link "마이페이지" at bounding box center [1023, 50] width 105 height 37
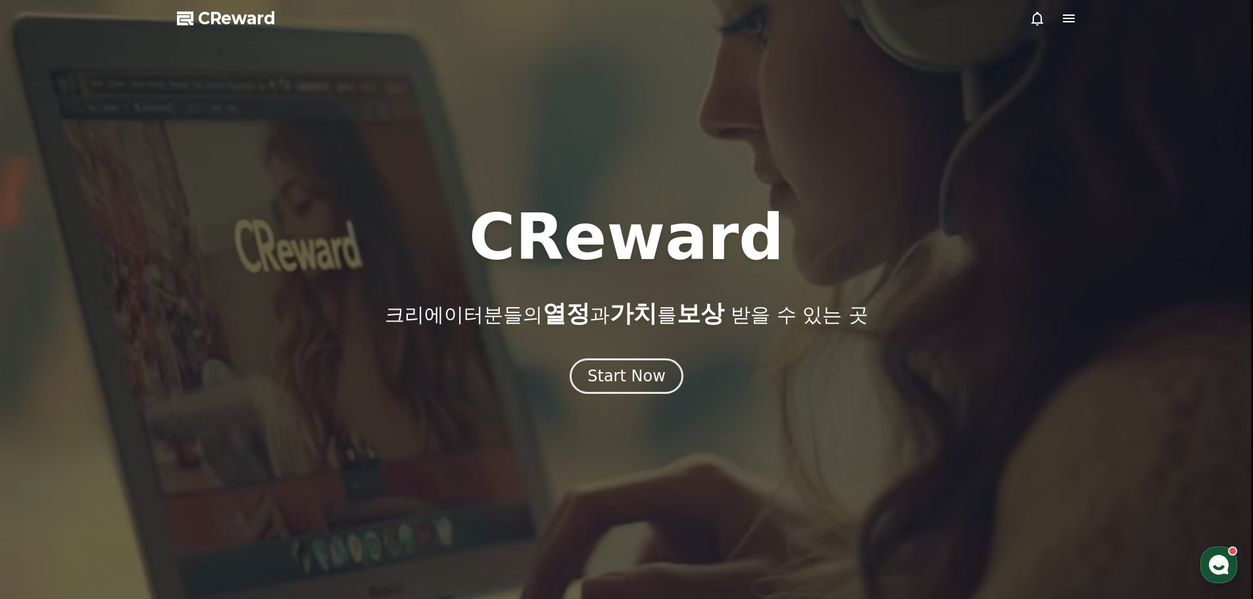
select select "**********"
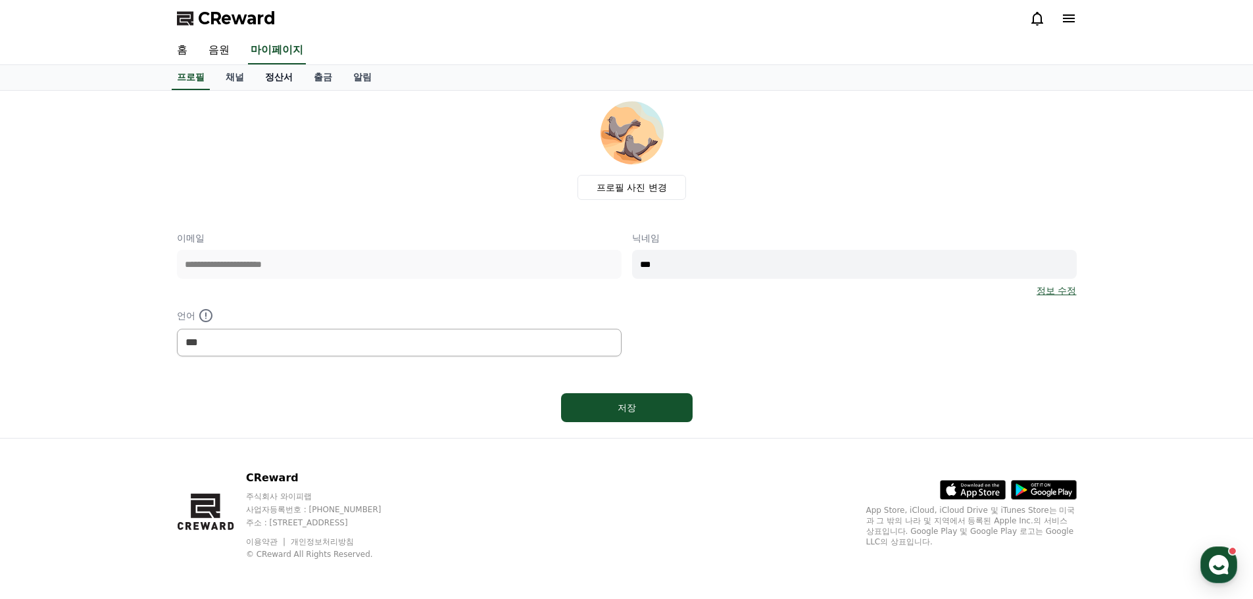
click at [289, 74] on link "정산서" at bounding box center [278, 77] width 49 height 25
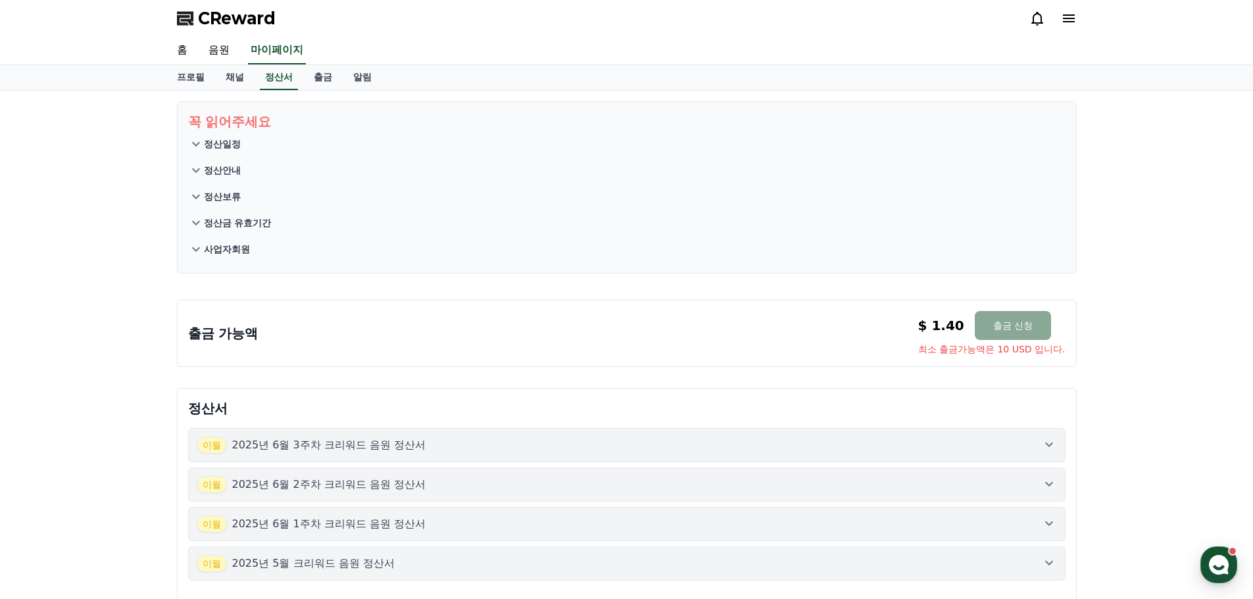
click at [205, 20] on span "CReward" at bounding box center [237, 18] width 78 height 21
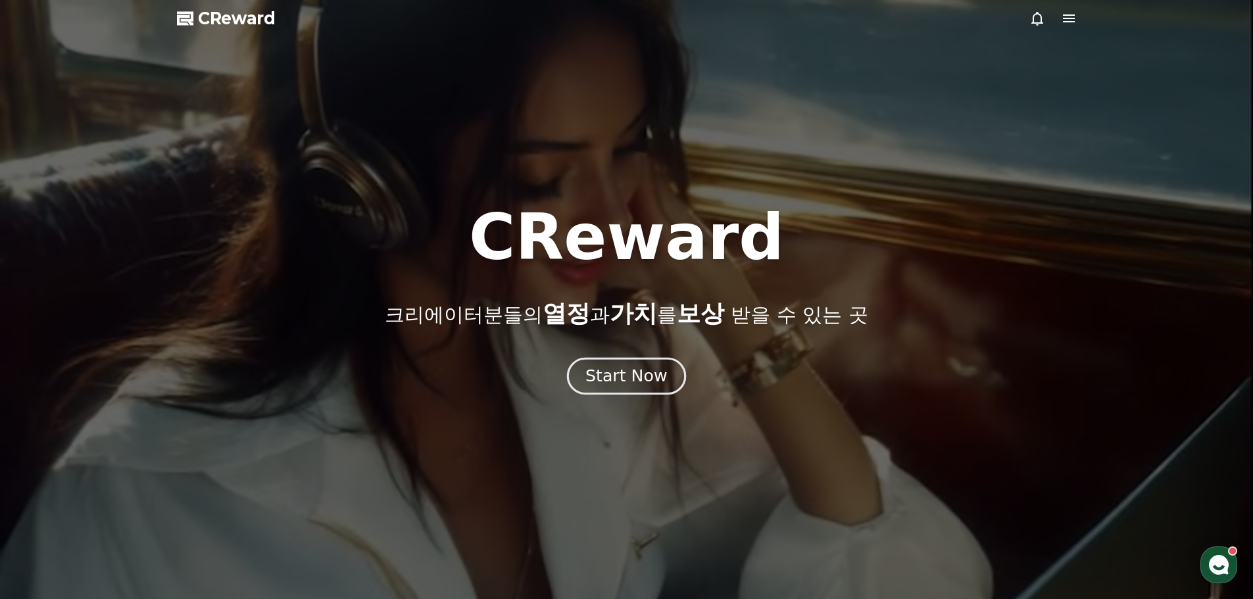
click at [635, 371] on div "Start Now" at bounding box center [626, 376] width 82 height 22
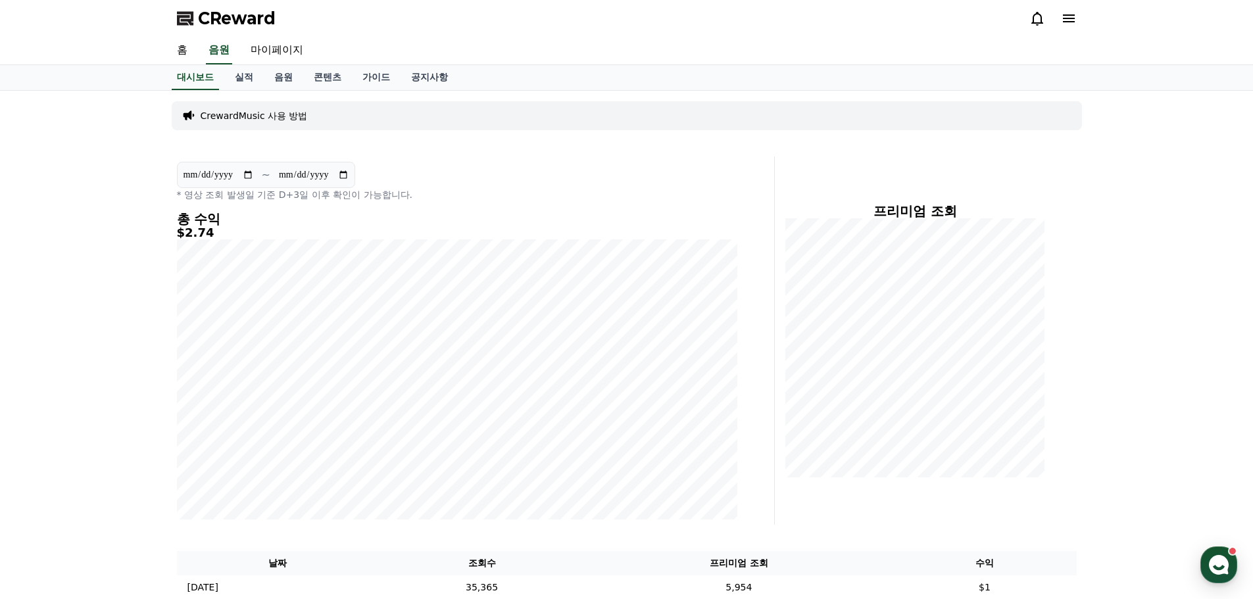
click at [289, 180] on input "**********" at bounding box center [313, 175] width 71 height 14
click at [475, 172] on div "**********" at bounding box center [457, 181] width 560 height 39
